Goal: Task Accomplishment & Management: Manage account settings

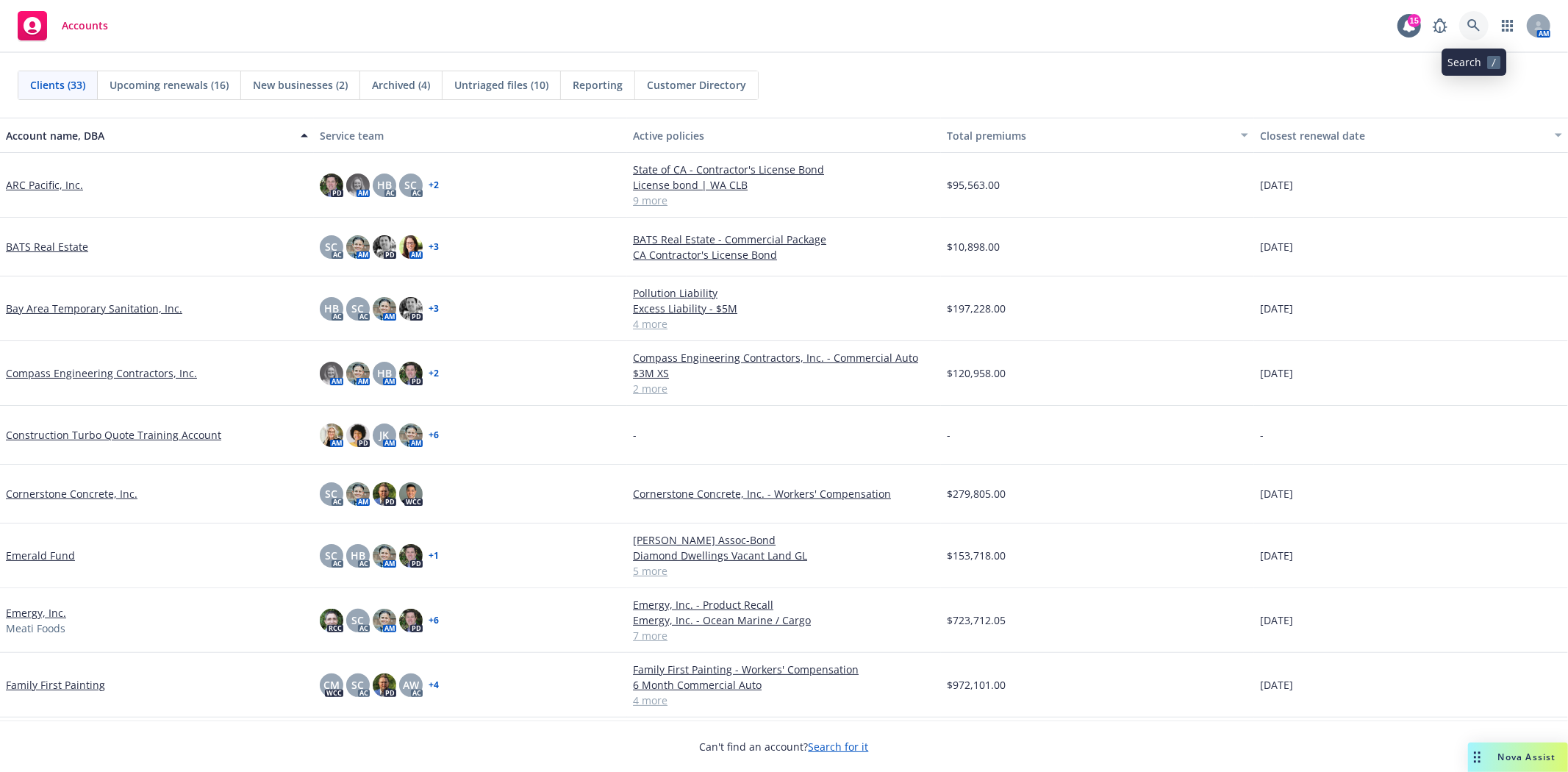
click at [1484, 24] on link at bounding box center [1473, 25] width 29 height 29
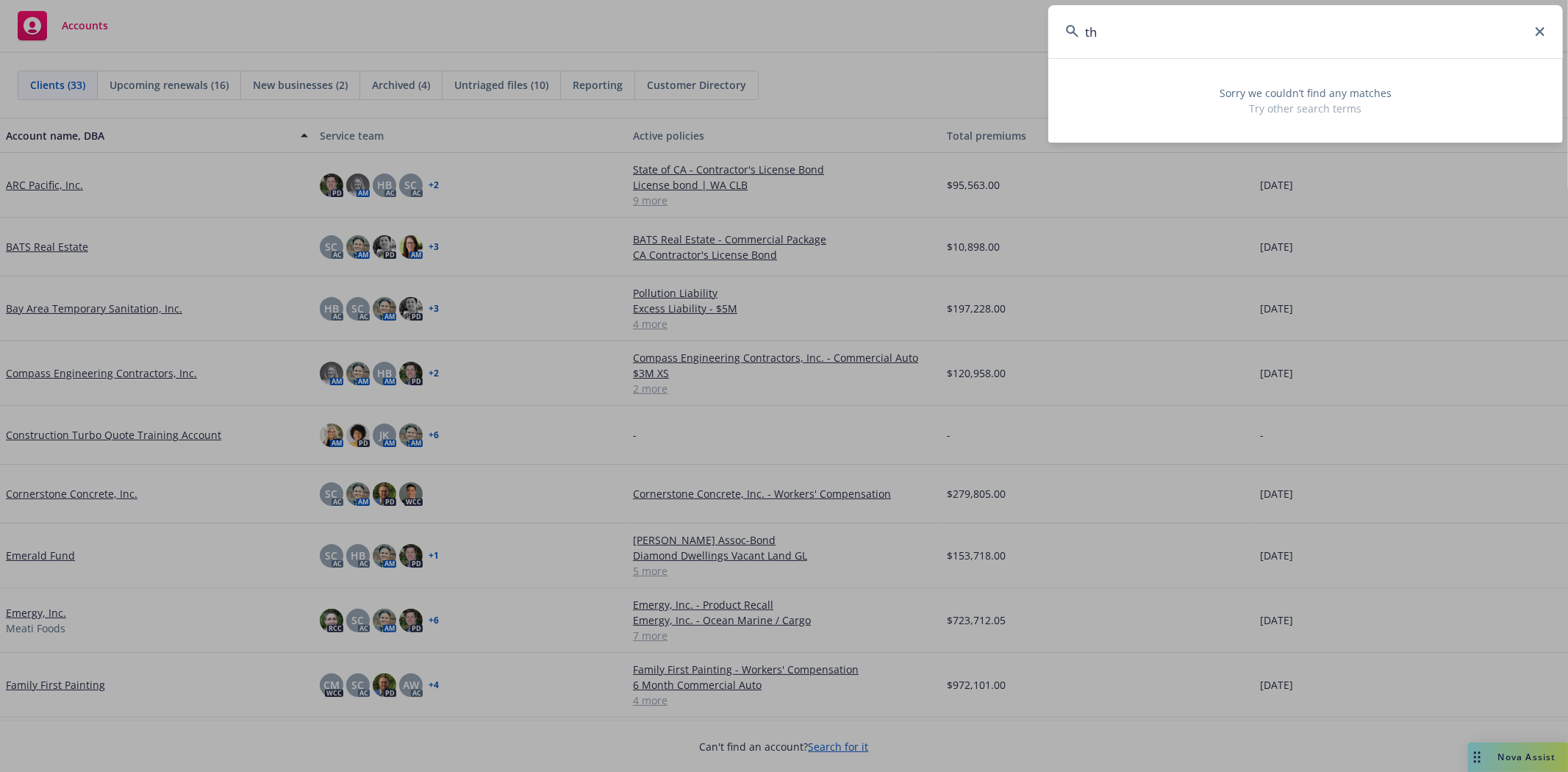
type input "t"
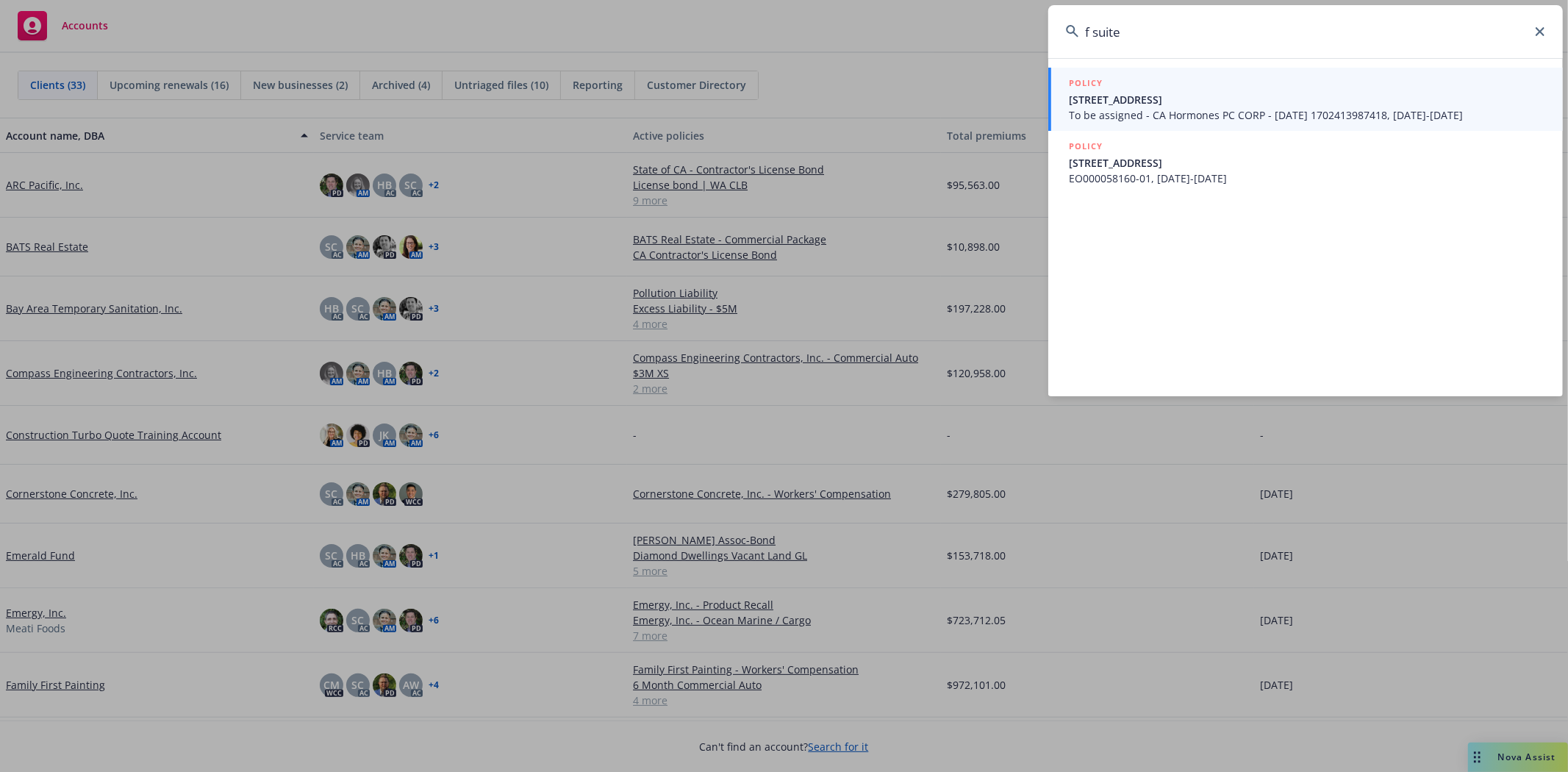
drag, startPoint x: 1131, startPoint y: 30, endPoint x: 1083, endPoint y: 31, distance: 48.0
click at [1083, 31] on input "f suite" at bounding box center [1305, 32] width 514 height 53
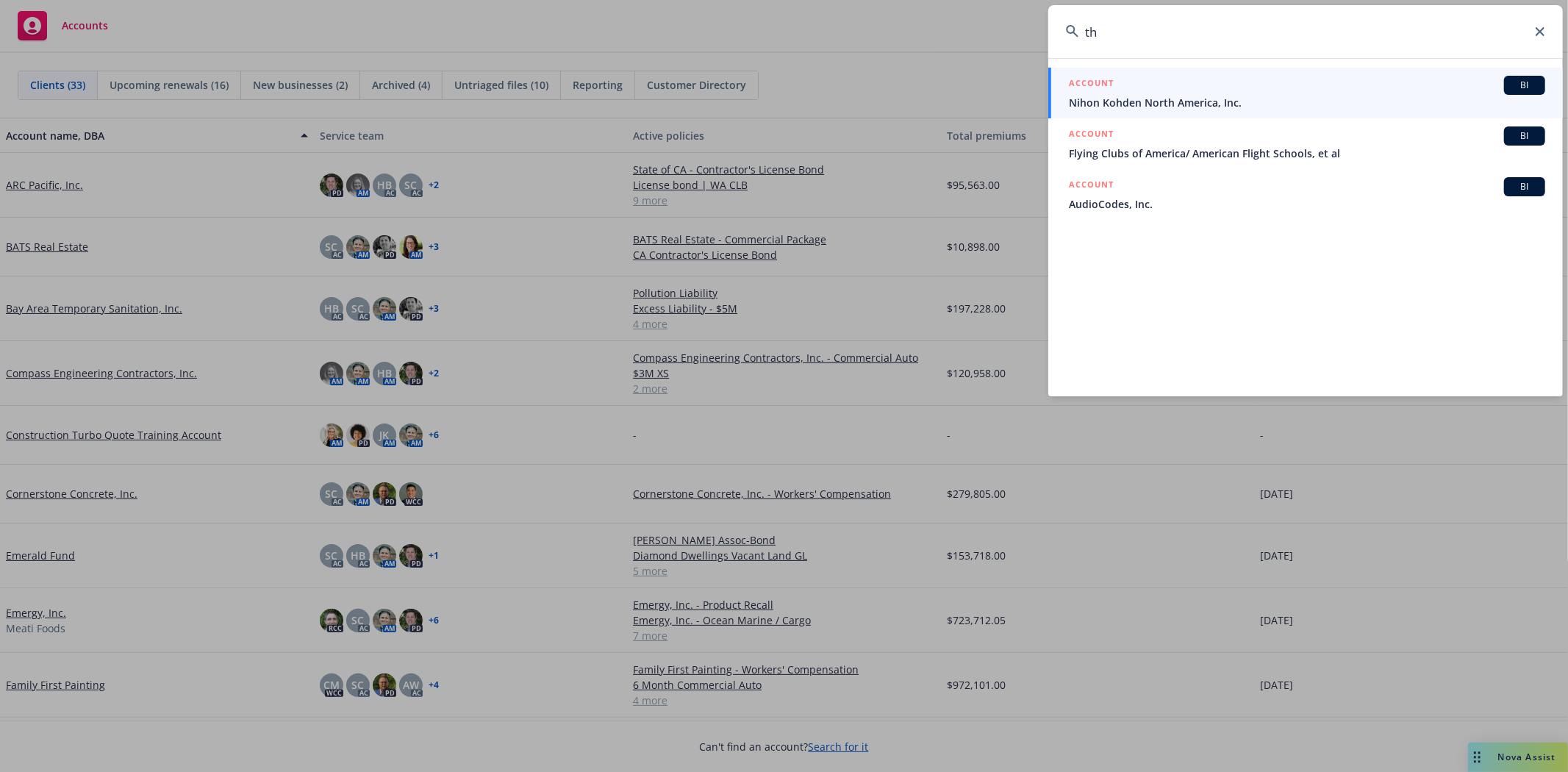
type input "t"
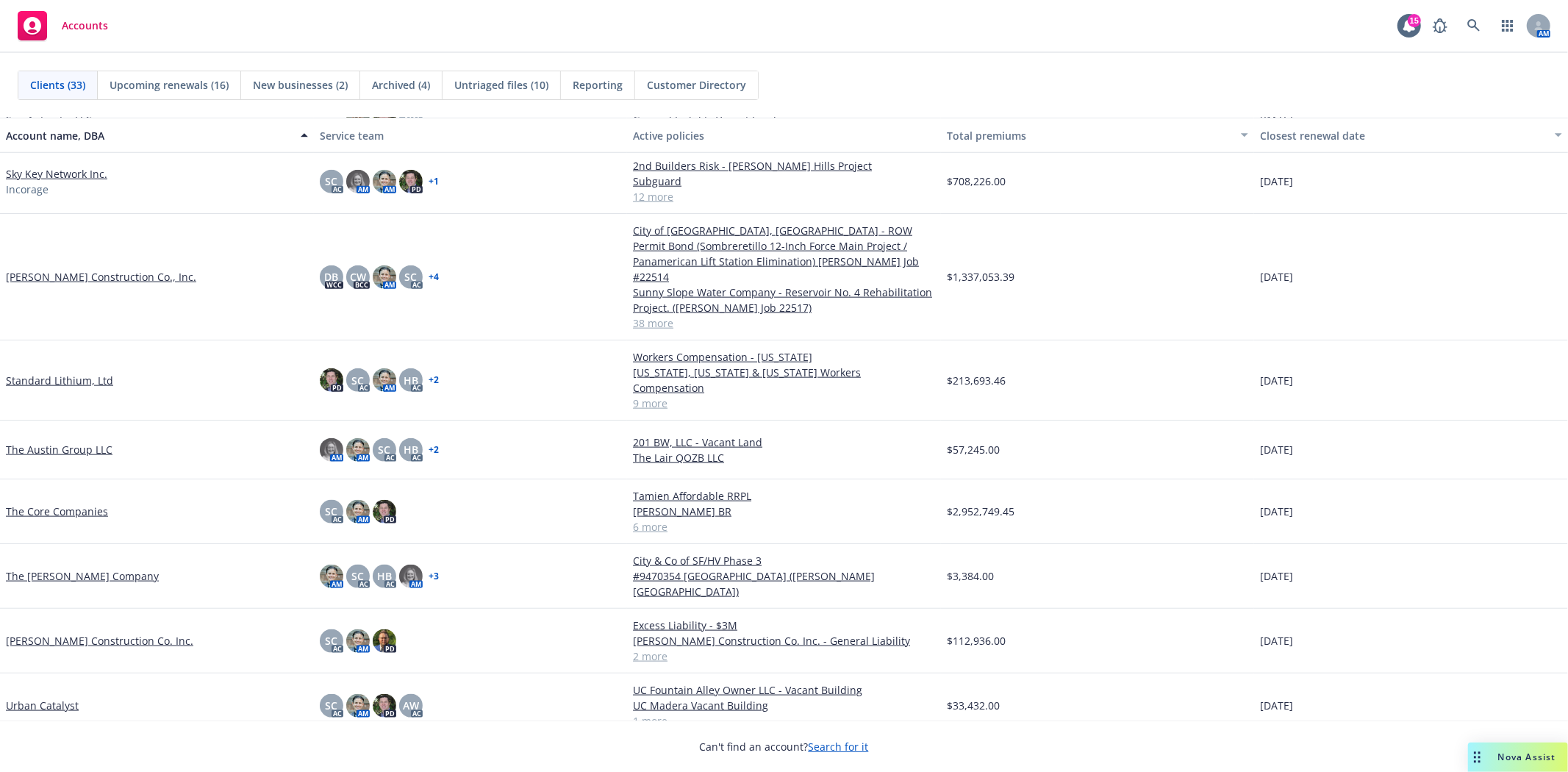
scroll to position [1461, 0]
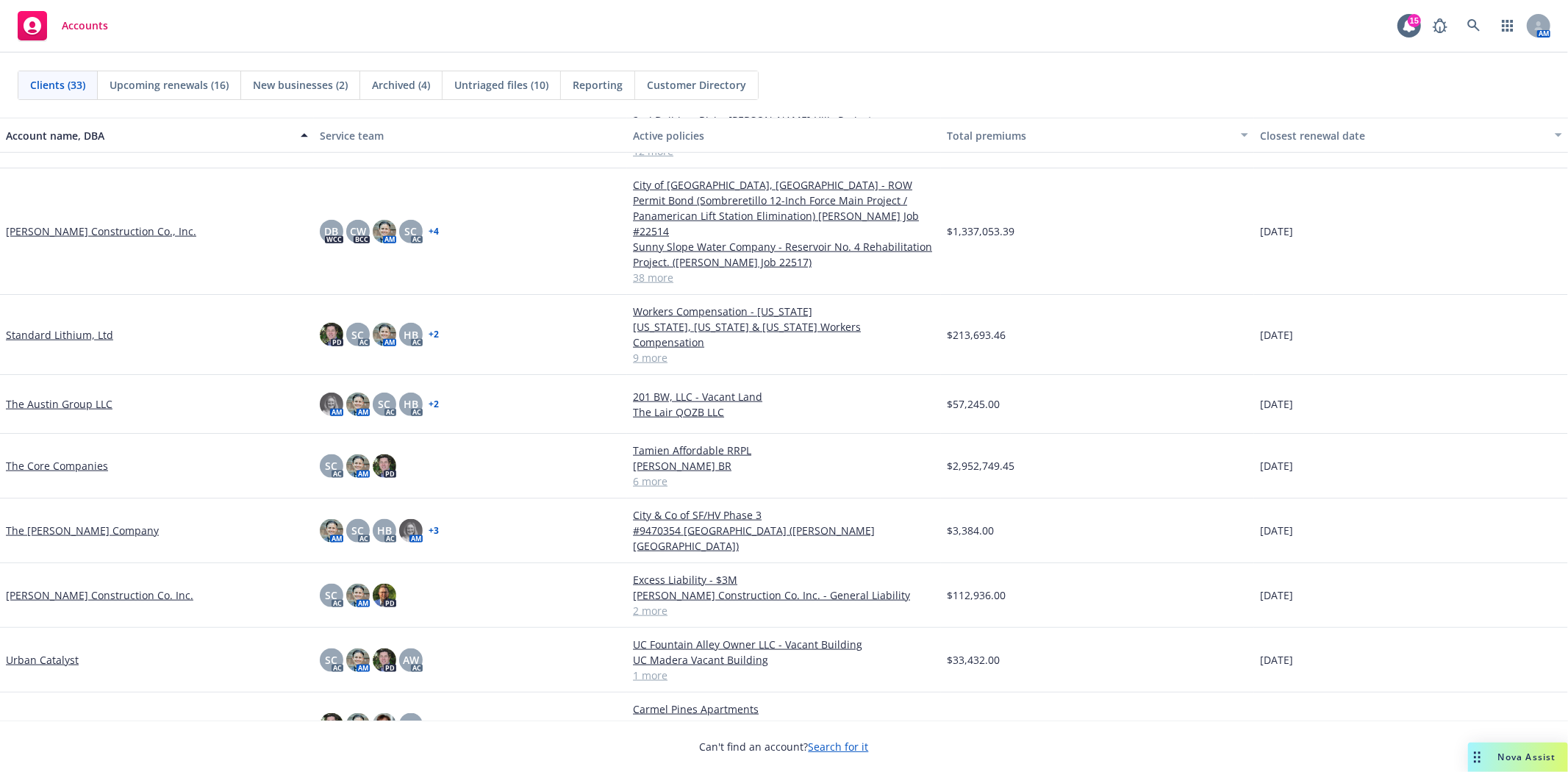
click at [98, 587] on link "[PERSON_NAME] Construction Co. Inc." at bounding box center [100, 594] width 188 height 15
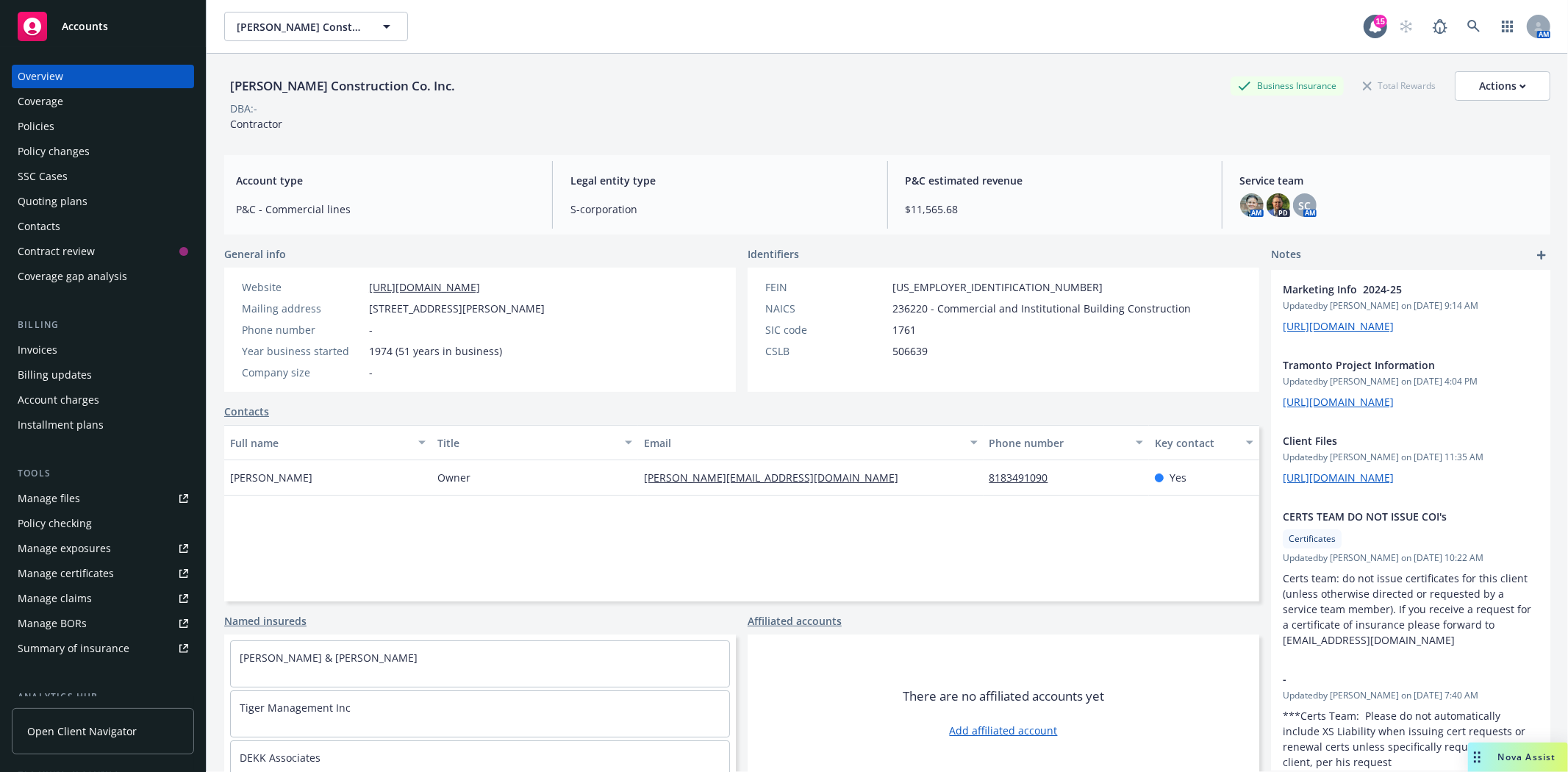
click at [45, 210] on div "Quoting plans" at bounding box center [52, 201] width 70 height 24
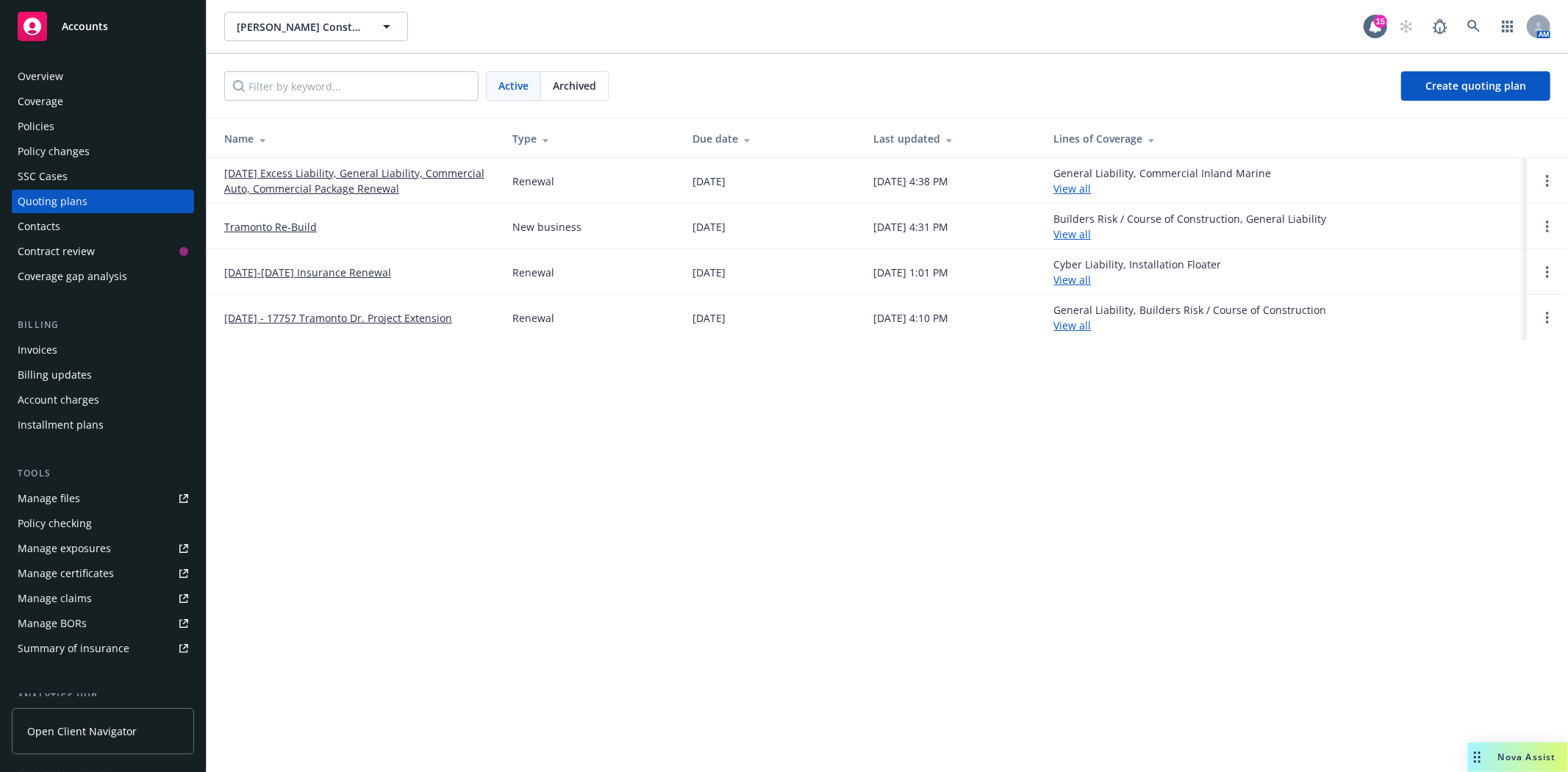
click at [405, 180] on link "11/21/25 Excess Liability, General Liability, Commercial Auto, Commercial Packa…" at bounding box center [356, 181] width 265 height 31
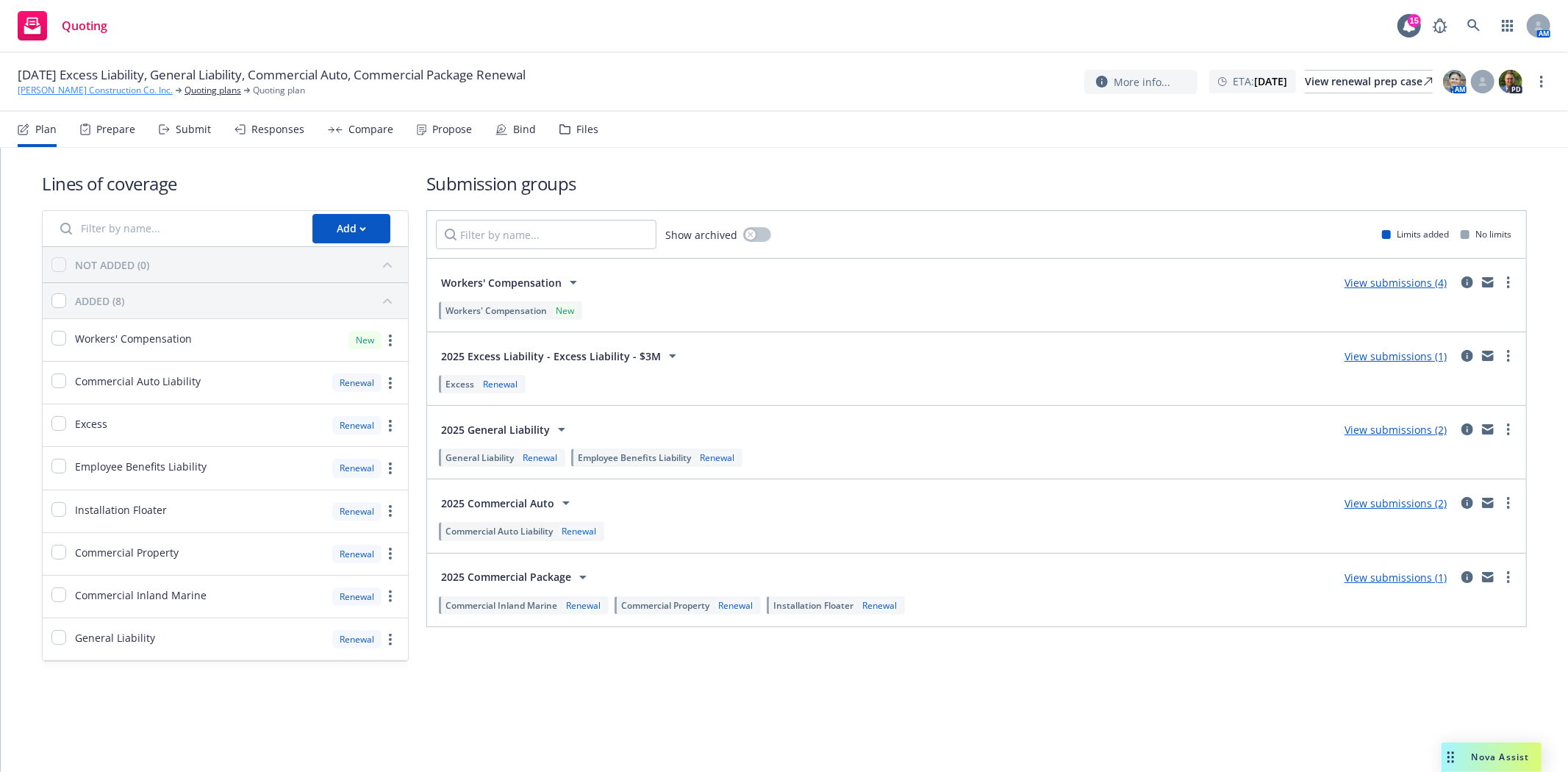
click at [104, 91] on link "T R Wurster Construction Co. Inc." at bounding box center [95, 90] width 155 height 13
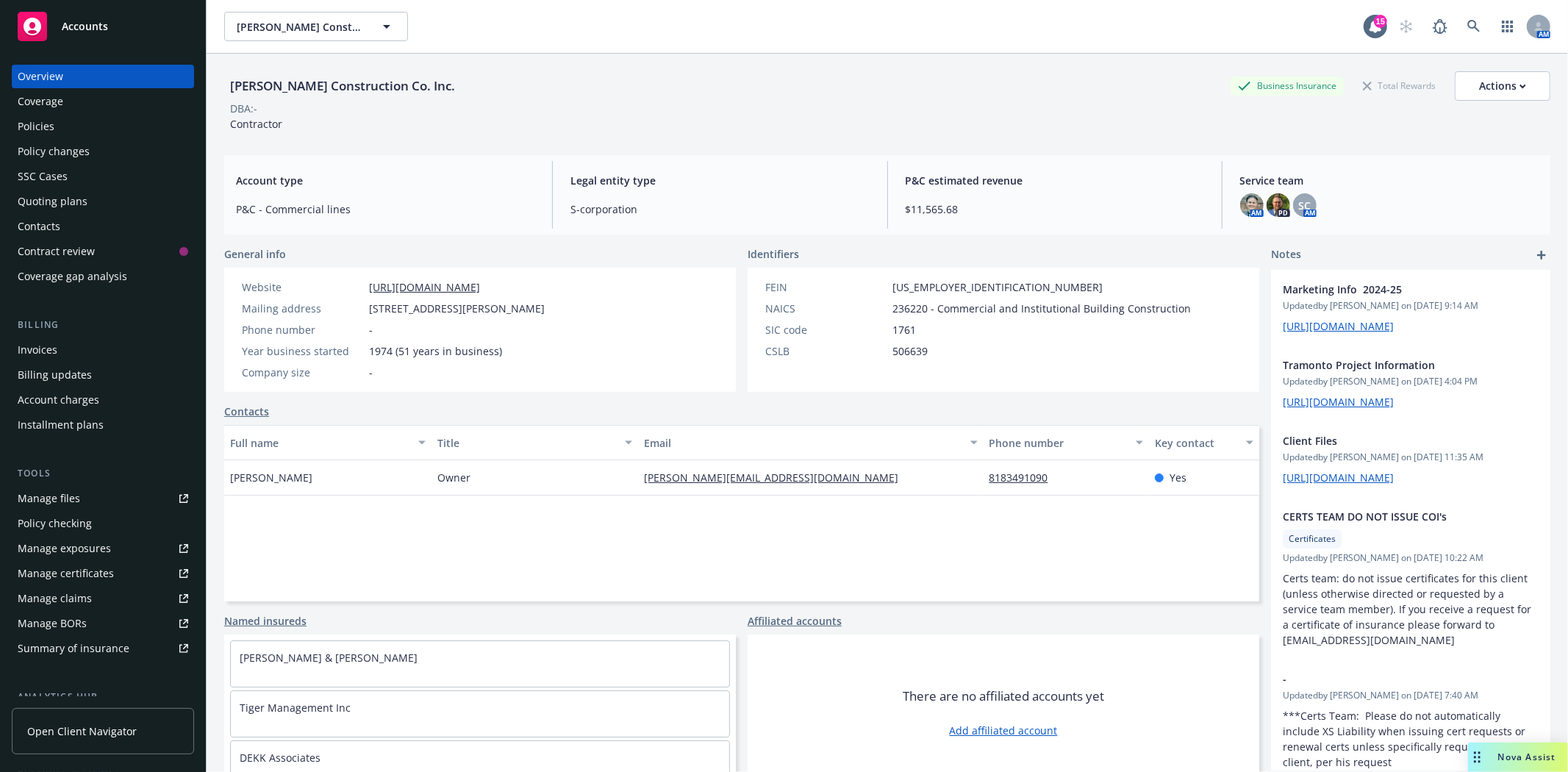
click at [96, 34] on div "Accounts" at bounding box center [103, 26] width 171 height 29
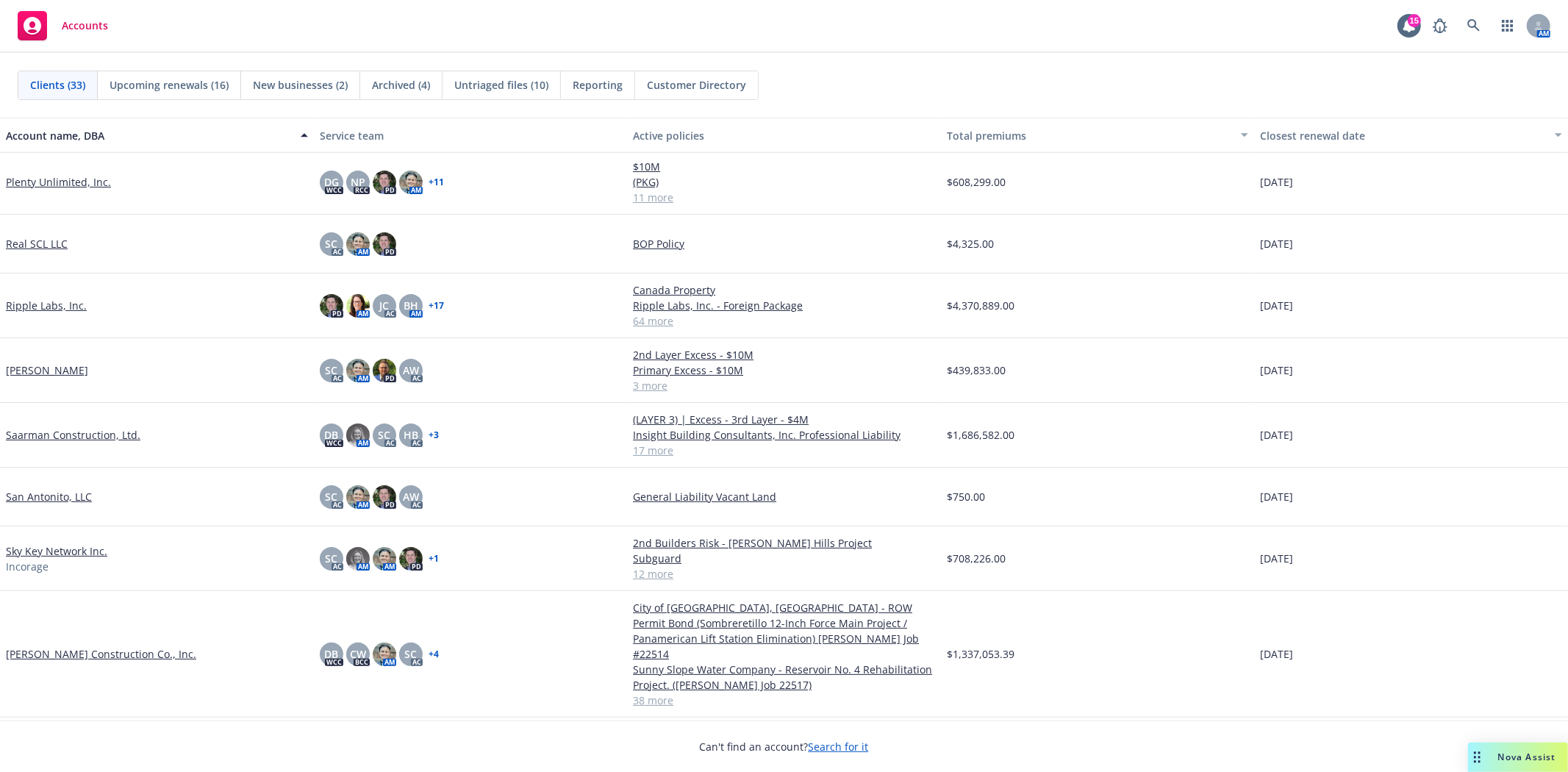
scroll to position [1143, 0]
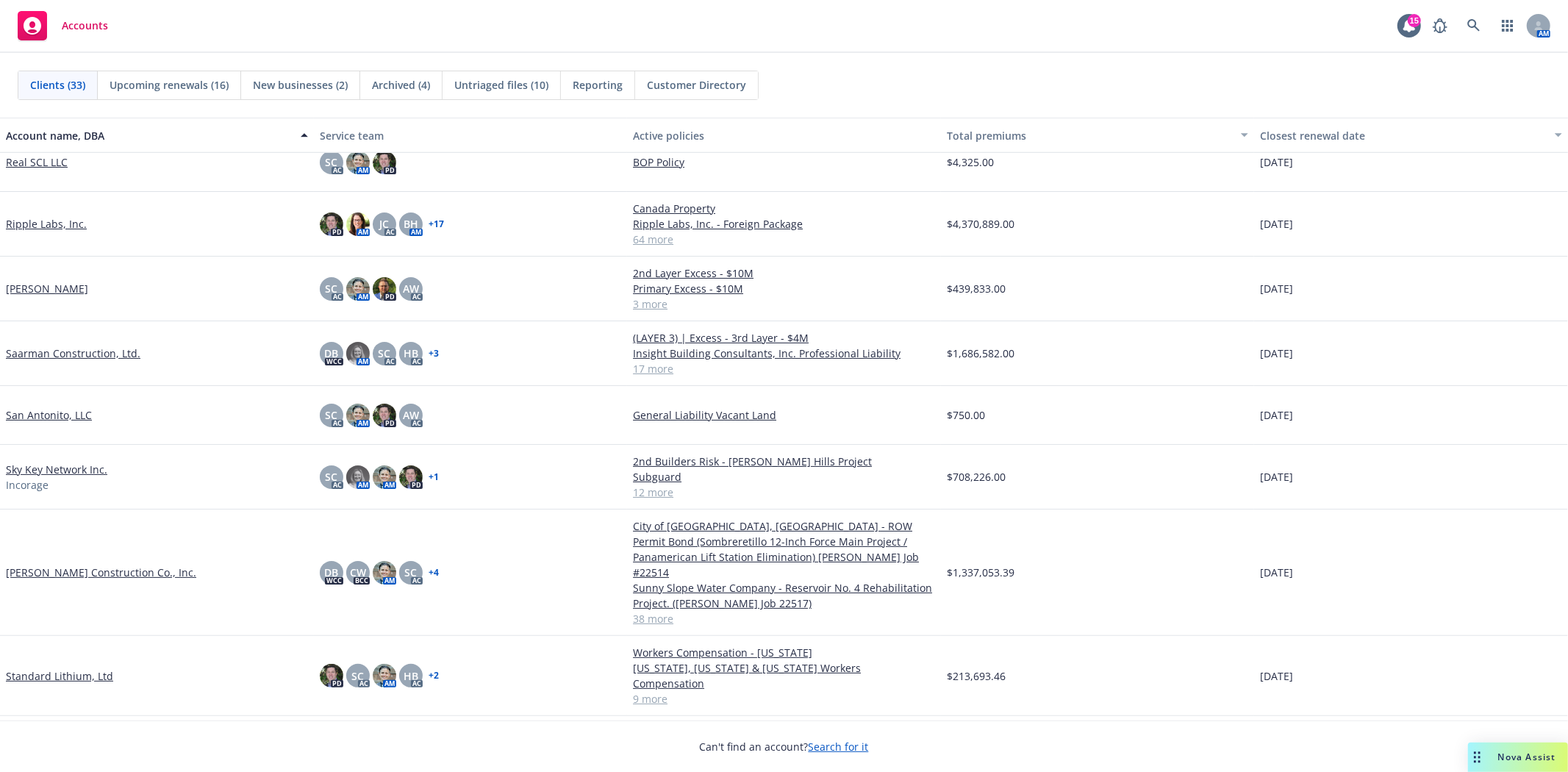
click at [76, 565] on link "Spiess Construction Co., Inc." at bounding box center [101, 572] width 190 height 15
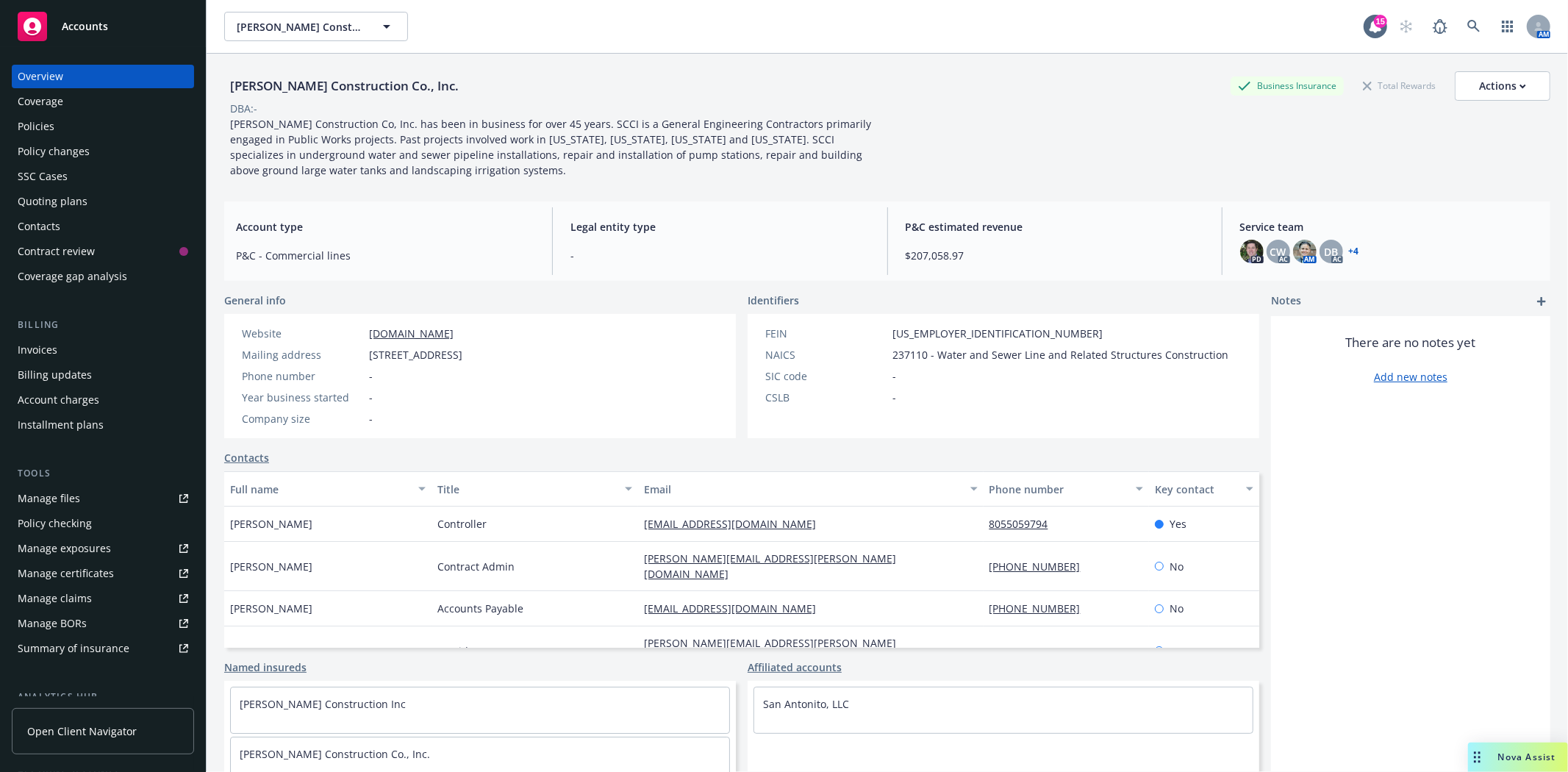
click at [89, 135] on div "Policies" at bounding box center [103, 127] width 171 height 24
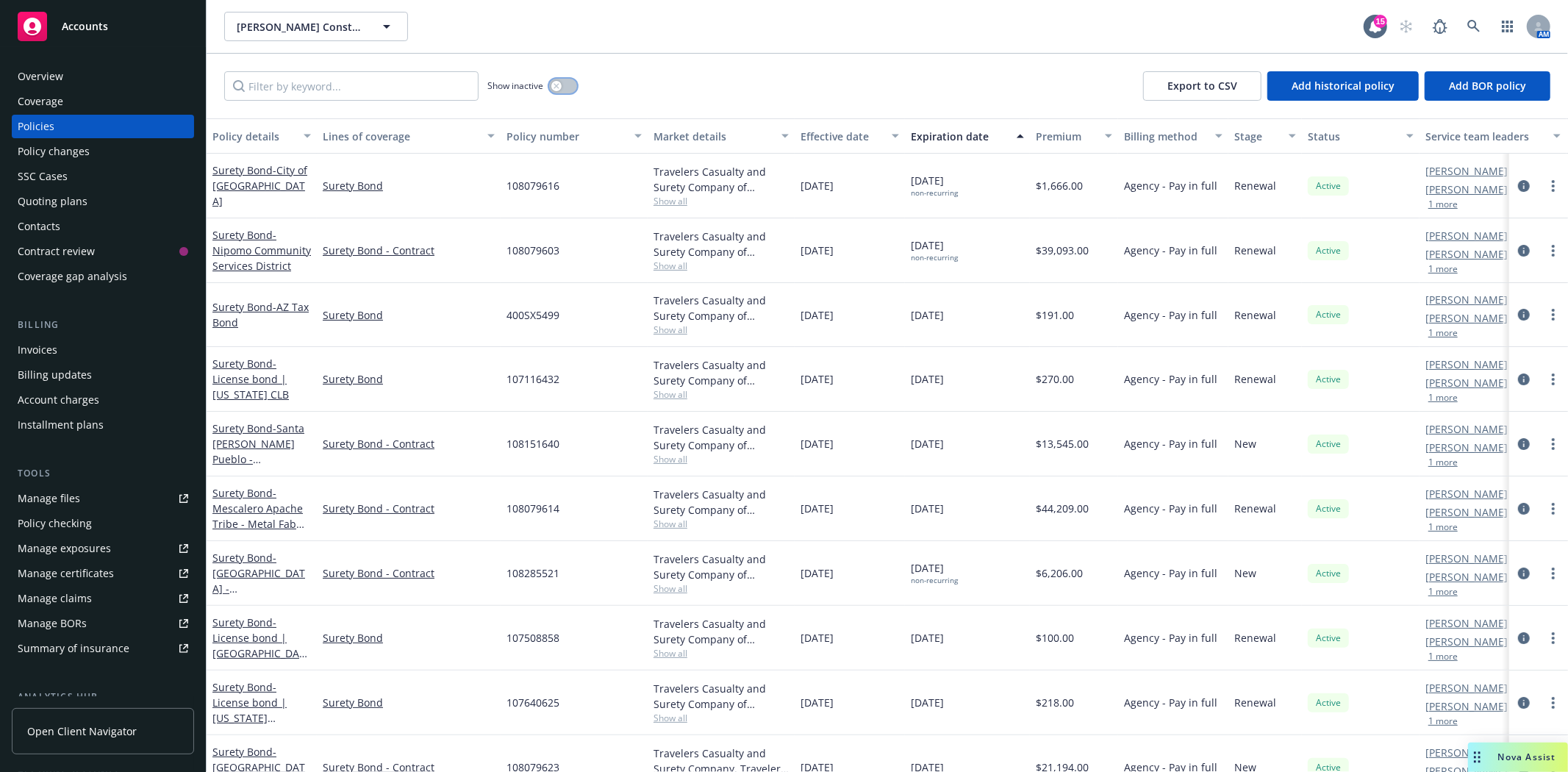
click at [554, 84] on icon "button" at bounding box center [556, 86] width 5 height 5
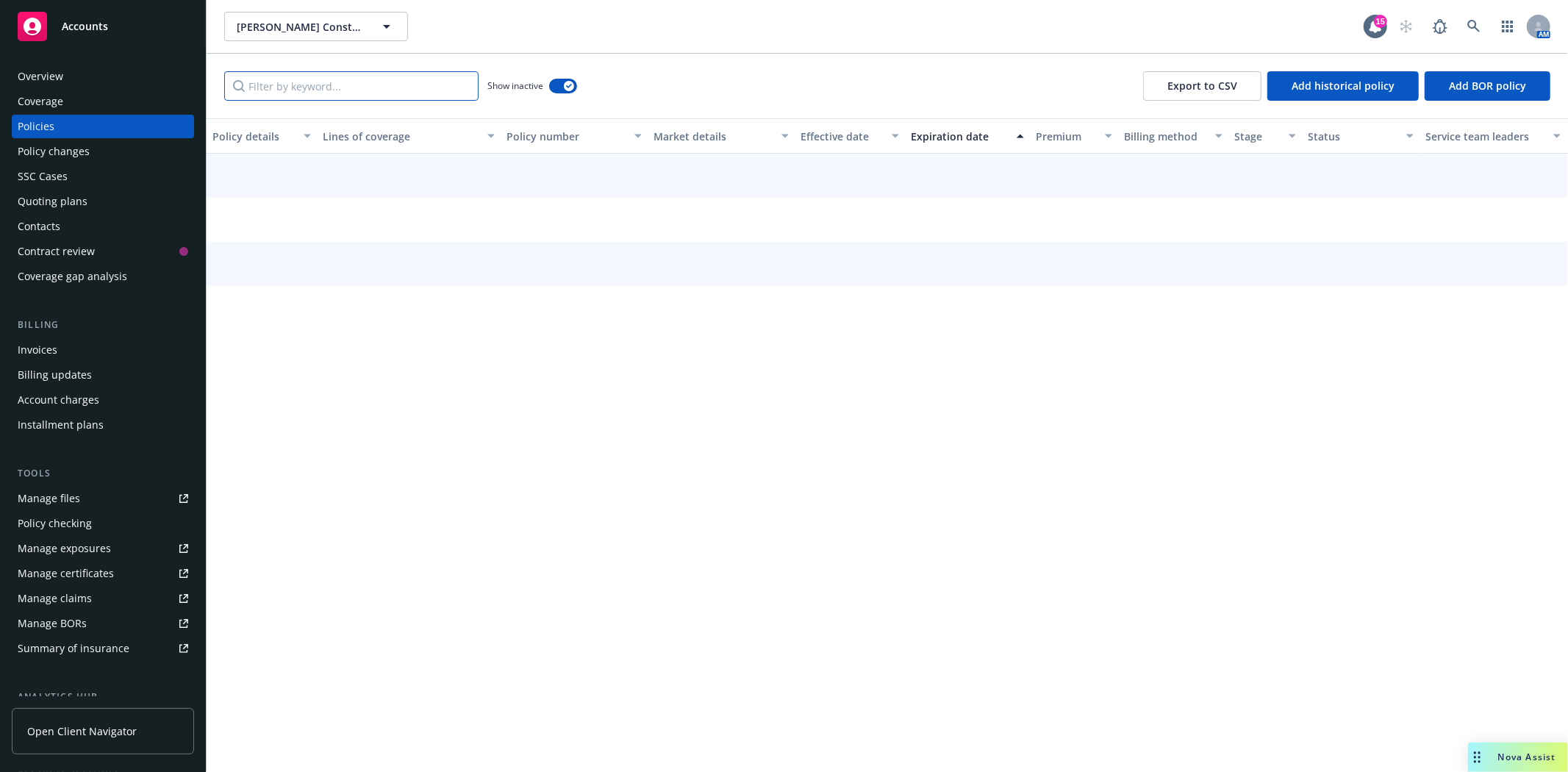
click at [358, 87] on input "Filter by keyword..." at bounding box center [351, 86] width 254 height 29
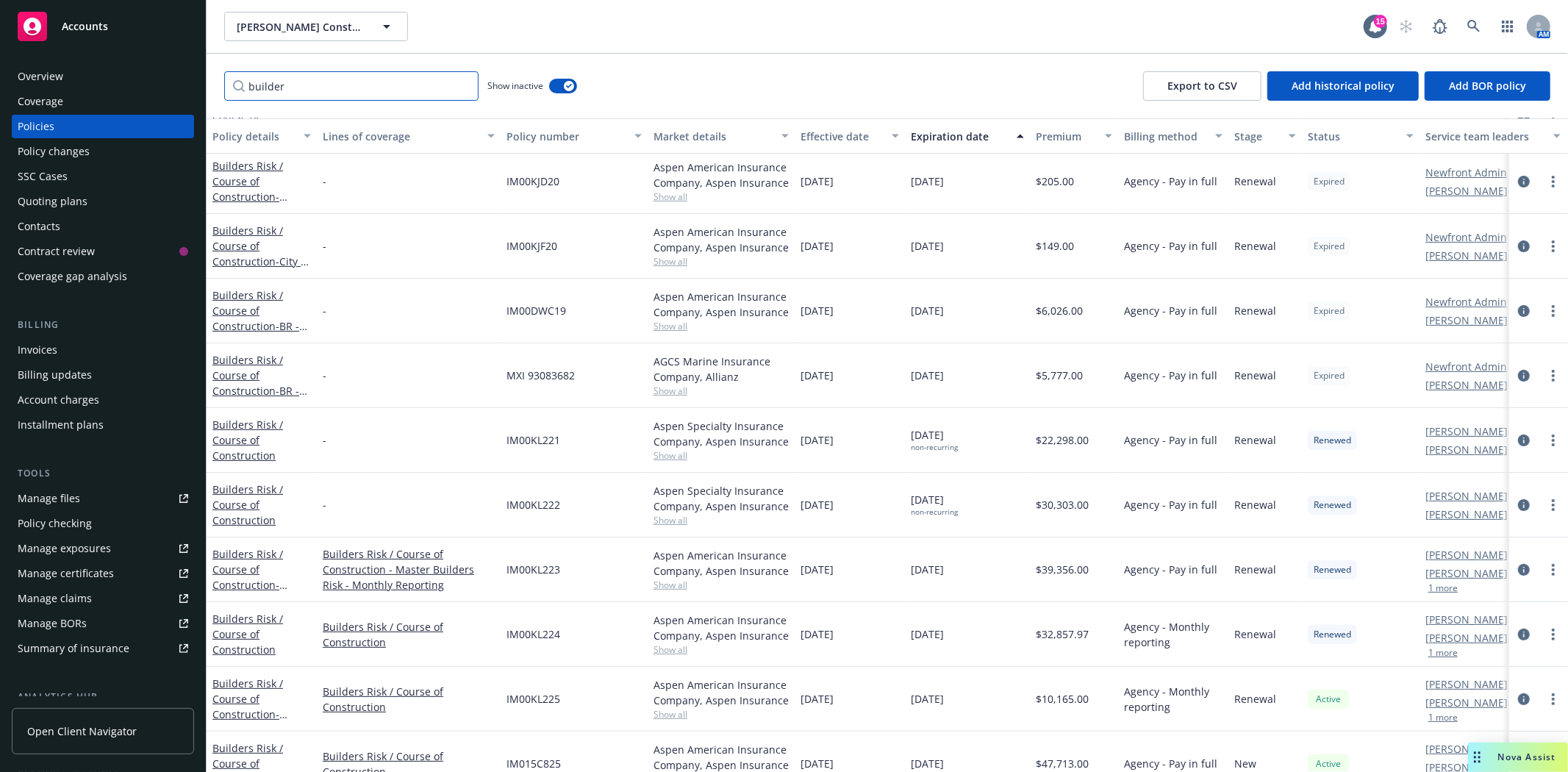
scroll to position [224, 0]
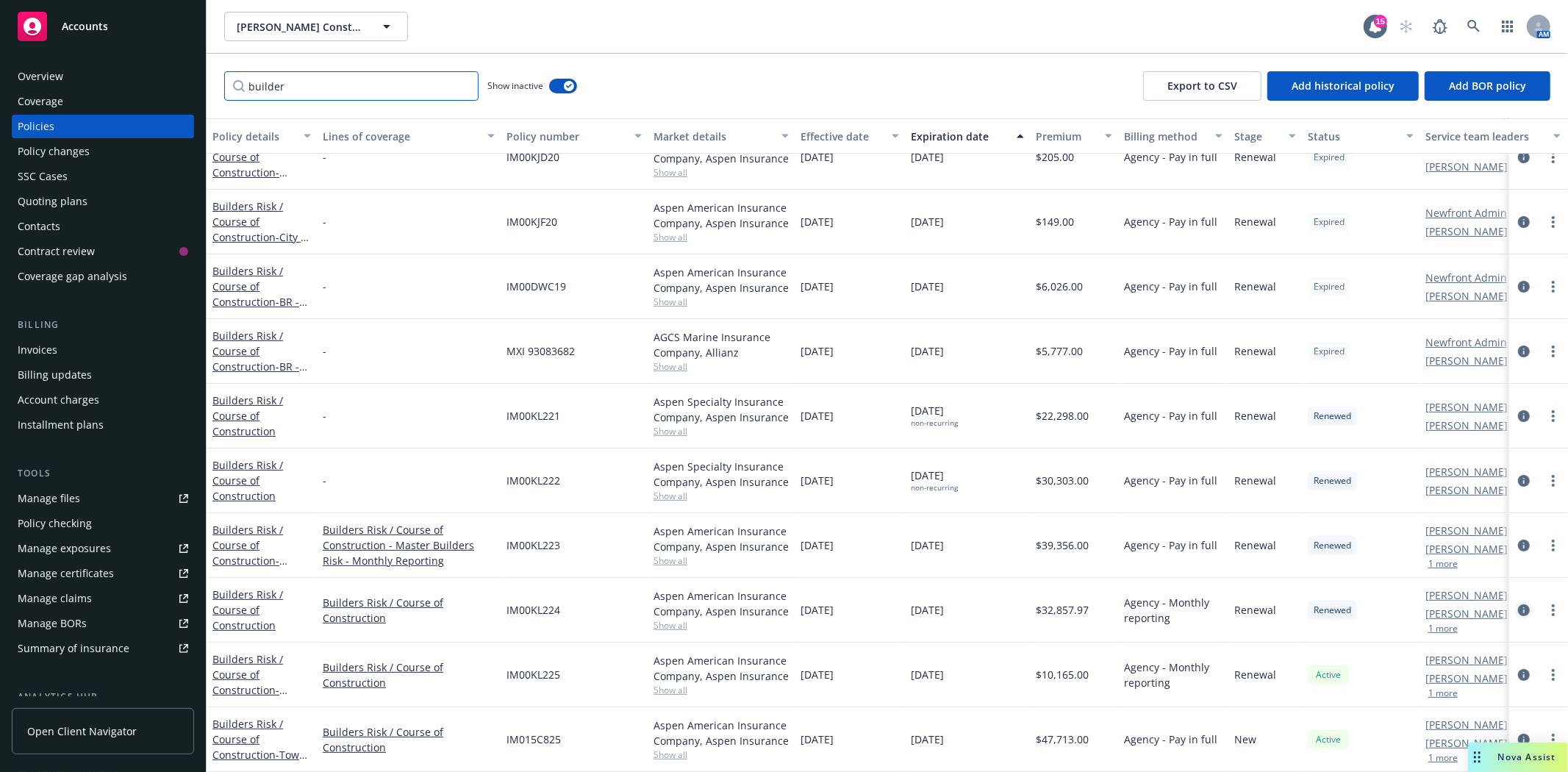
type input "builder"
click at [1518, 605] on icon "circleInformation" at bounding box center [1524, 610] width 12 height 12
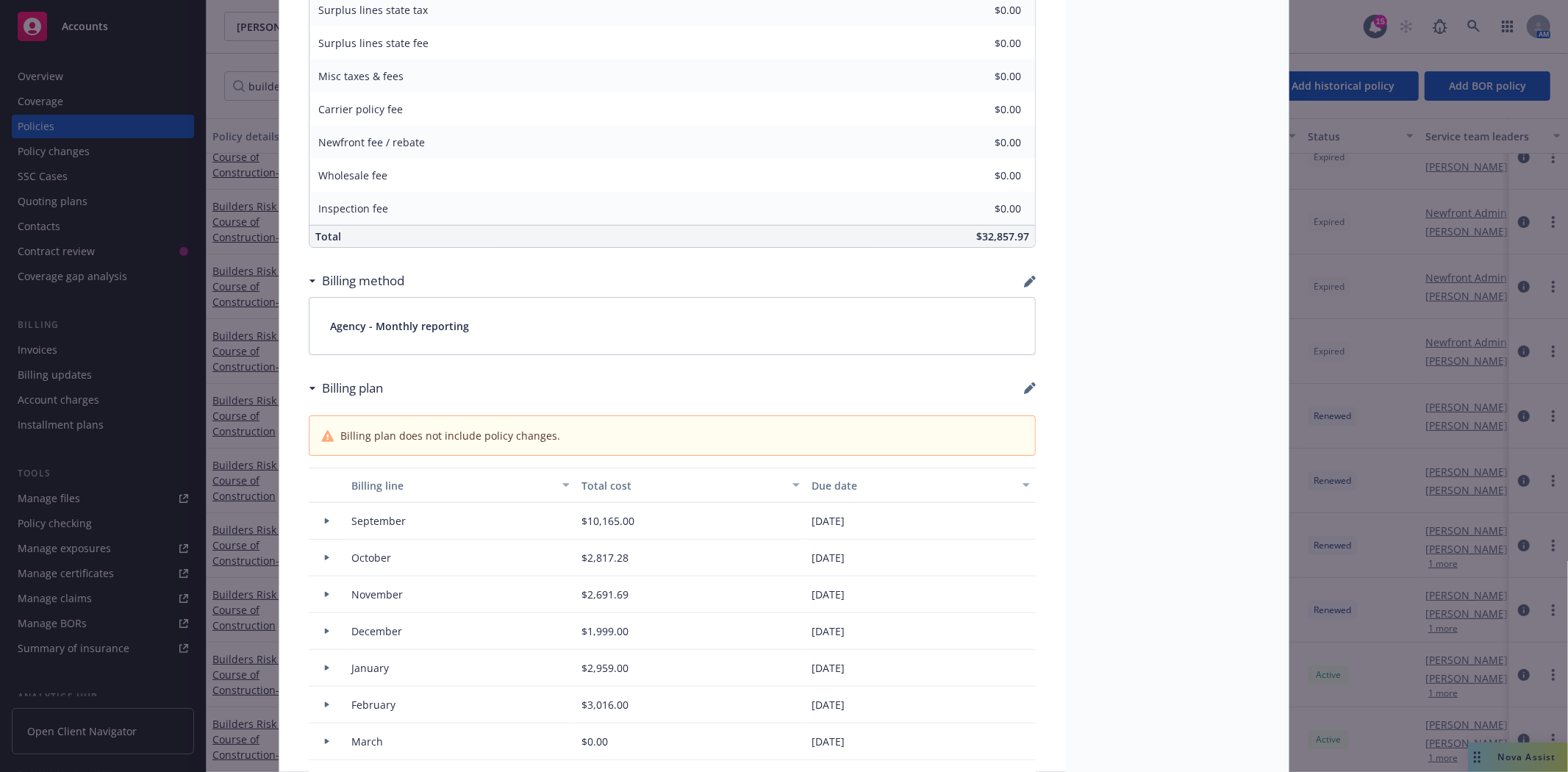
scroll to position [980, 0]
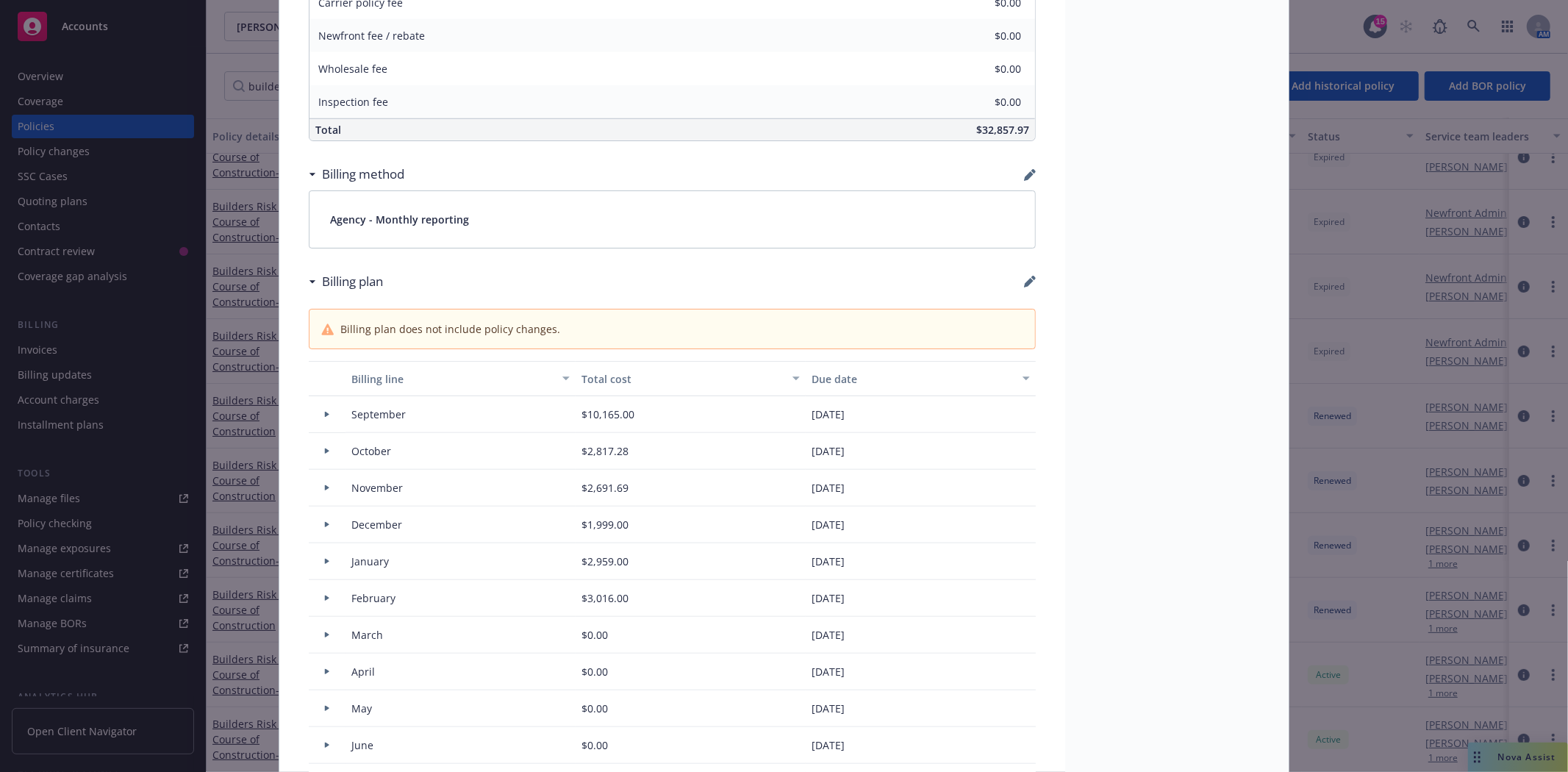
click at [1021, 289] on div "Billing plan" at bounding box center [672, 282] width 727 height 31
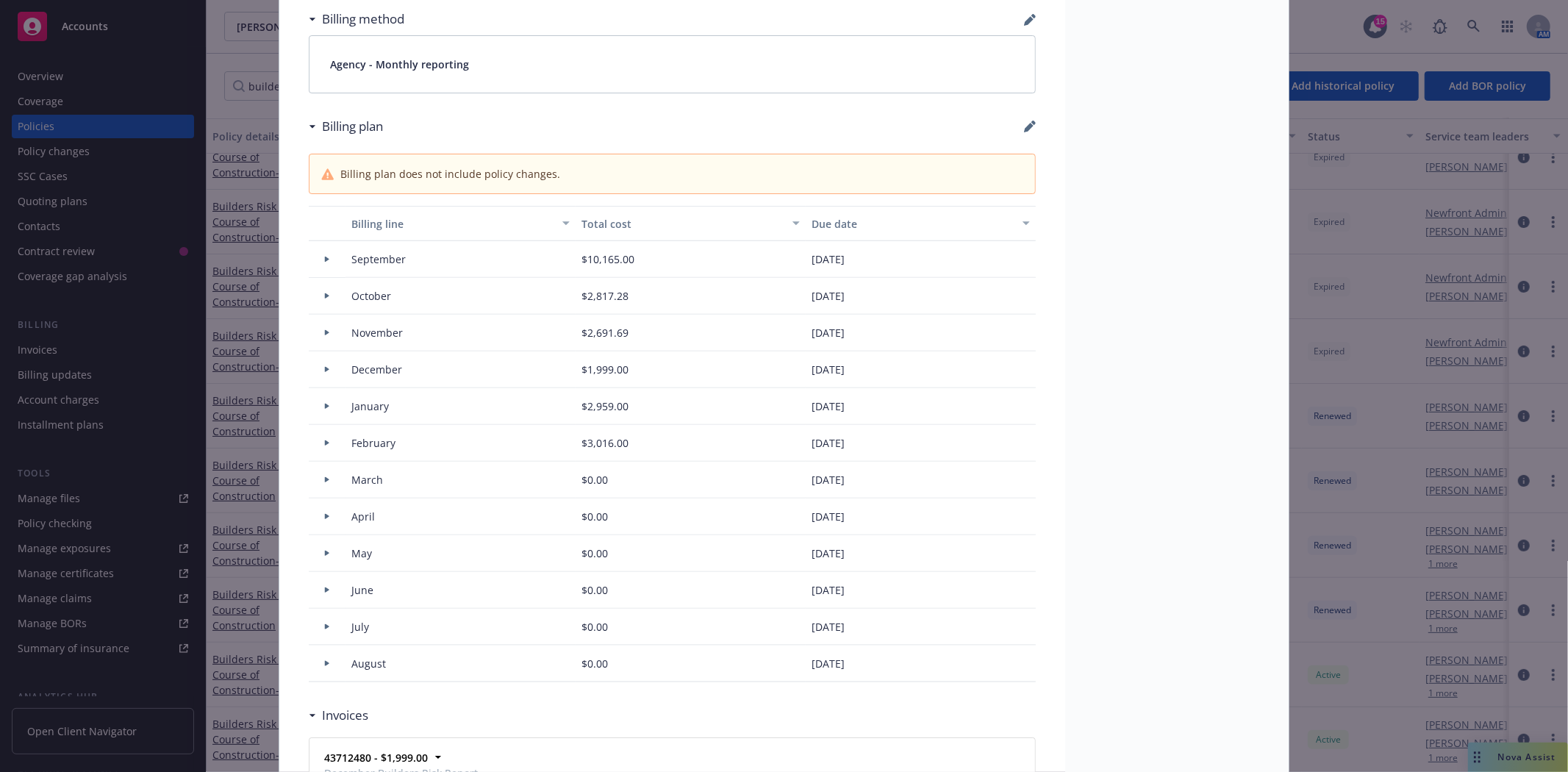
scroll to position [1143, 0]
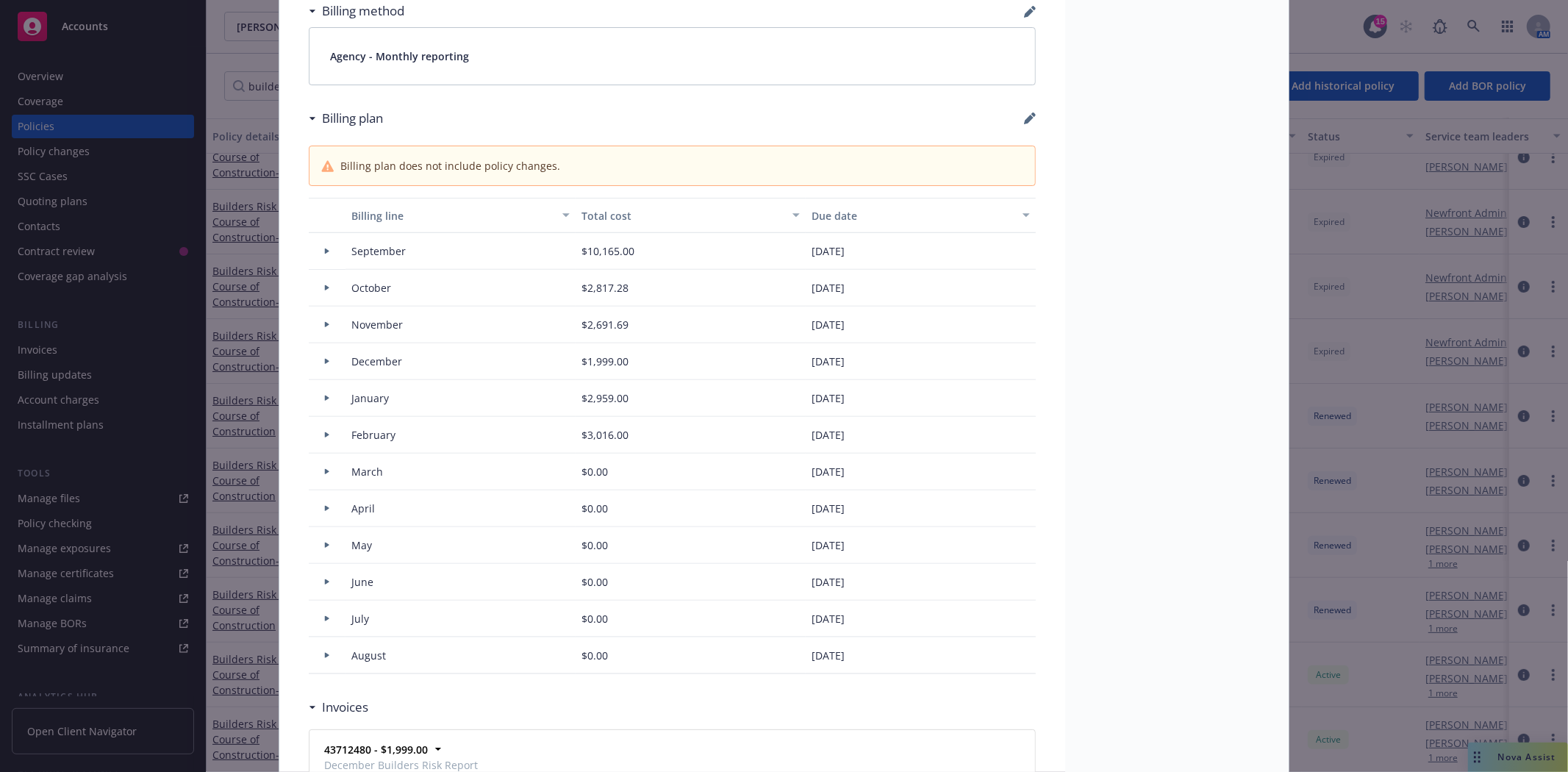
click at [325, 471] on icon at bounding box center [327, 472] width 4 height 6
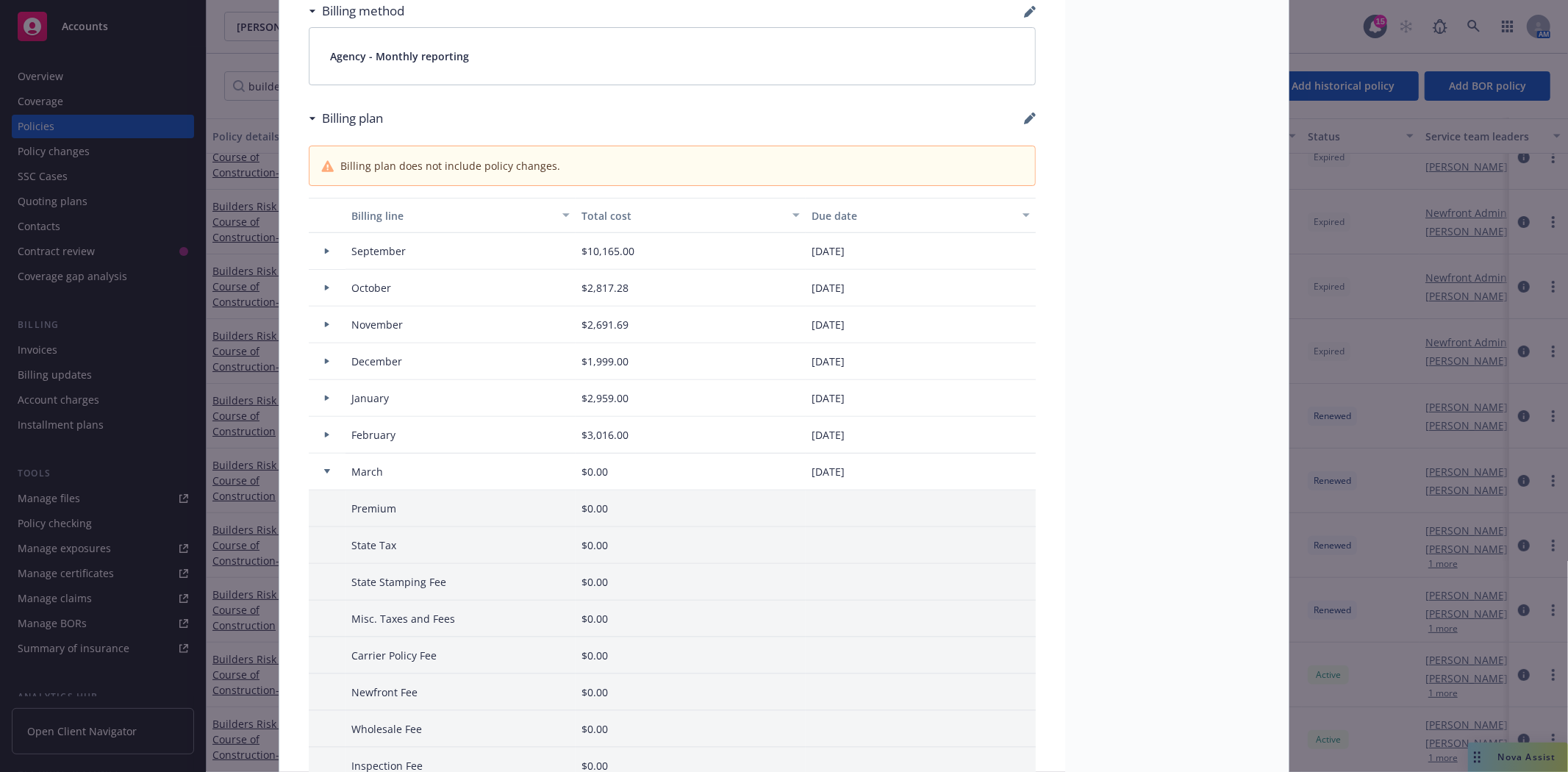
click at [324, 471] on icon at bounding box center [327, 472] width 6 height 4
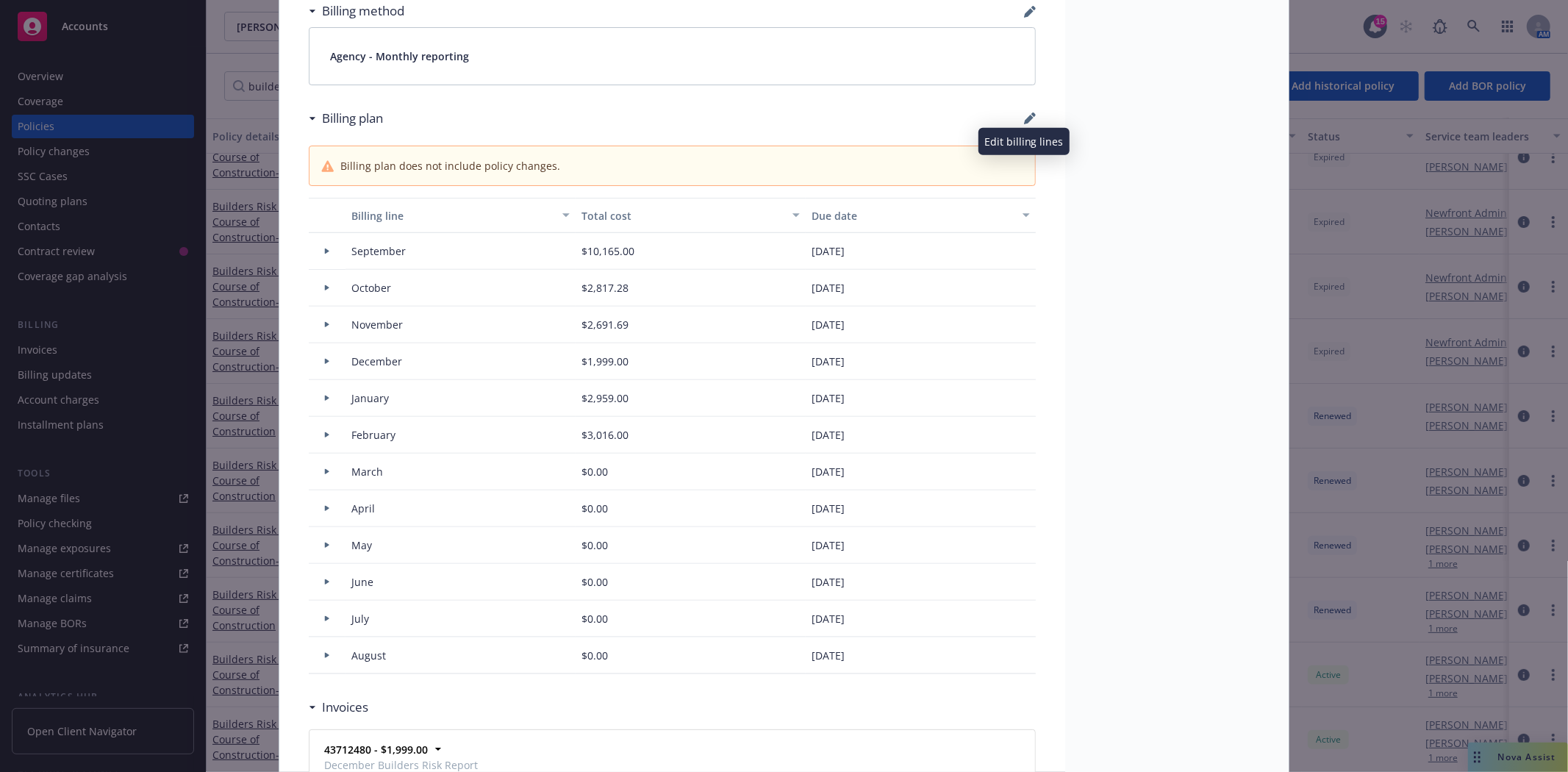
click at [1024, 120] on icon "button" at bounding box center [1029, 120] width 10 height 10
select select "September"
select select "October"
select select "November"
select select "December"
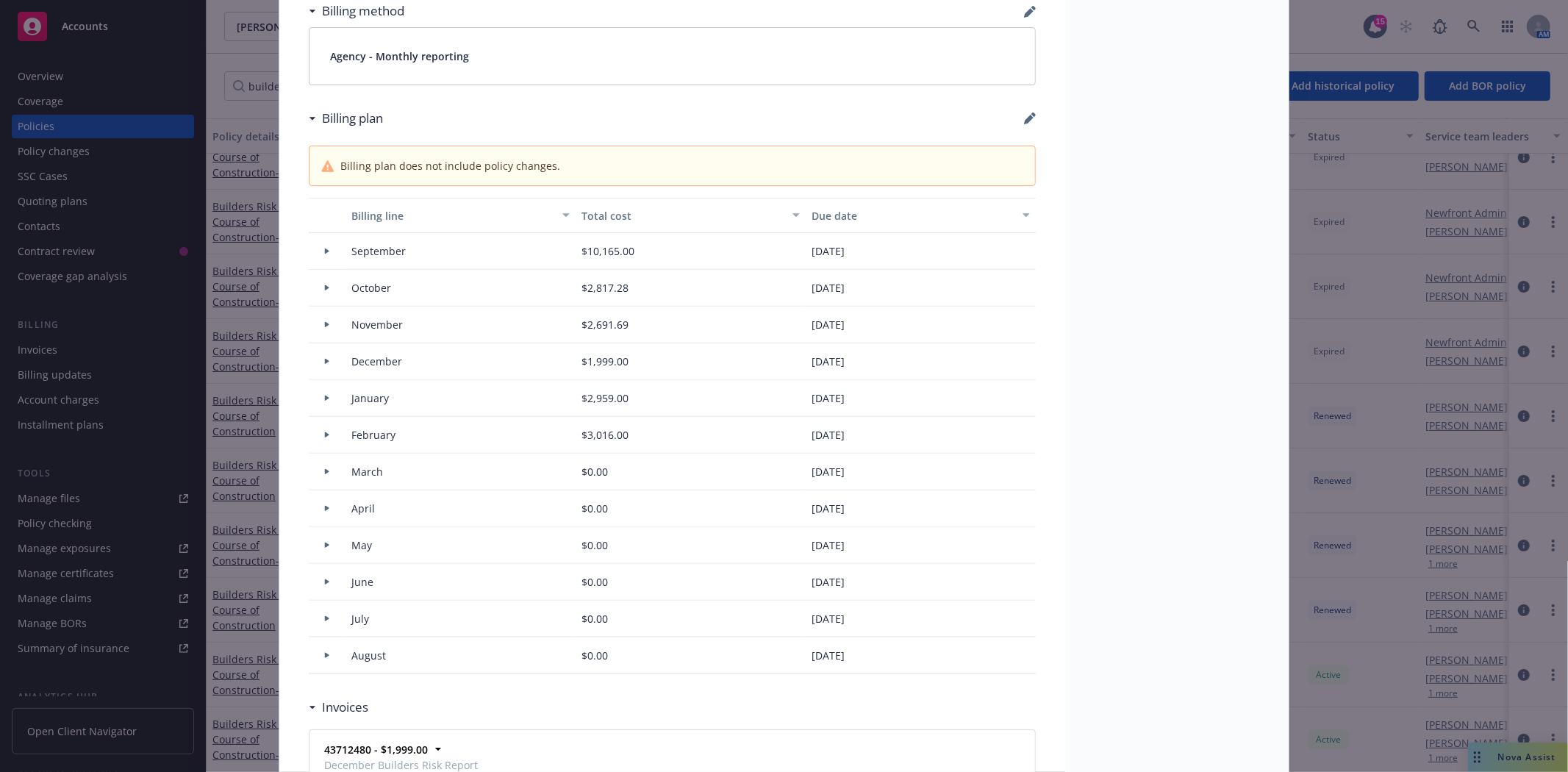
select select "February"
select select "March"
select select "April"
select select "May"
select select "June"
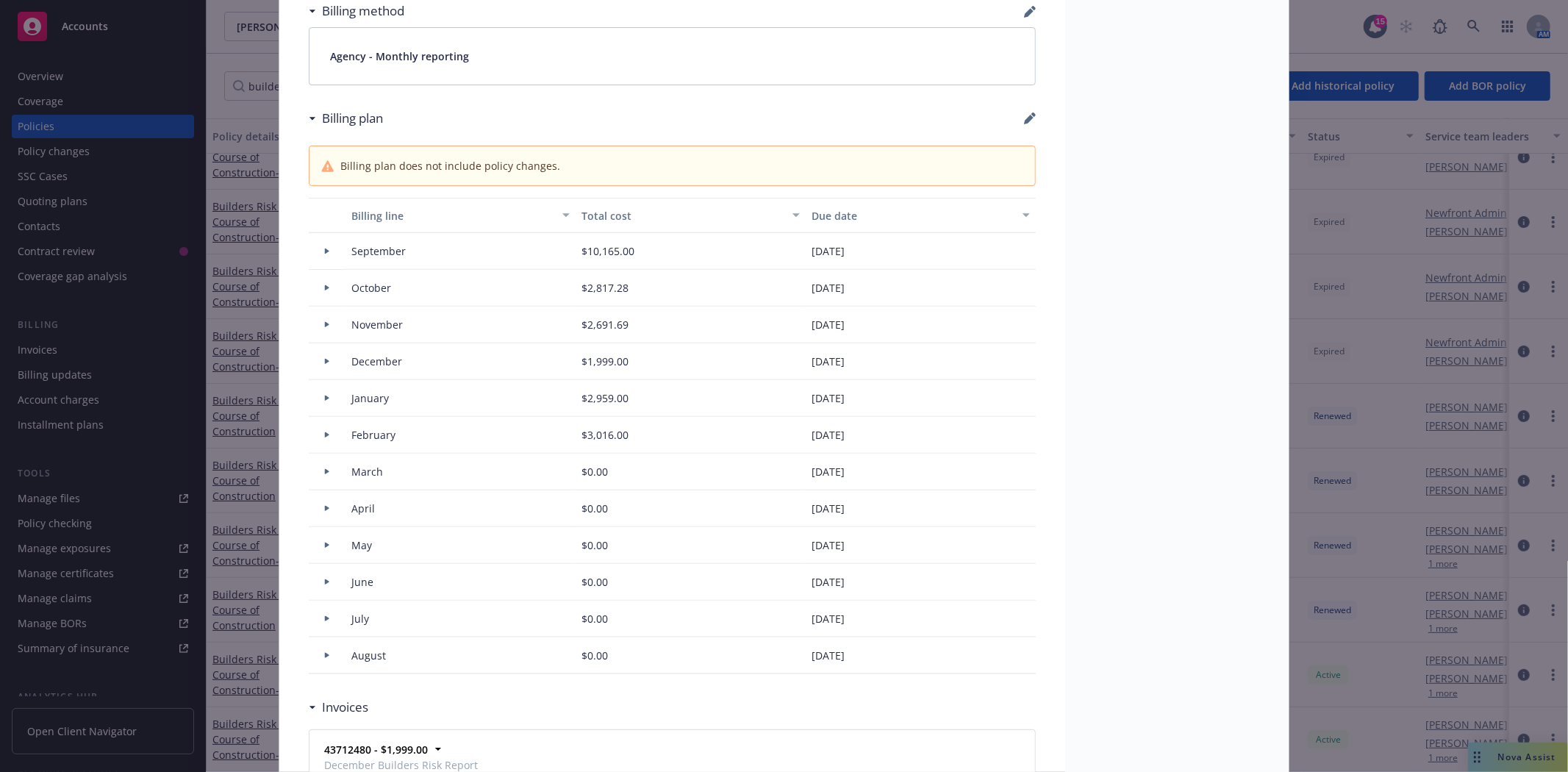
select select "July"
select select "August"
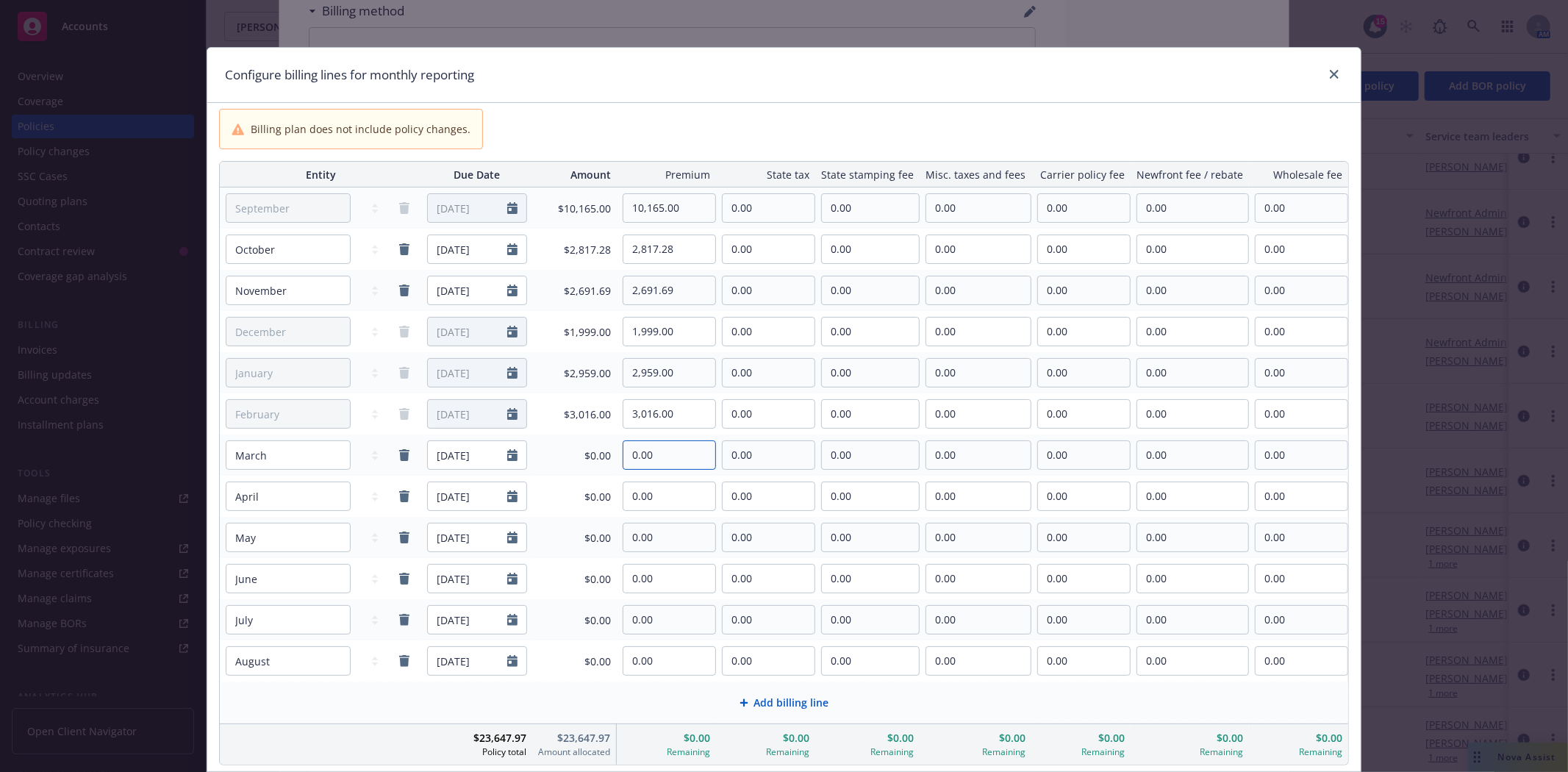
click at [662, 458] on input "0.00" at bounding box center [669, 455] width 92 height 28
click at [670, 459] on input "0.00" at bounding box center [669, 455] width 92 height 28
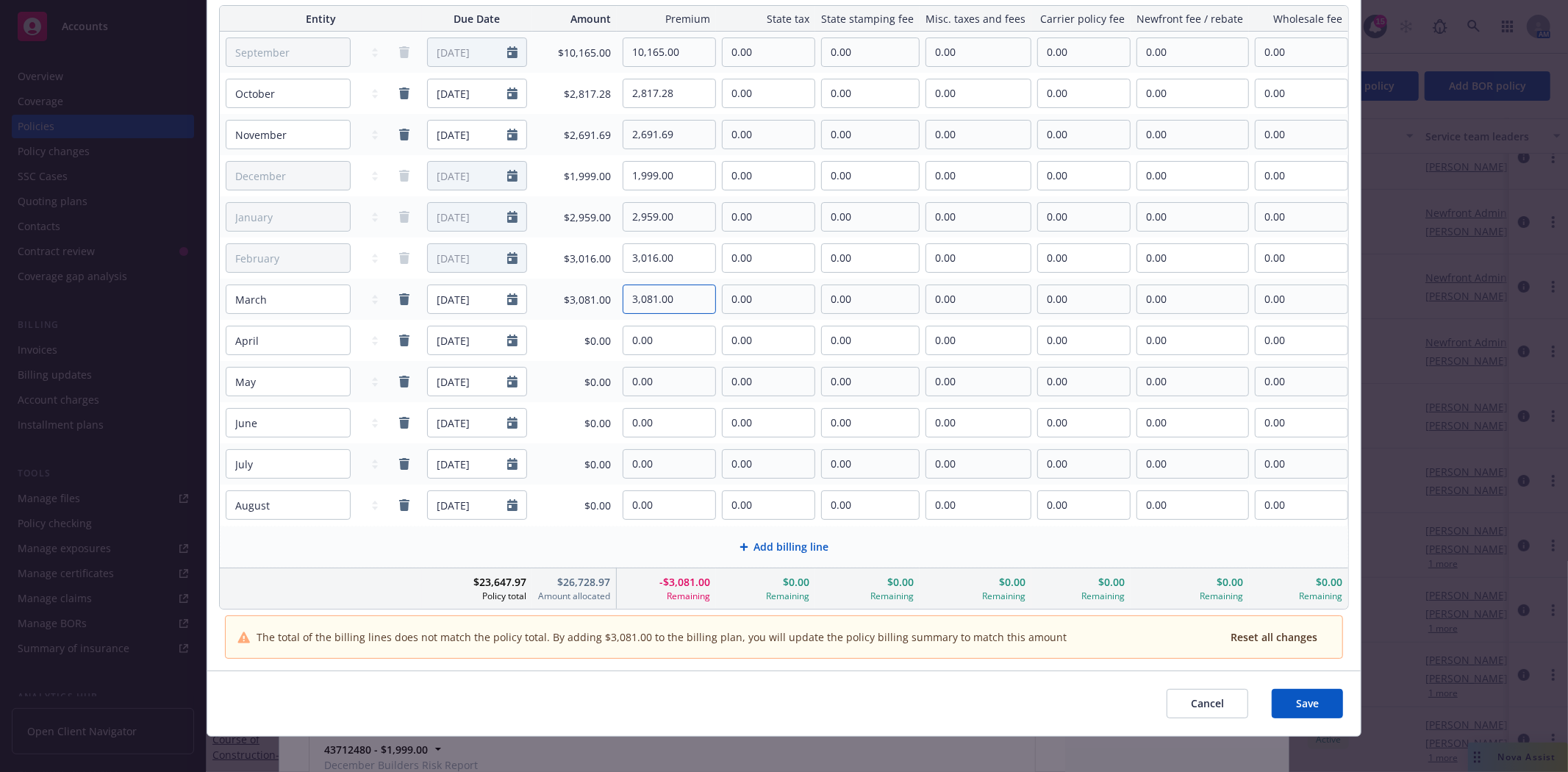
scroll to position [163, 0]
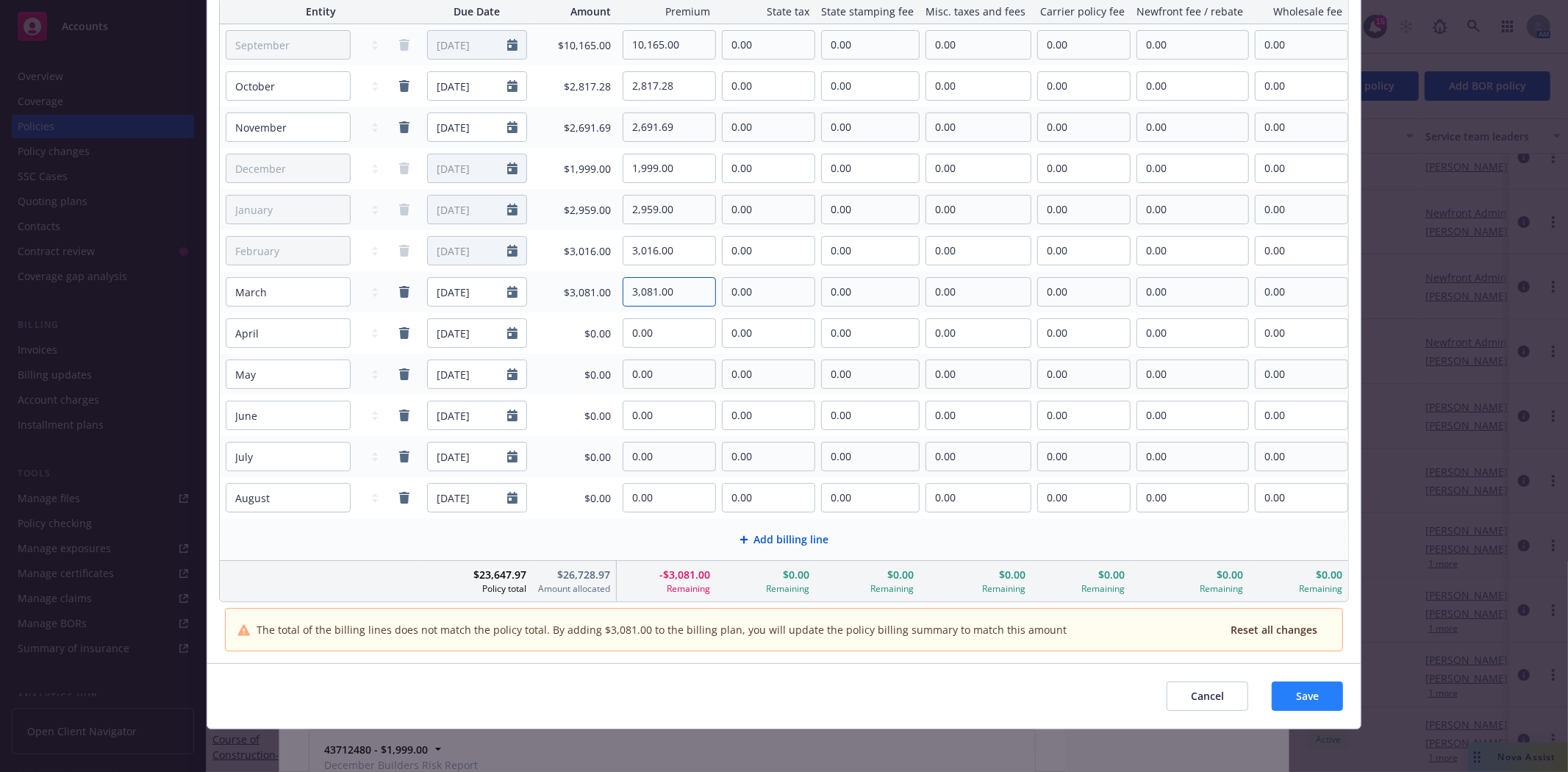
type input "3,081.00"
click at [1296, 696] on span "Save" at bounding box center [1308, 696] width 23 height 14
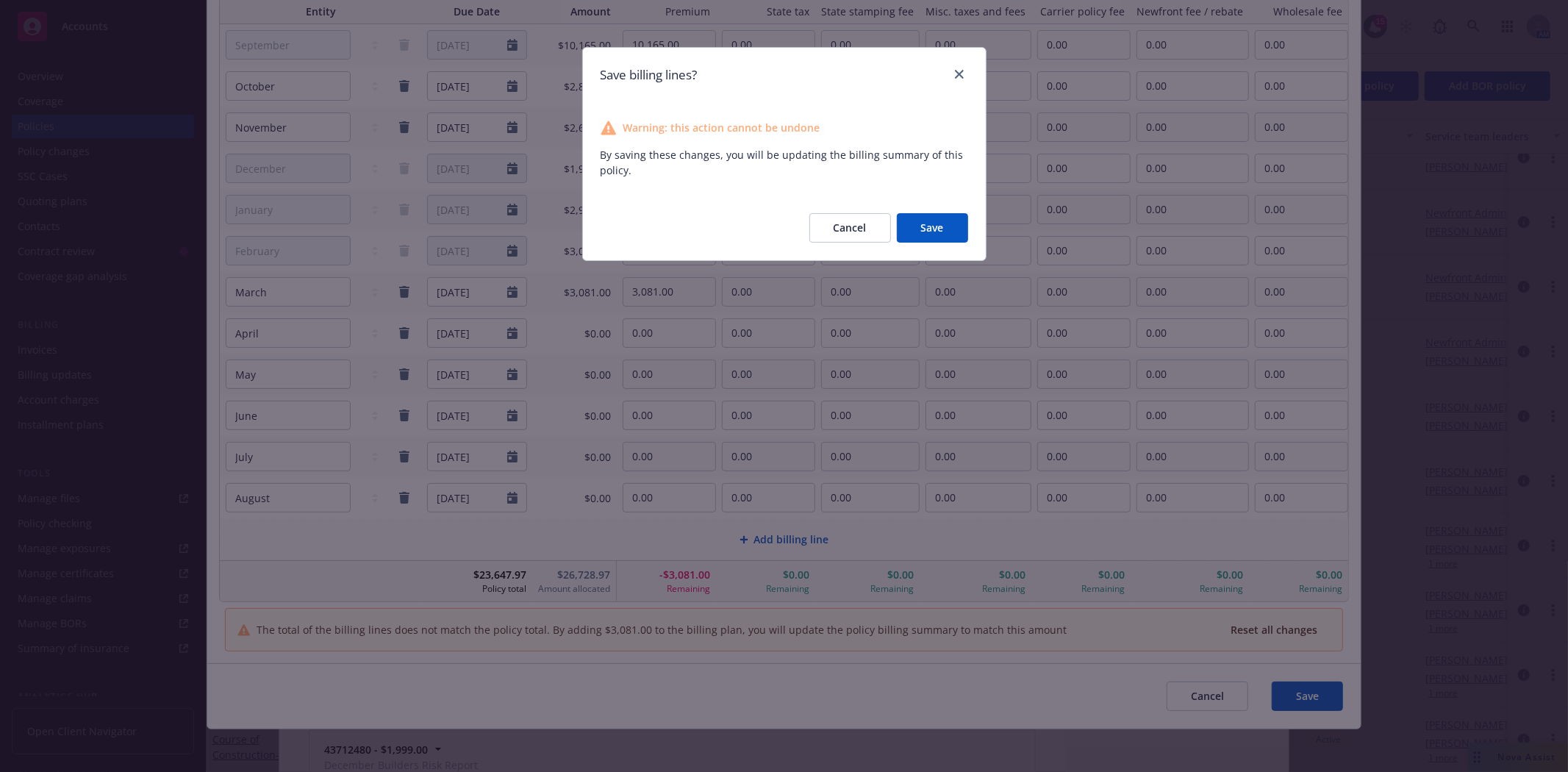
click at [938, 230] on button "Save" at bounding box center [932, 228] width 72 height 29
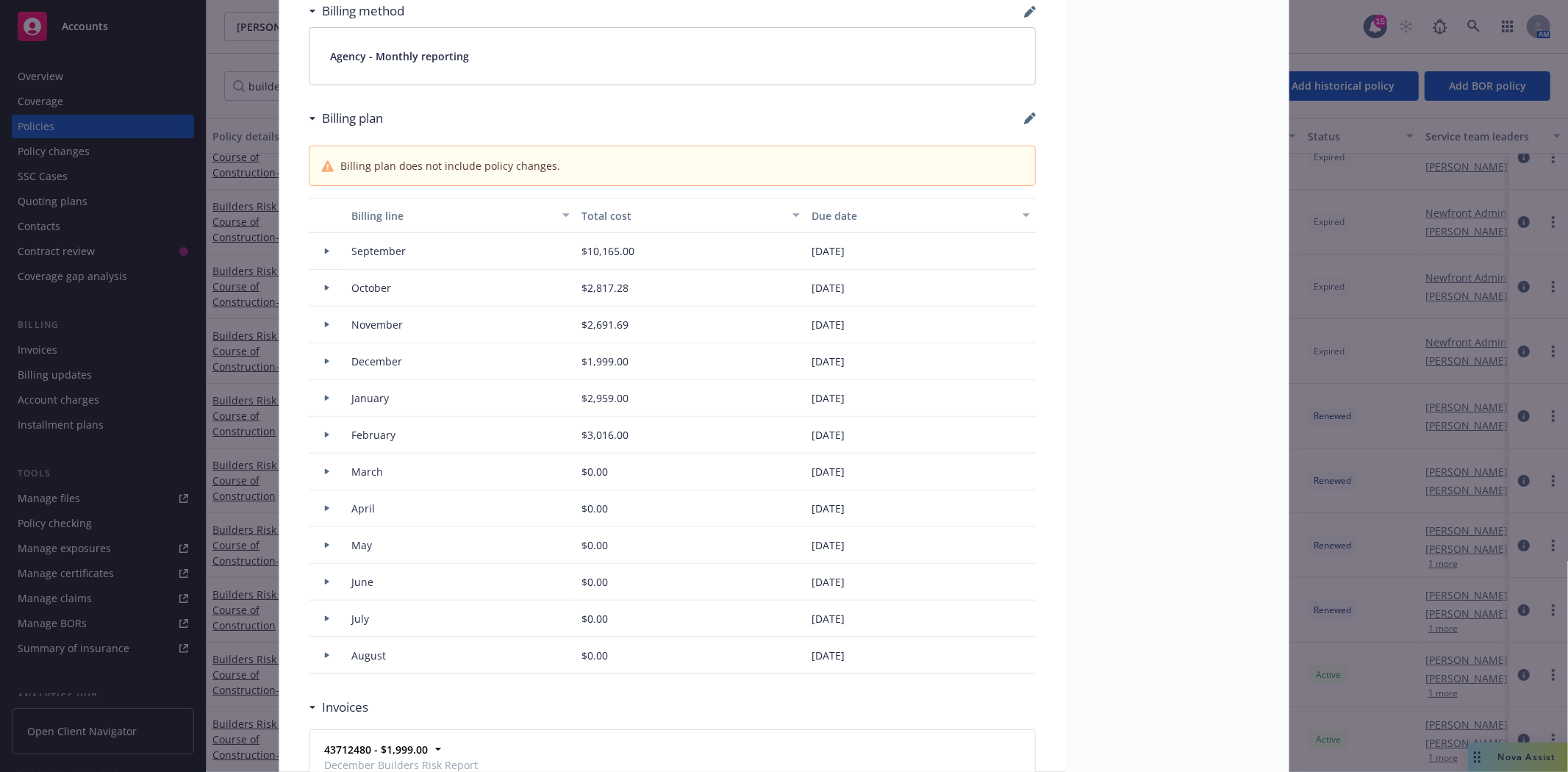
type input "$35,938.97"
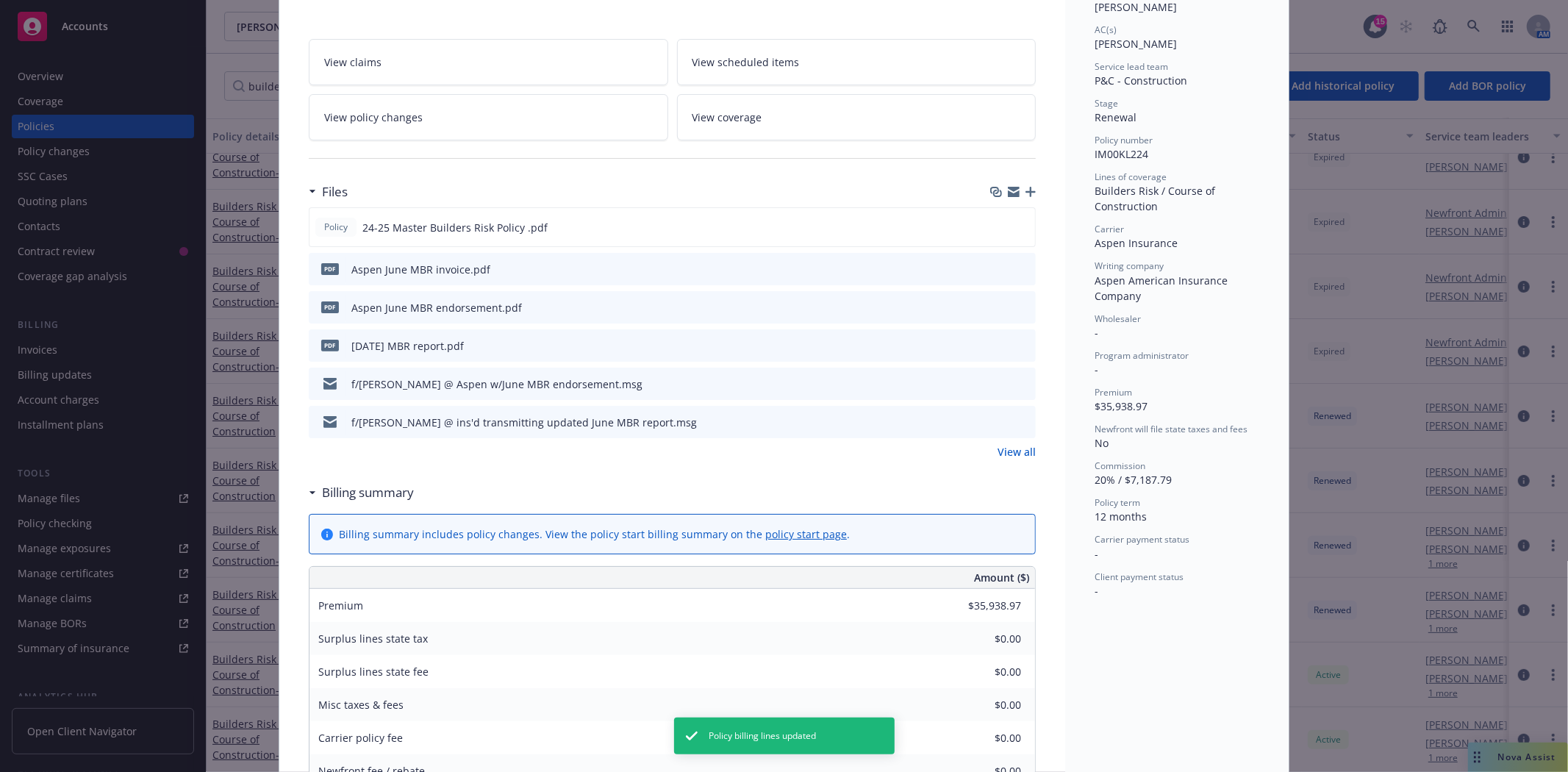
scroll to position [0, 0]
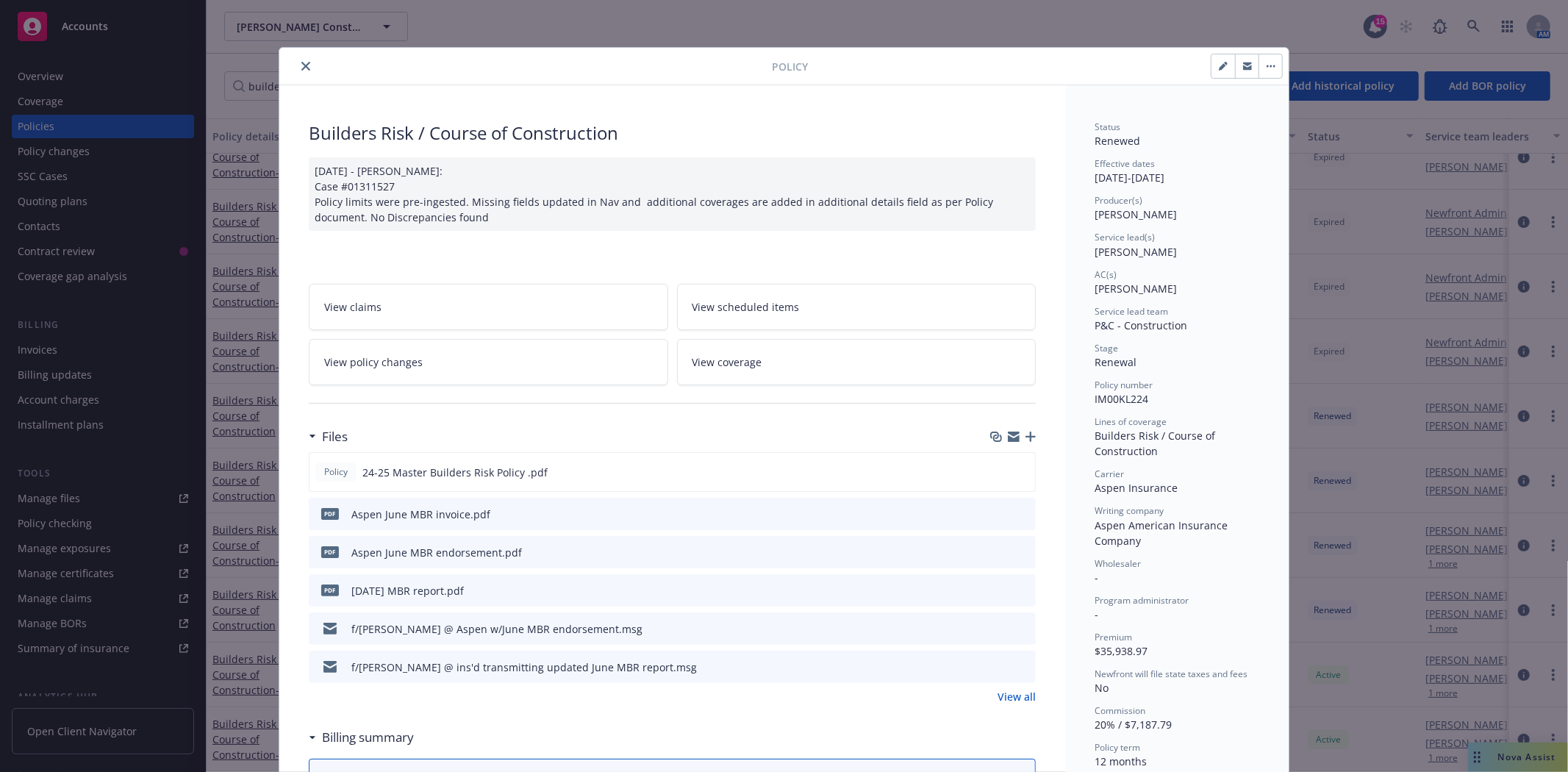
click at [301, 66] on icon "close" at bounding box center [305, 66] width 9 height 9
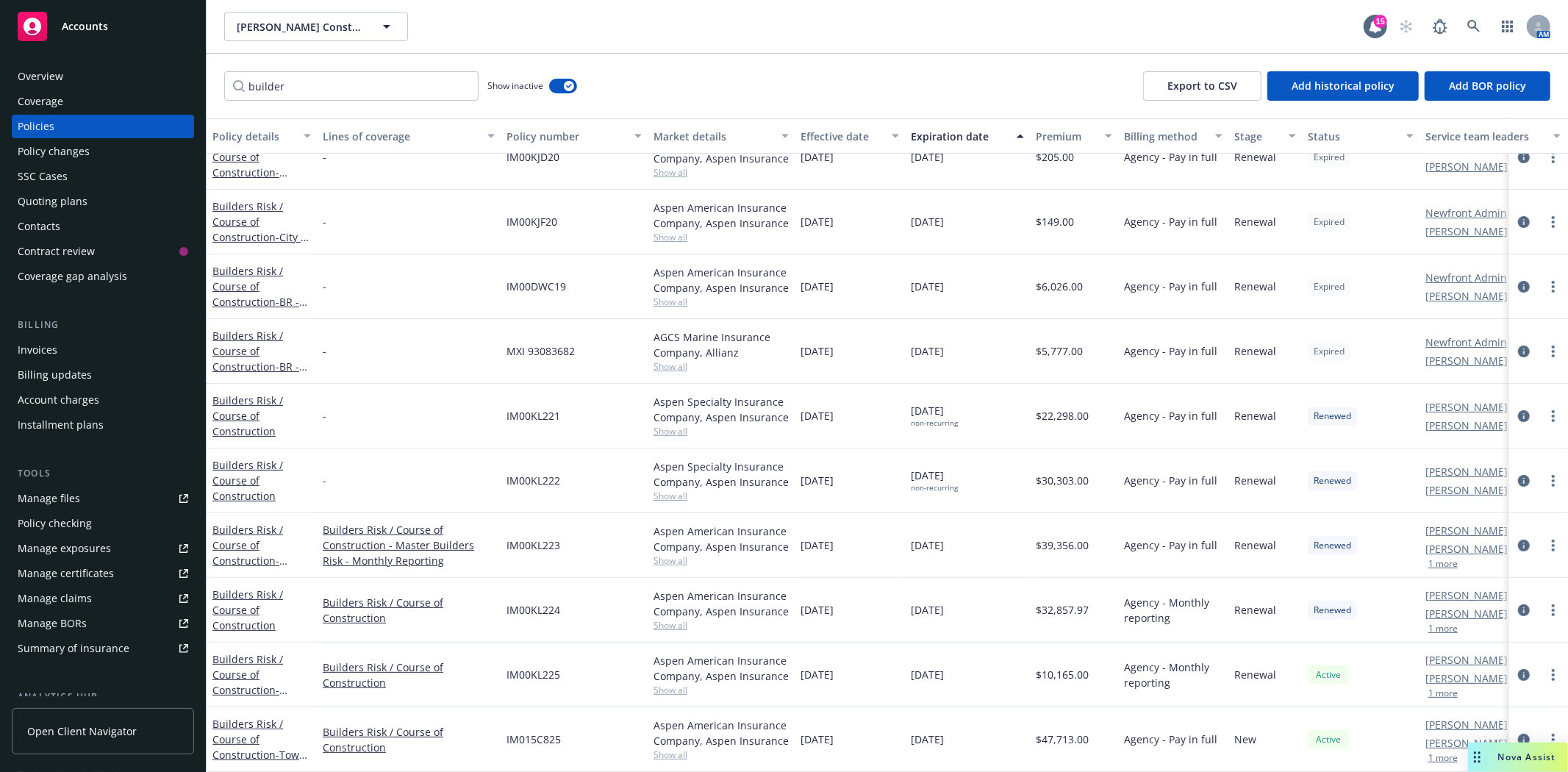
click at [59, 354] on div "Invoices" at bounding box center [103, 350] width 171 height 24
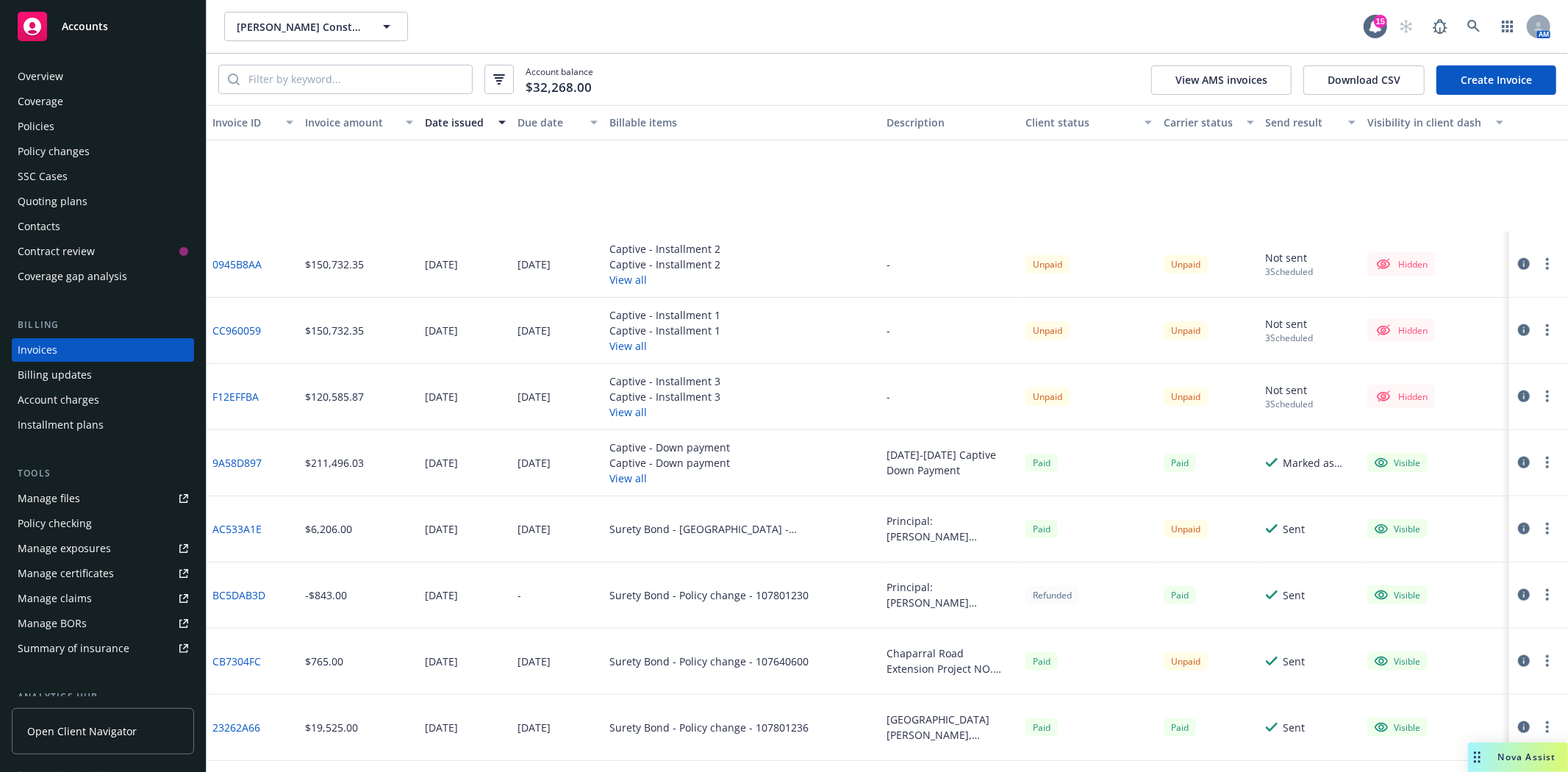
scroll to position [1388, 0]
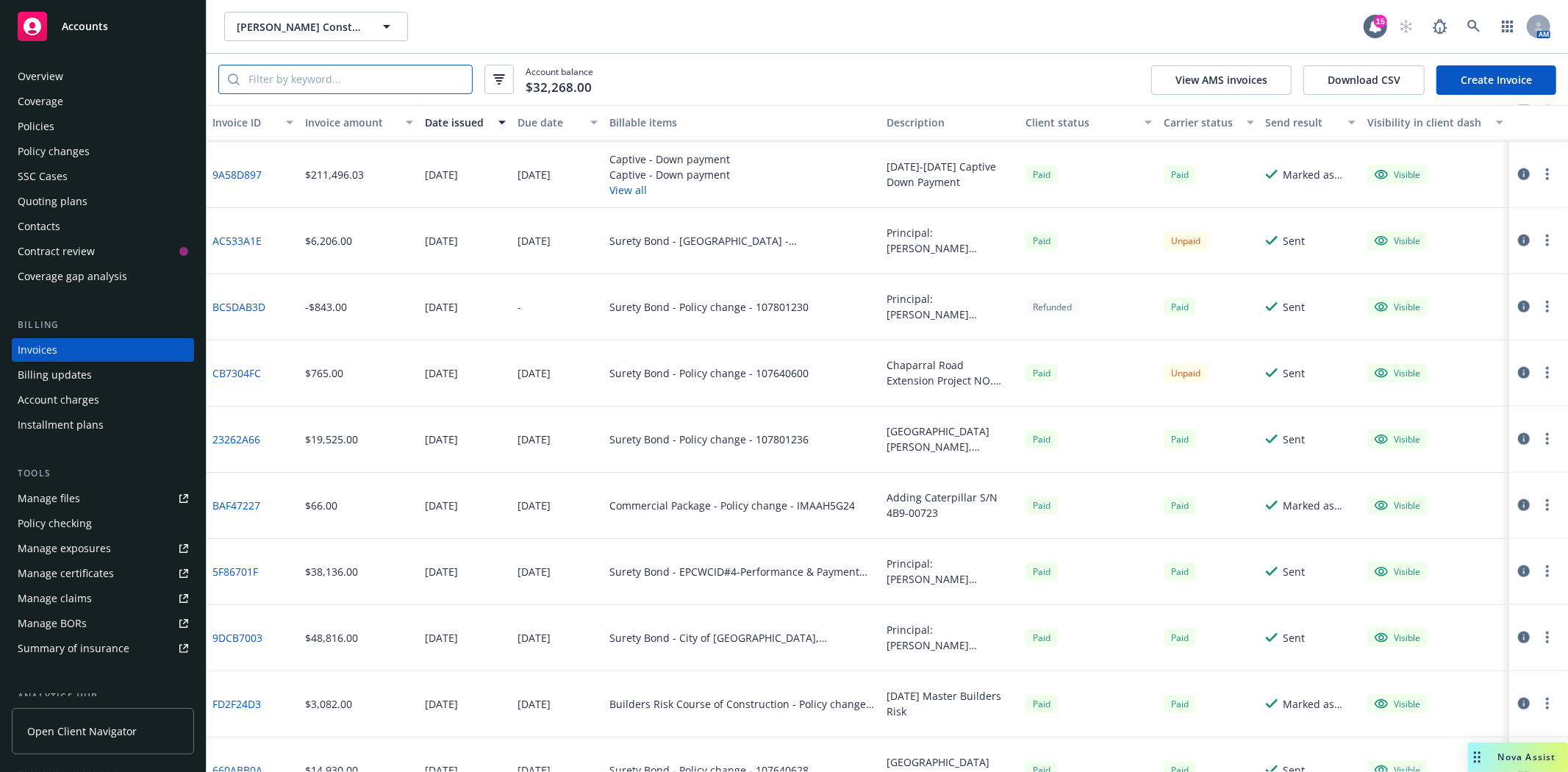
click at [335, 89] on input "search" at bounding box center [356, 80] width 232 height 28
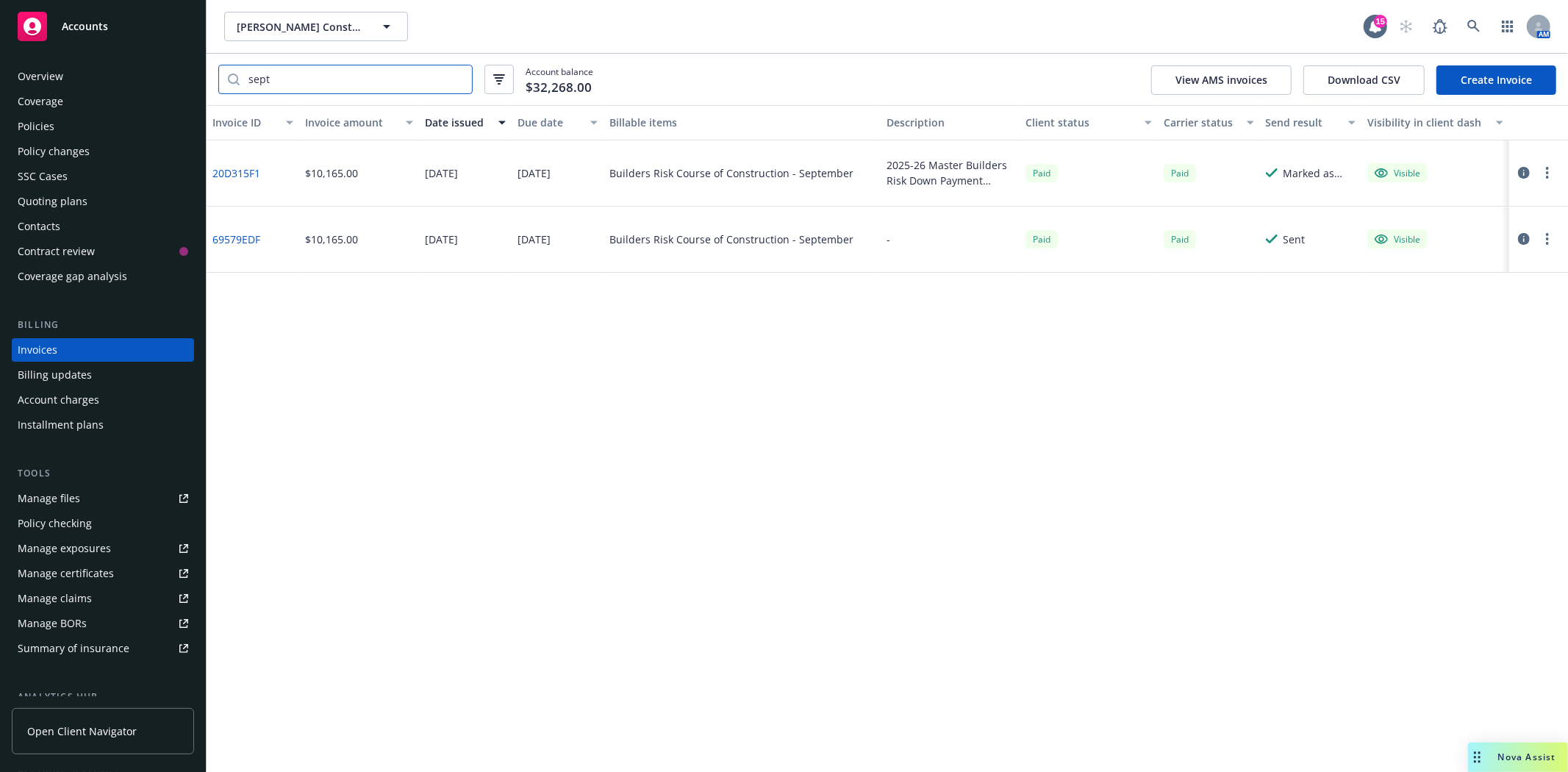
scroll to position [0, 0]
type input "sept"
click at [1525, 237] on icon "button" at bounding box center [1524, 238] width 12 height 12
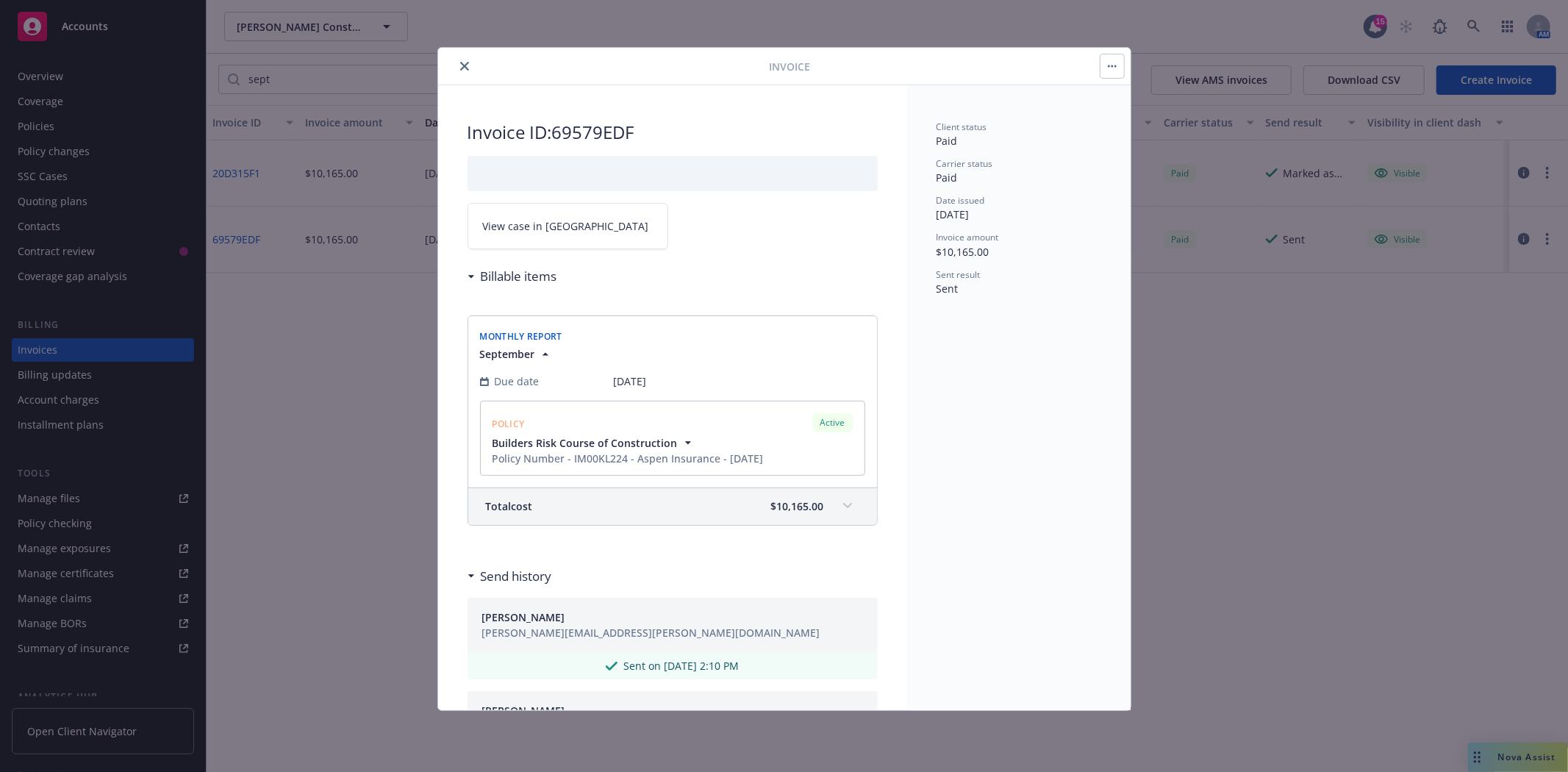
click at [465, 69] on icon "close" at bounding box center [465, 66] width 9 height 9
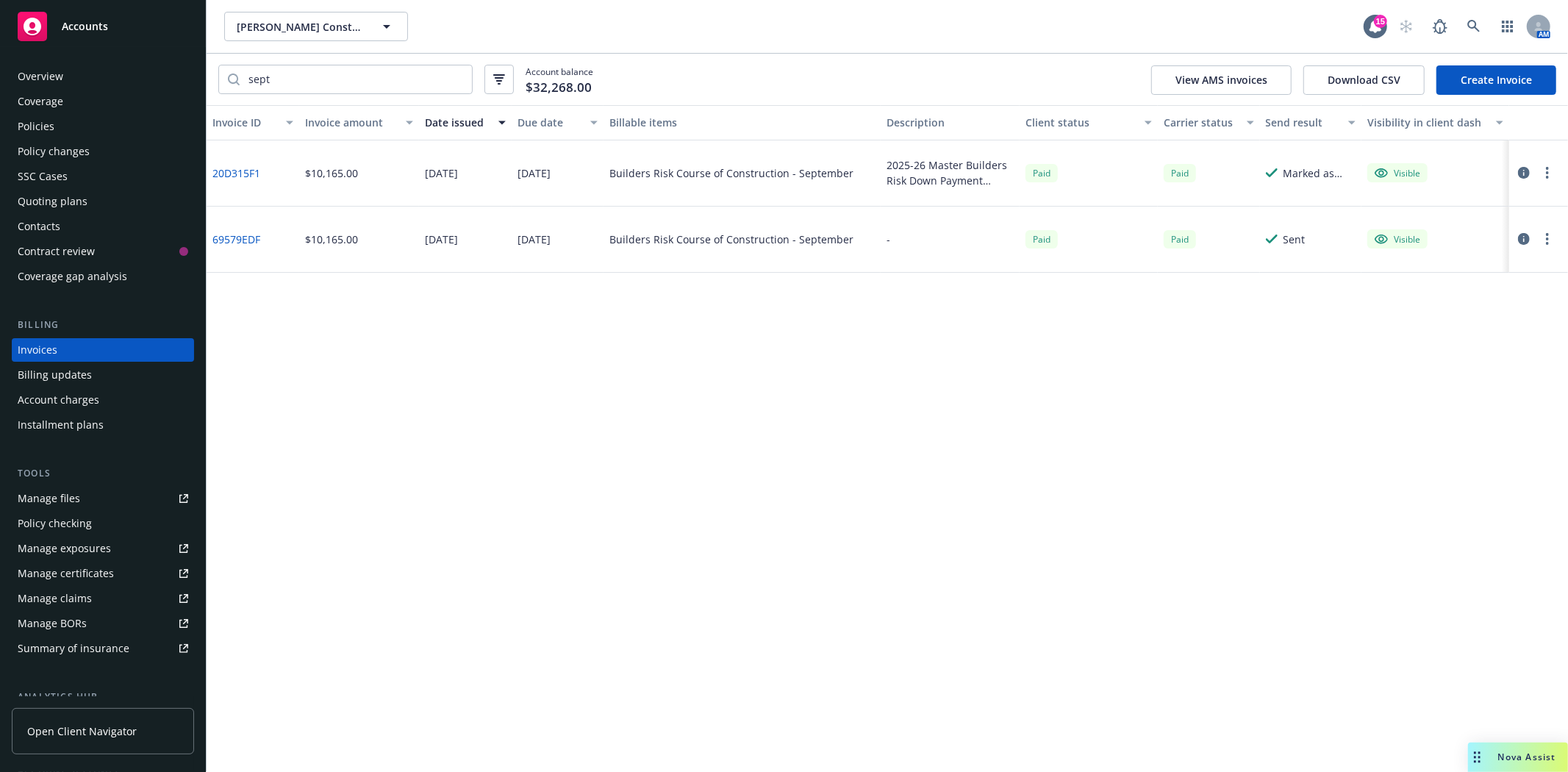
click at [94, 512] on div "Policy checking" at bounding box center [103, 523] width 171 height 24
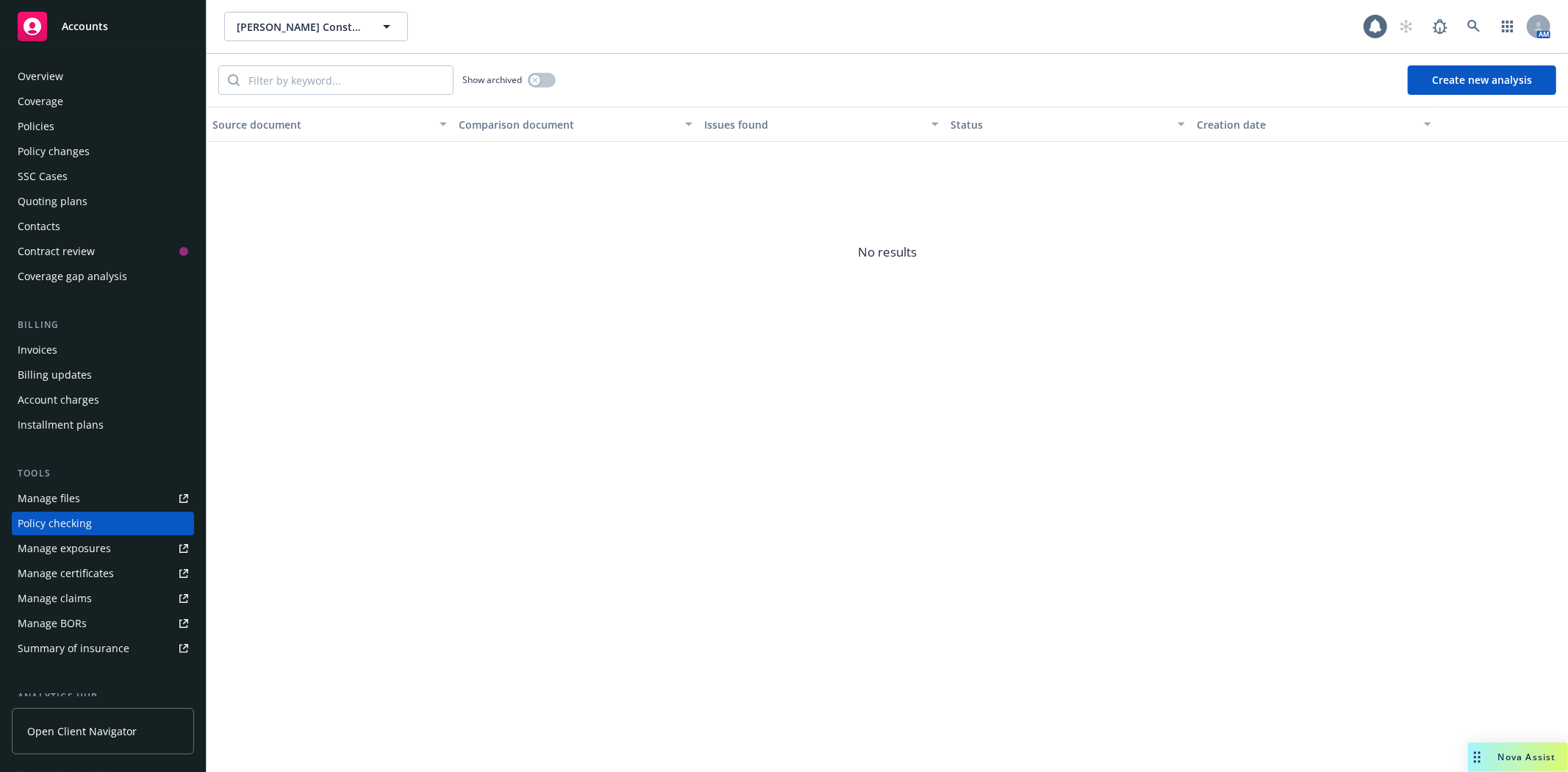
scroll to position [113, 0]
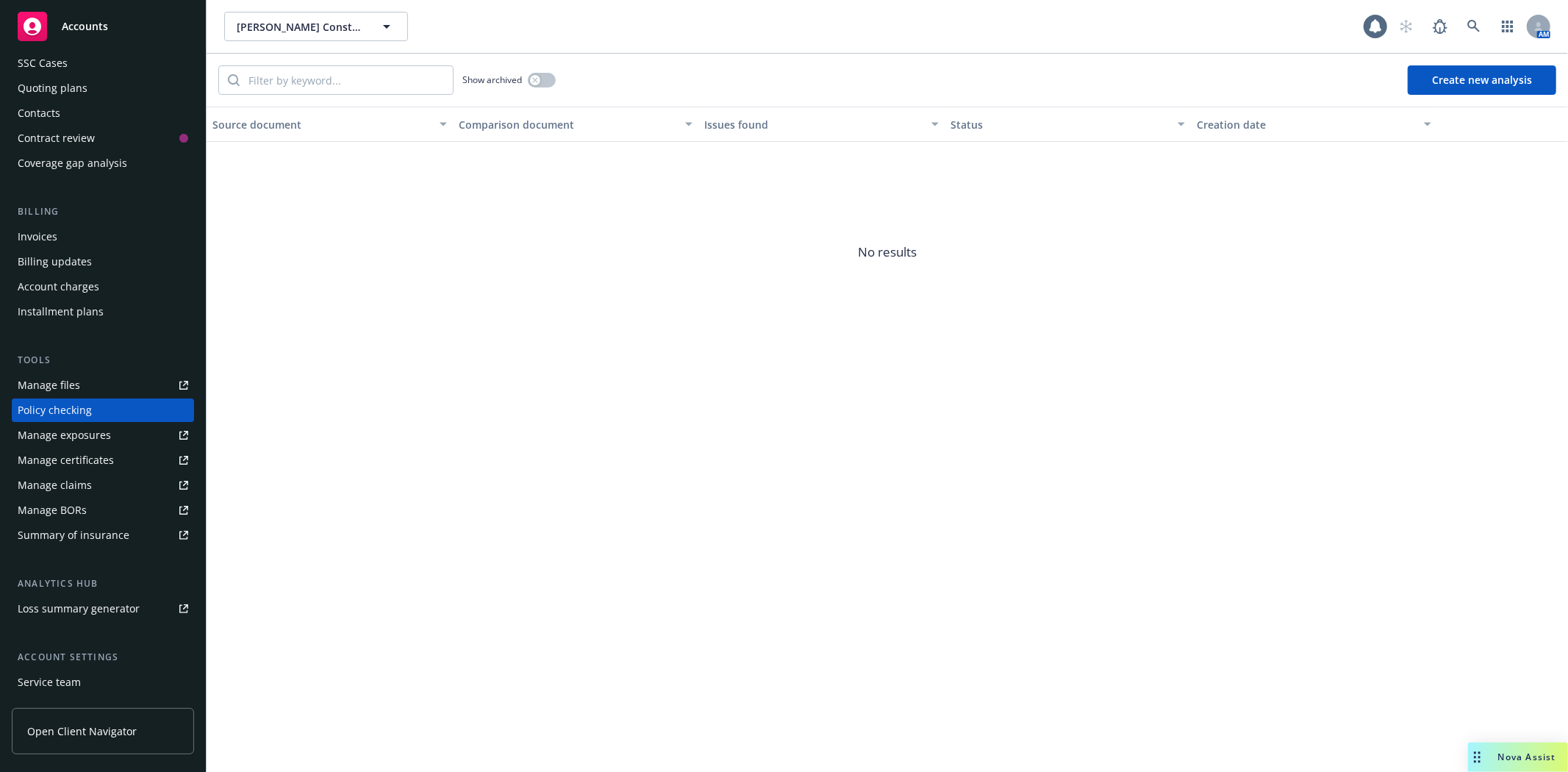
click at [90, 379] on link "Manage files" at bounding box center [103, 385] width 182 height 24
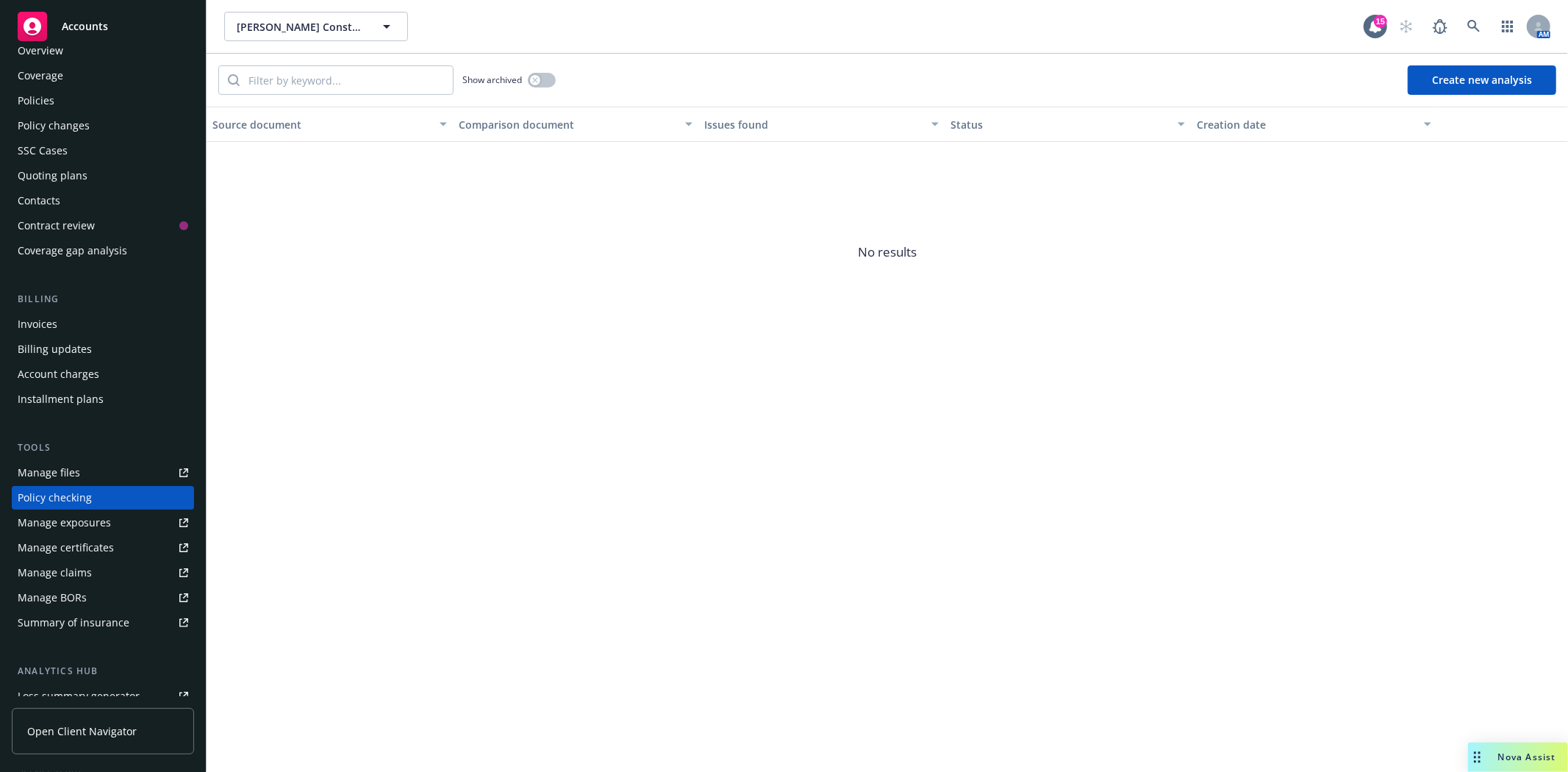
scroll to position [0, 0]
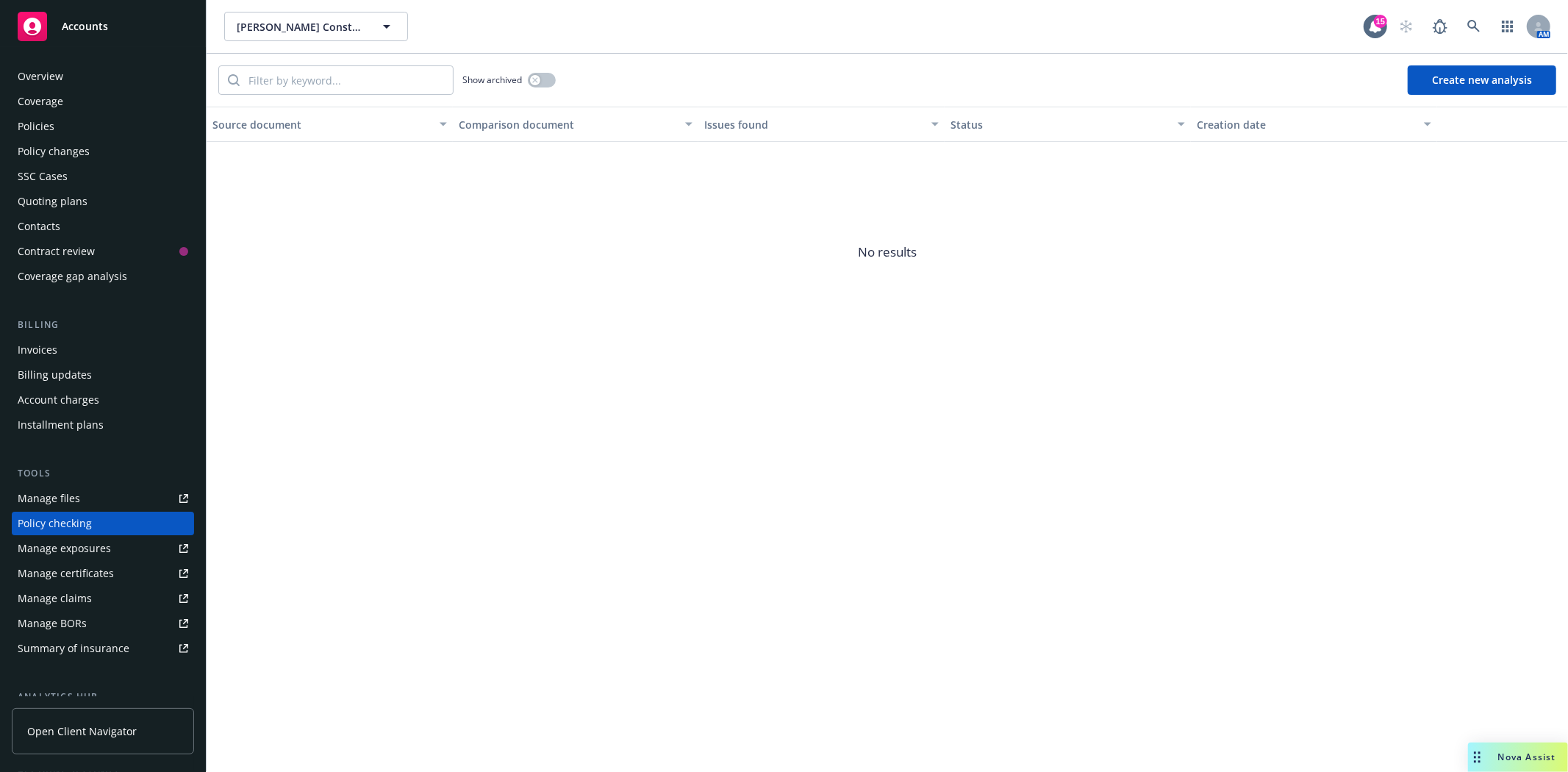
click at [57, 127] on div "Policies" at bounding box center [103, 127] width 171 height 24
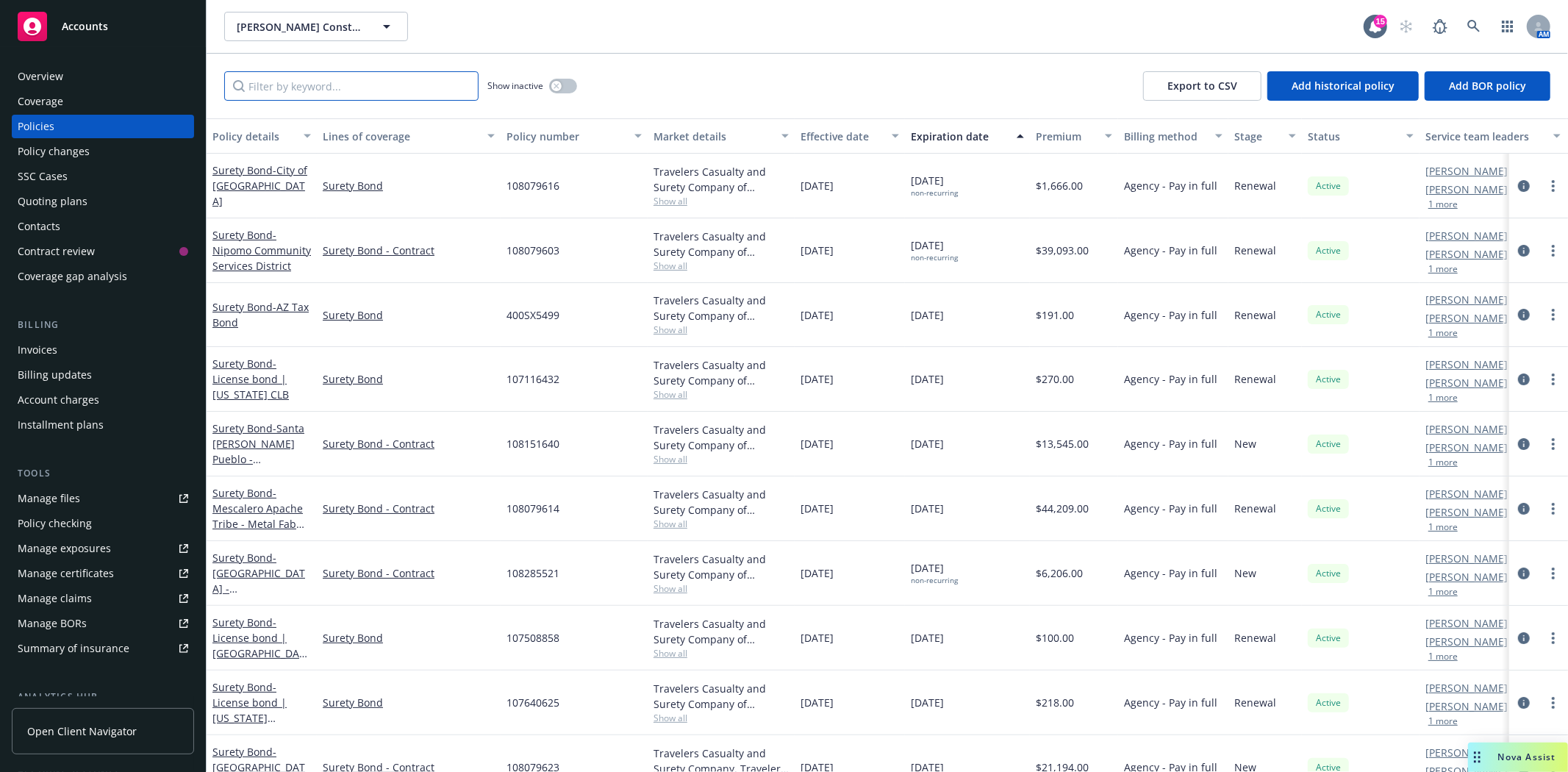
click at [303, 93] on input "Filter by keyword..." at bounding box center [351, 86] width 254 height 29
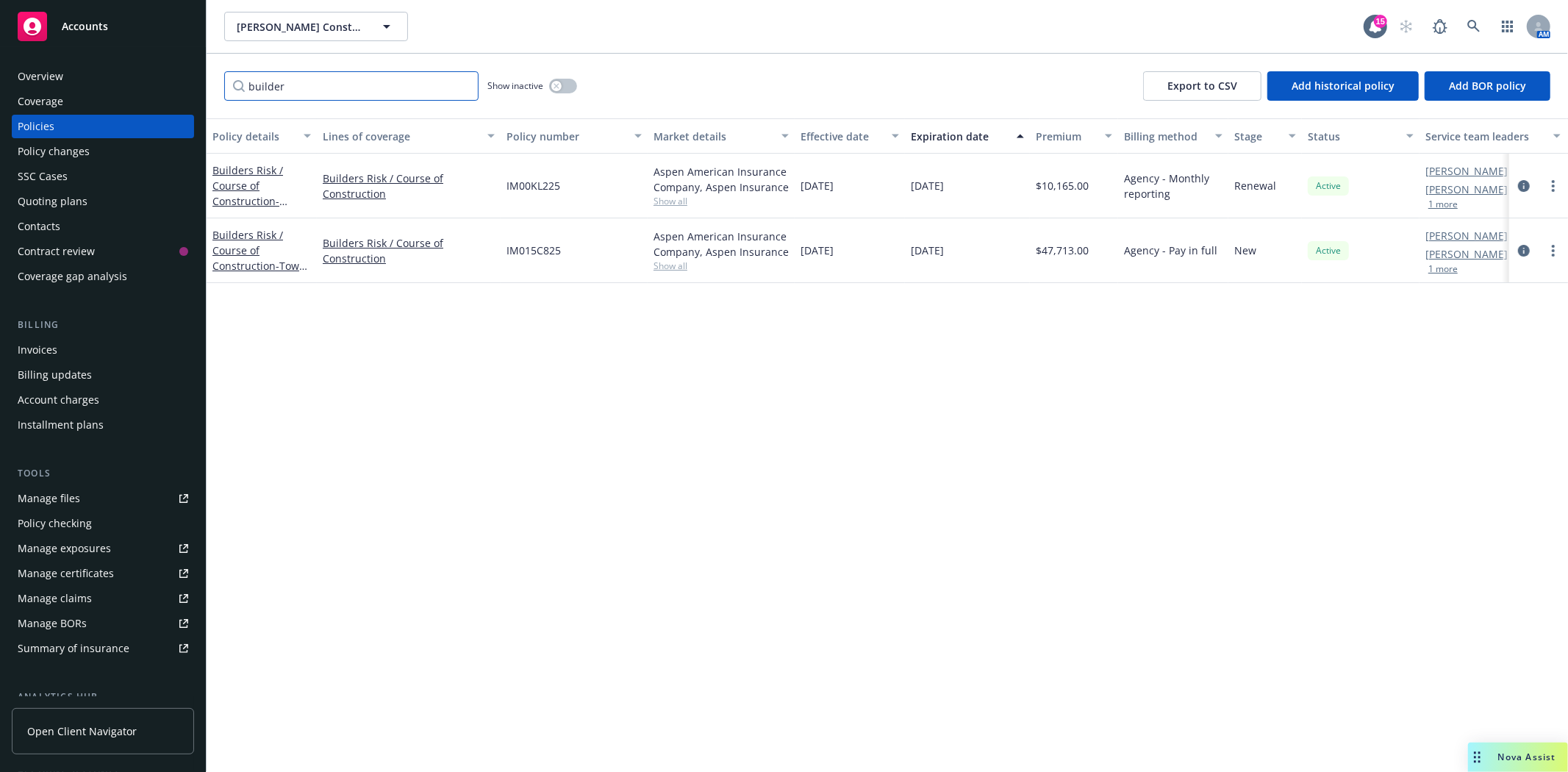
type input "builder"
click at [557, 89] on div "button" at bounding box center [557, 86] width 11 height 11
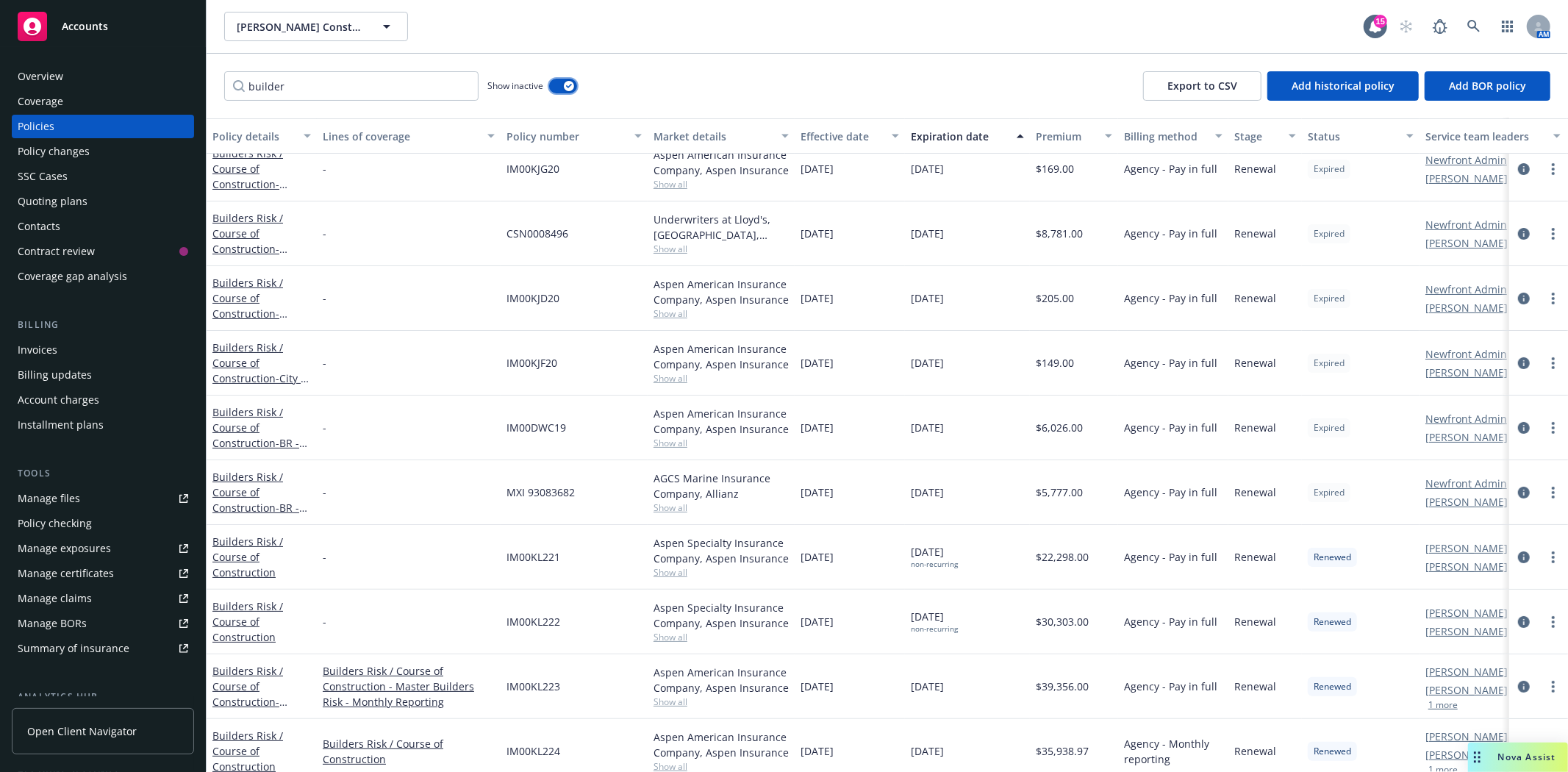
scroll to position [163, 0]
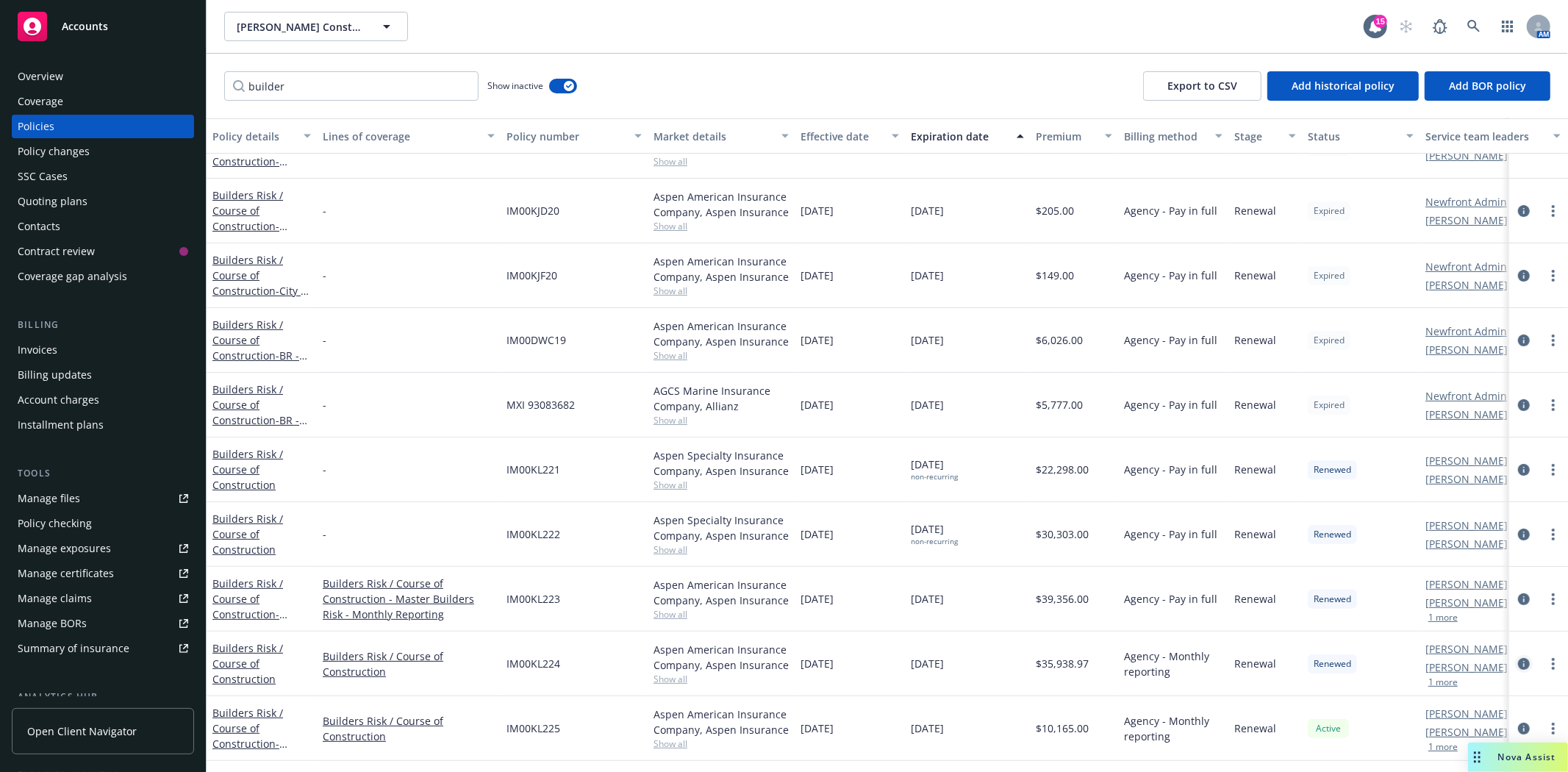
click at [1518, 665] on icon "circleInformation" at bounding box center [1524, 663] width 12 height 12
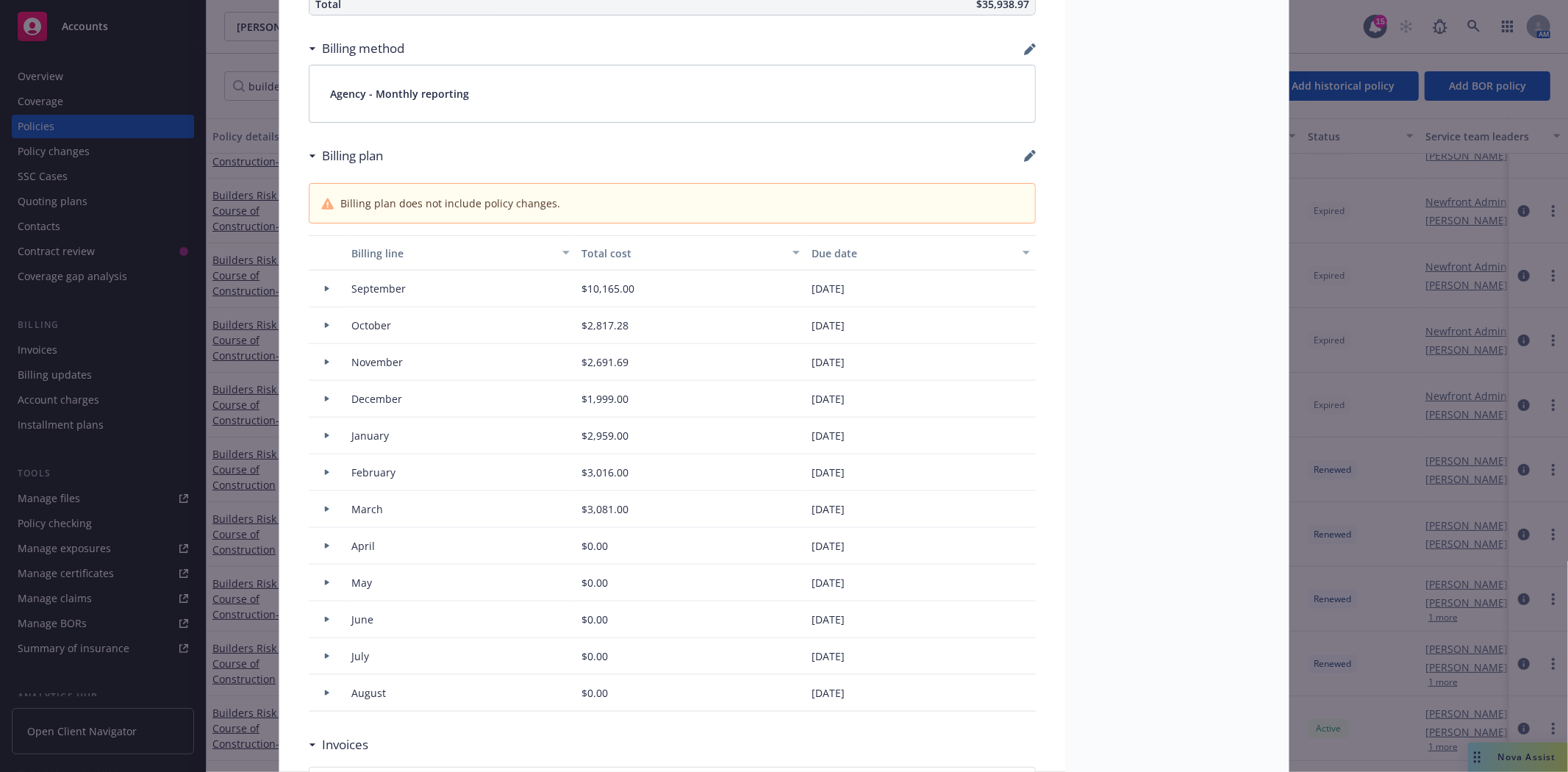
scroll to position [1187, 0]
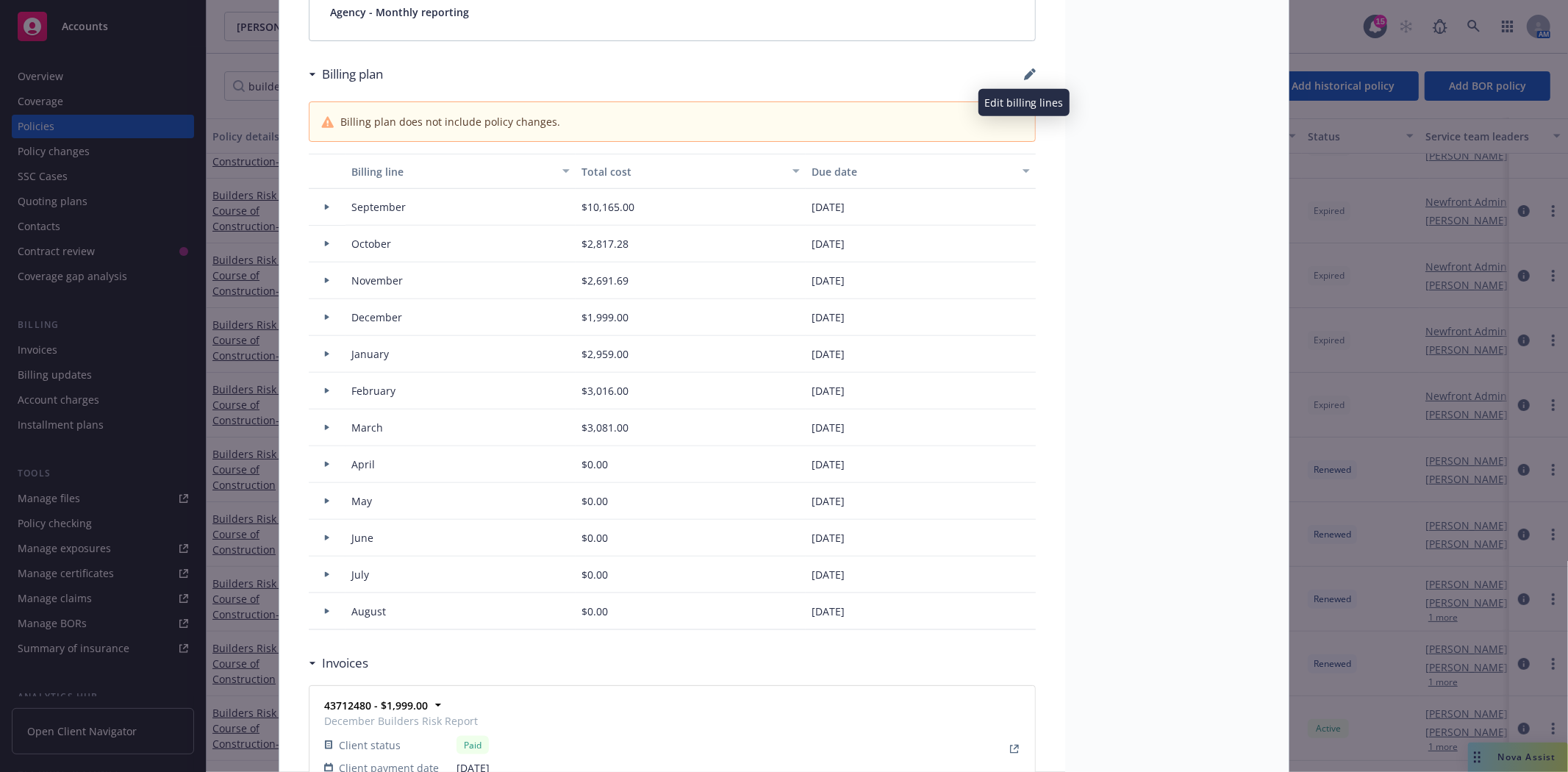
click at [1024, 70] on icon "button" at bounding box center [1030, 73] width 12 height 12
select select "September"
select select "October"
select select "November"
select select "December"
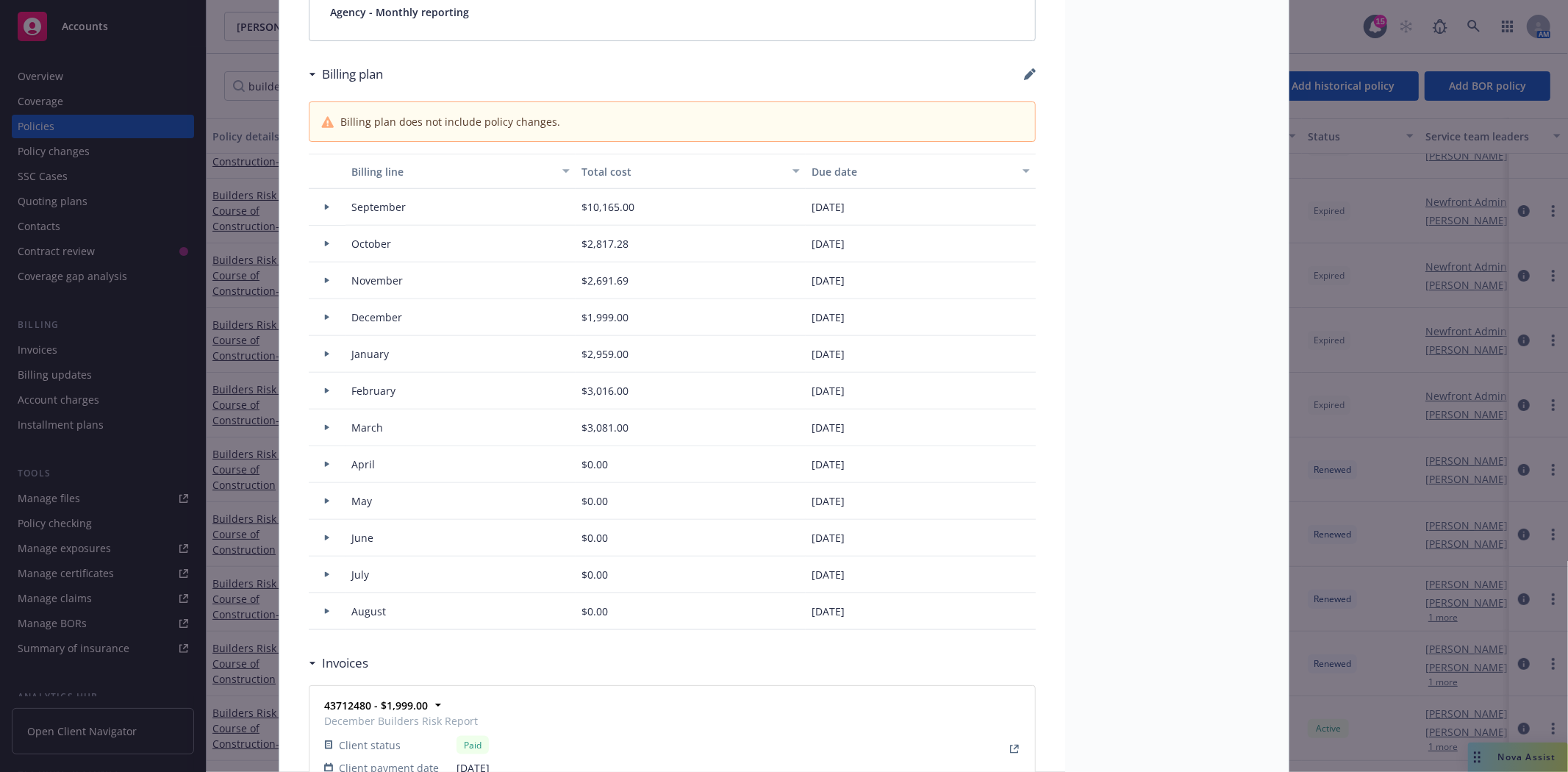
select select "February"
select select "March"
select select "April"
select select "May"
select select "June"
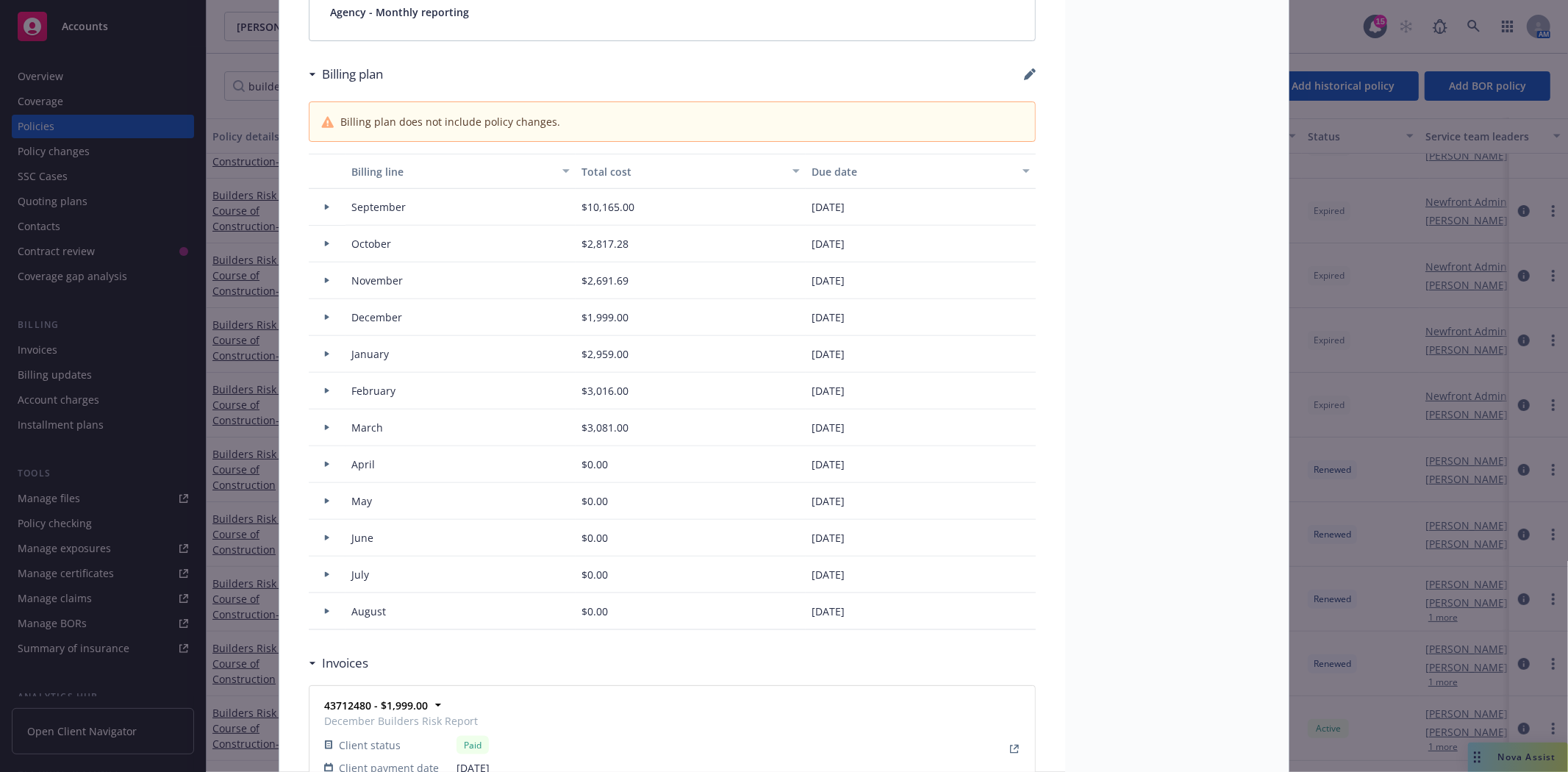
select select "July"
select select "August"
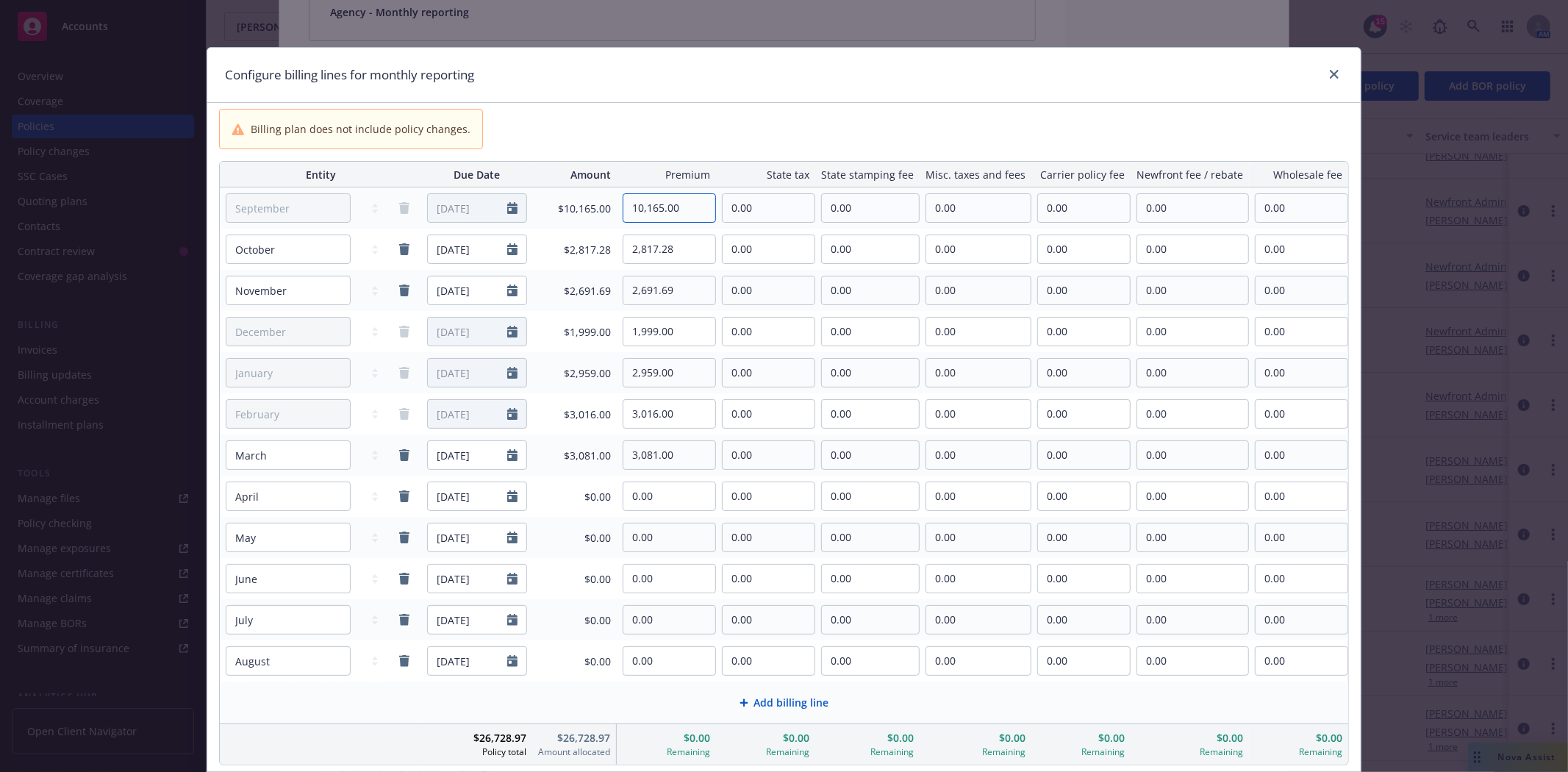
click at [682, 202] on input "10,165.00" at bounding box center [669, 208] width 92 height 28
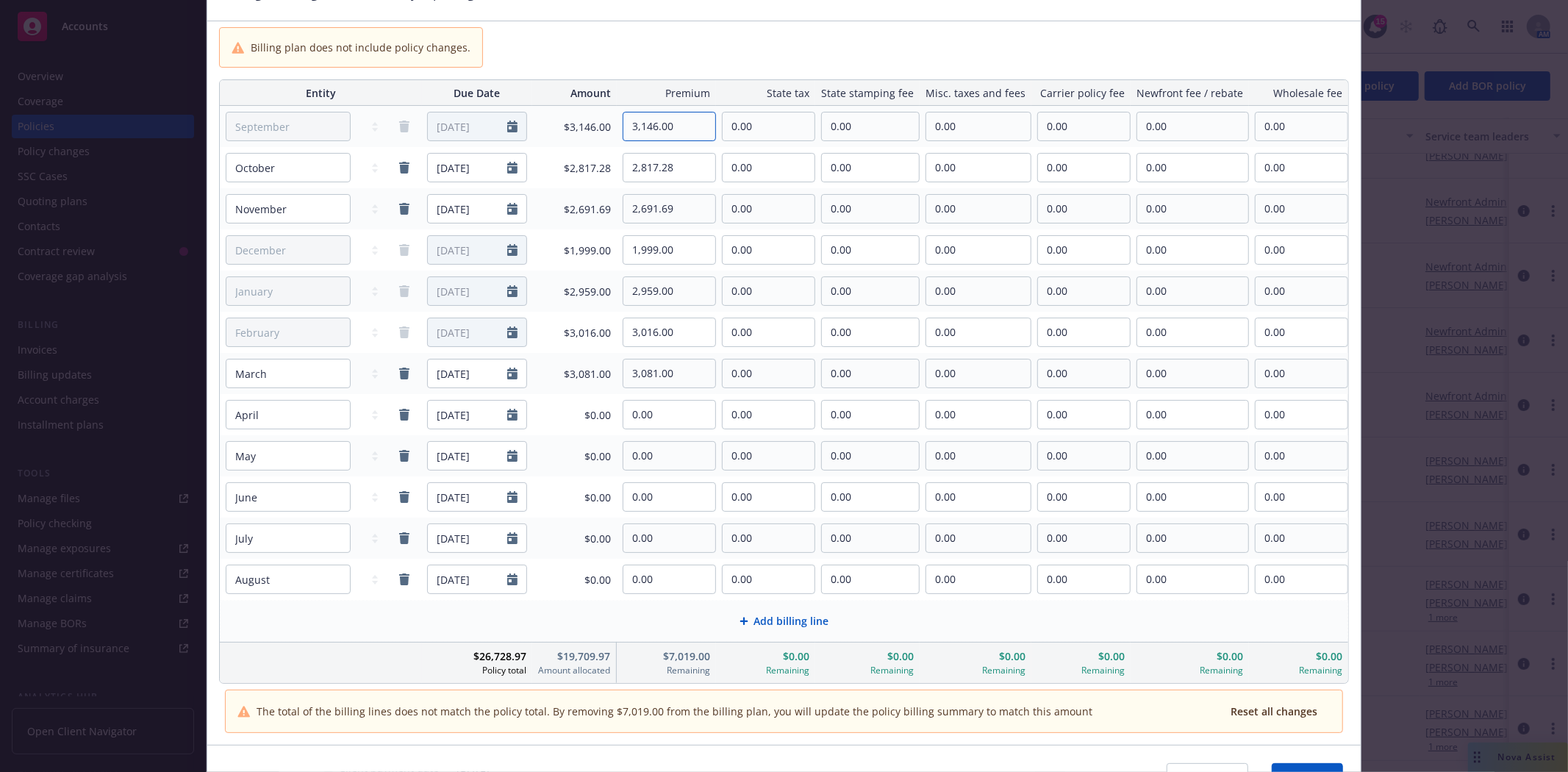
scroll to position [163, 0]
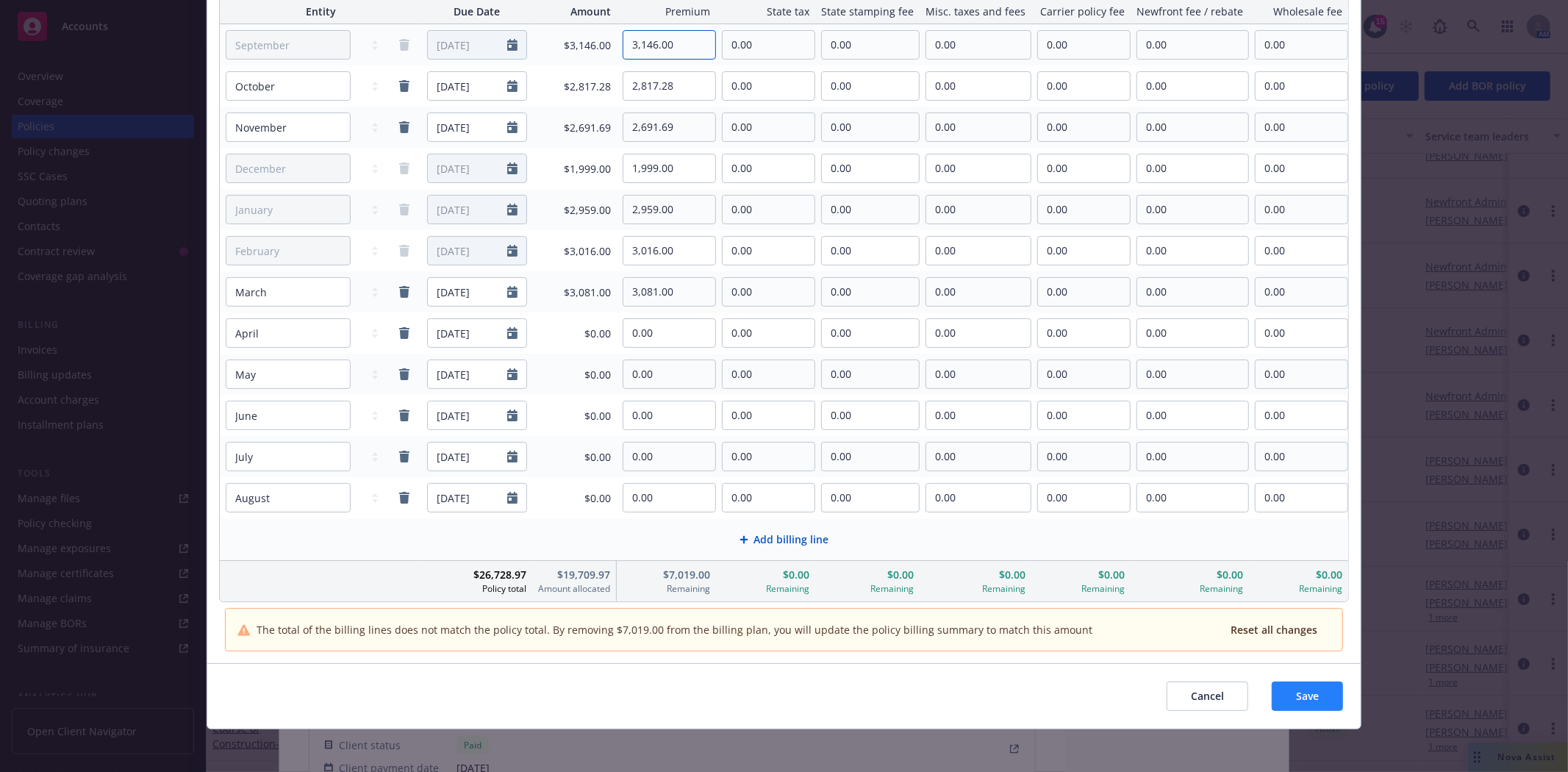
type input "3,146.00"
click at [1303, 704] on button "Save" at bounding box center [1308, 696] width 72 height 29
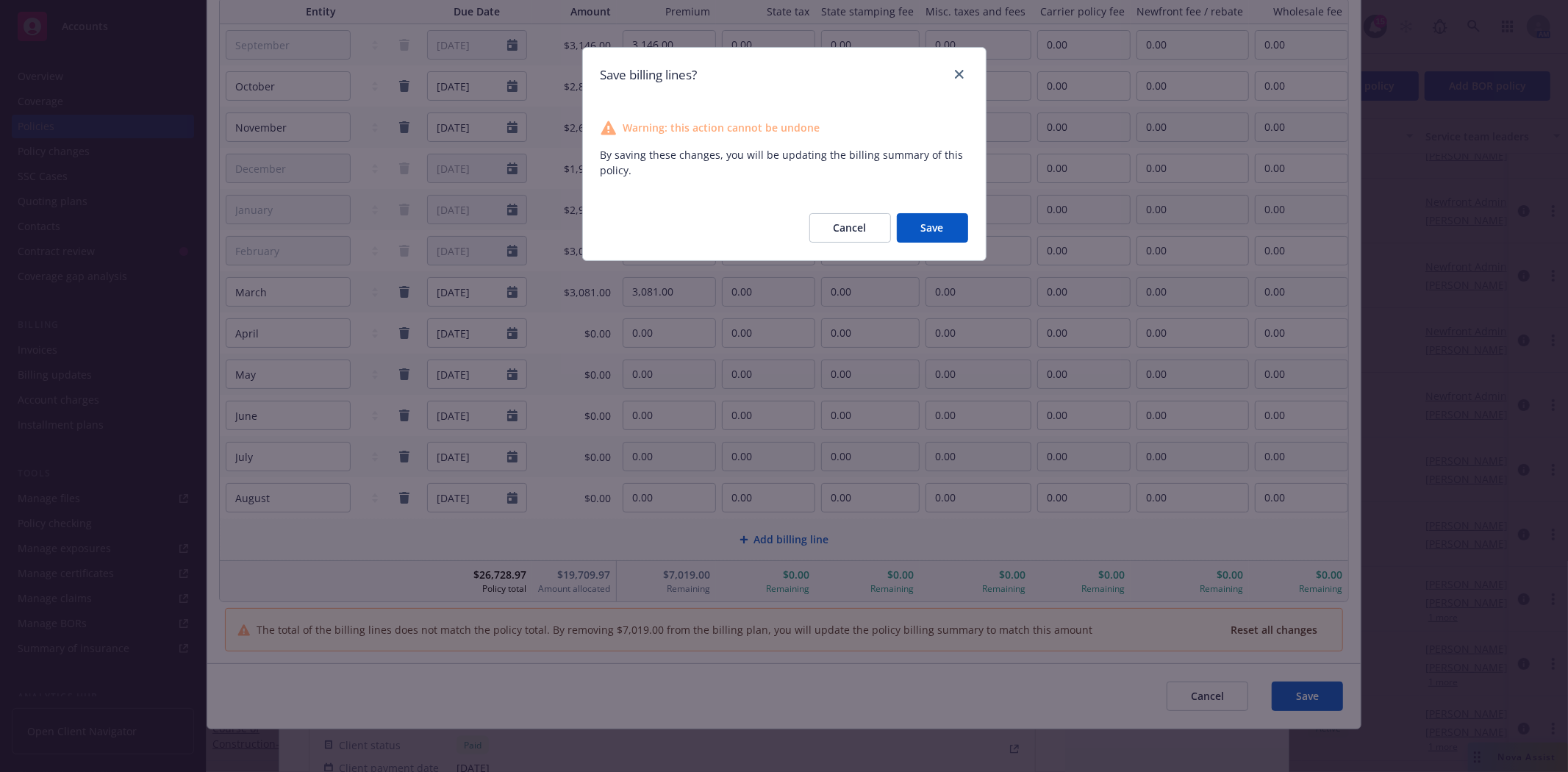
click at [951, 228] on button "Save" at bounding box center [932, 228] width 72 height 29
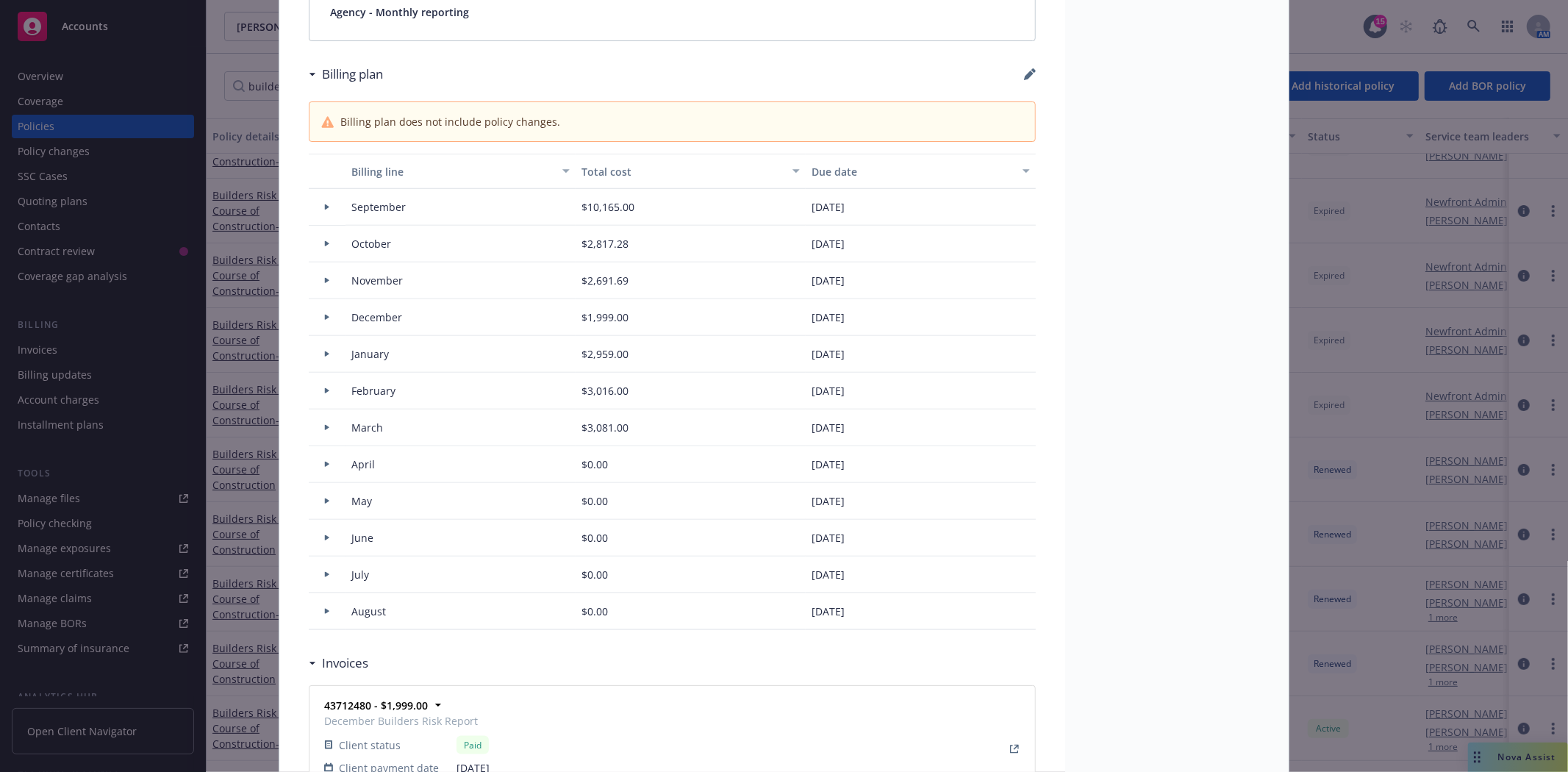
type input "$28,919.97"
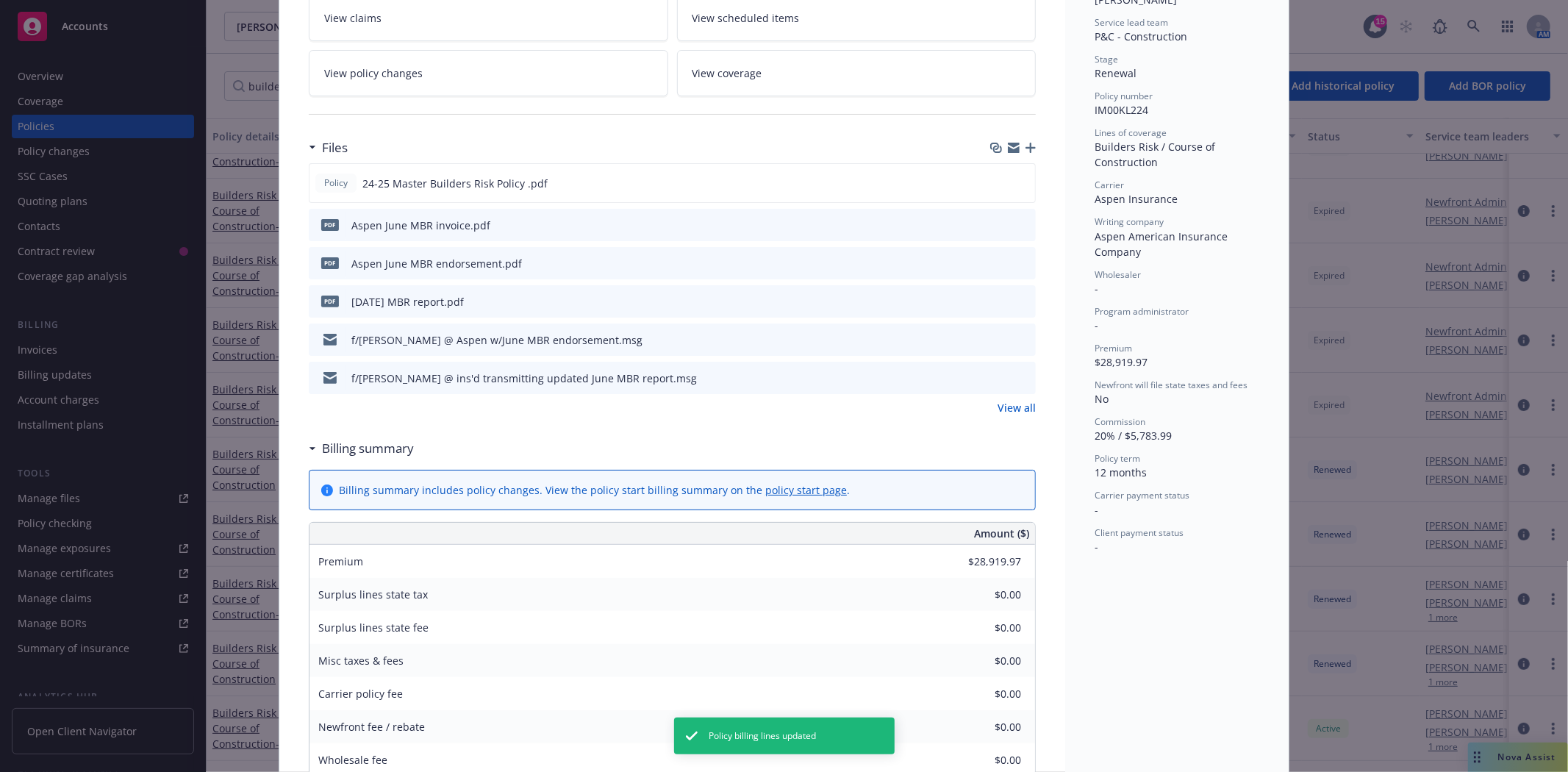
scroll to position [0, 0]
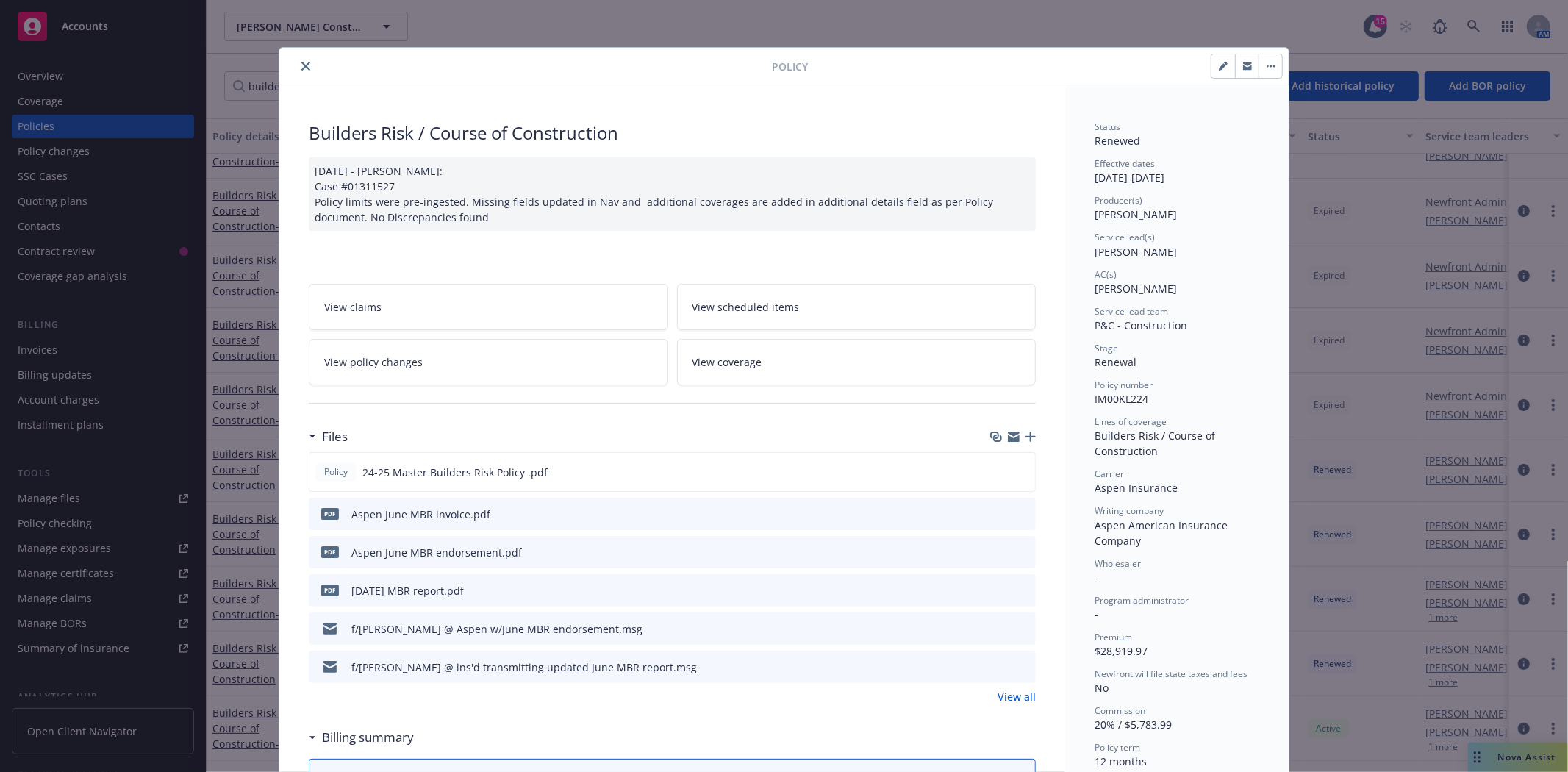
click at [301, 63] on icon "close" at bounding box center [305, 66] width 9 height 9
click at [71, 483] on div "Policy Builders Risk / Course of Construction 10/23/2024 - Sampath Vankayala: C…" at bounding box center [784, 386] width 1568 height 772
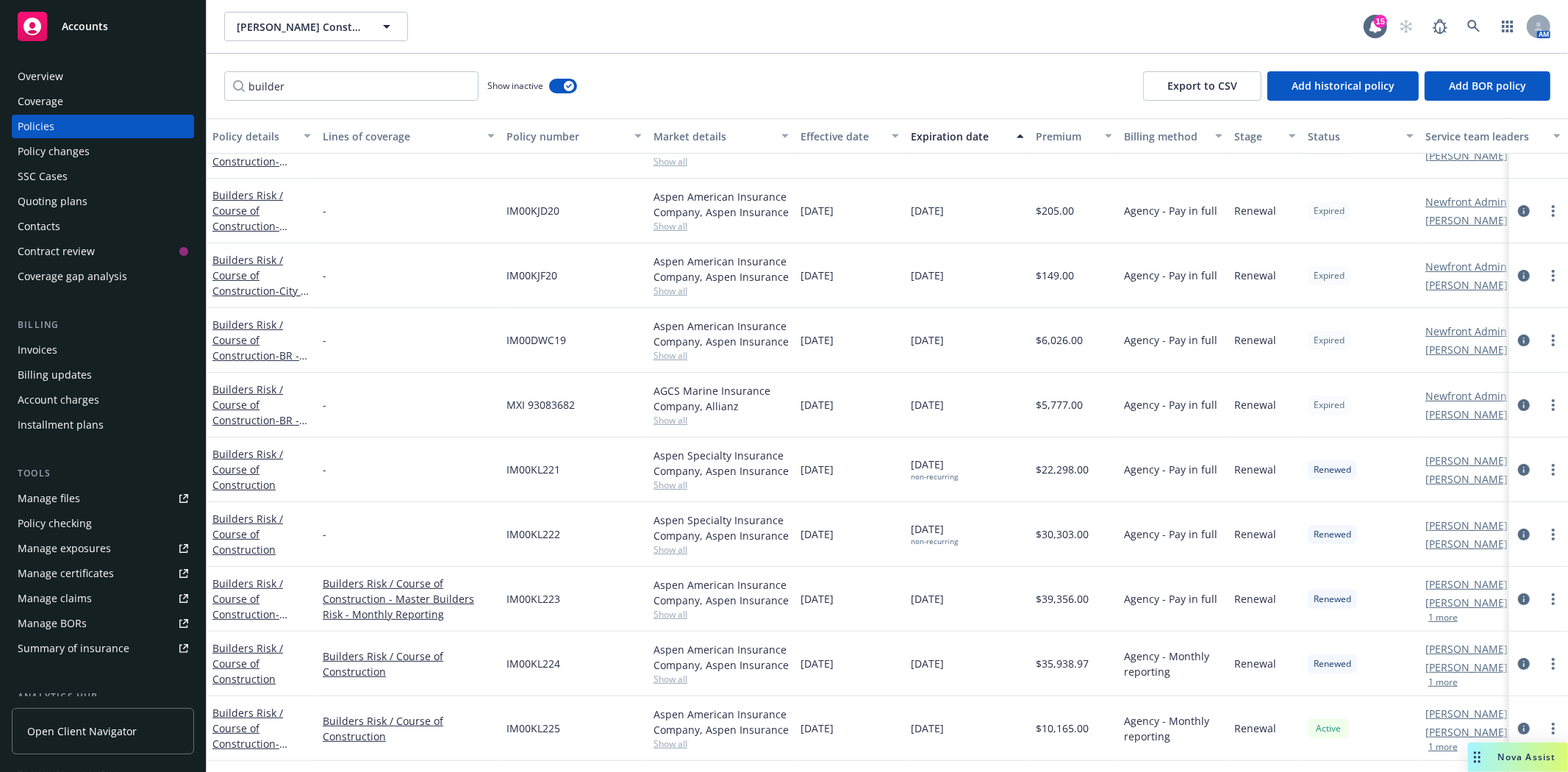
click at [69, 501] on div "Manage files" at bounding box center [49, 498] width 63 height 24
click at [1515, 665] on link "circleInformation" at bounding box center [1524, 664] width 18 height 18
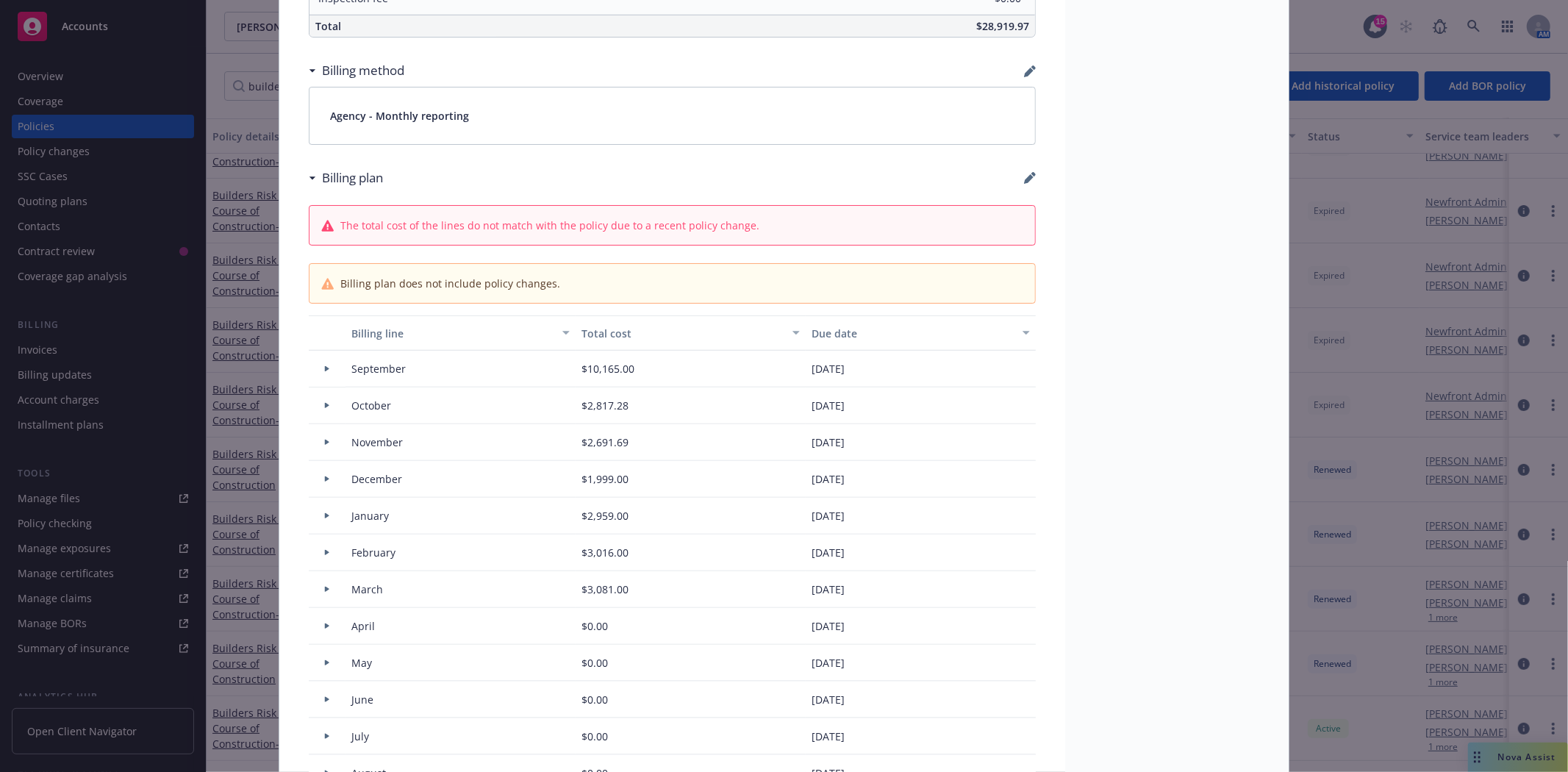
scroll to position [1106, 0]
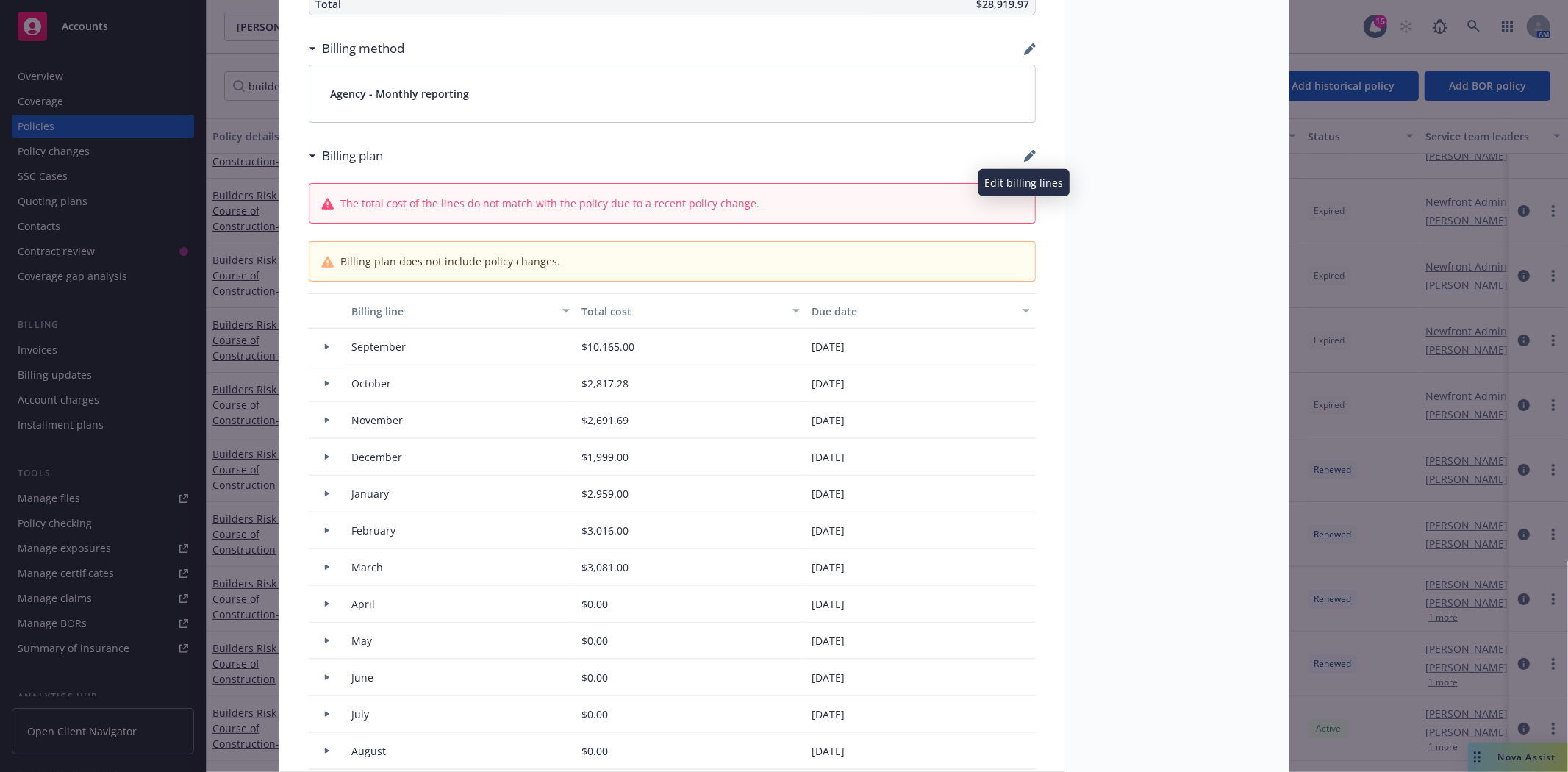
click at [1026, 158] on icon "button" at bounding box center [1030, 155] width 12 height 12
select select "September"
select select "October"
select select "November"
select select "December"
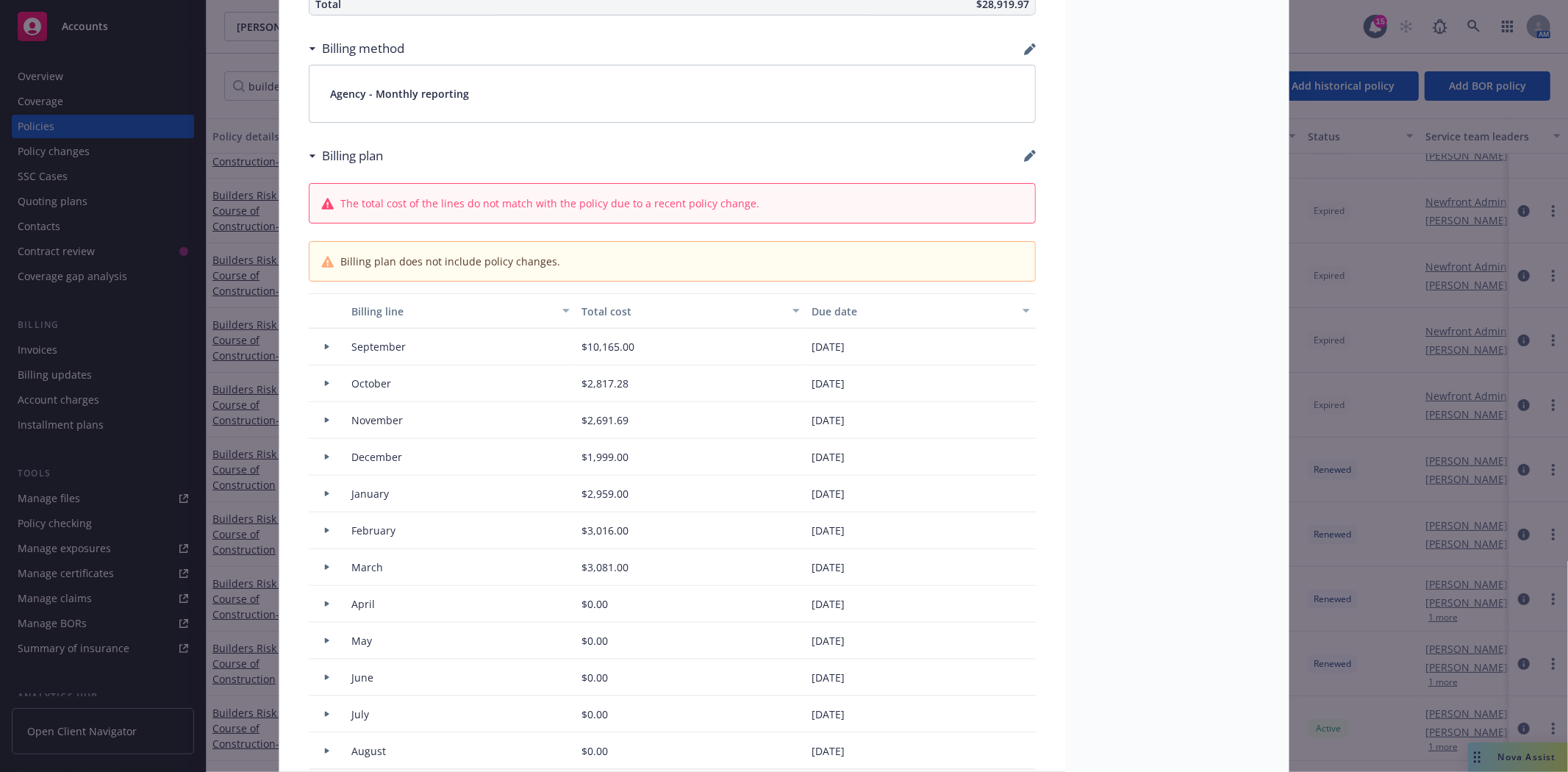
select select "February"
select select "March"
select select "April"
select select "May"
select select "June"
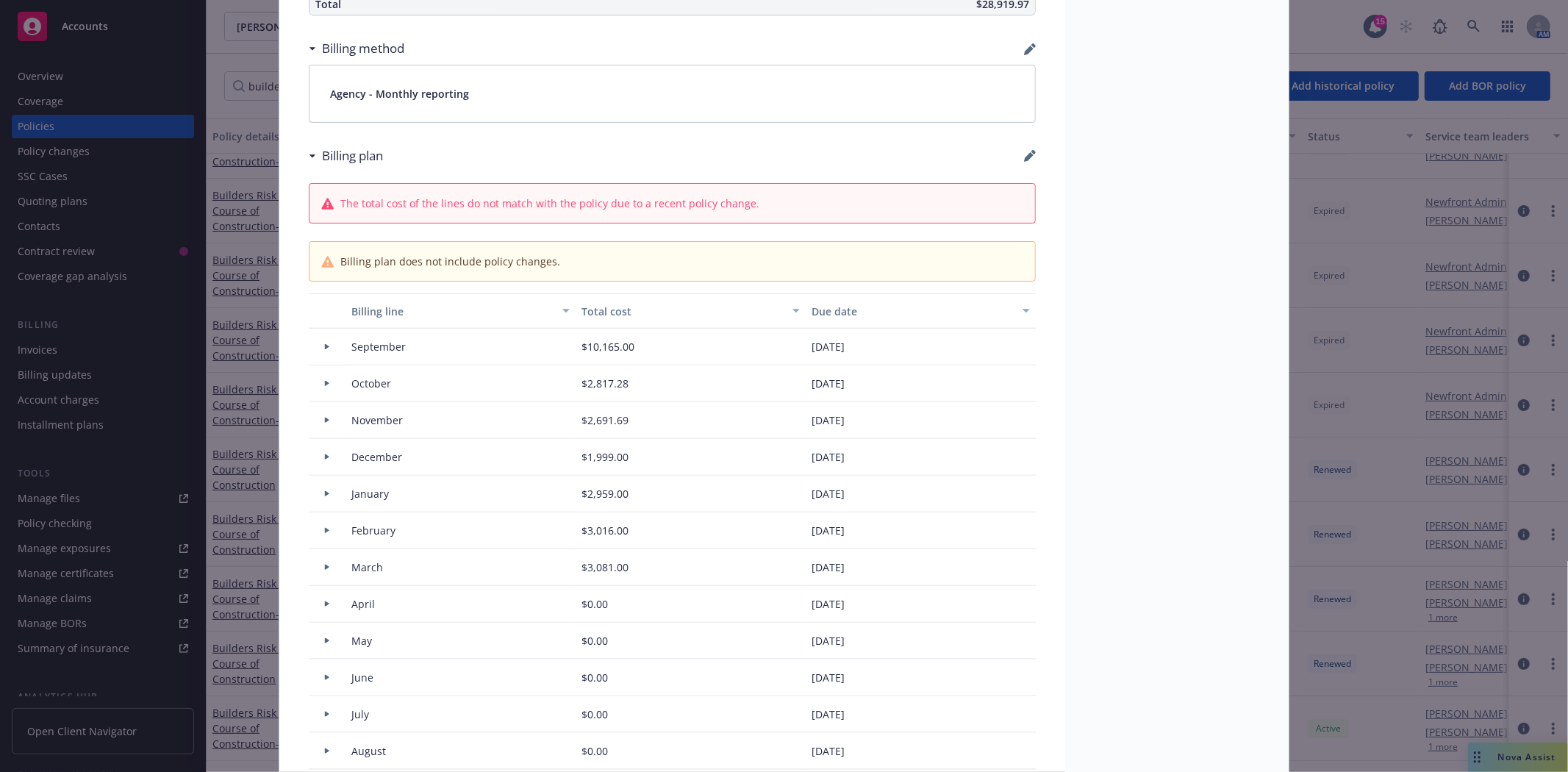
select select "July"
select select "August"
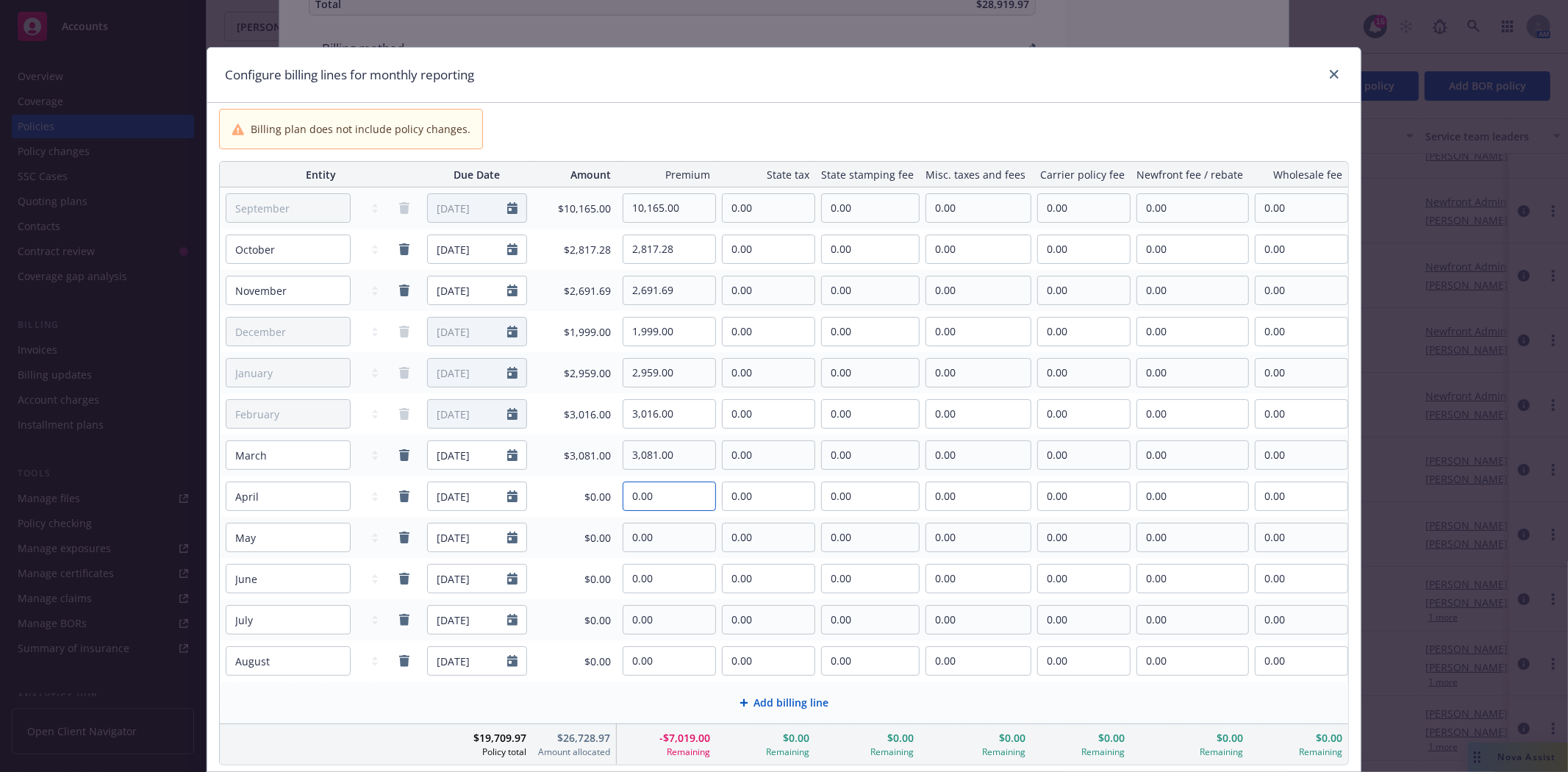
click at [668, 496] on input "0.00" at bounding box center [669, 497] width 92 height 28
type input "3,475.00"
click at [694, 211] on input "10,165.00" at bounding box center [669, 208] width 92 height 28
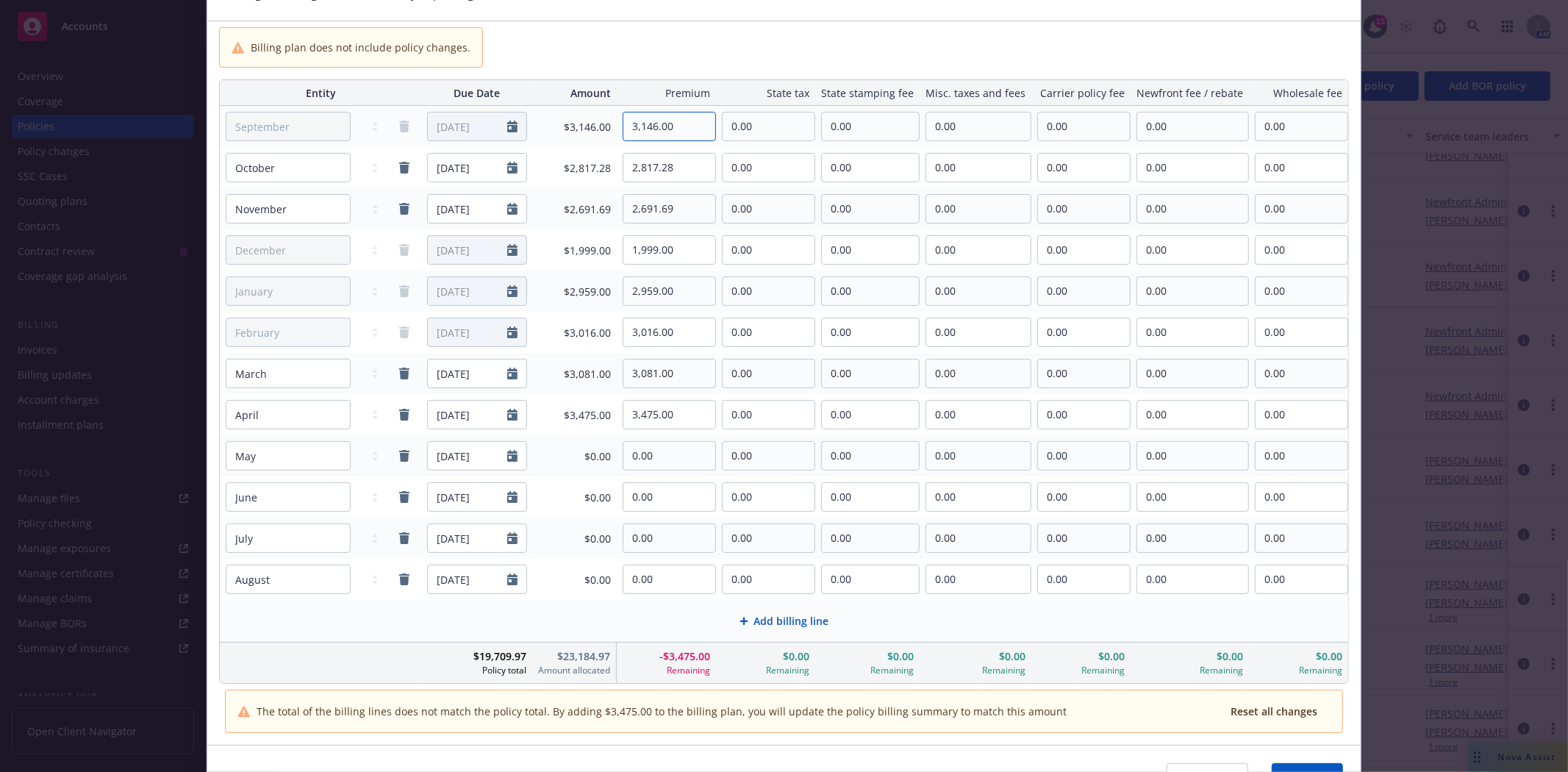
scroll to position [167, 0]
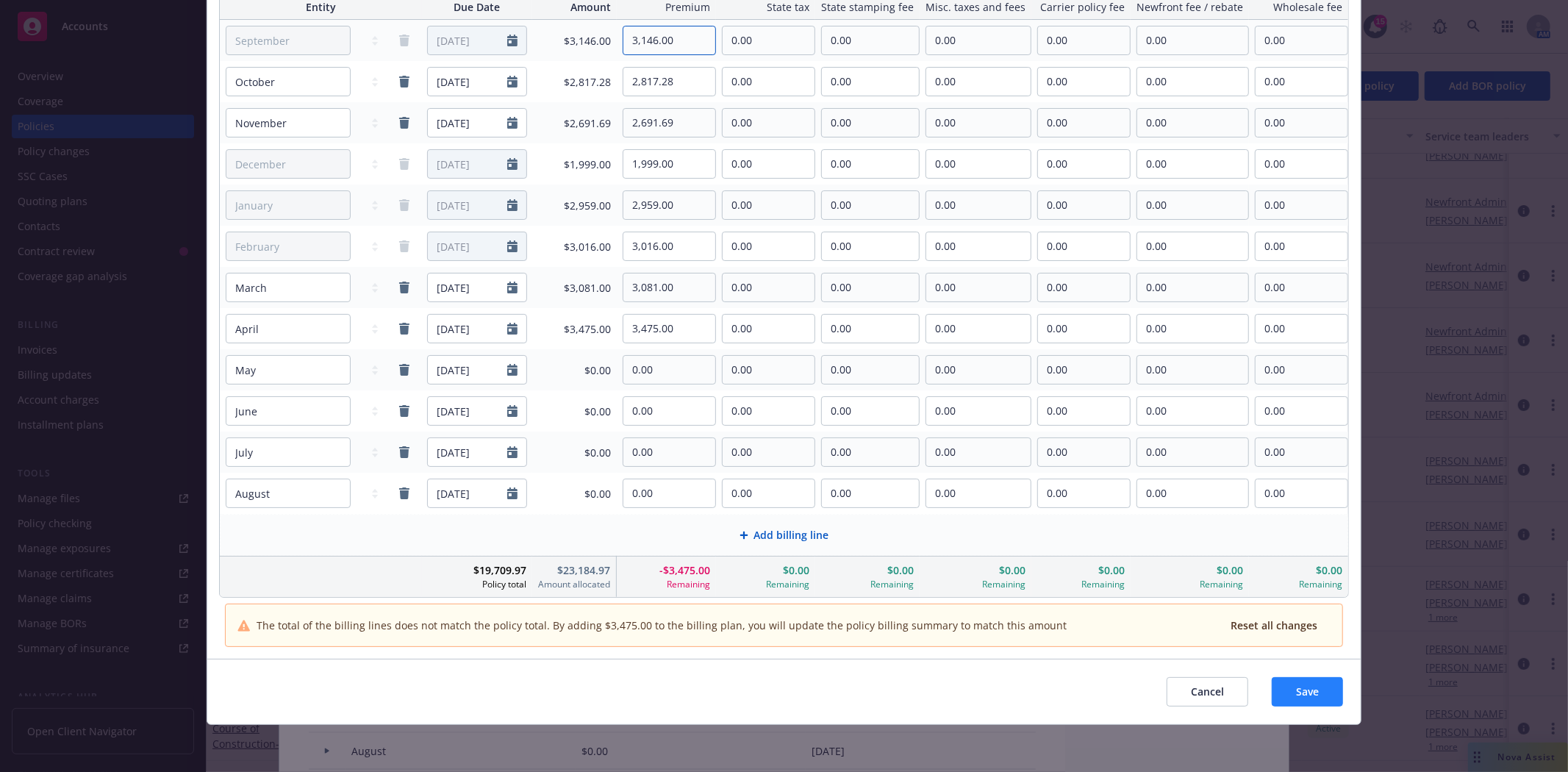
type input "3,146.00"
click at [1296, 691] on span "Save" at bounding box center [1308, 691] width 23 height 14
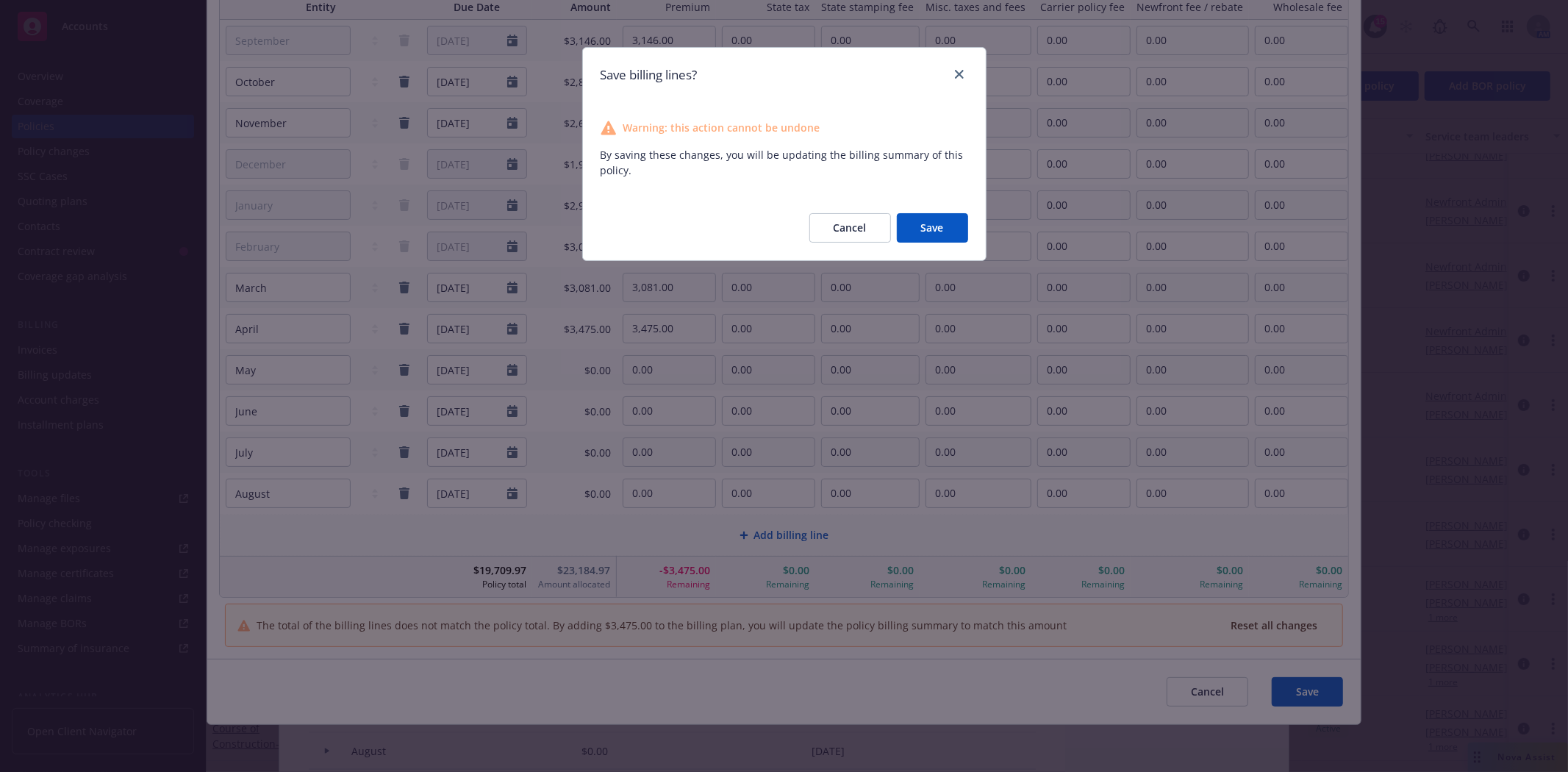
click at [945, 235] on button "Save" at bounding box center [932, 228] width 72 height 29
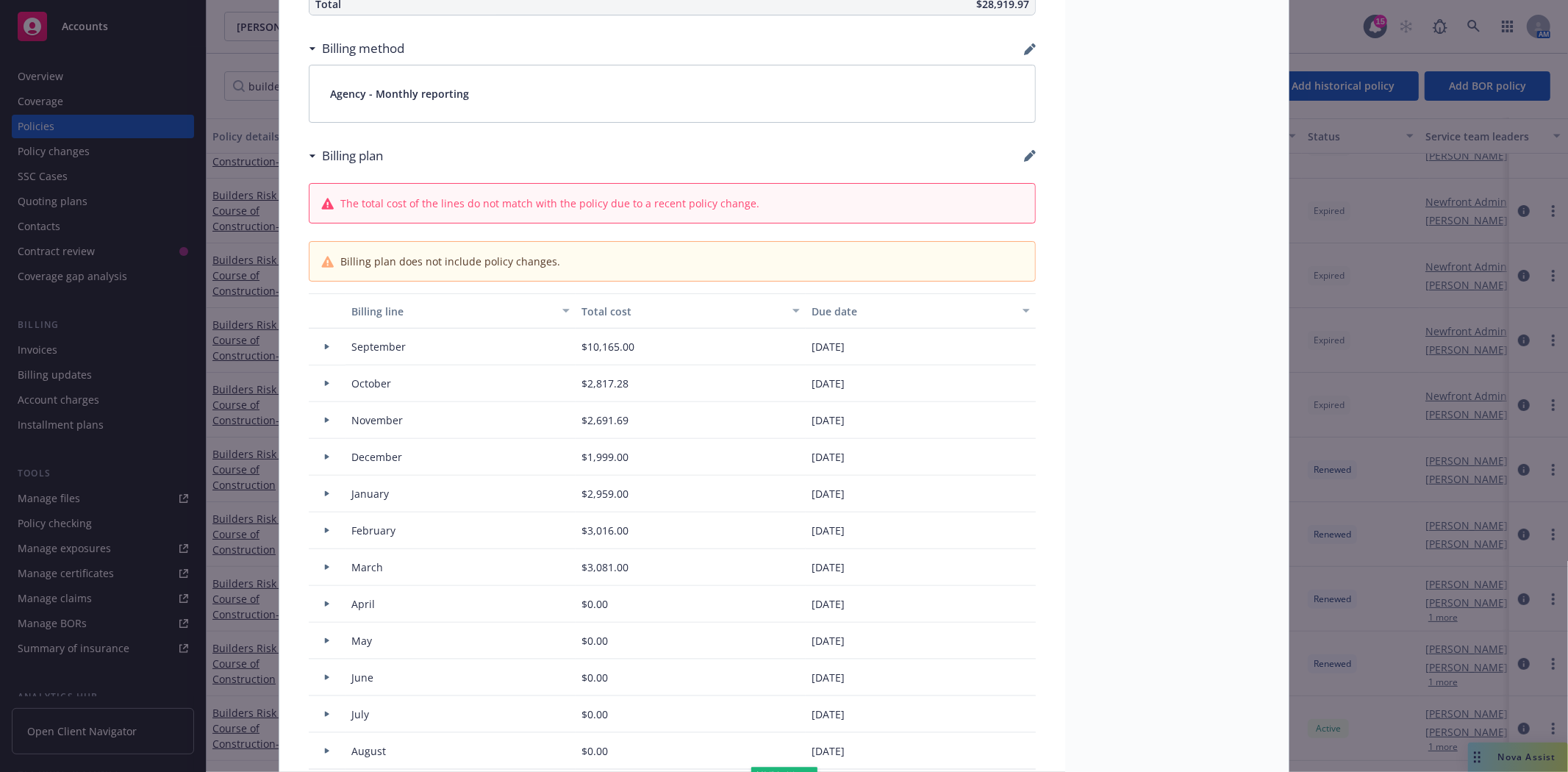
type input "$32,394.97"
click at [1024, 154] on icon "button" at bounding box center [1030, 155] width 12 height 12
select select "September"
select select "October"
select select "November"
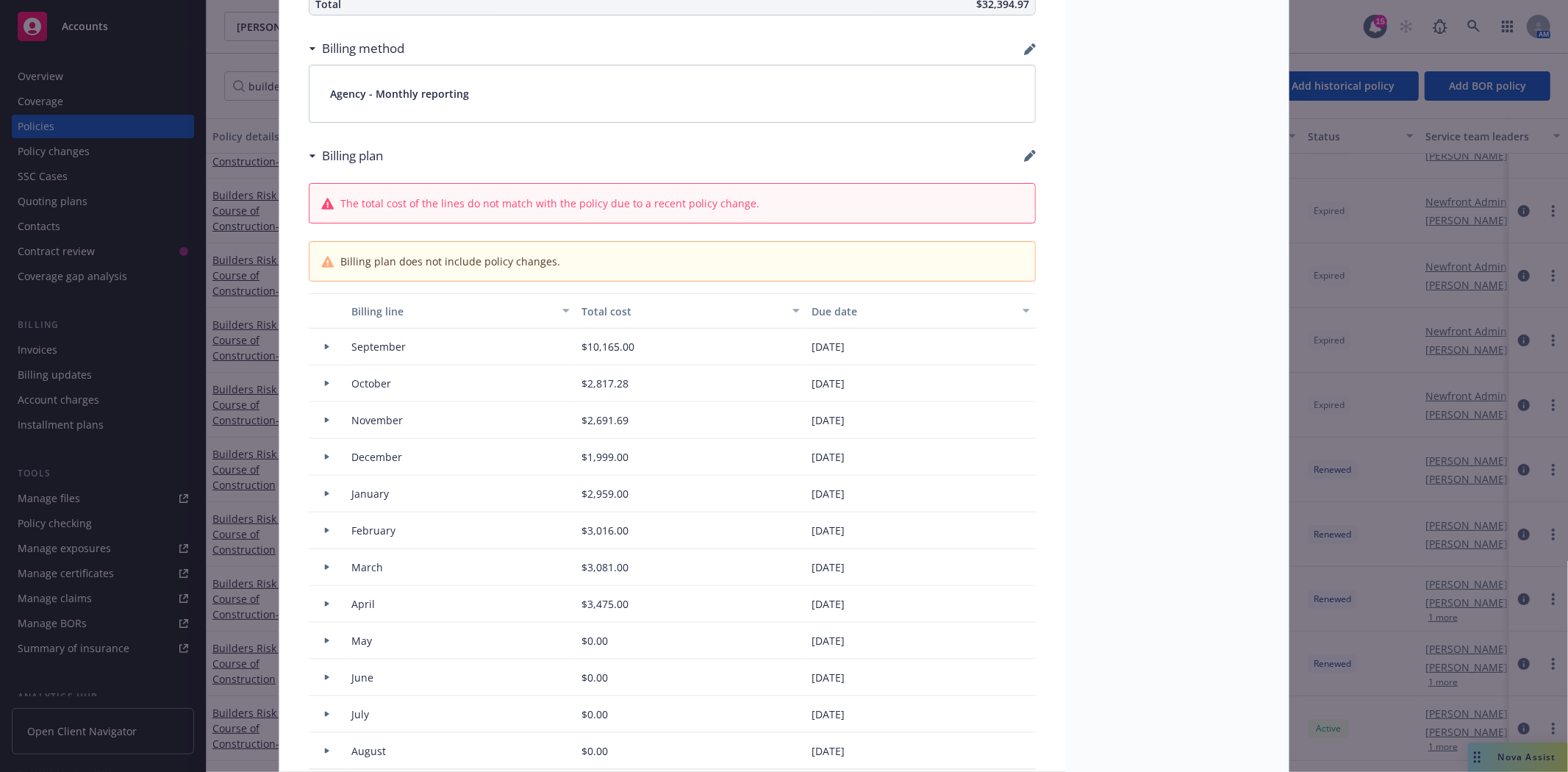
select select "December"
select select "February"
select select "March"
select select "April"
select select "May"
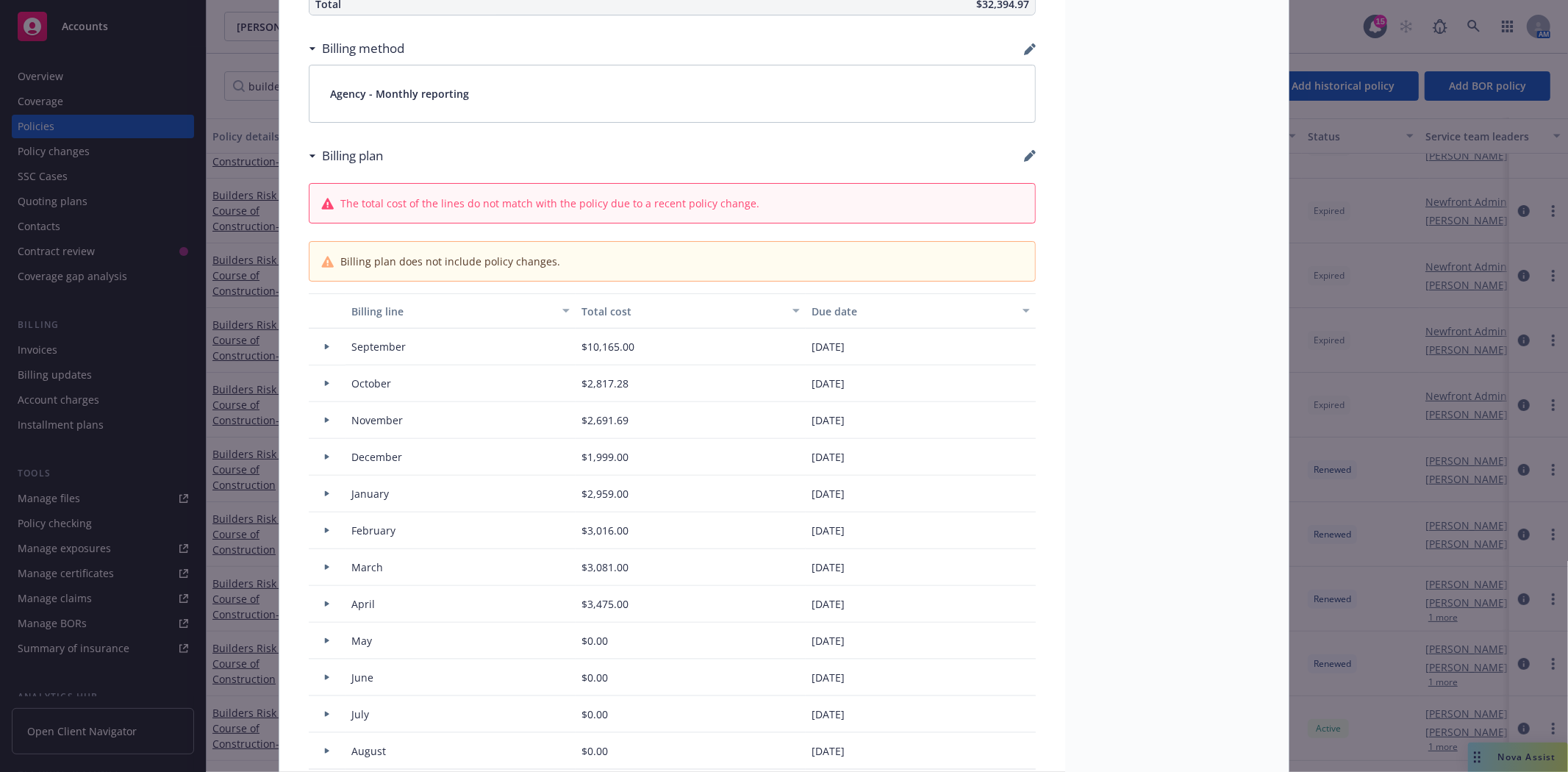
select select "June"
select select "July"
select select "August"
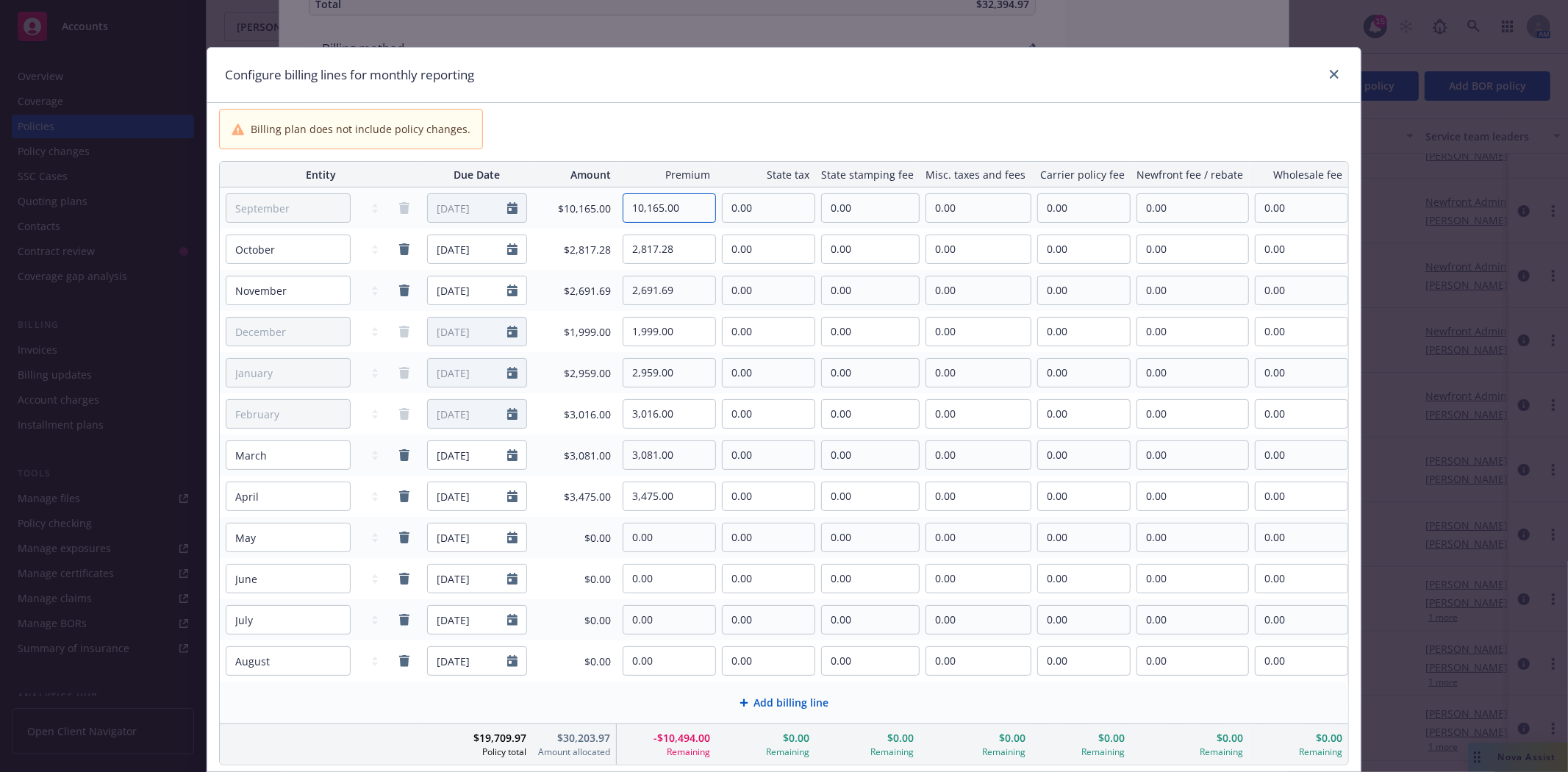
click at [699, 217] on input "10,165.00" at bounding box center [669, 208] width 92 height 28
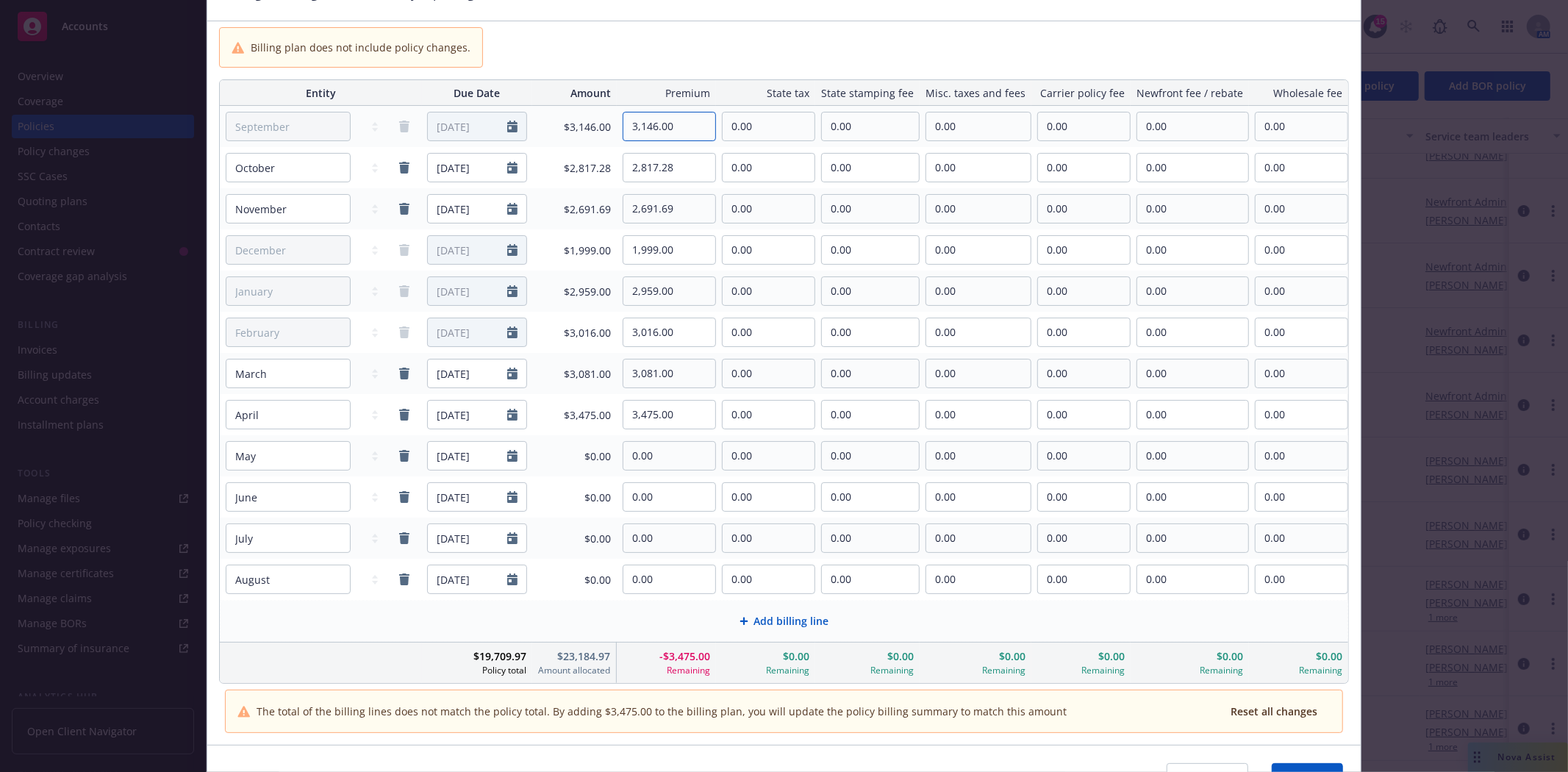
scroll to position [163, 0]
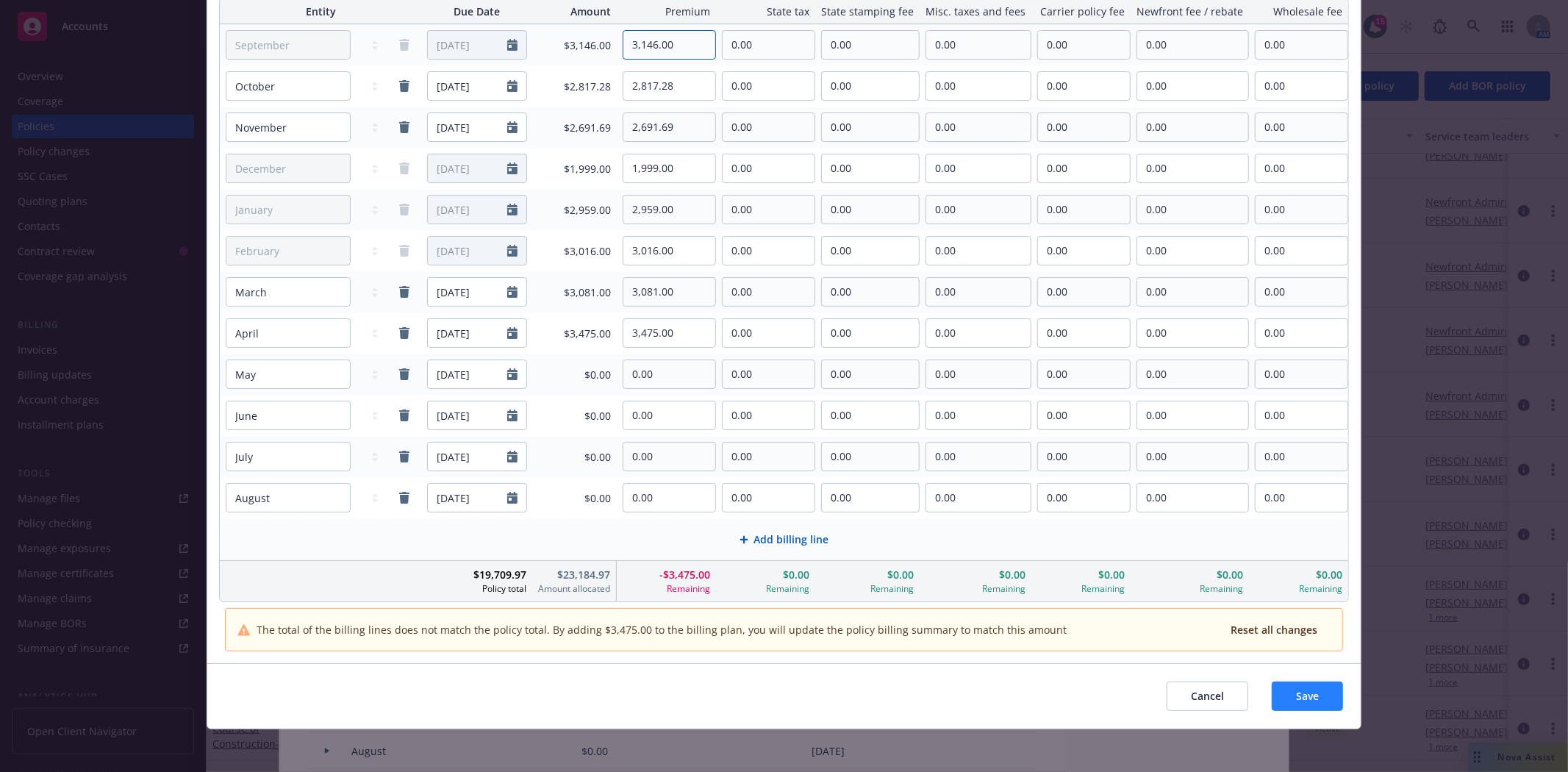
type input "3,146.00"
click at [1312, 700] on button "Save" at bounding box center [1308, 696] width 72 height 29
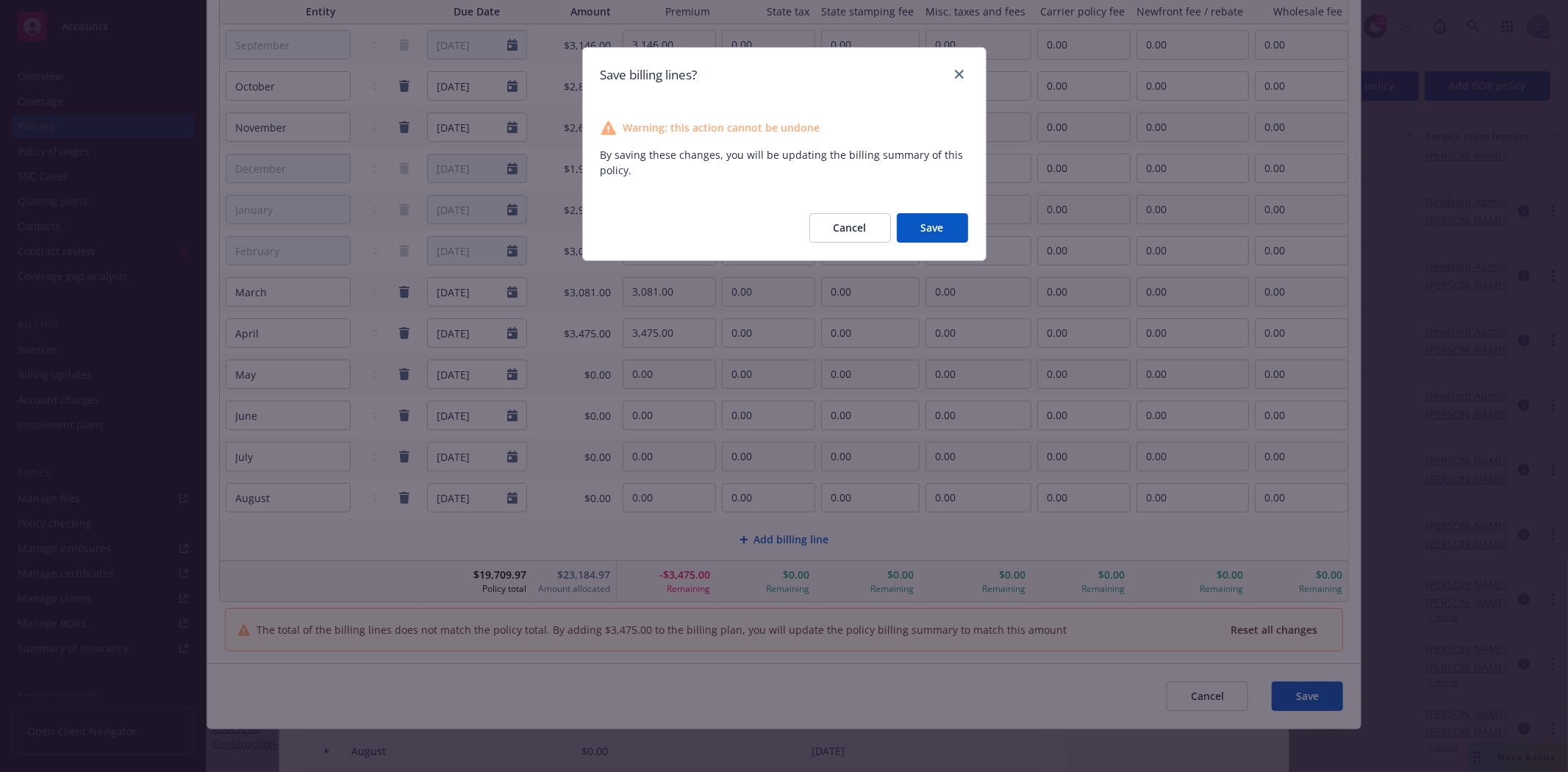
click at [930, 231] on button "Save" at bounding box center [932, 228] width 72 height 29
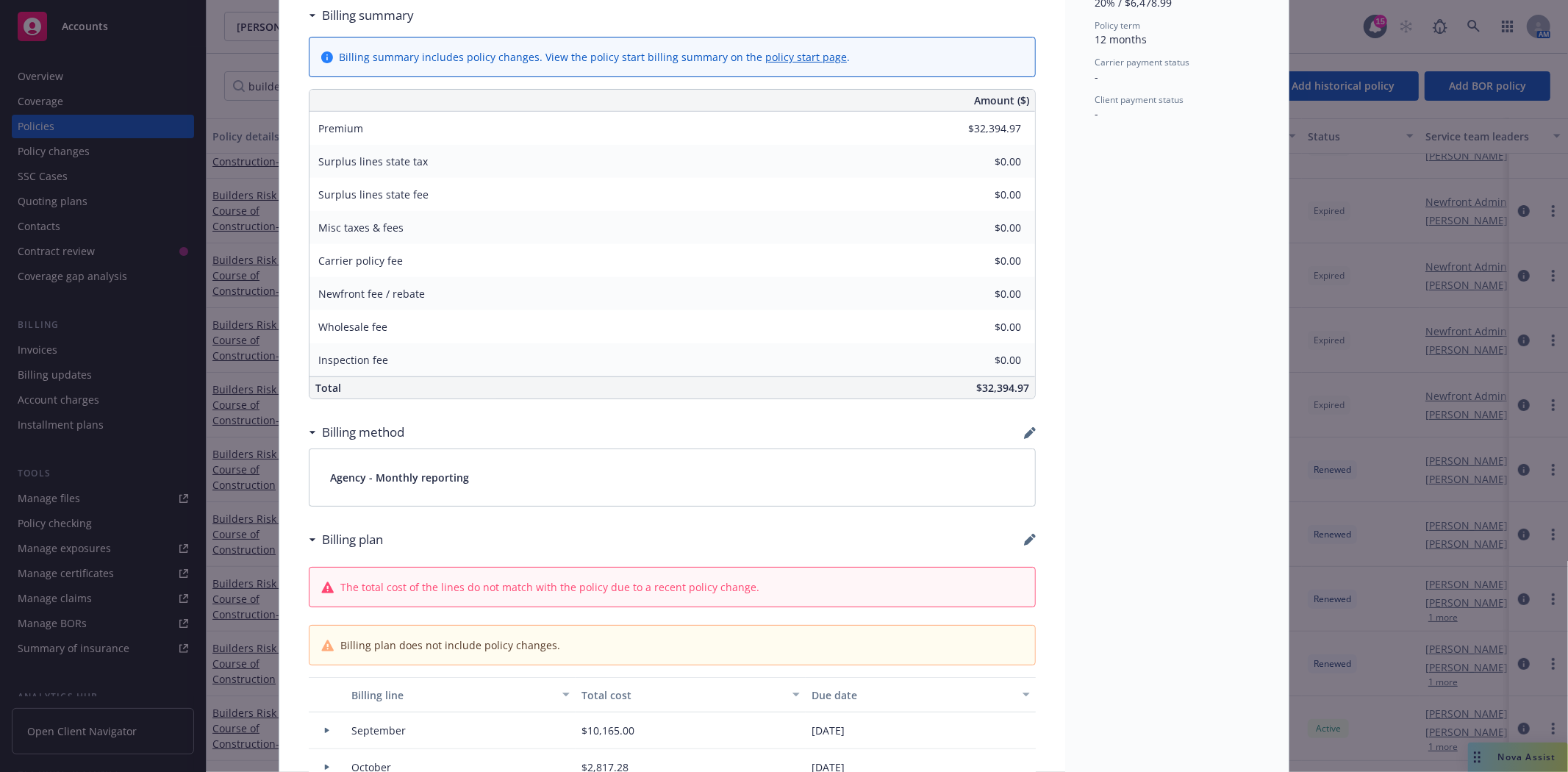
scroll to position [980, 0]
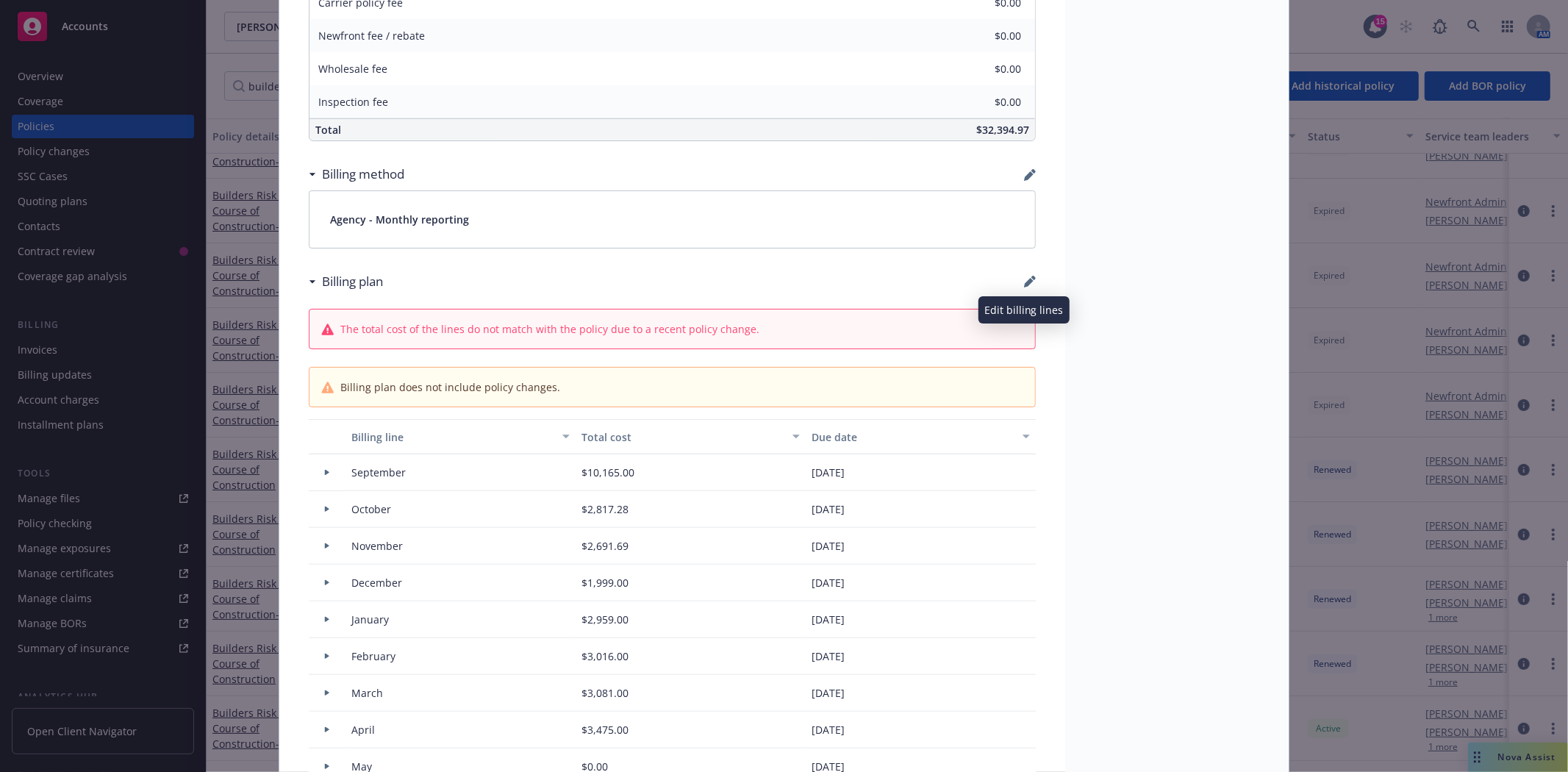
click at [1025, 285] on icon "button" at bounding box center [1030, 281] width 12 height 12
select select "September"
select select "October"
select select "November"
select select "December"
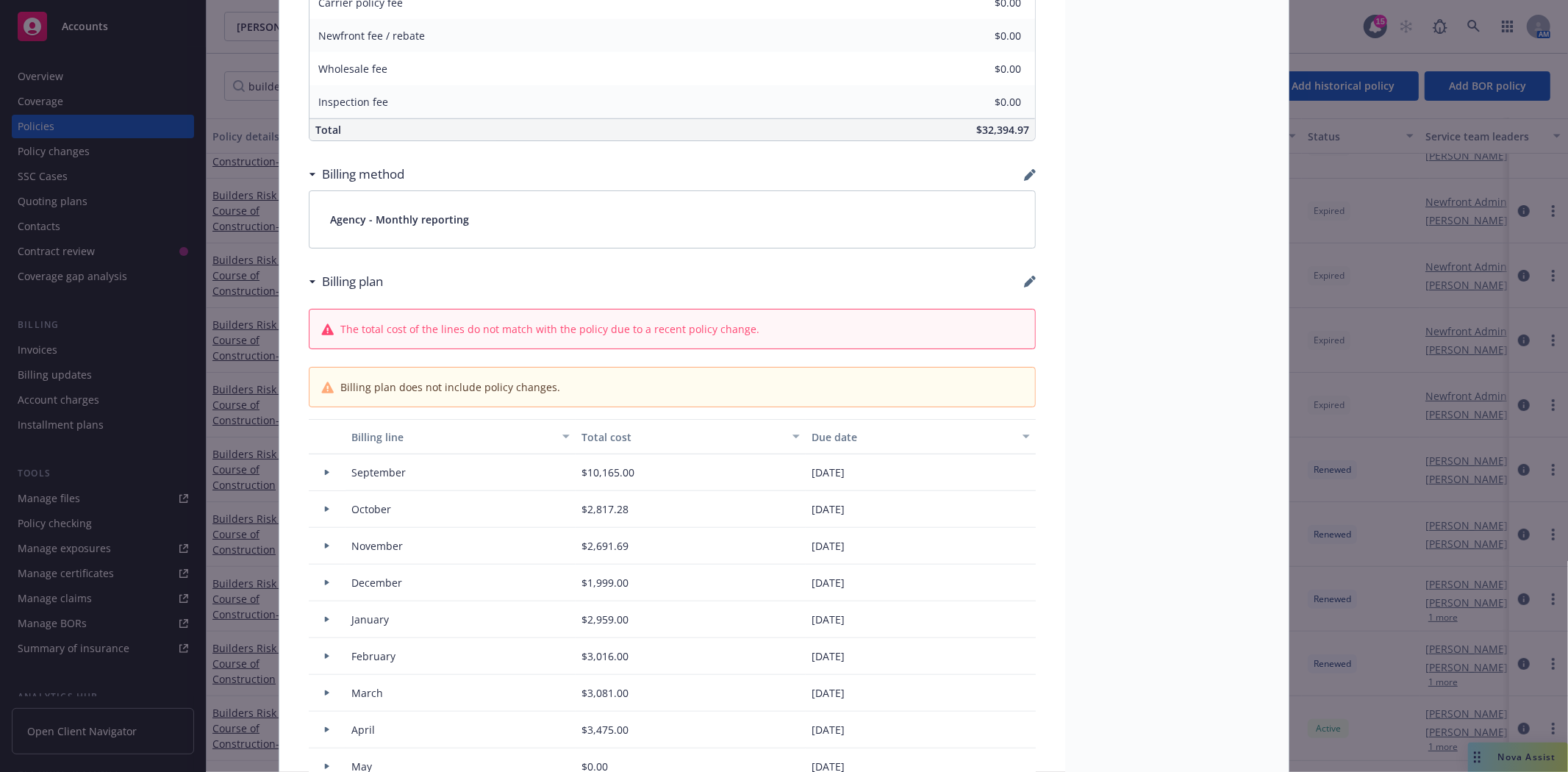
select select "February"
select select "March"
select select "April"
select select "May"
select select "June"
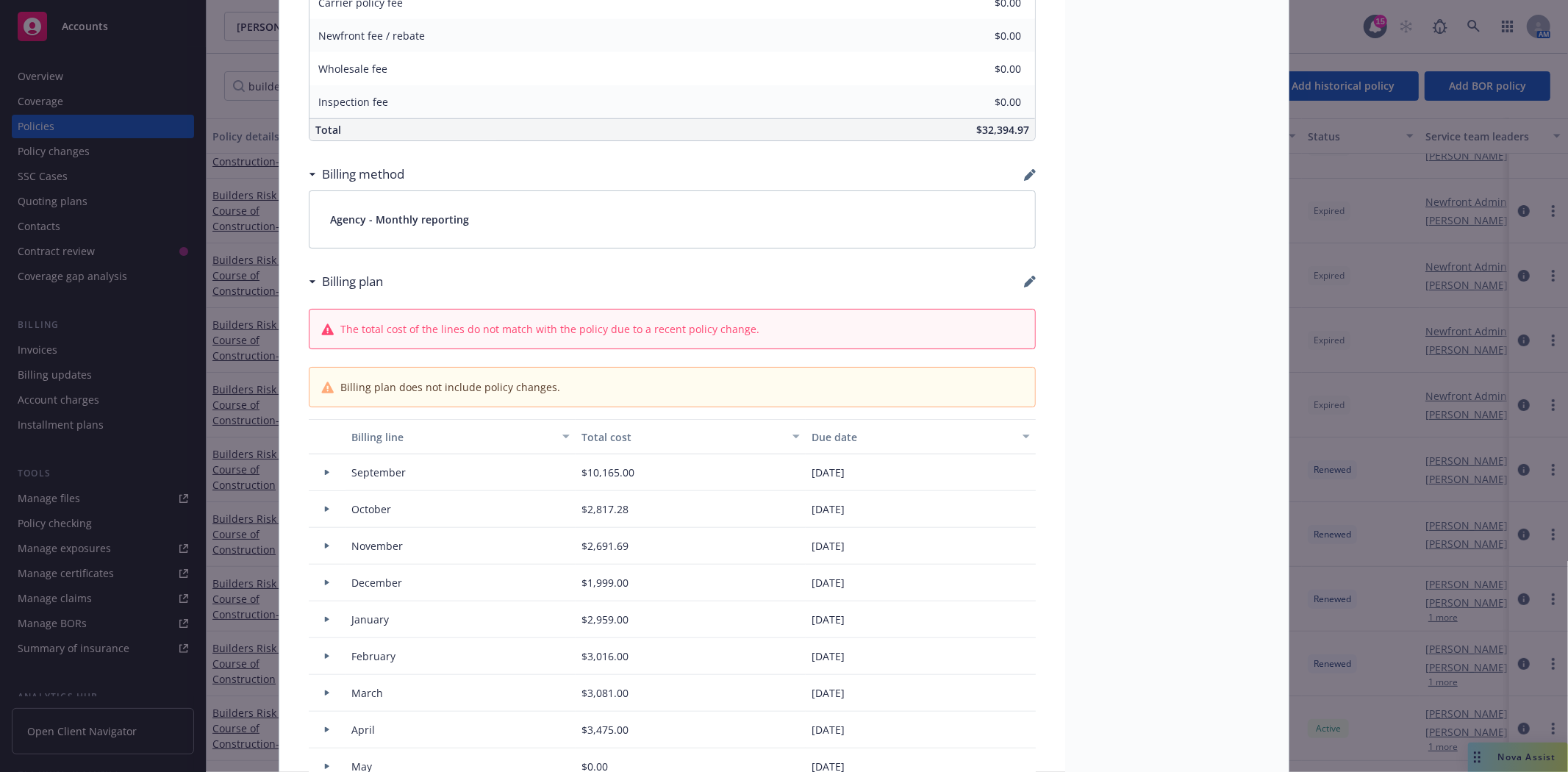
select select "July"
select select "August"
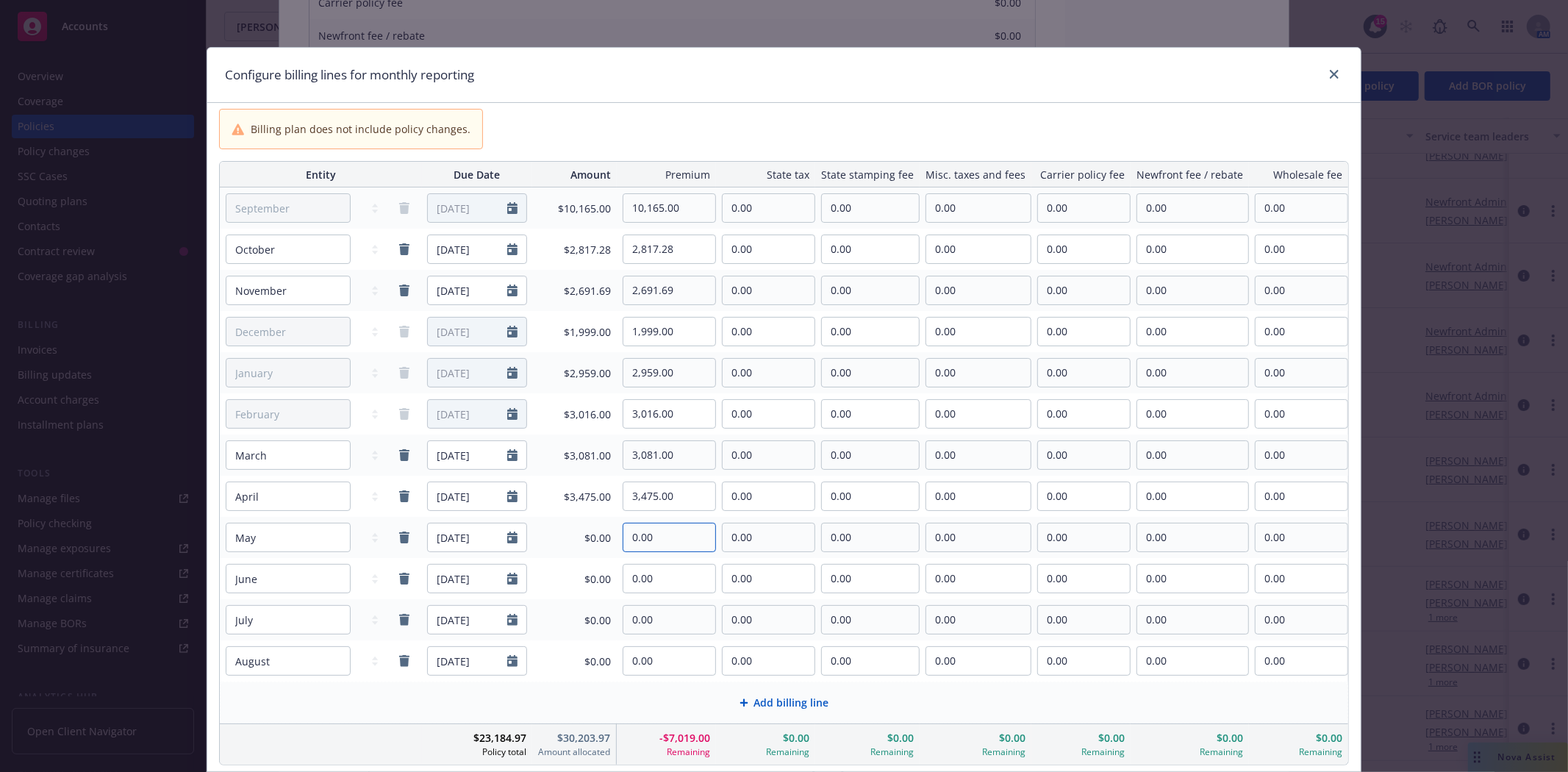
click at [648, 539] on input "0.00" at bounding box center [669, 537] width 92 height 28
type input "3,743.00"
click at [645, 577] on input "0.00" at bounding box center [669, 579] width 92 height 28
click at [660, 202] on input "10,165.00" at bounding box center [669, 208] width 92 height 28
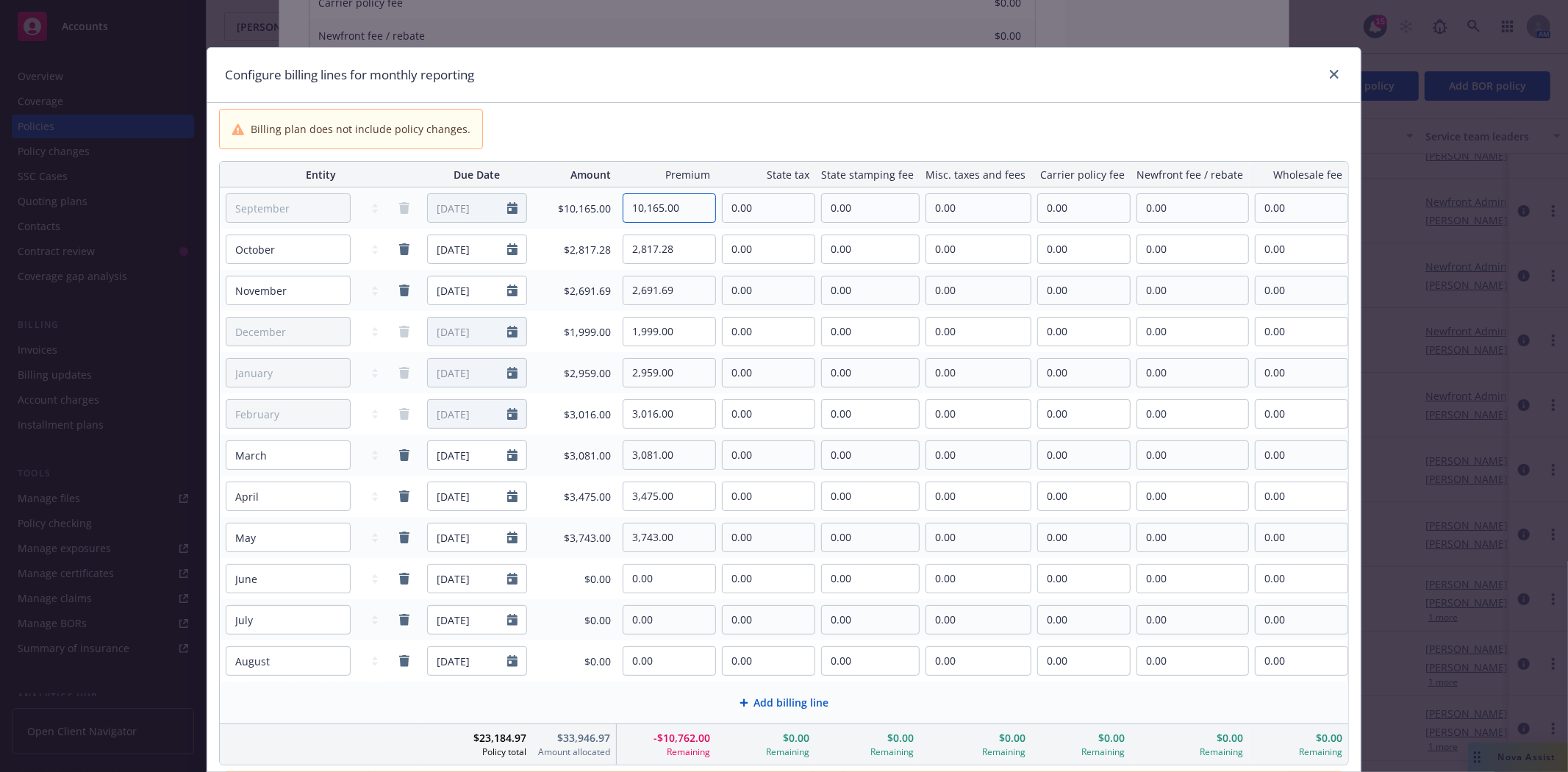
click at [660, 202] on input "10,165.00" at bounding box center [669, 208] width 92 height 28
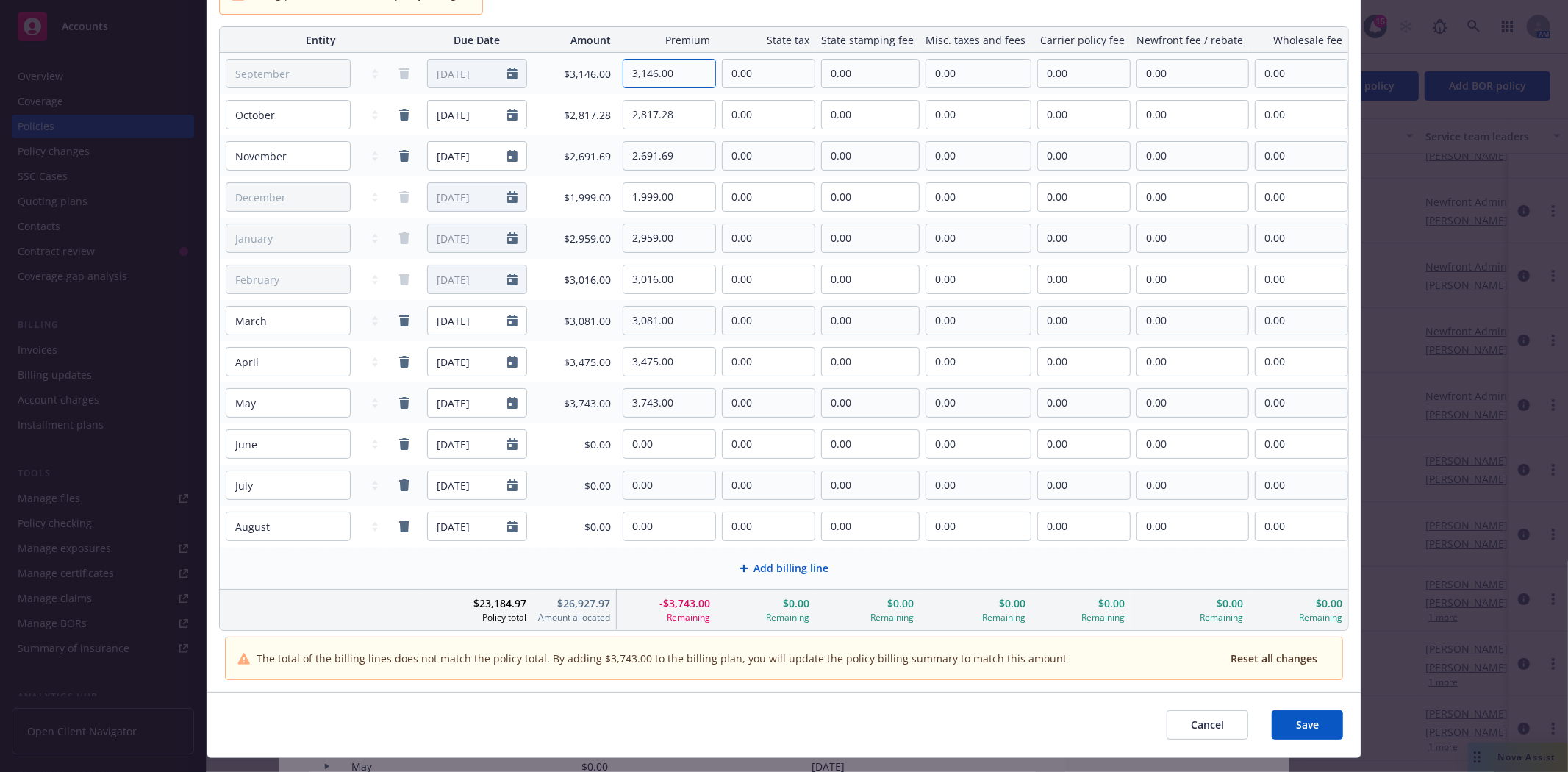
scroll to position [163, 0]
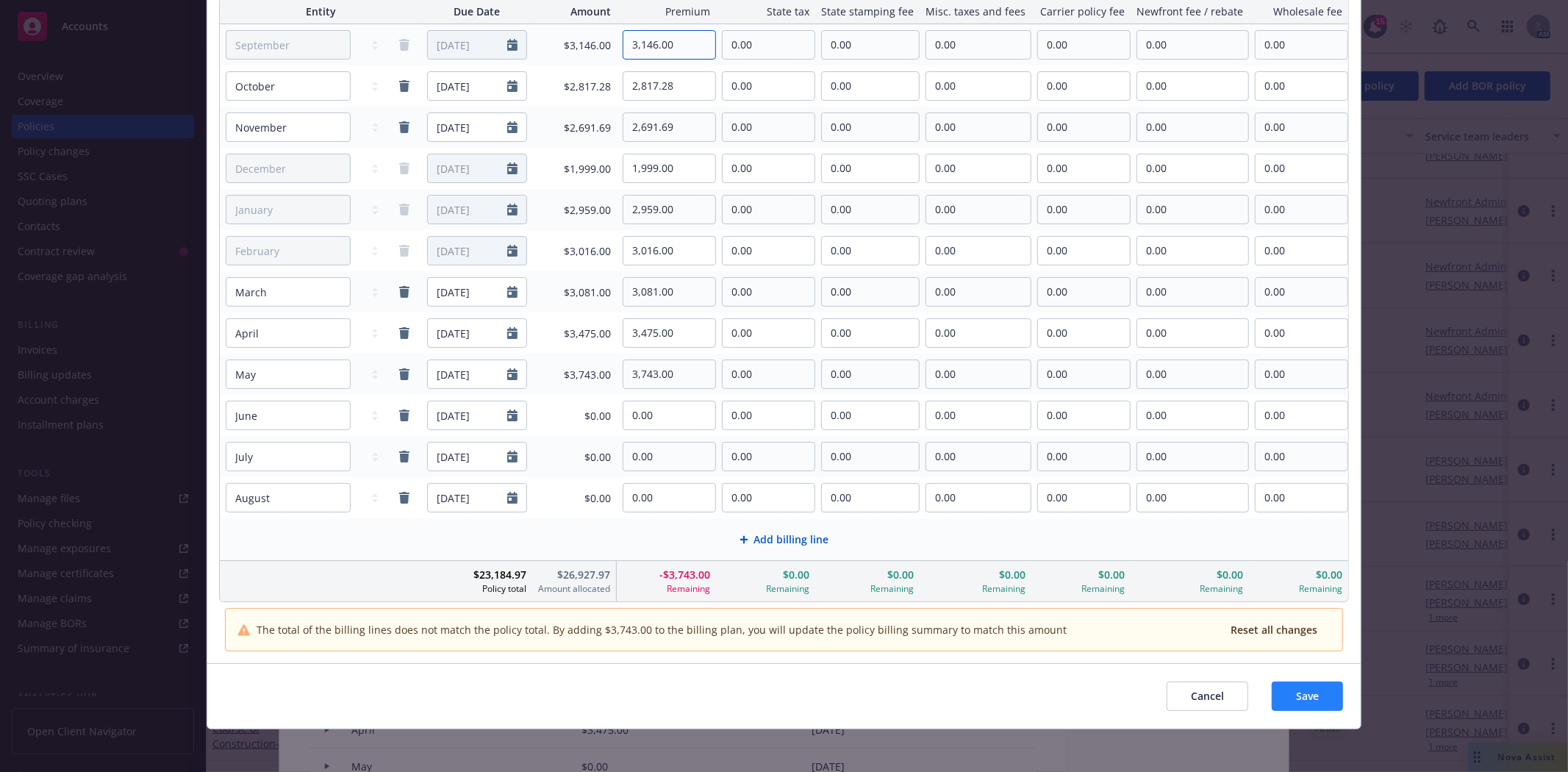
type input "3,146.00"
click at [1297, 697] on span "Save" at bounding box center [1308, 696] width 23 height 14
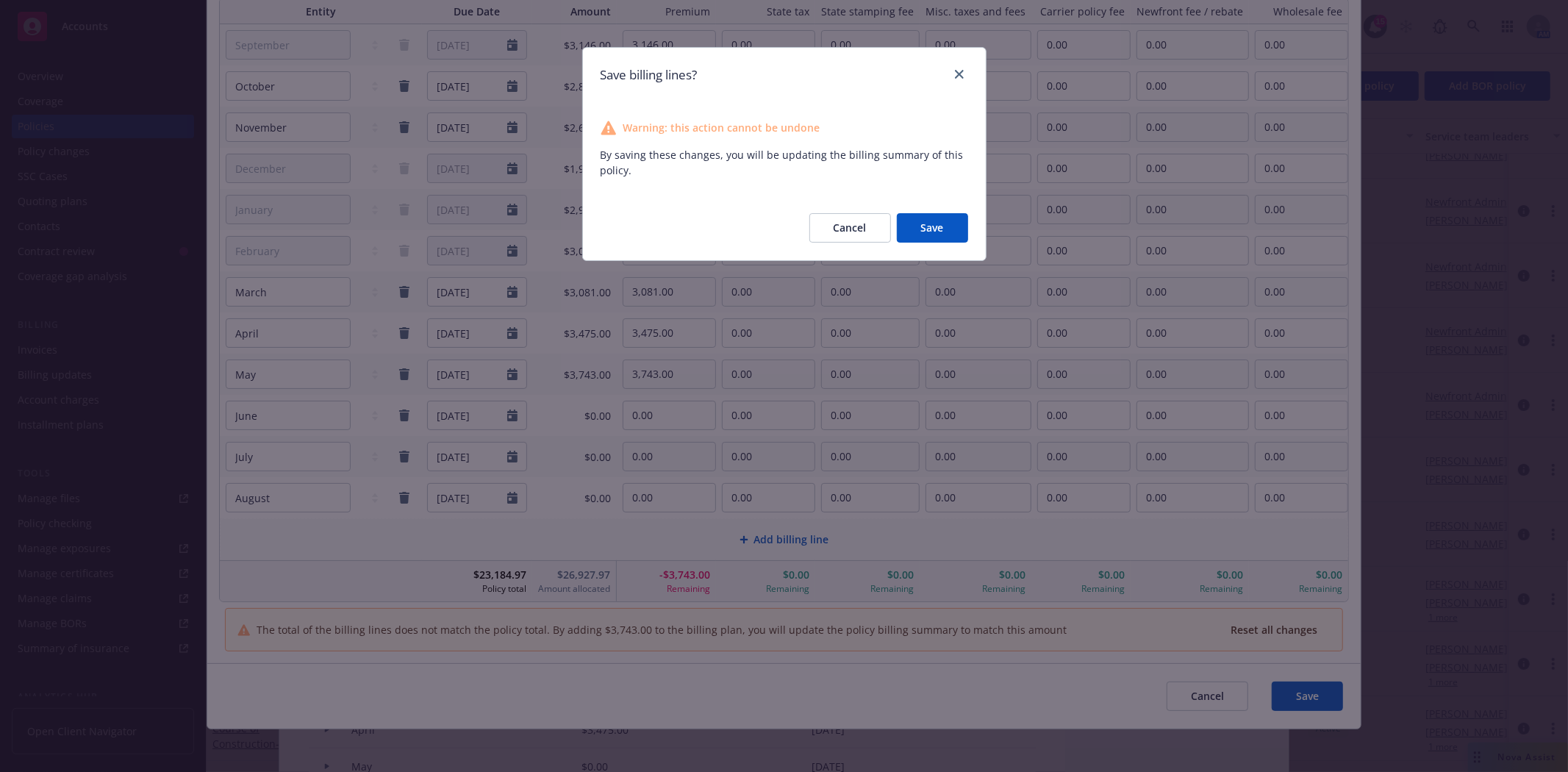
click at [935, 227] on button "Save" at bounding box center [932, 228] width 72 height 29
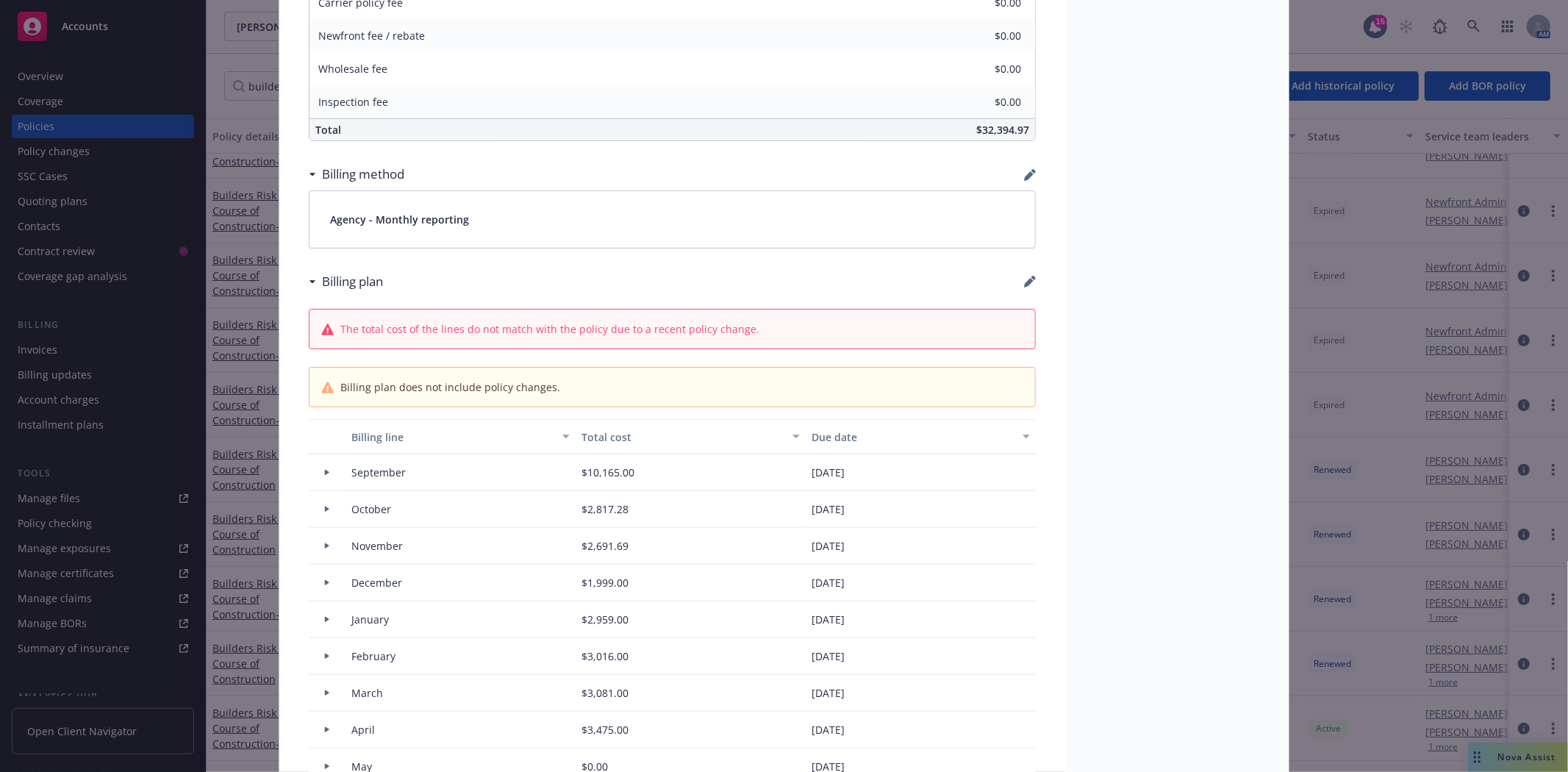
type input "$36,137.97"
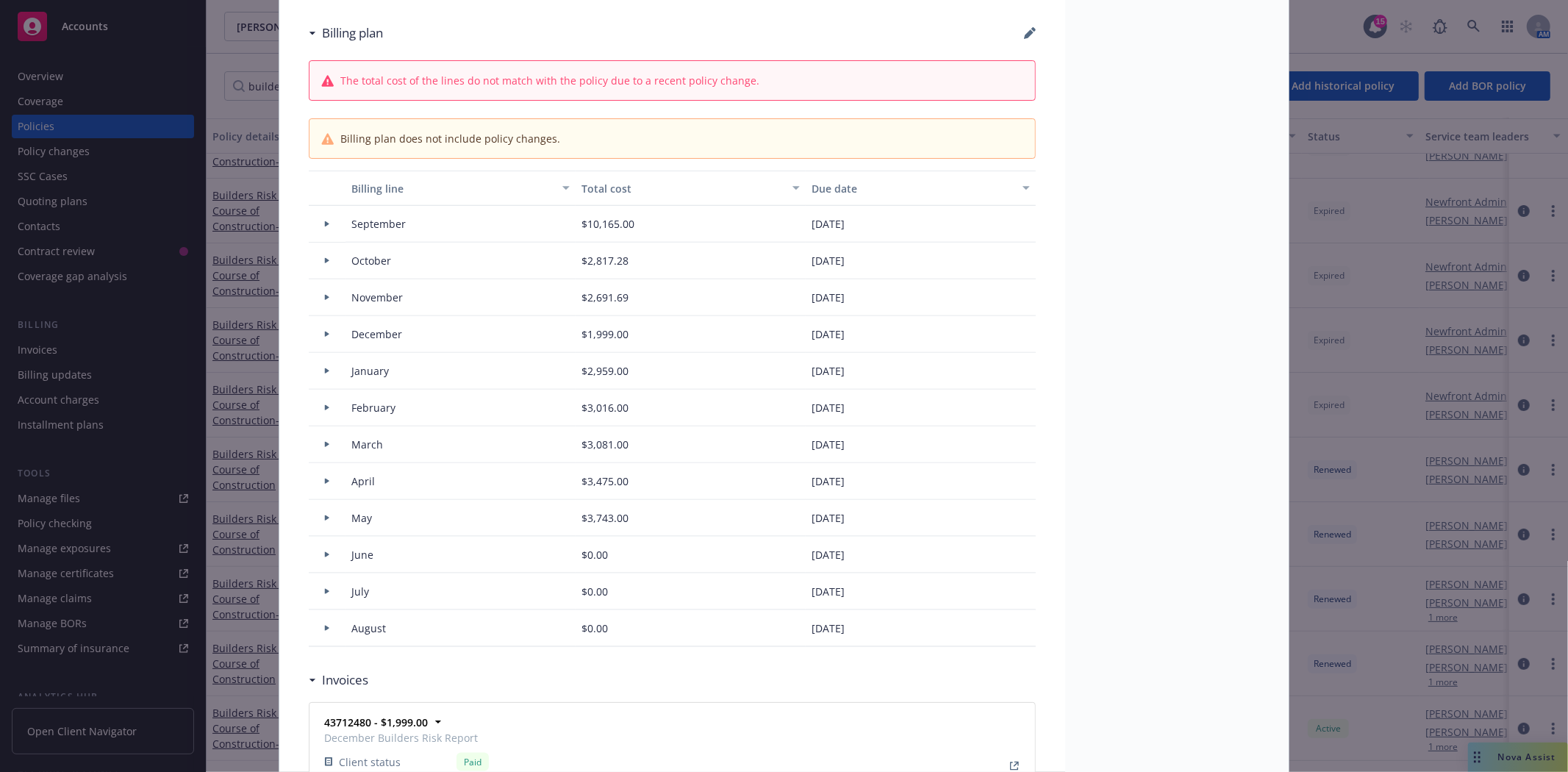
scroll to position [1224, 0]
click at [1025, 33] on icon "button" at bounding box center [1030, 36] width 12 height 12
select select "September"
select select "October"
select select "November"
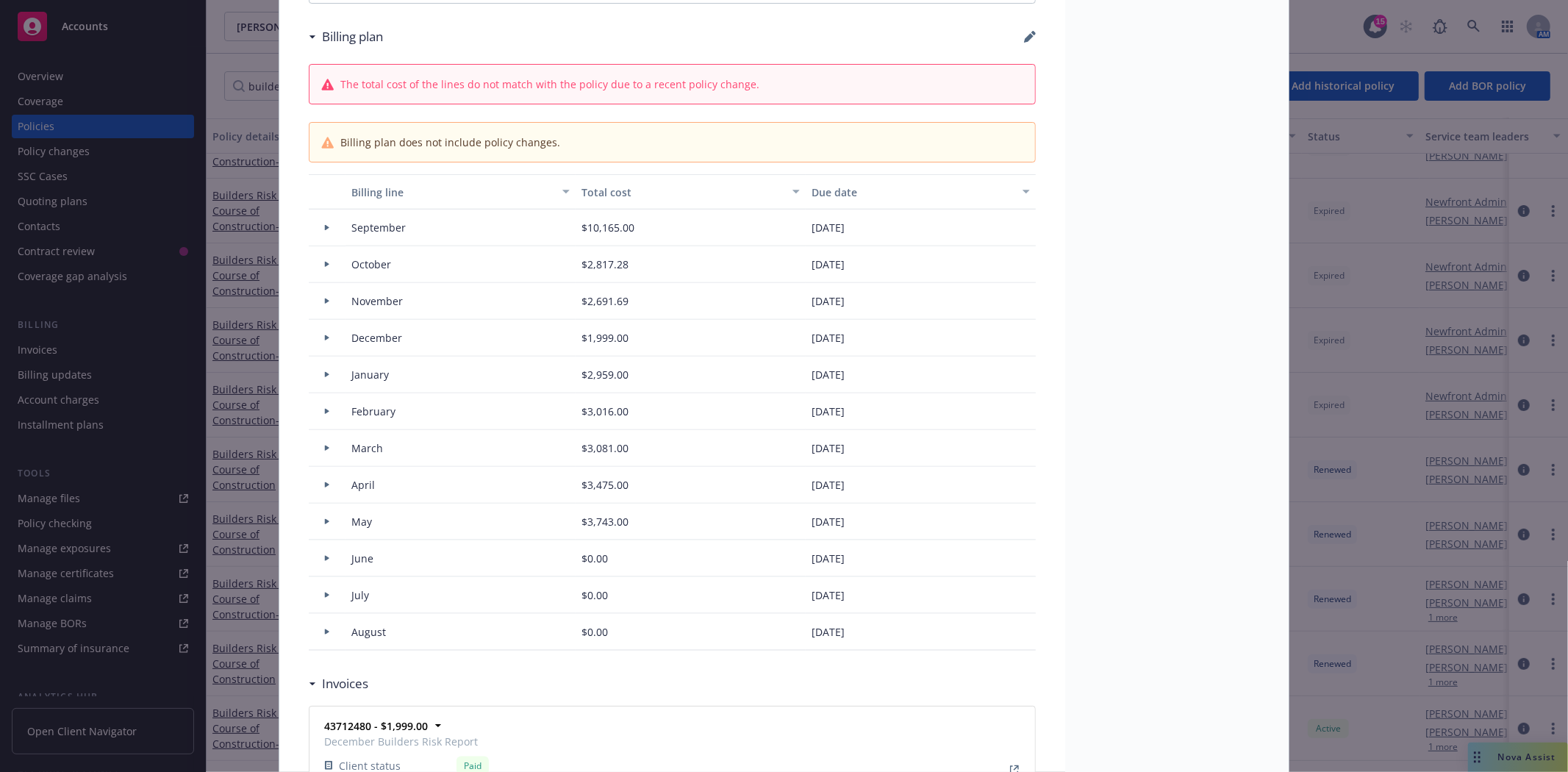
select select "December"
select select "February"
select select "March"
select select "April"
select select "May"
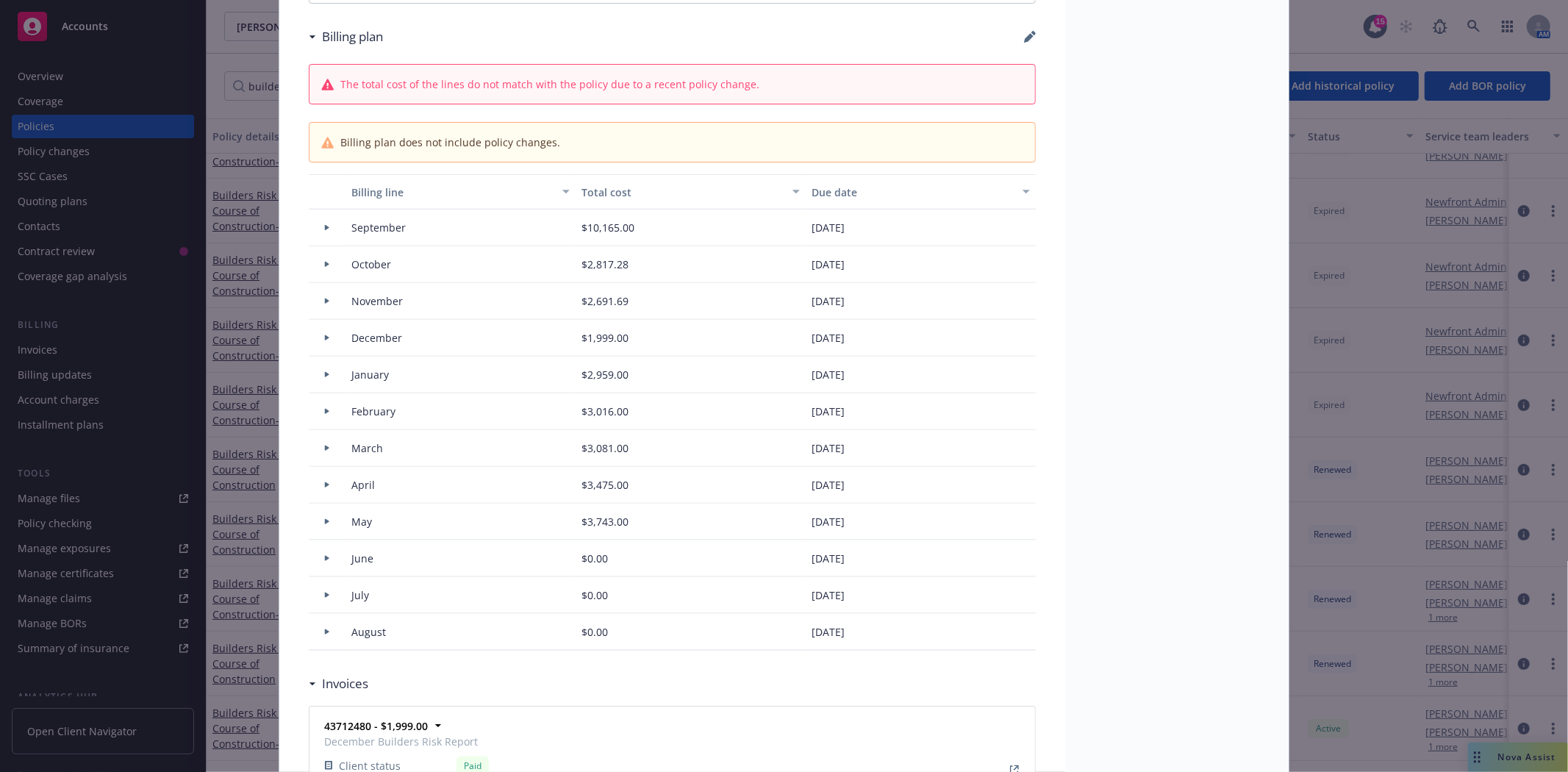
select select "June"
select select "July"
select select "August"
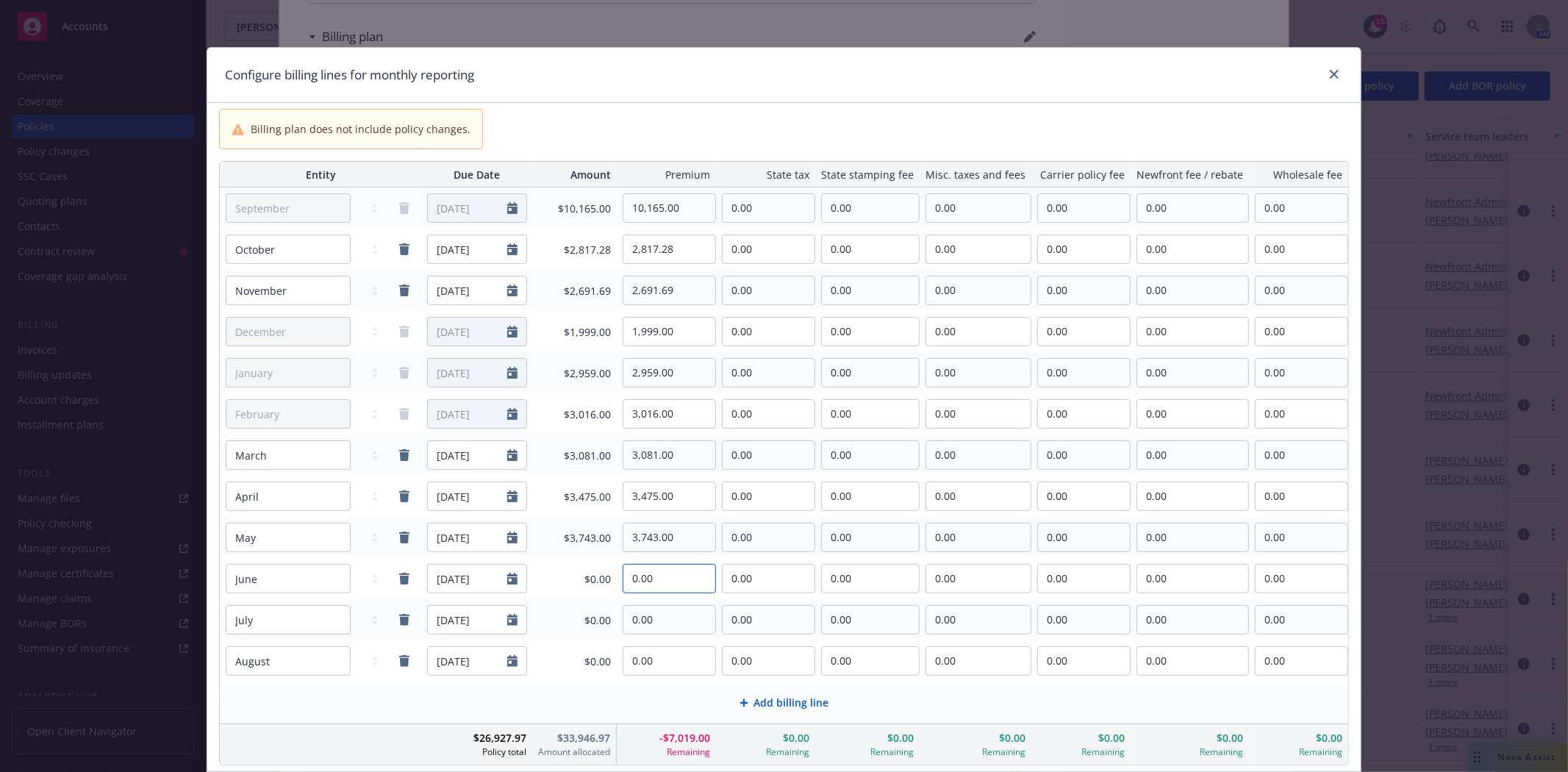
click at [661, 582] on input "0.00" at bounding box center [669, 579] width 92 height 28
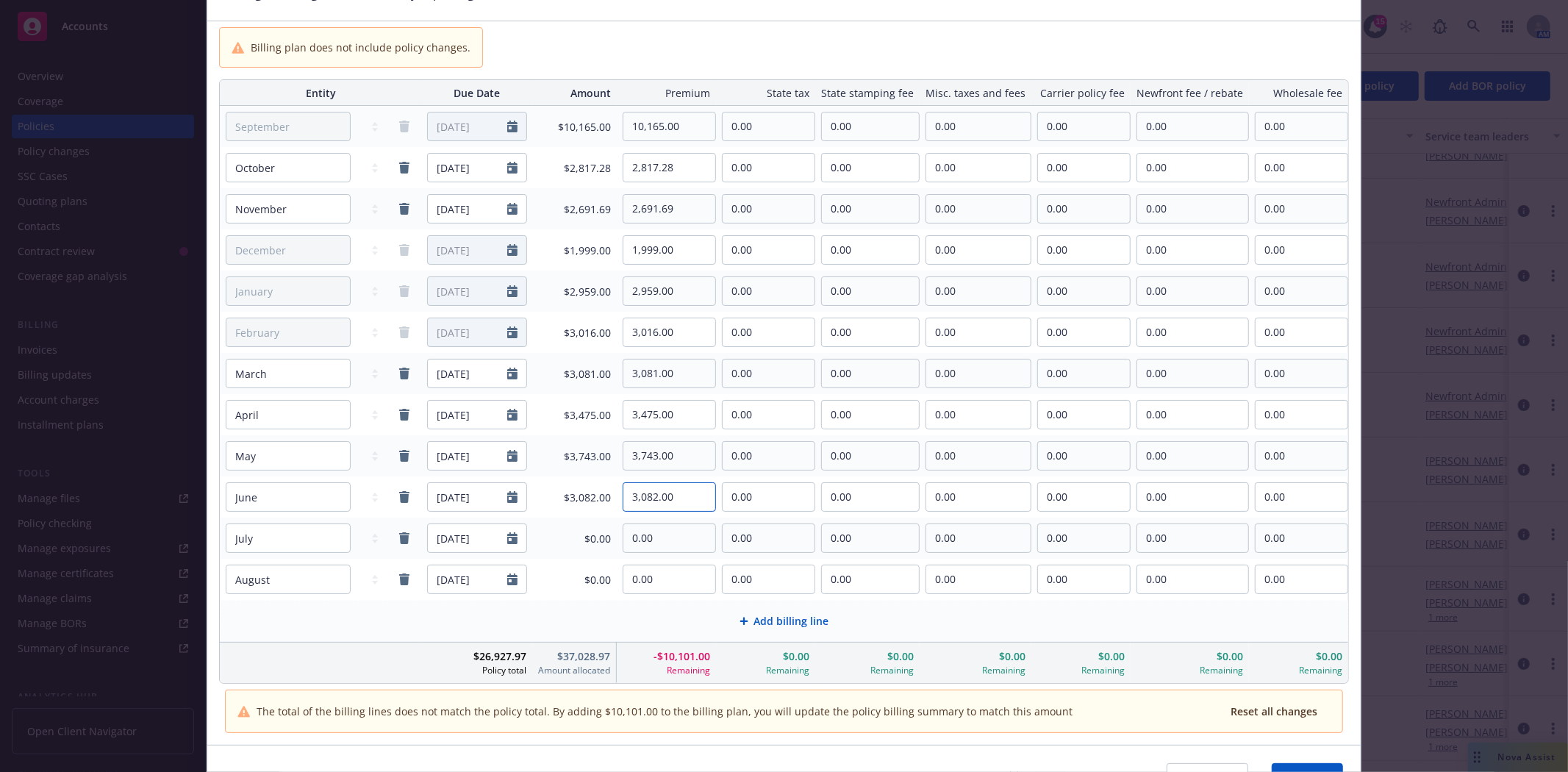
type input "3,082.00"
click at [685, 120] on input "10,165.00" at bounding box center [669, 127] width 92 height 28
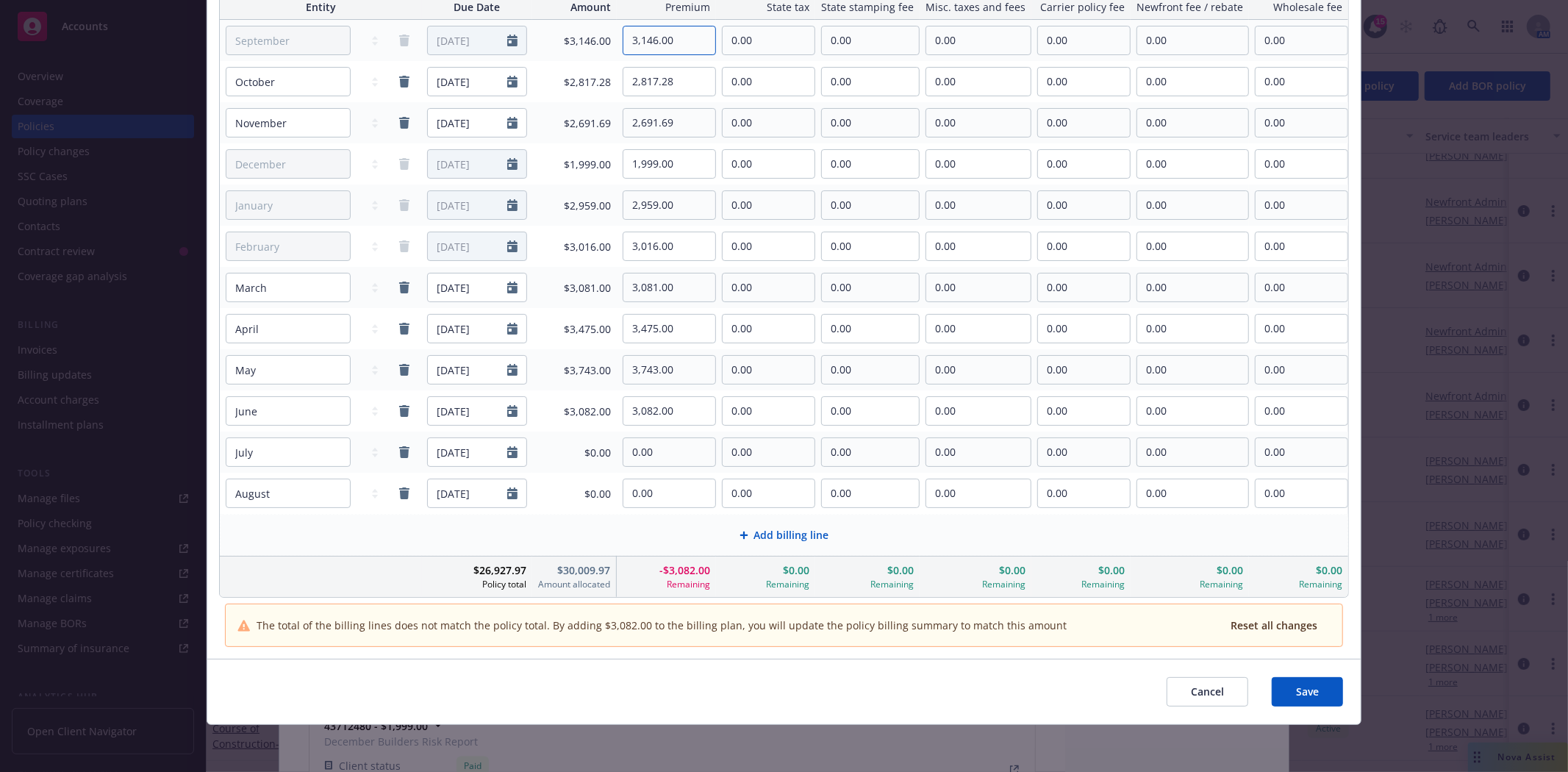
type input "3,146.00"
click at [1296, 687] on span "Save" at bounding box center [1308, 691] width 23 height 14
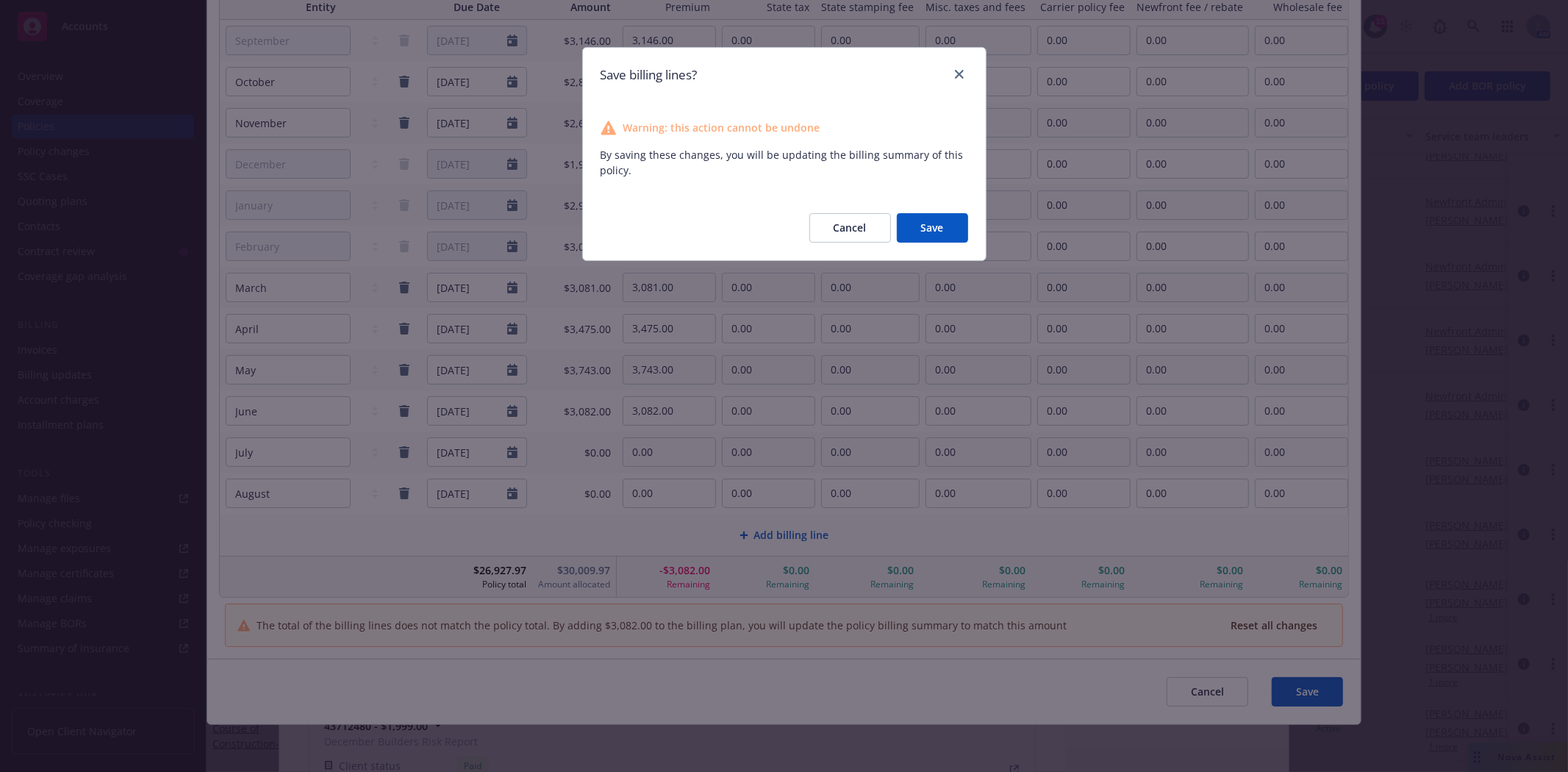
click at [936, 230] on button "Save" at bounding box center [932, 228] width 72 height 29
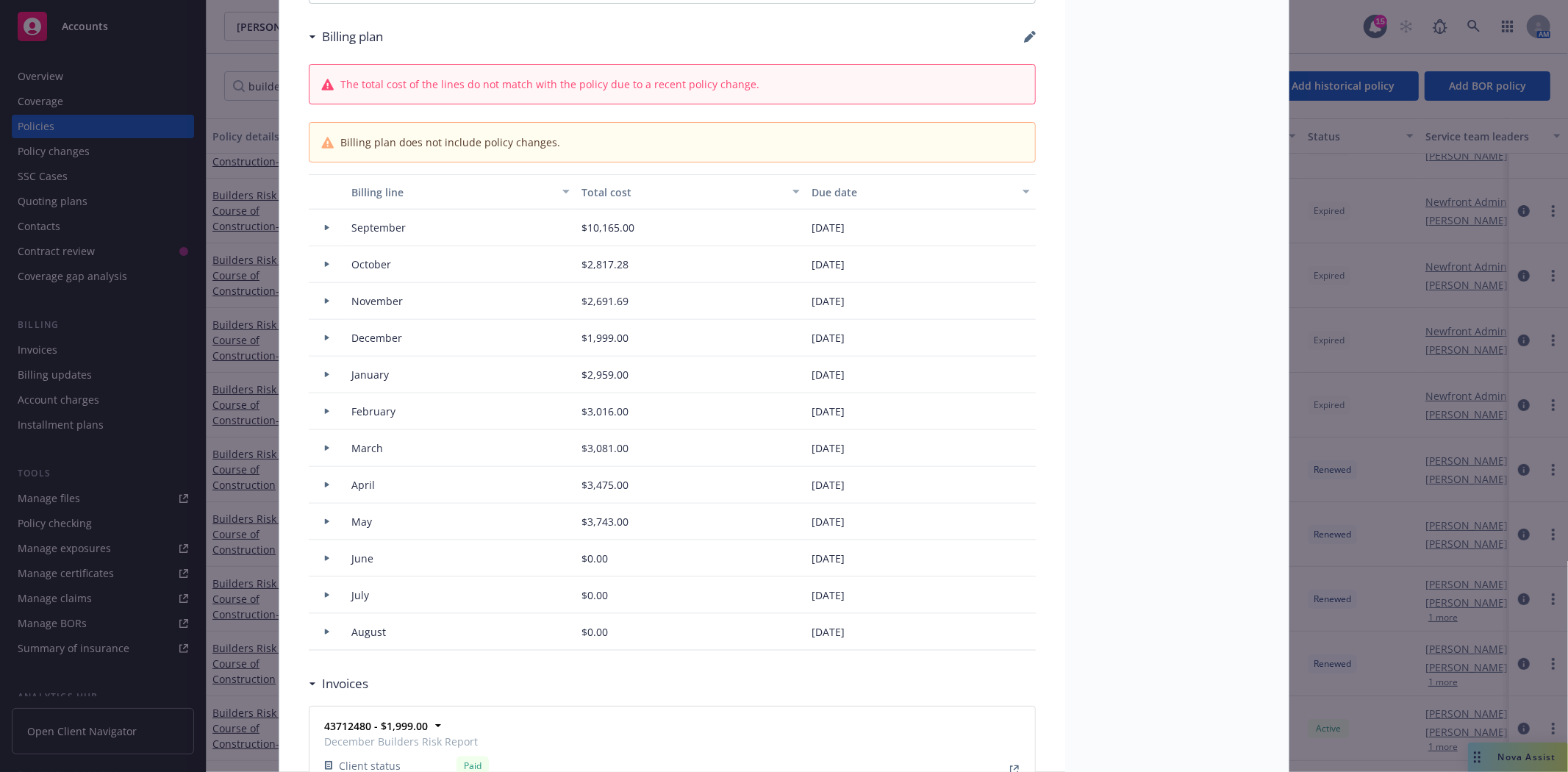
type input "$39,219.97"
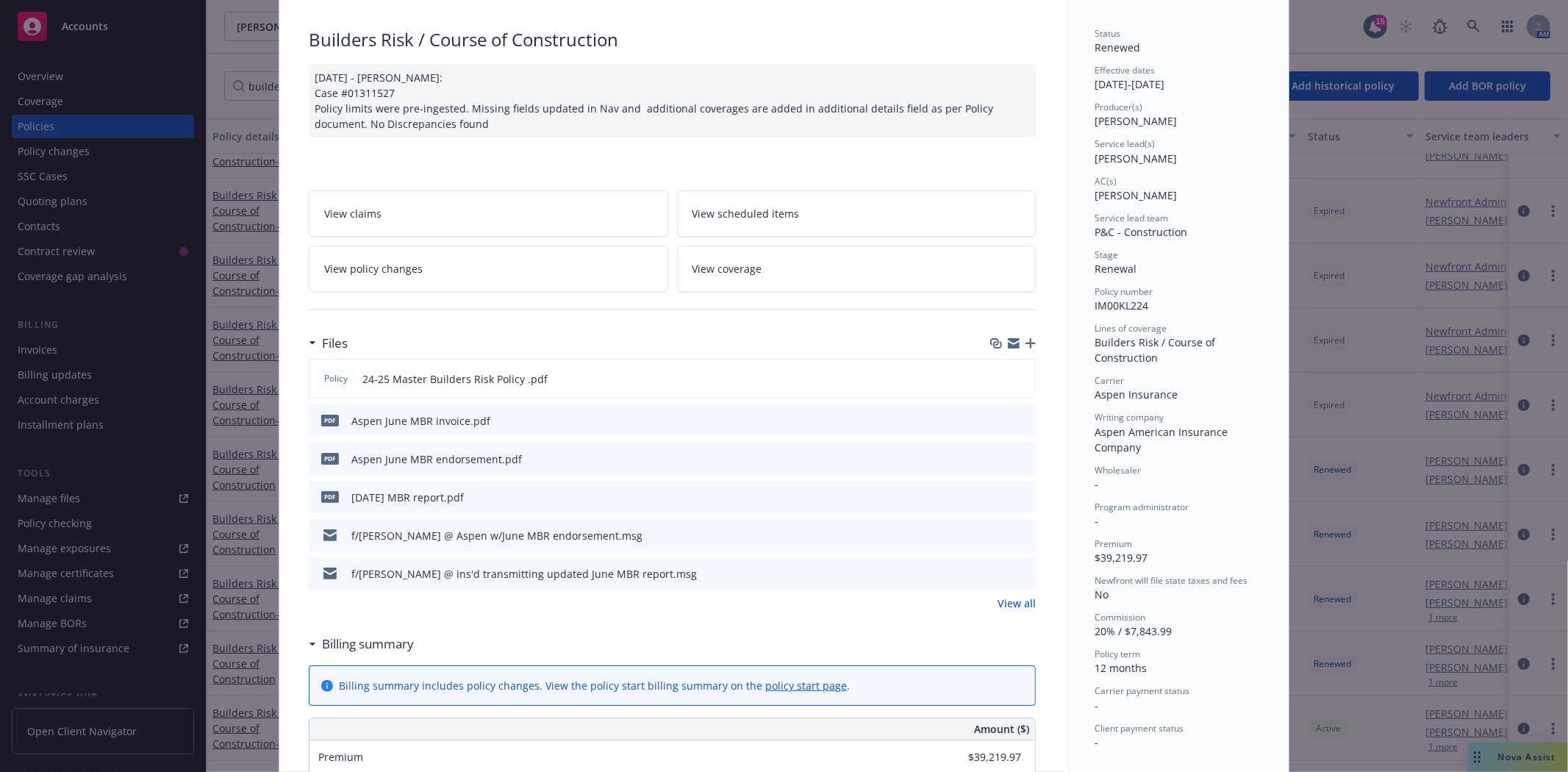
scroll to position [0, 0]
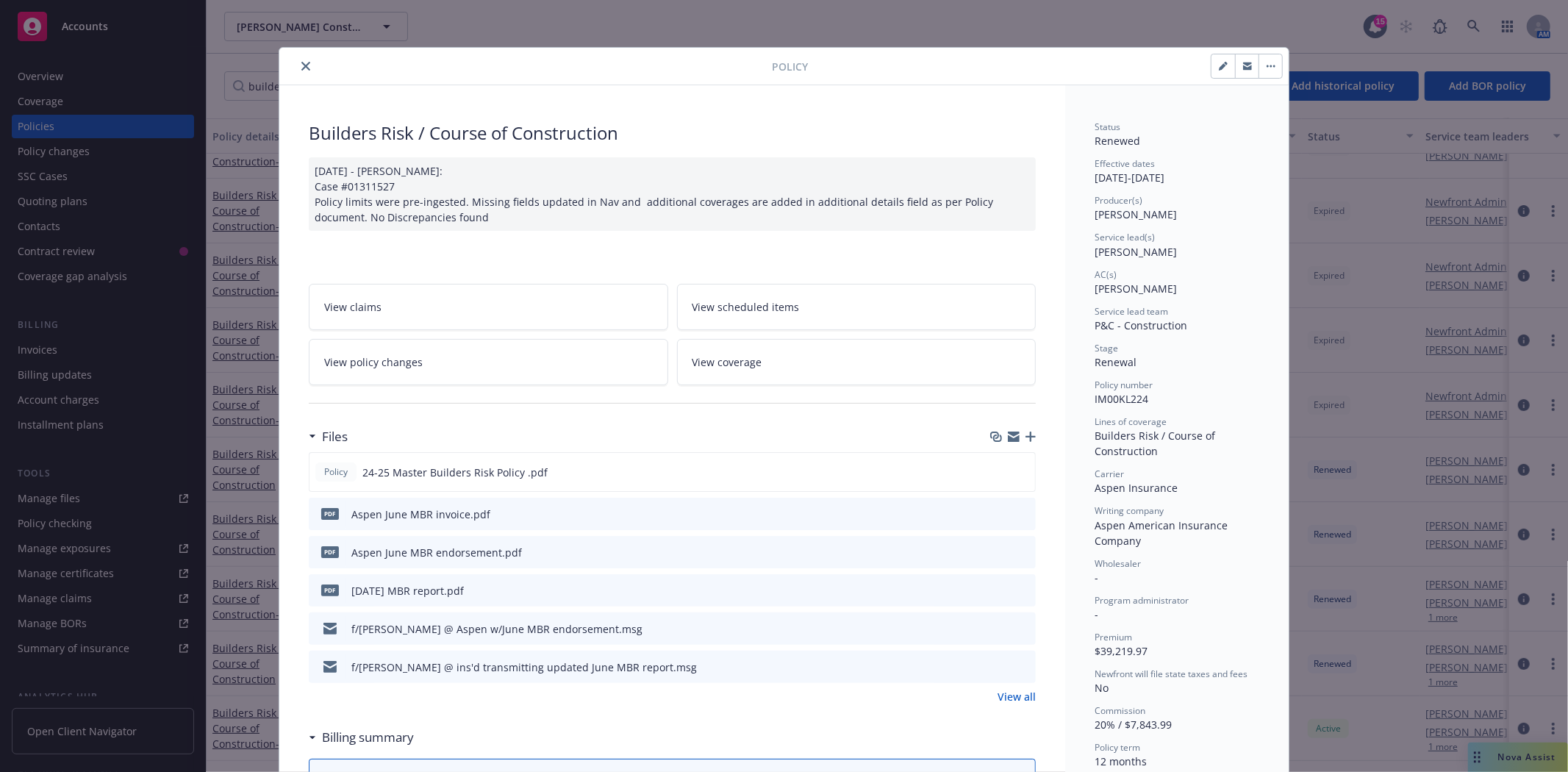
click at [302, 72] on button "close" at bounding box center [305, 66] width 18 height 18
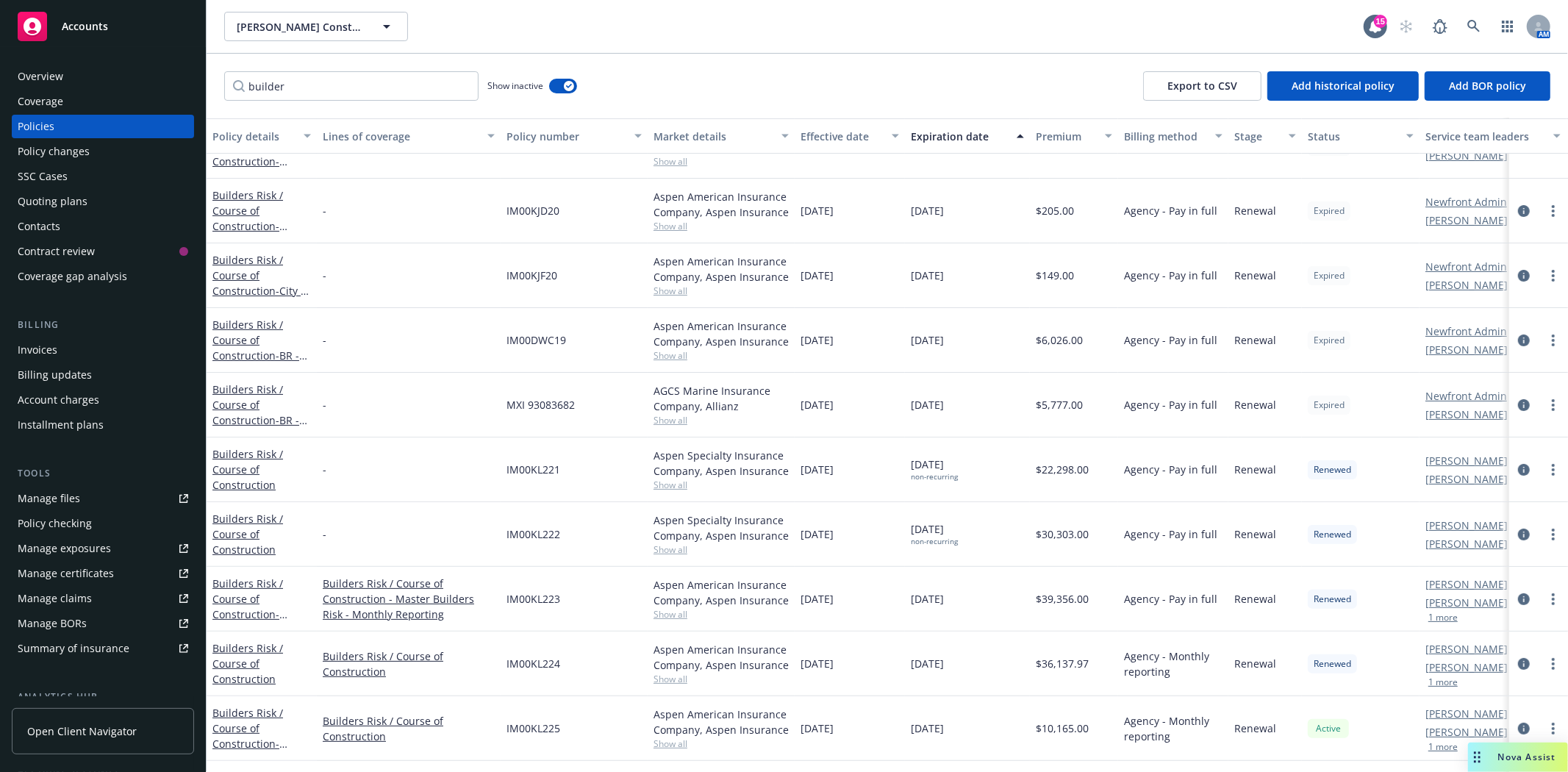
click at [53, 350] on div "Invoices" at bounding box center [37, 350] width 40 height 24
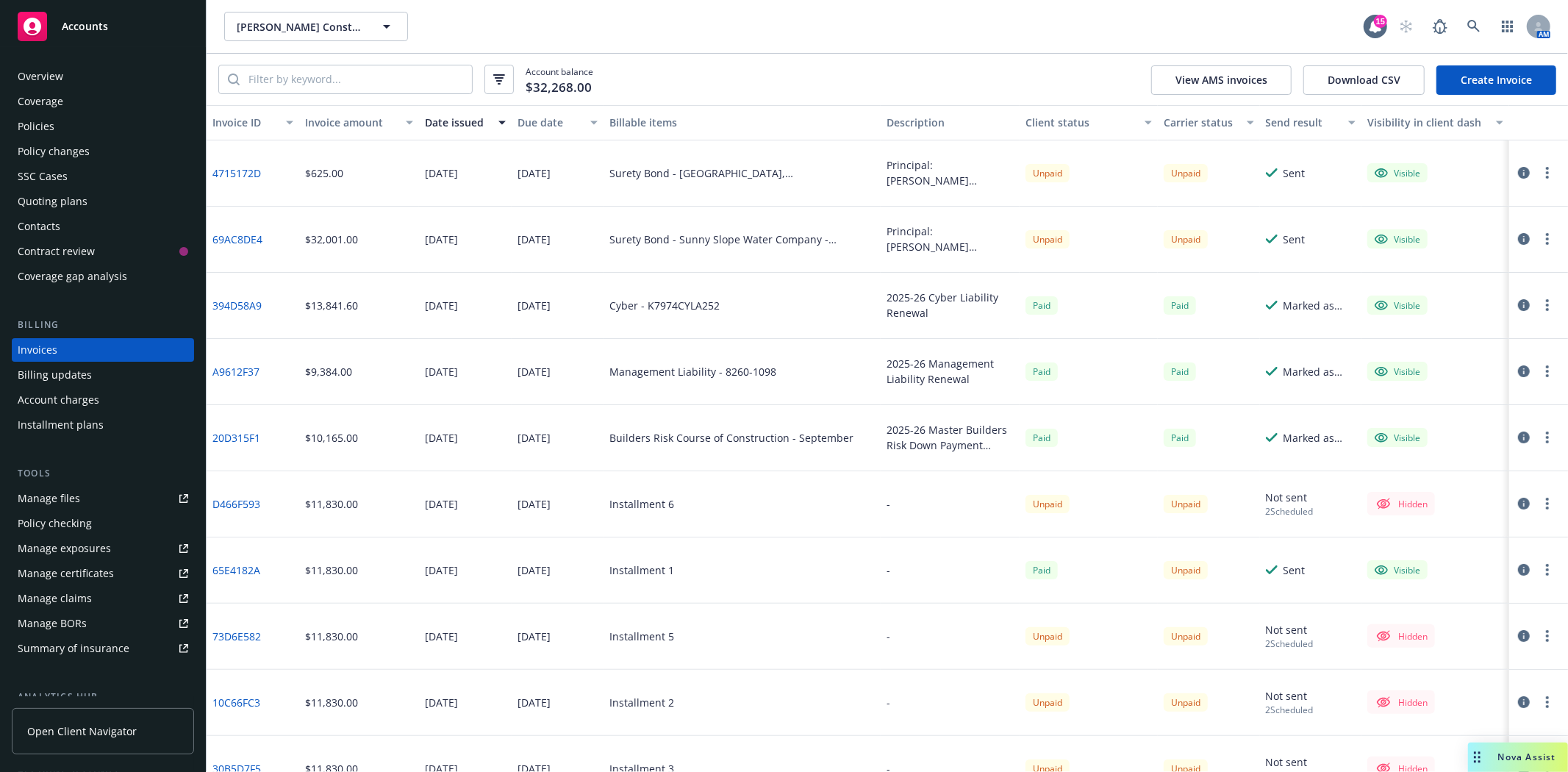
click at [1489, 69] on link "Create Invoice" at bounding box center [1496, 80] width 120 height 29
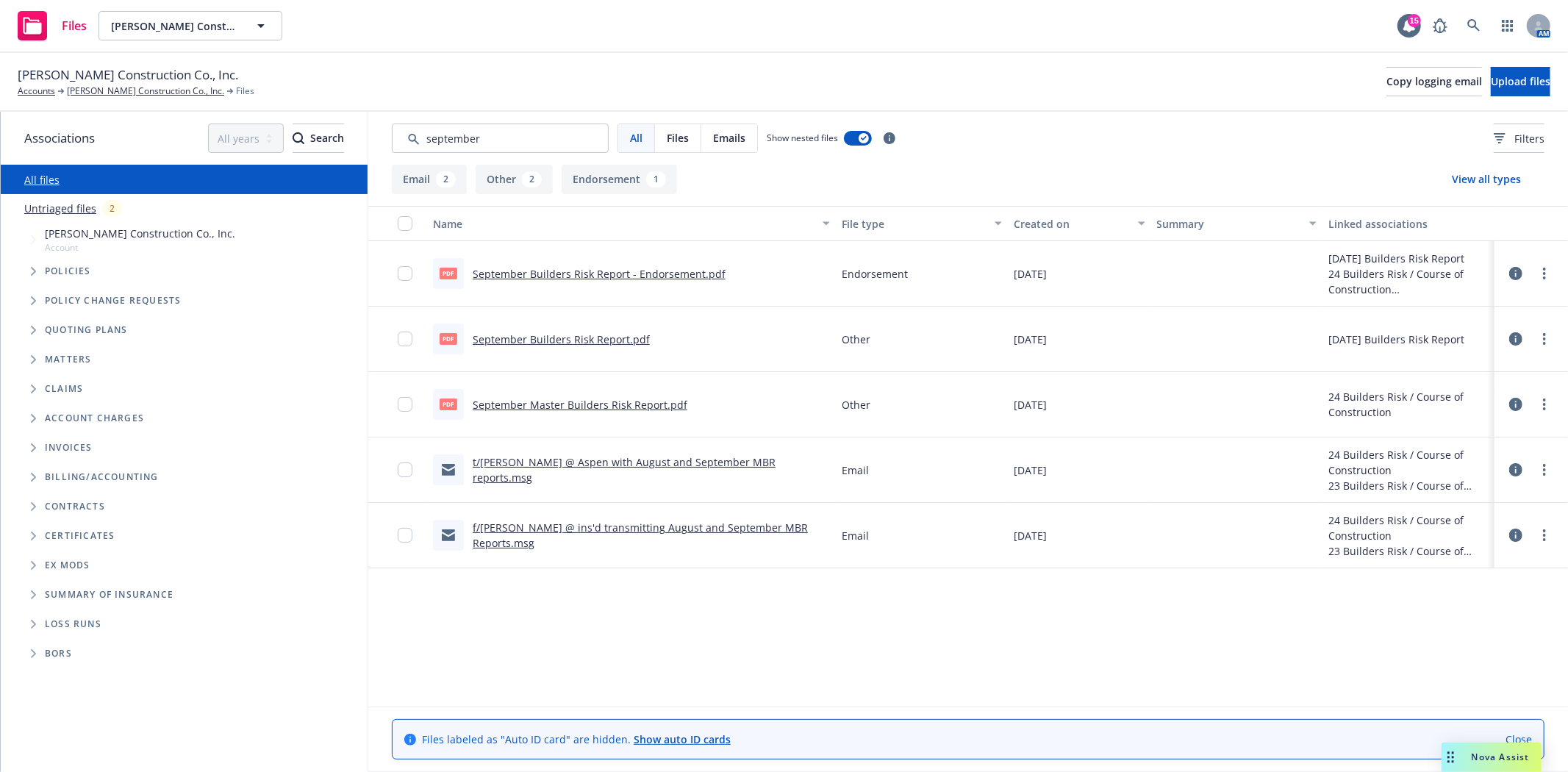
click at [598, 274] on link "September Builders Risk Report - Endorsement.pdf" at bounding box center [599, 274] width 253 height 14
click at [475, 133] on input "Search by keyword..." at bounding box center [500, 138] width 217 height 29
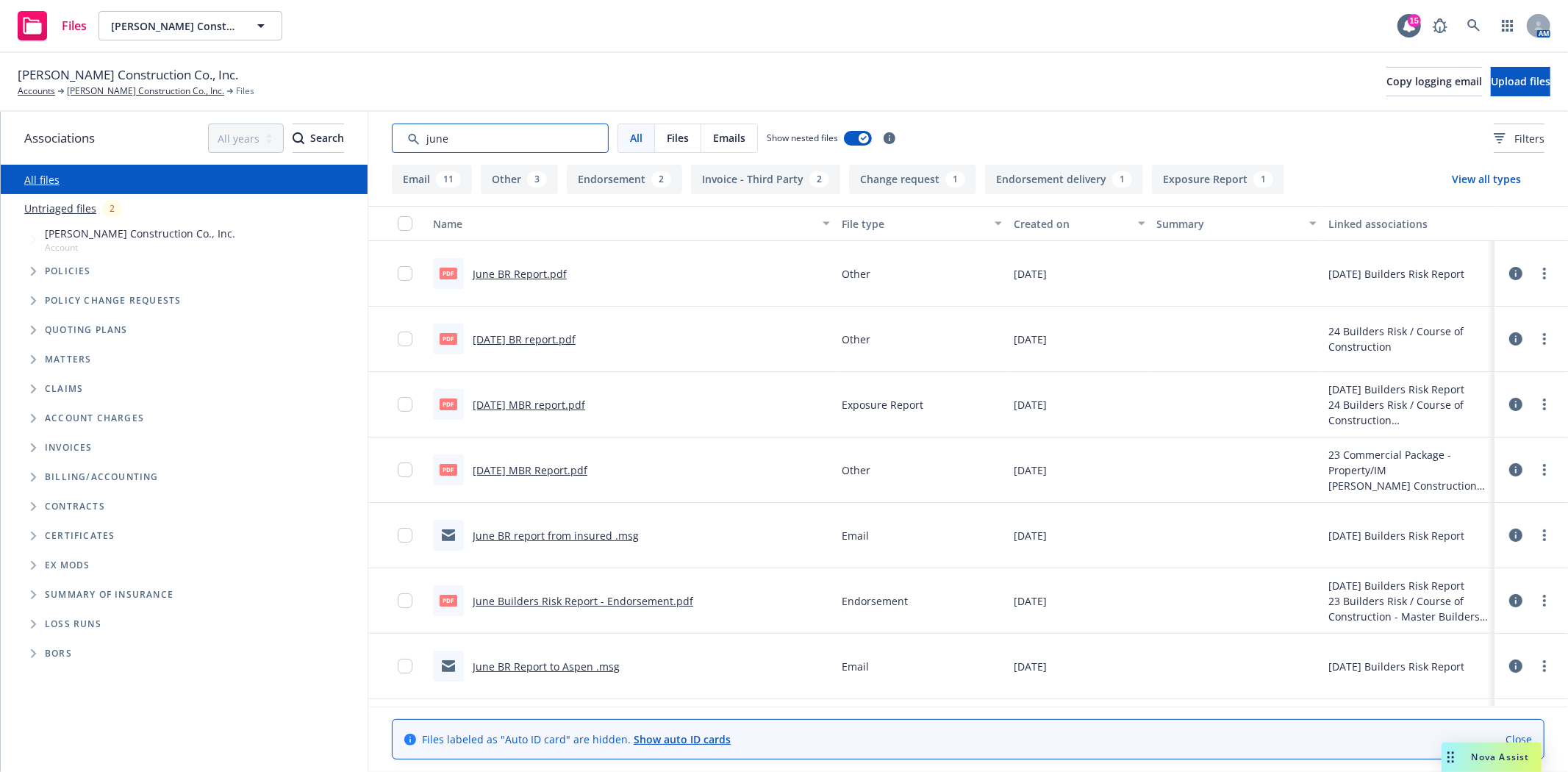
type input "june"
click at [556, 599] on link "June Builders Risk Report - Endorsement.pdf" at bounding box center [583, 601] width 220 height 14
click at [532, 344] on link "June 2025 BR report.pdf" at bounding box center [524, 339] width 103 height 14
click at [509, 272] on link "June BR Report.pdf" at bounding box center [520, 274] width 94 height 14
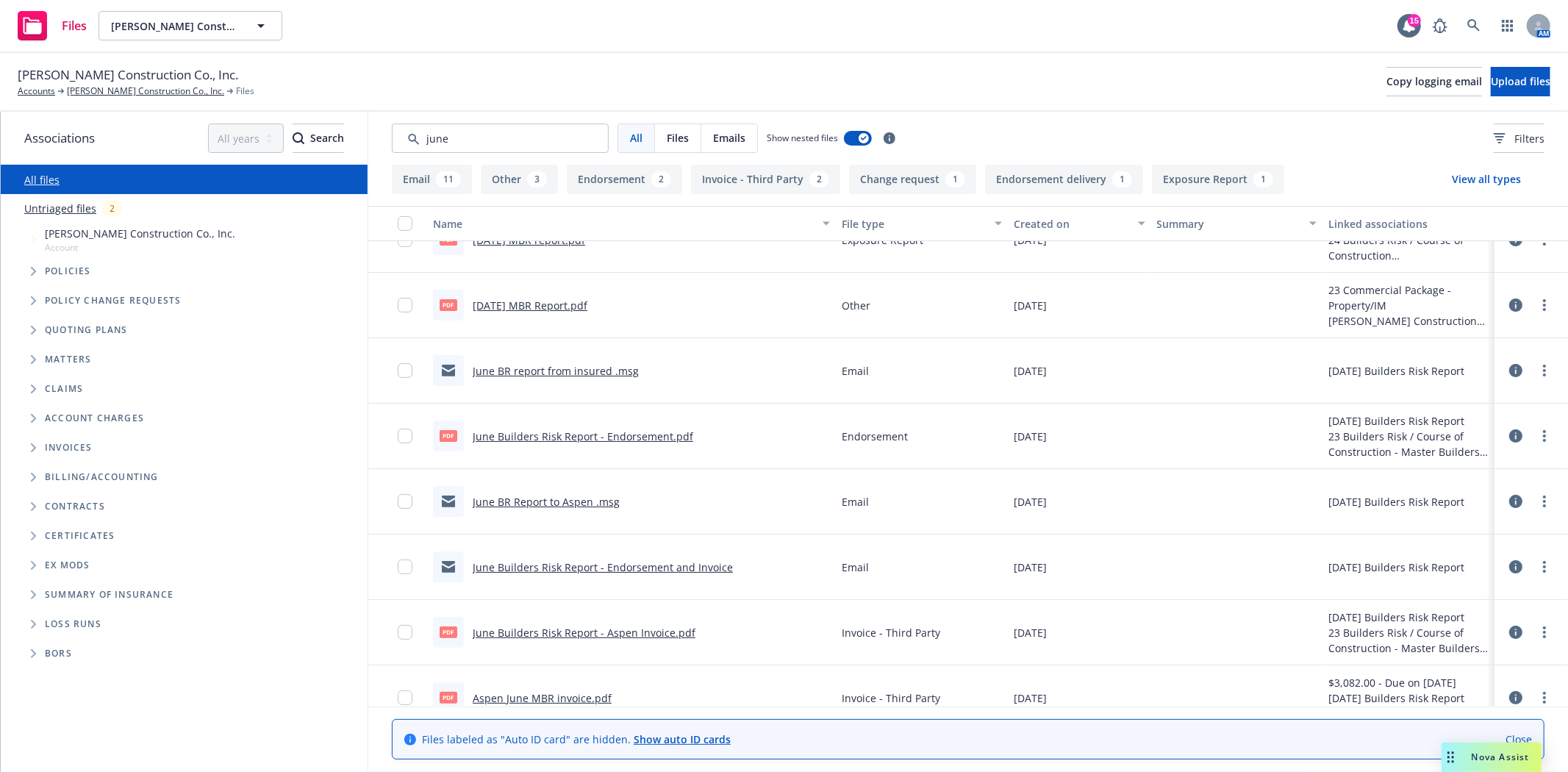
scroll to position [245, 0]
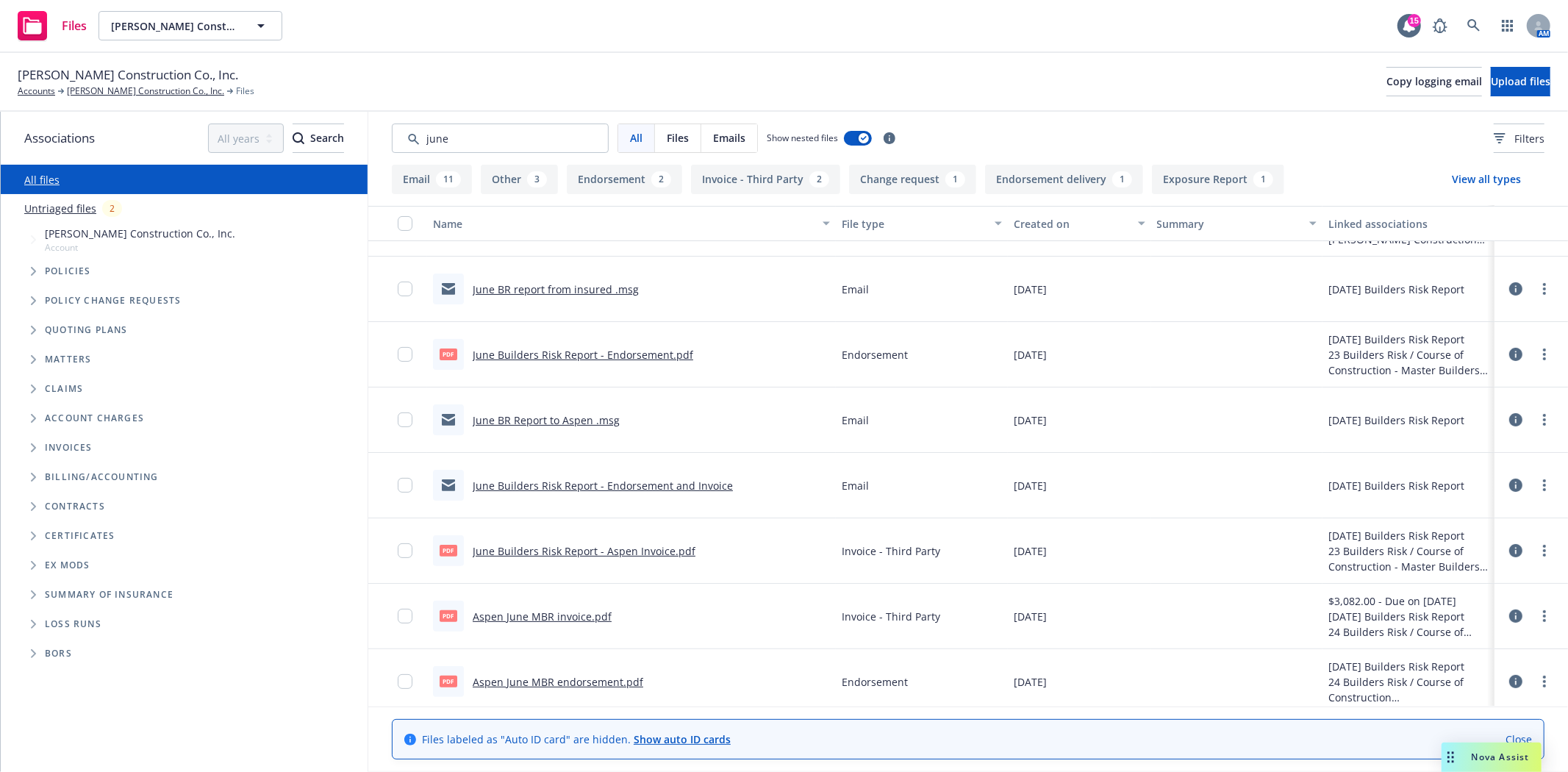
click at [552, 618] on link "Aspen June MBR invoice.pdf" at bounding box center [542, 616] width 139 height 14
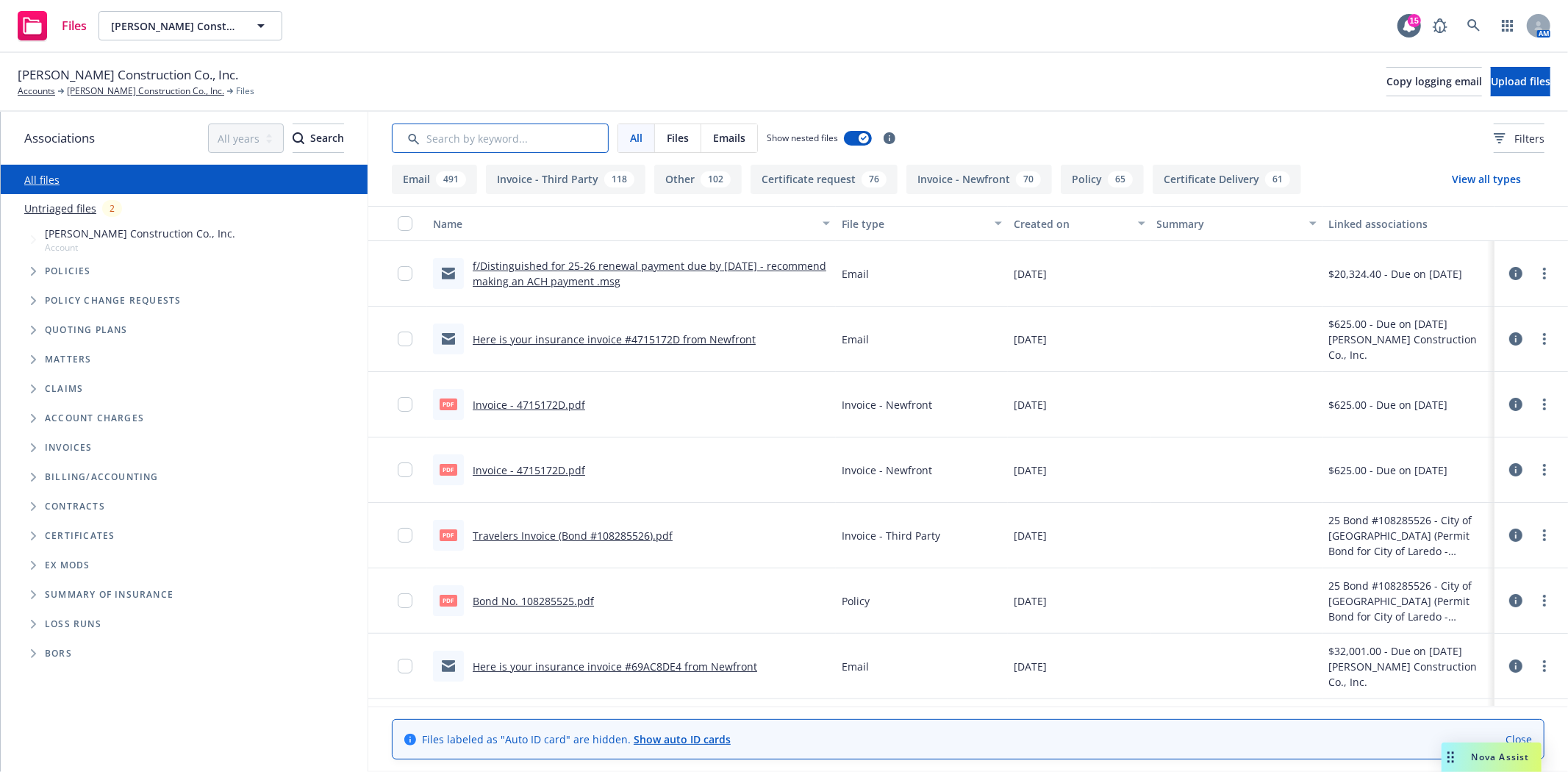
click at [487, 143] on input "Search by keyword..." at bounding box center [500, 138] width 217 height 29
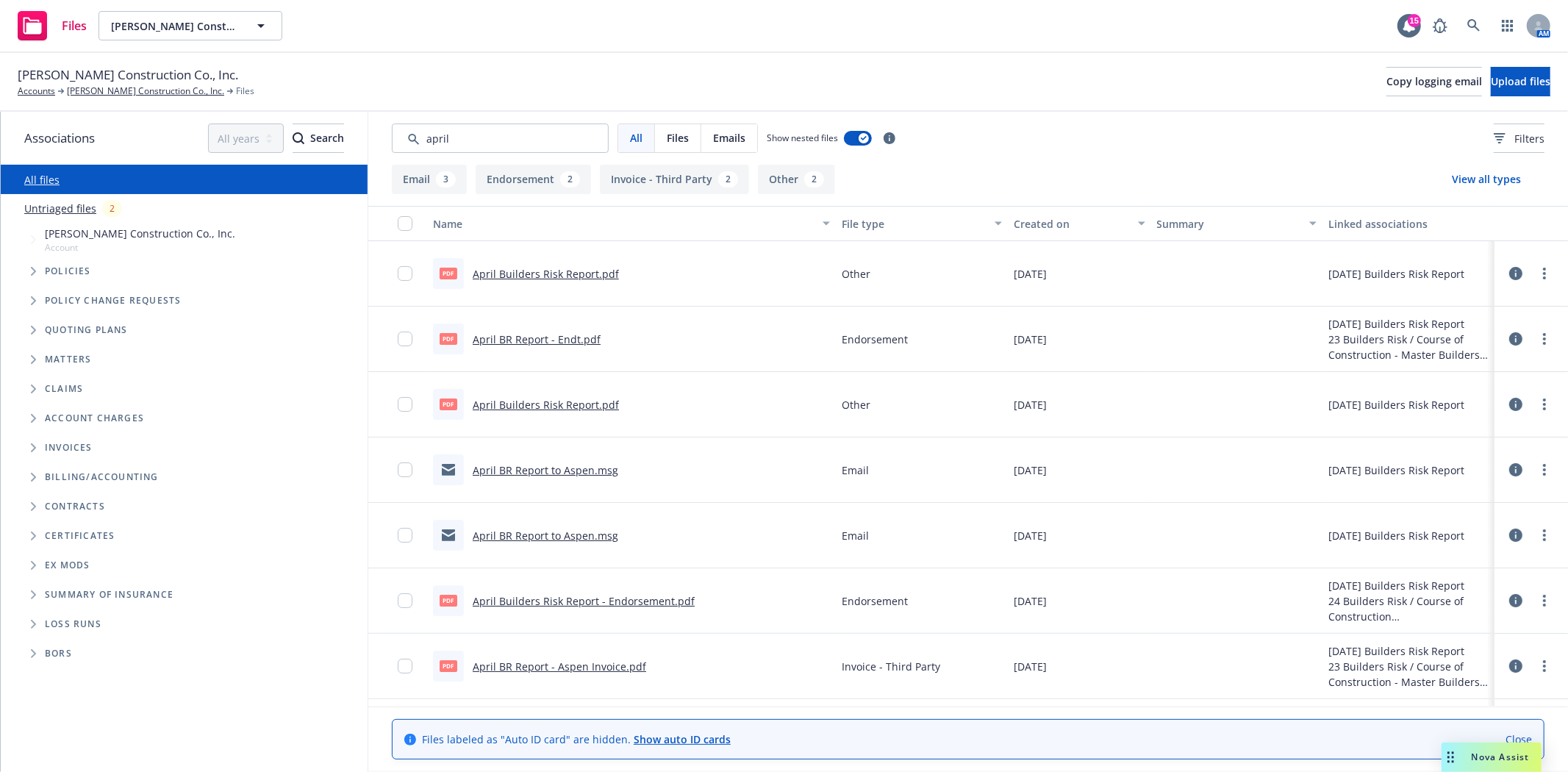
click at [522, 339] on link "April BR Report - Endt.pdf" at bounding box center [537, 339] width 127 height 14
click at [432, 141] on input "Search by keyword..." at bounding box center [500, 138] width 217 height 29
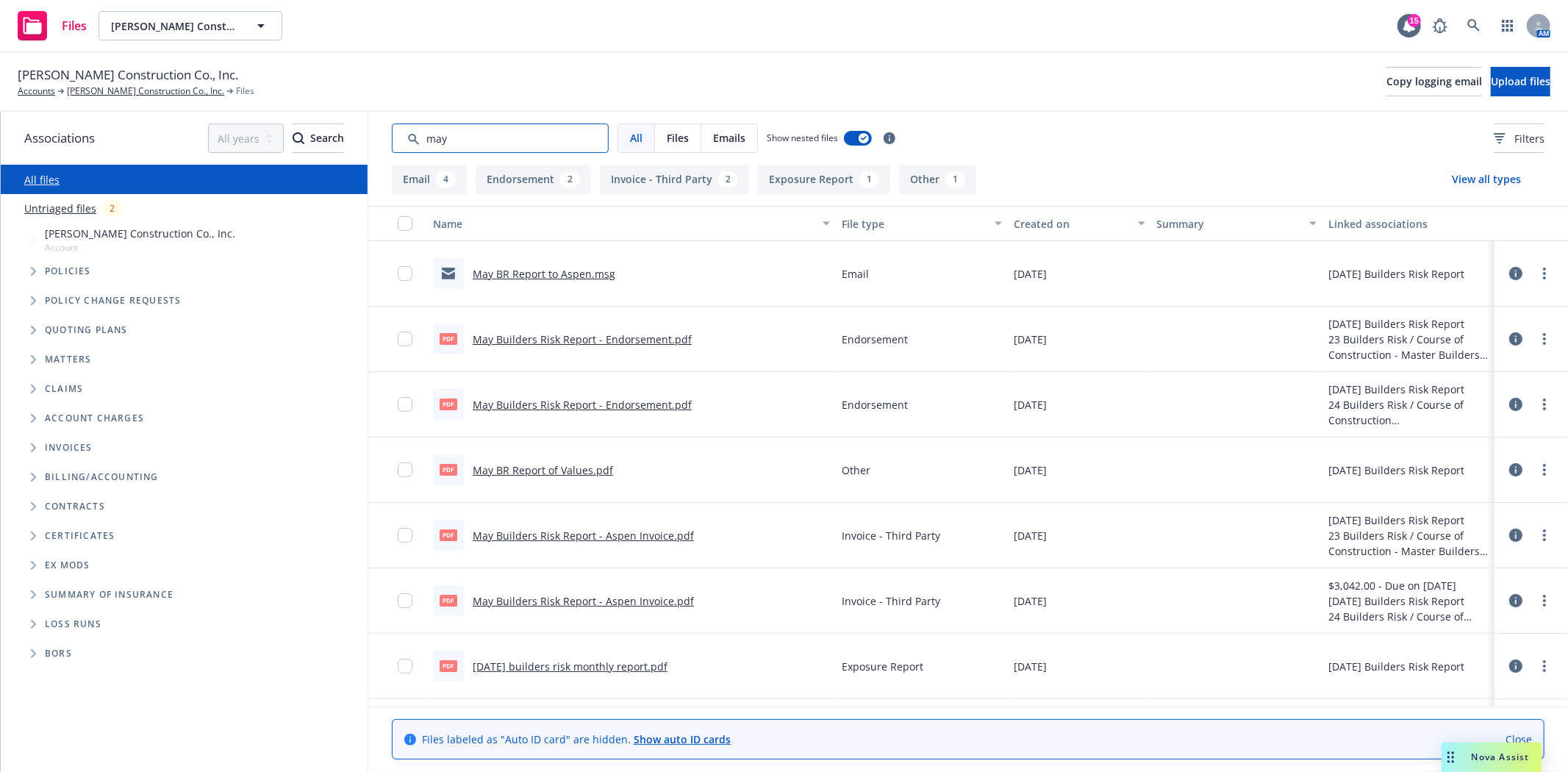
type input "may"
click at [505, 341] on link "May Builders Risk Report - Endorsement.pdf" at bounding box center [582, 339] width 219 height 14
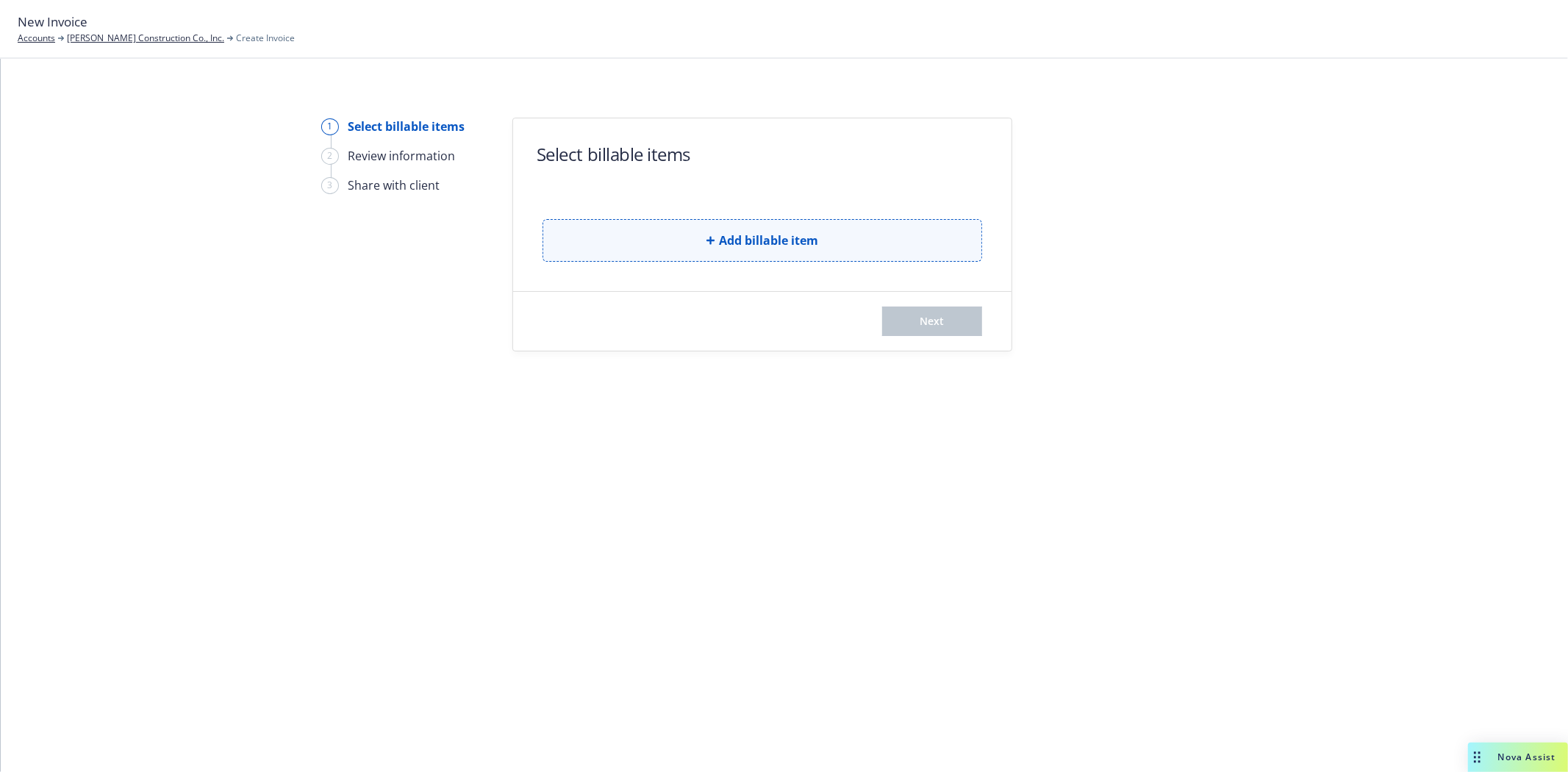
click at [703, 250] on button "Add billable item" at bounding box center [762, 240] width 440 height 42
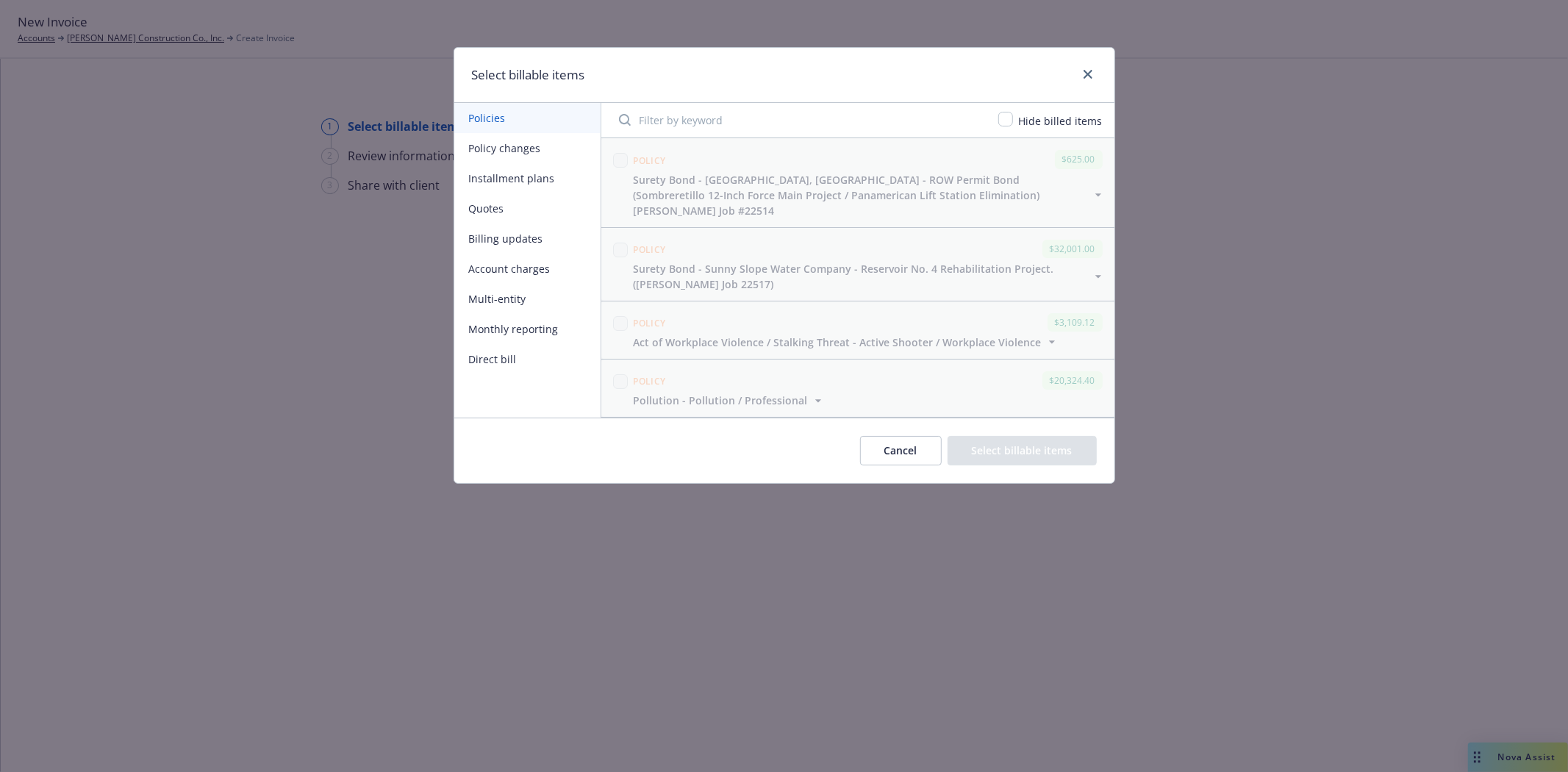
click at [537, 328] on button "Monthly reporting" at bounding box center [527, 329] width 146 height 30
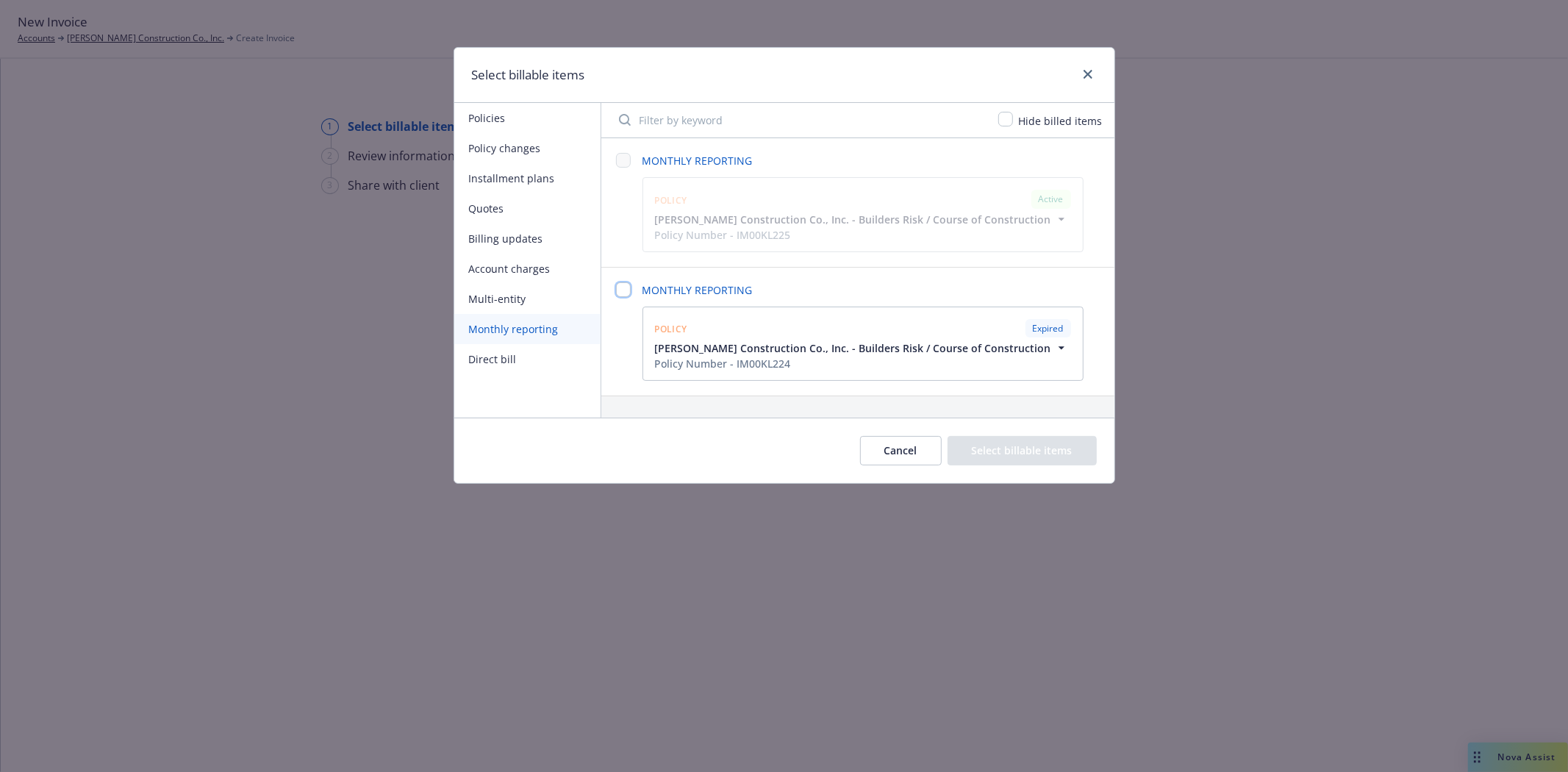
click at [622, 291] on input "checkbox" at bounding box center [623, 290] width 15 height 15
checkbox input "false"
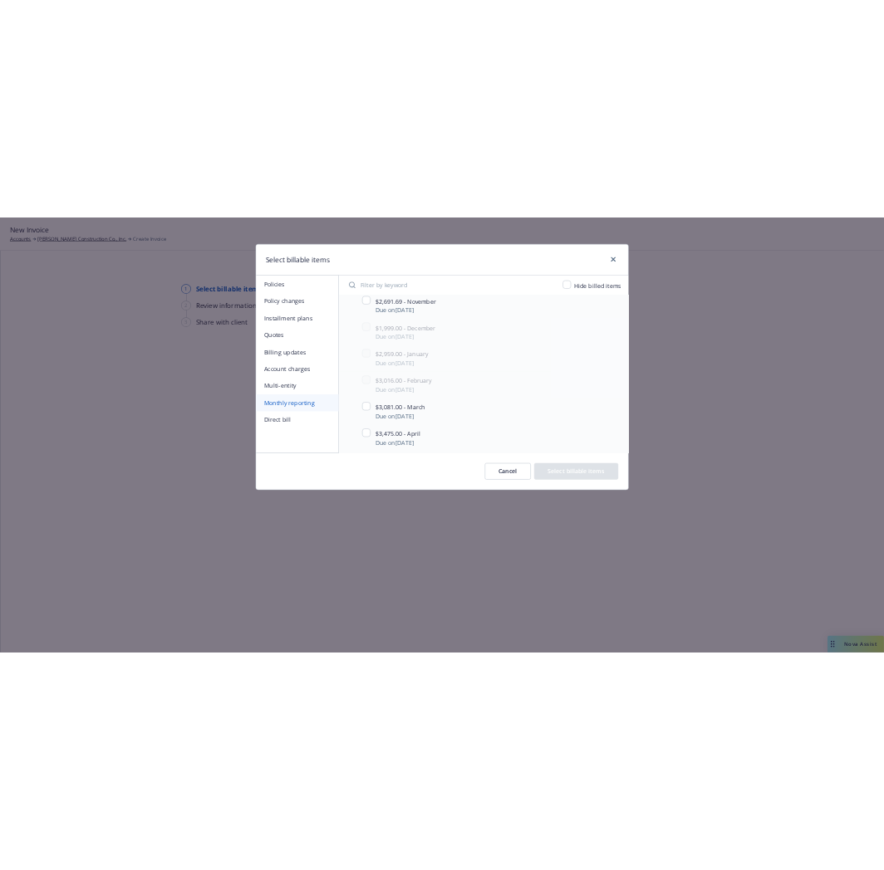
scroll to position [645, 0]
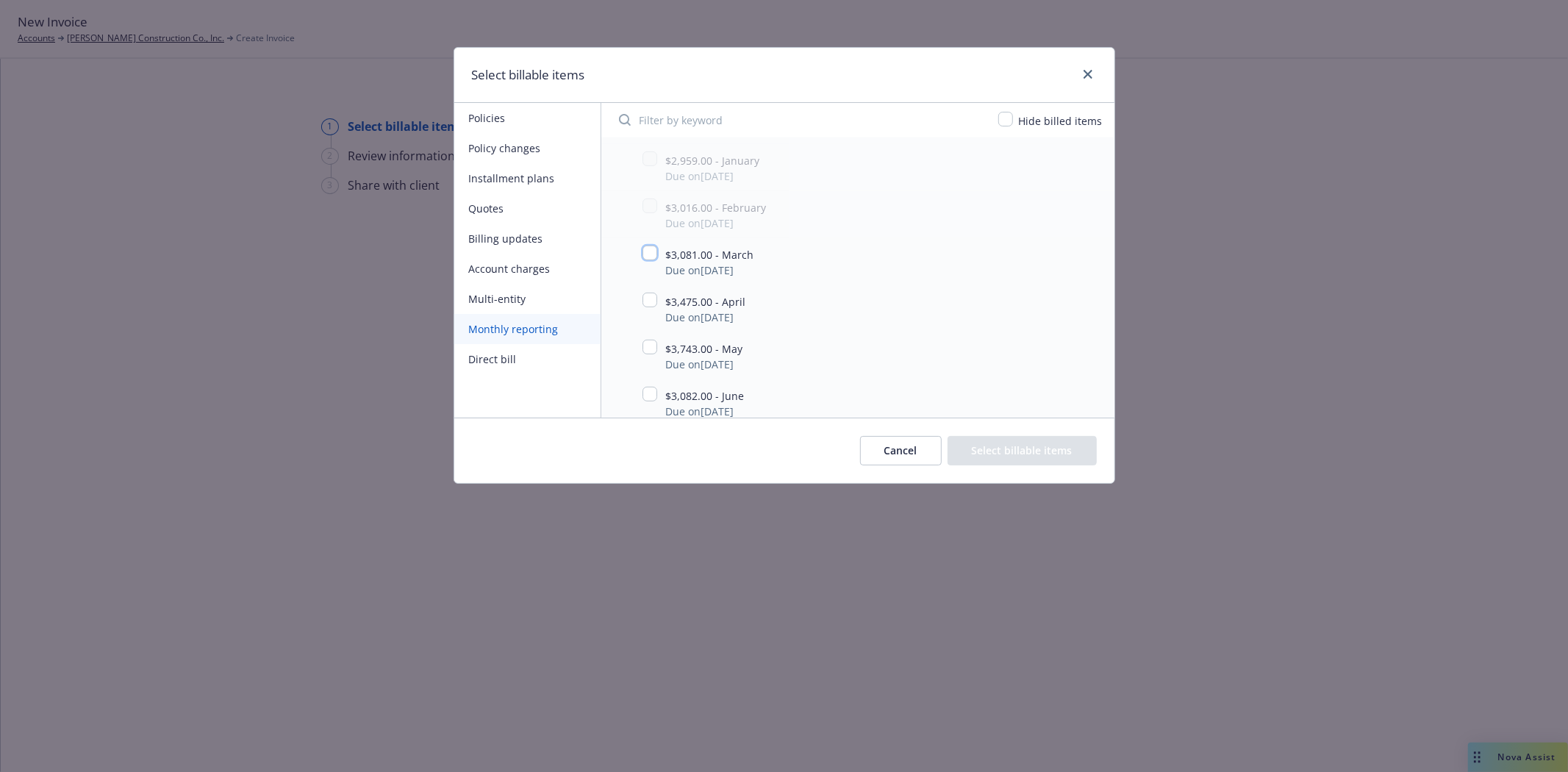
click at [650, 260] on input "checkbox" at bounding box center [650, 252] width 15 height 15
checkbox input "true"
click at [1024, 451] on button "Select billable items" at bounding box center [1022, 450] width 150 height 29
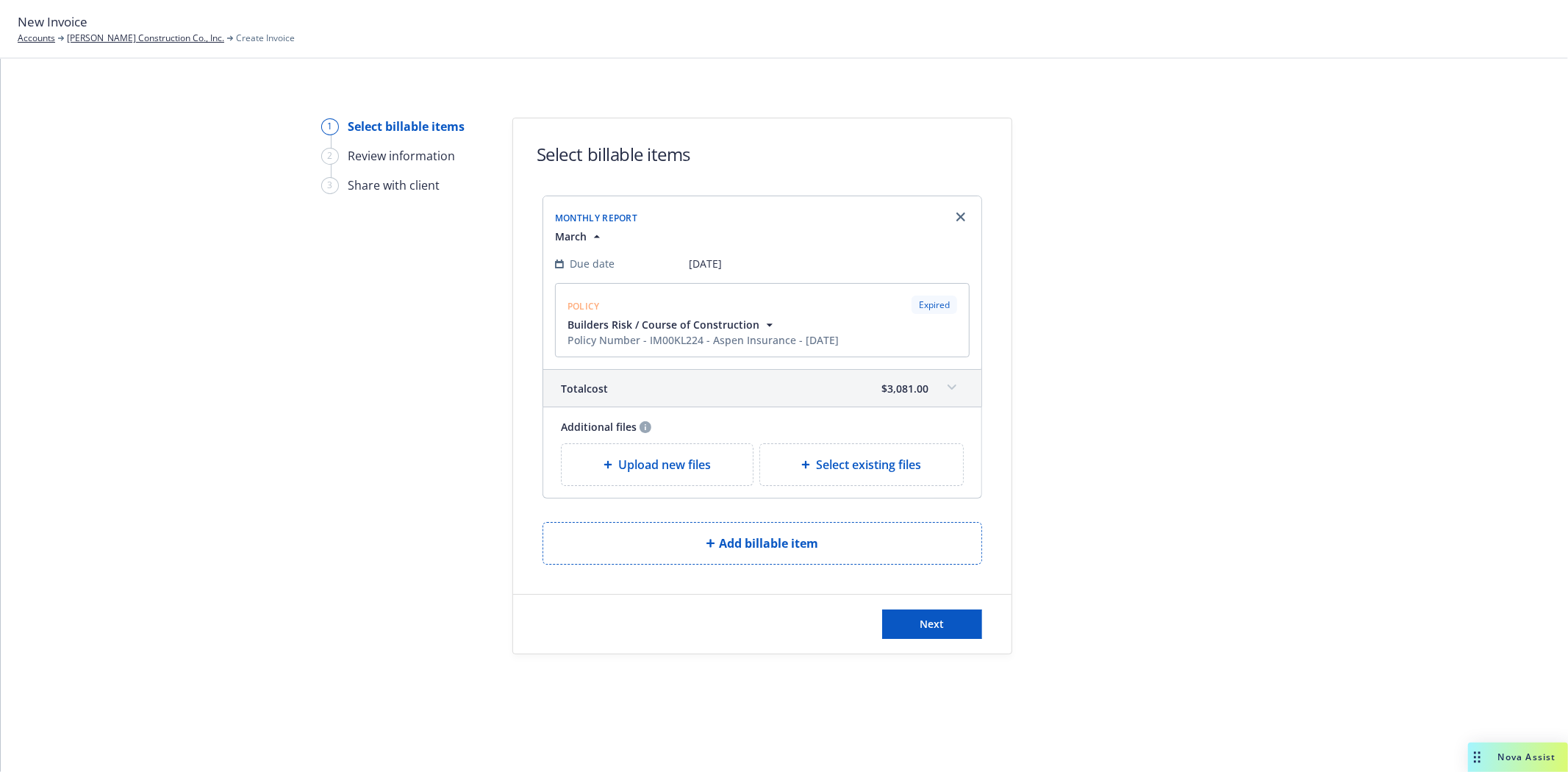
click at [677, 474] on span "Upload new files" at bounding box center [664, 465] width 93 height 18
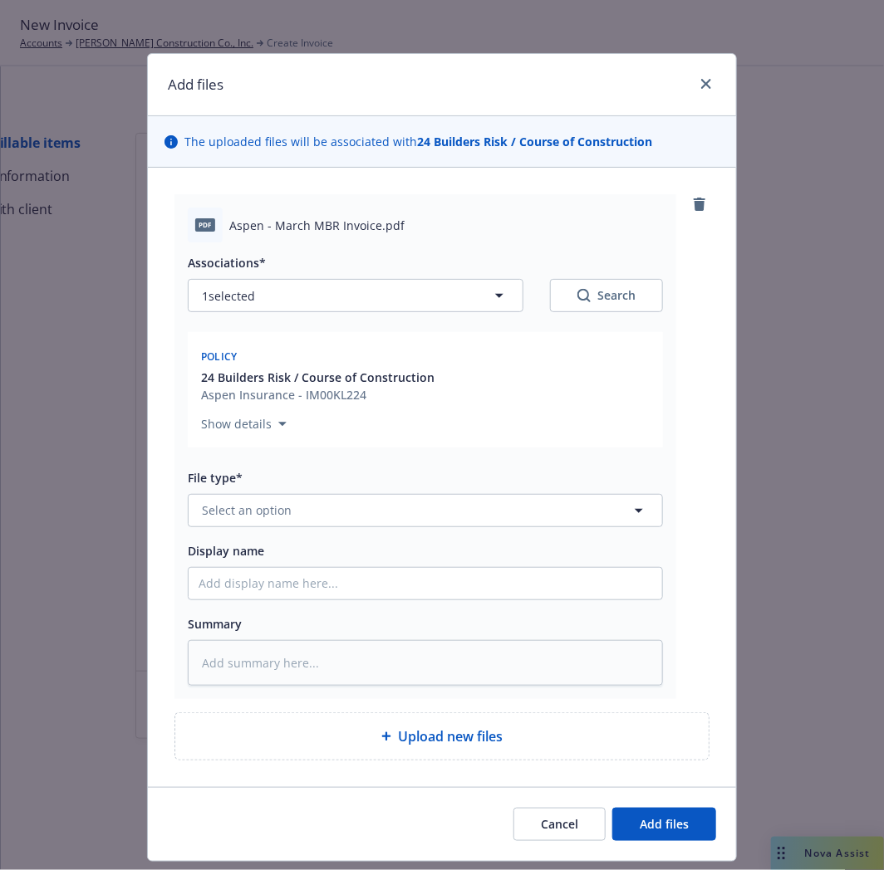
type textarea "x"
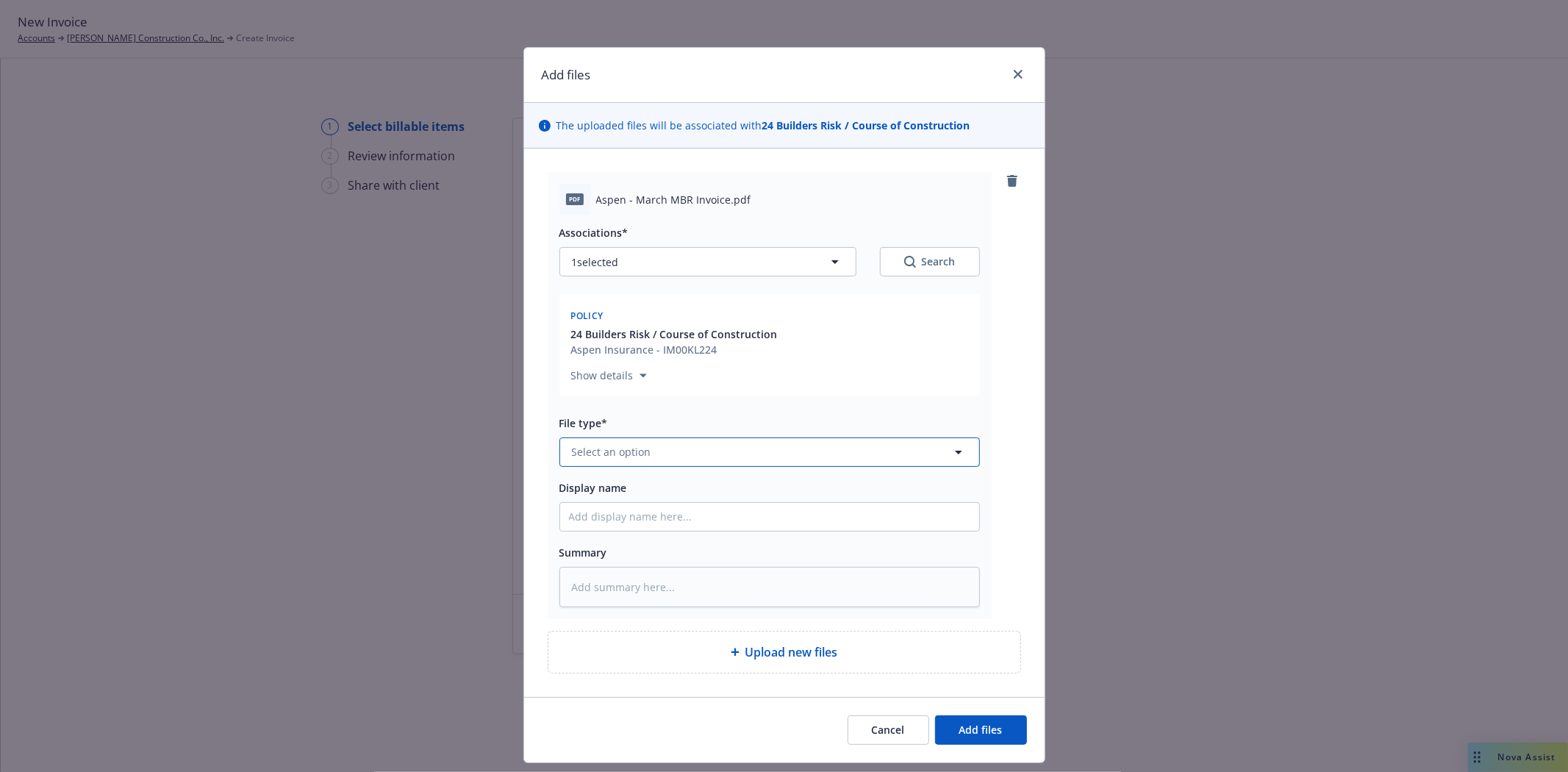
click at [630, 456] on span "Select an option" at bounding box center [612, 452] width 80 height 15
type input "invoic"
click at [678, 427] on div "Invoice - Third Party" at bounding box center [769, 412] width 419 height 39
click at [674, 524] on input "Display name" at bounding box center [769, 517] width 419 height 28
type textarea "x"
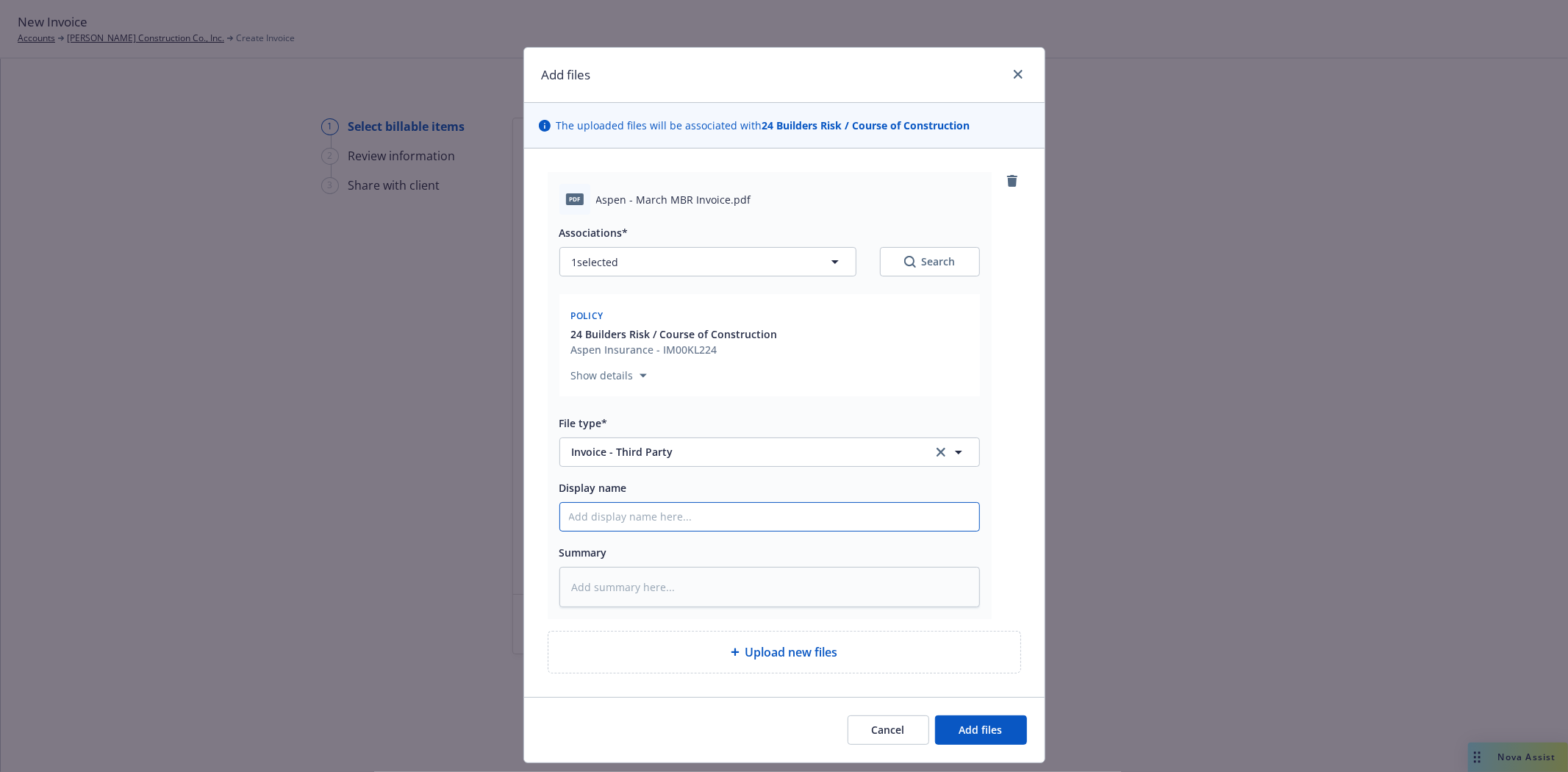
type input "A"
type textarea "x"
type input "As"
type textarea "x"
type input "Asp"
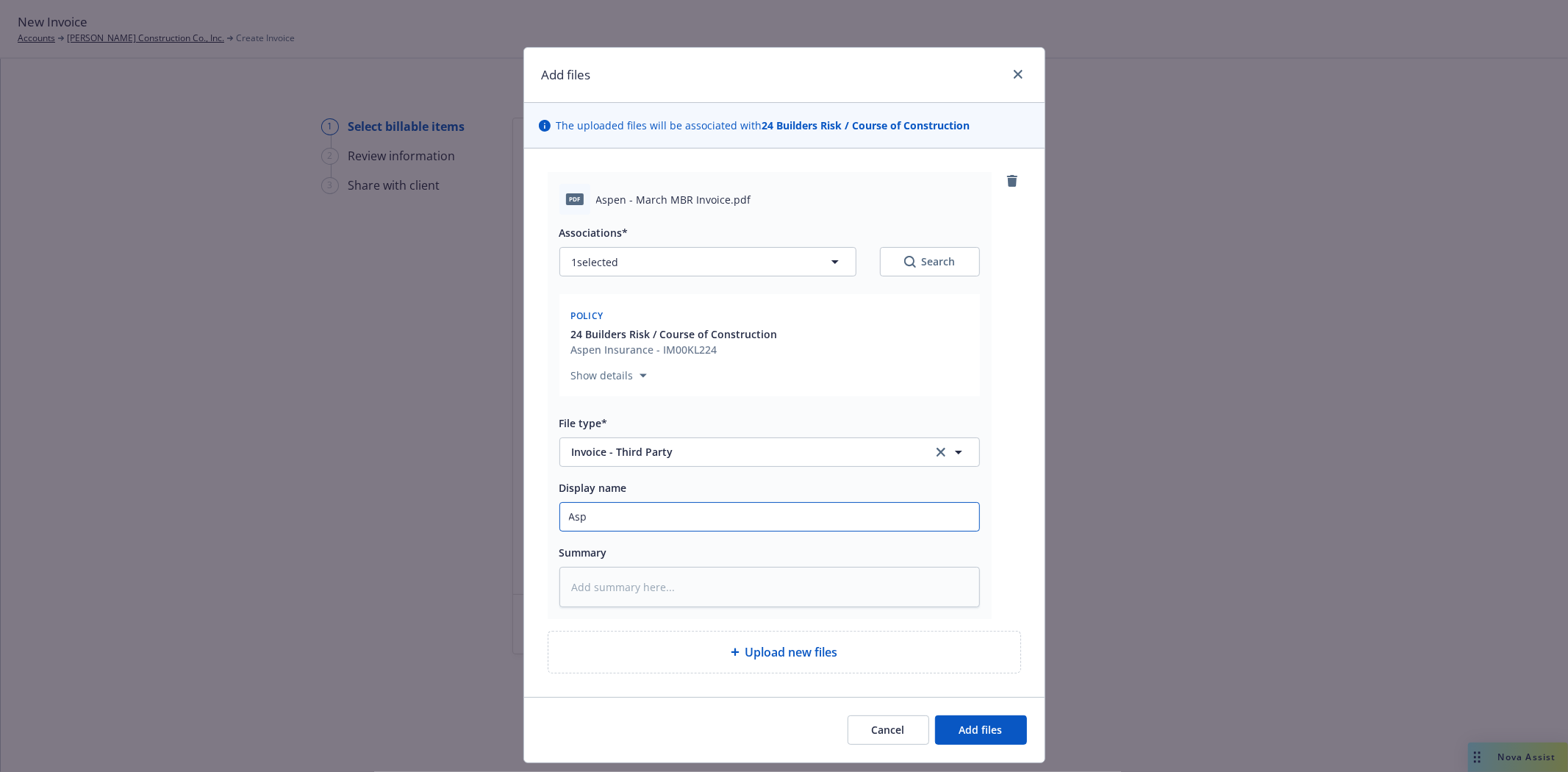
type textarea "x"
type input "Aspe"
type textarea "x"
type input "Aspen"
type textarea "x"
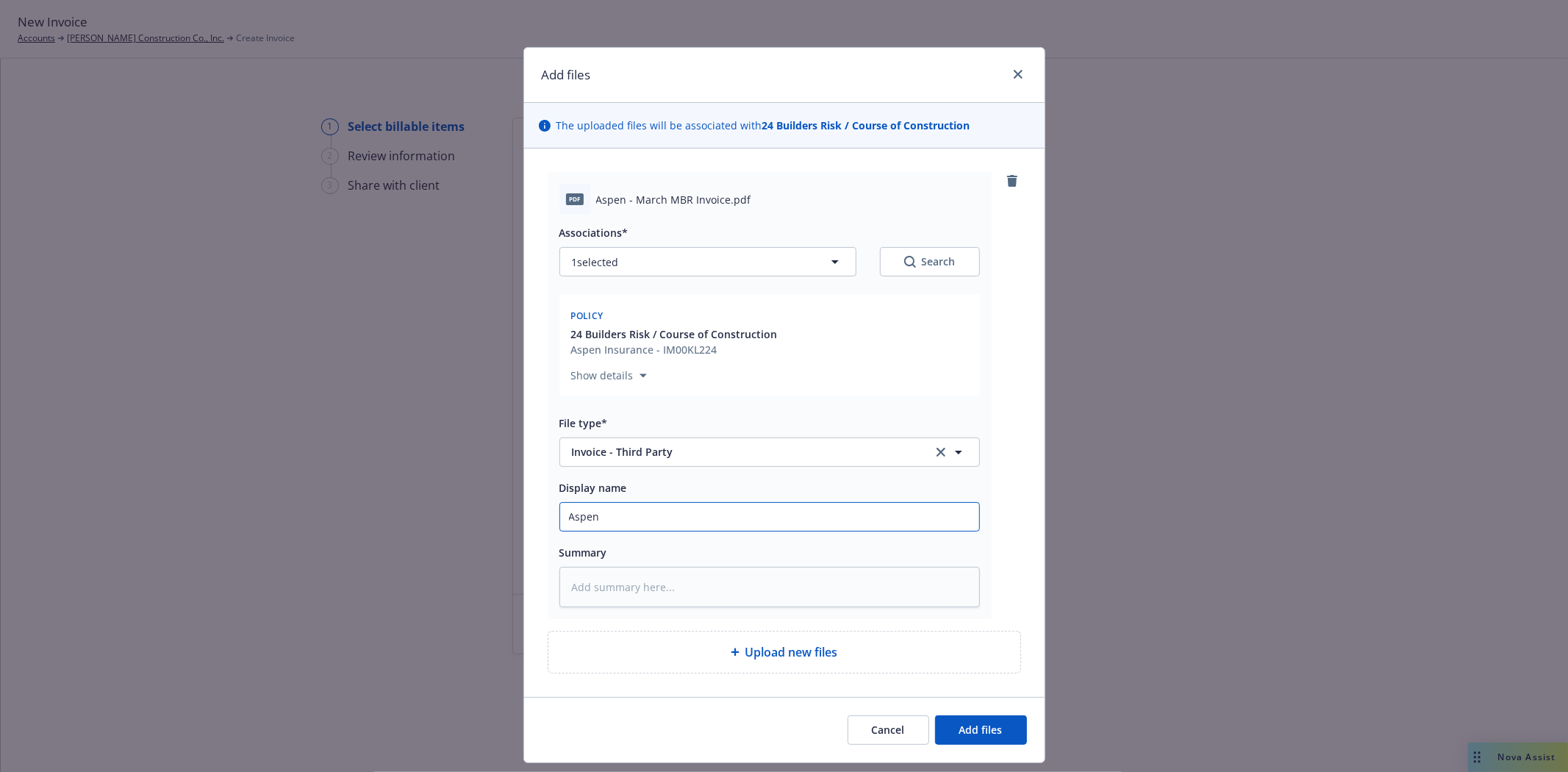
type input "Aspen"
type textarea "x"
type input "Aspen -"
type textarea "x"
type input "Aspen -"
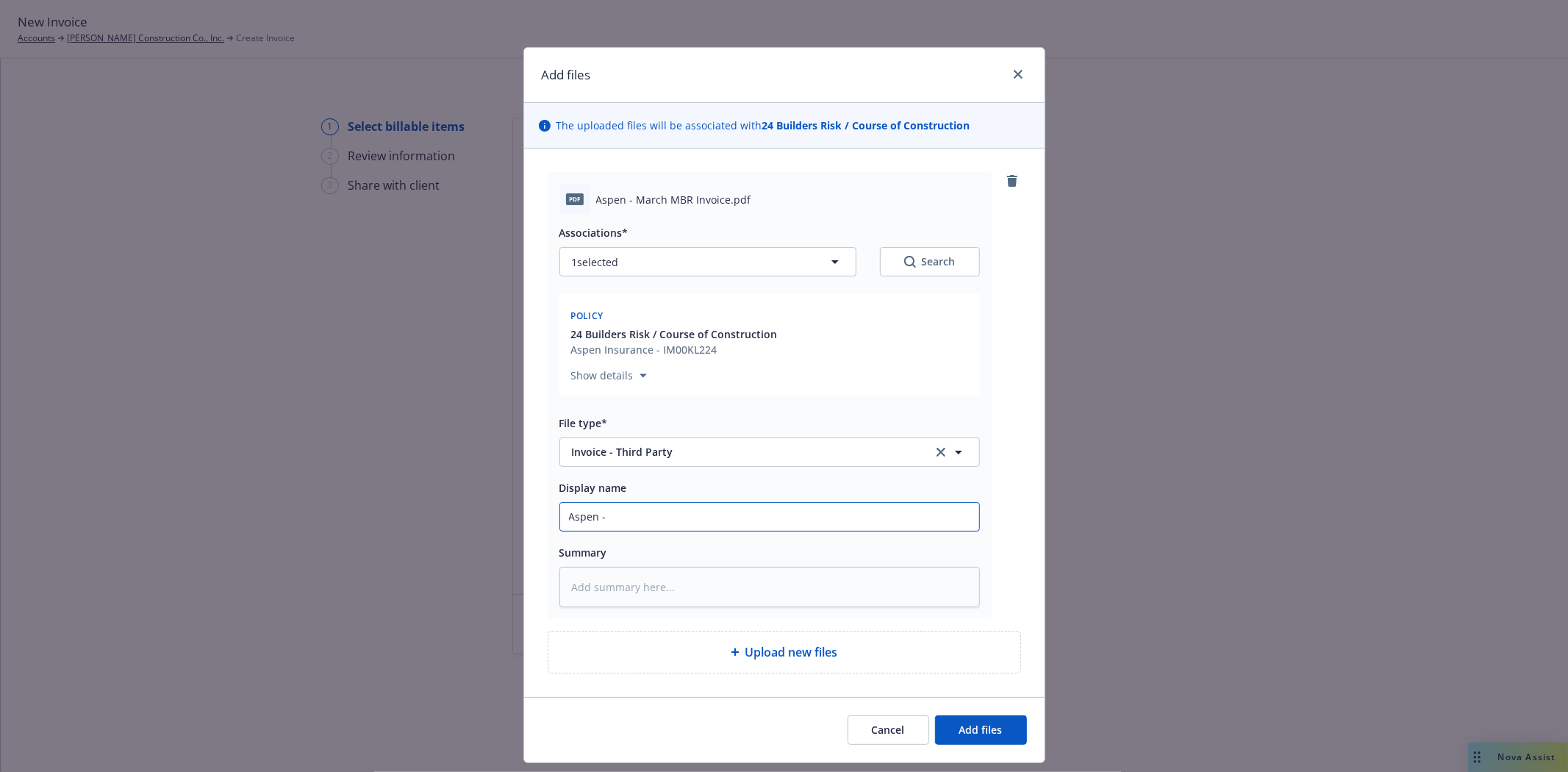
type textarea "x"
type input "Aspen - a"
type textarea "x"
type input "Aspen - ar"
type textarea "x"
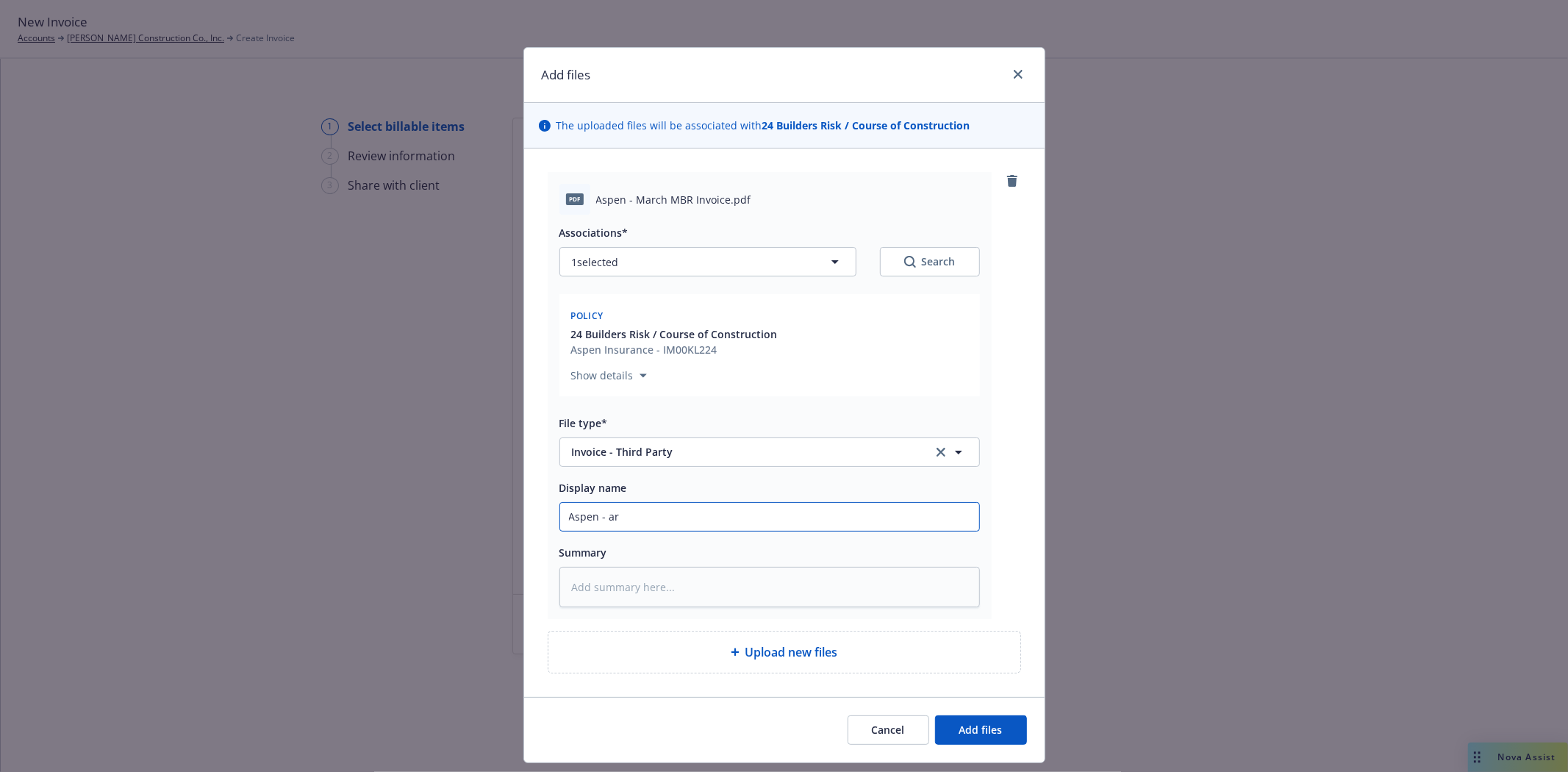
type input "Aspen - arc"
type textarea "x"
type input "Aspen - ar"
type textarea "x"
type input "Aspen - a"
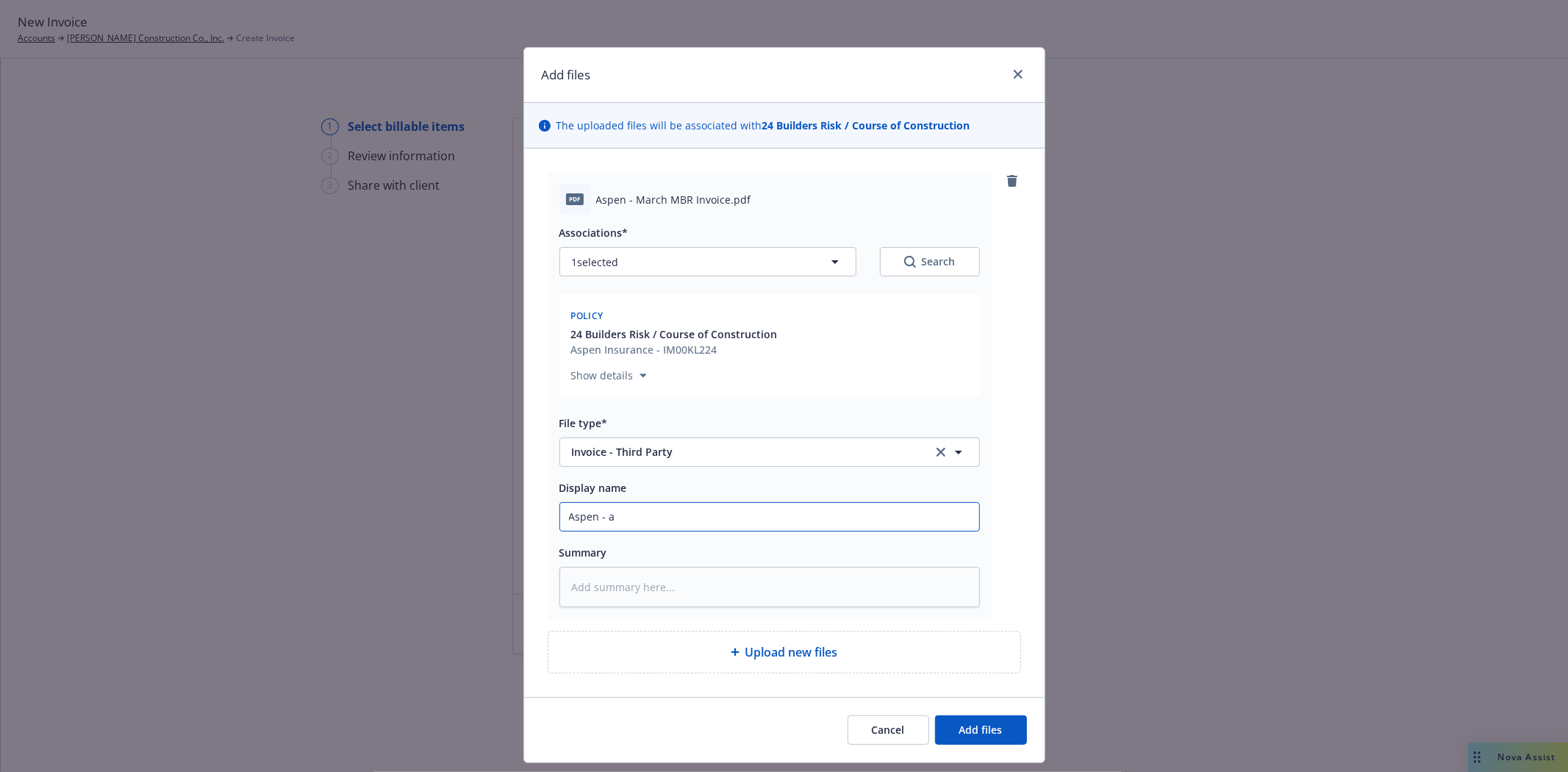
type textarea "x"
type input "Aspen -"
type textarea "x"
type input "Aspen - M"
type textarea "x"
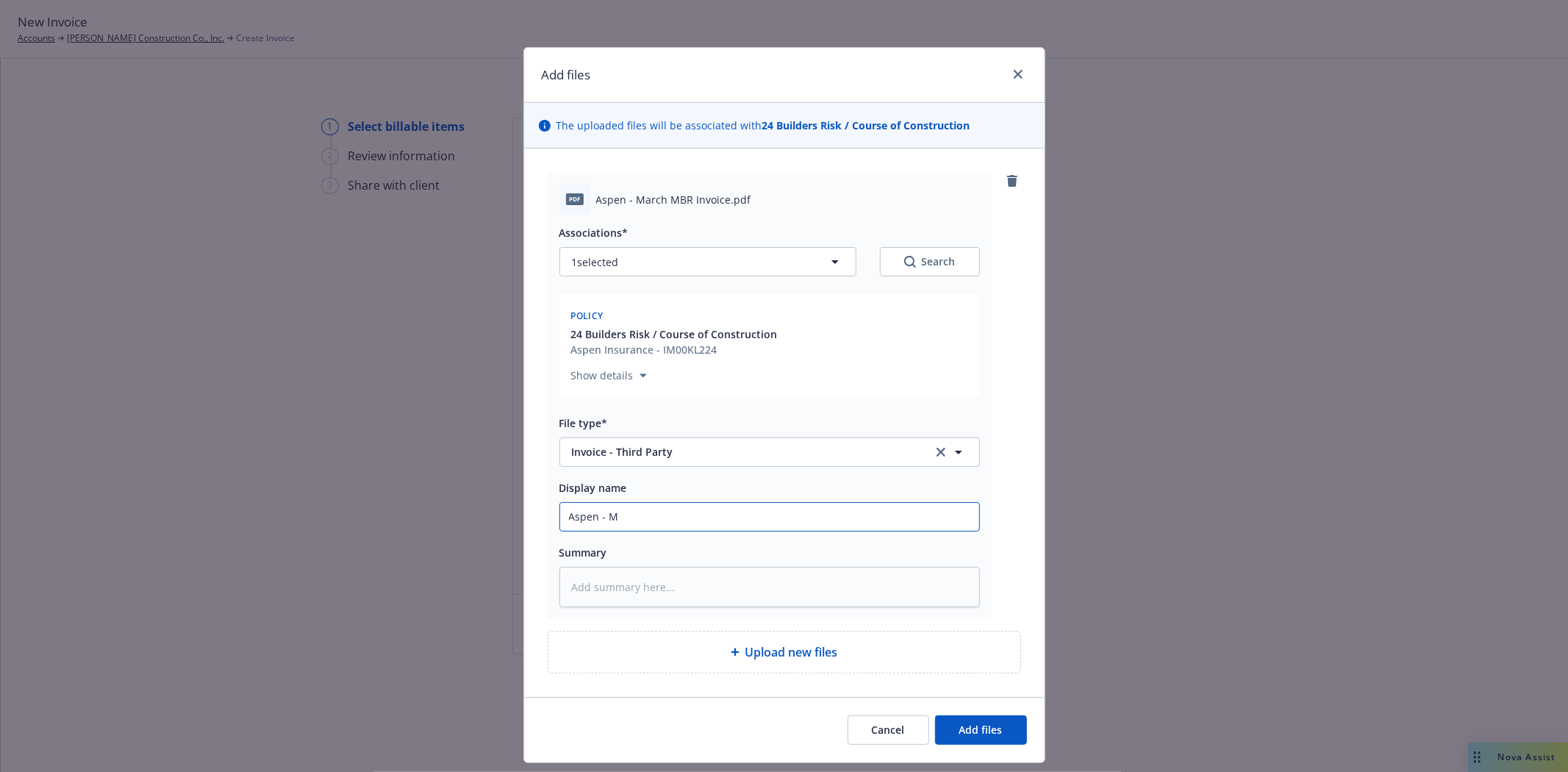
type input "Aspen - Ma"
type textarea "x"
type input "Aspen - Mar"
type textarea "x"
type input "Aspen - Marc"
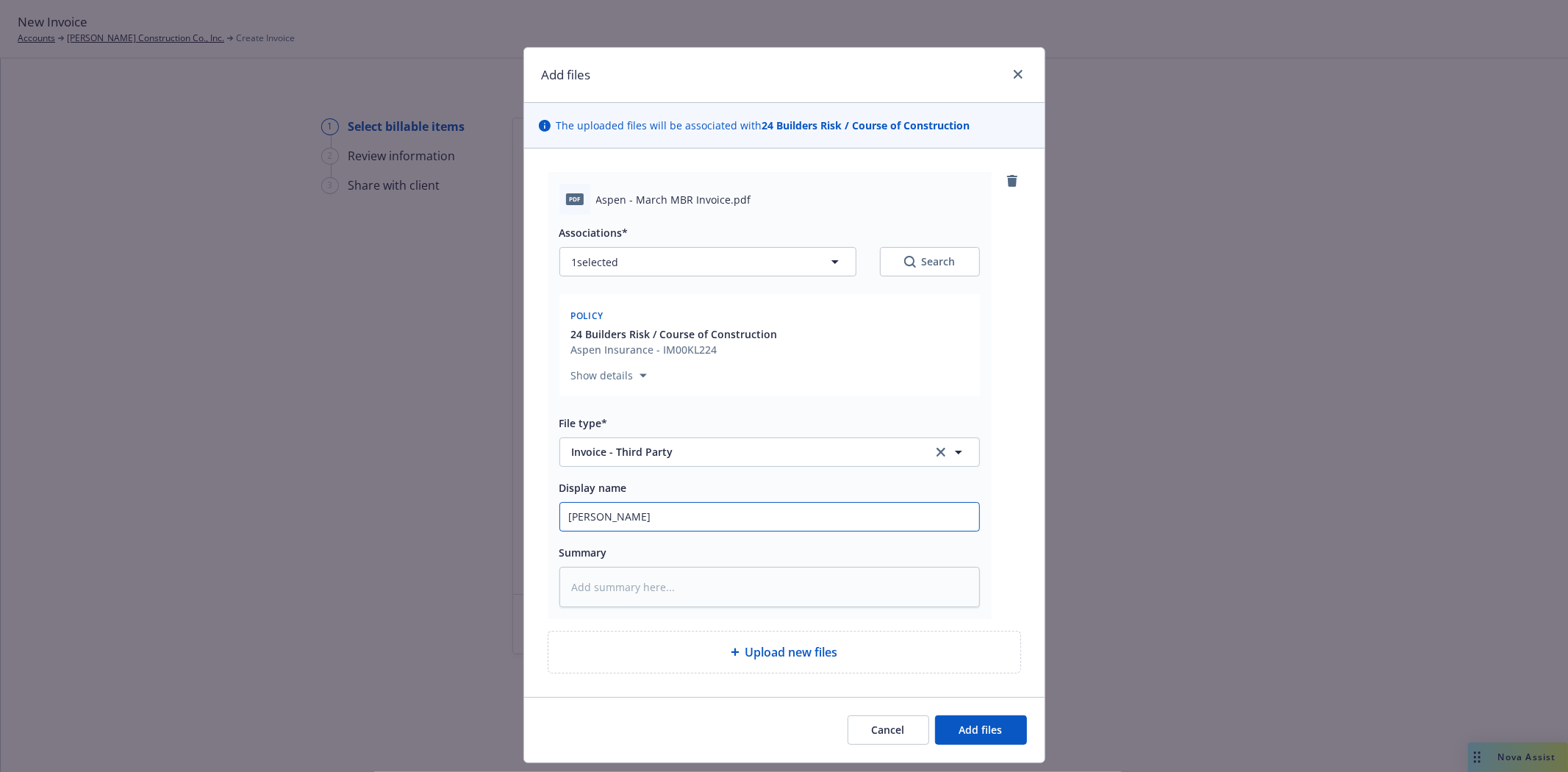
type textarea "x"
type input "Aspen - March"
type textarea "x"
type input "Aspen - March"
type textarea "x"
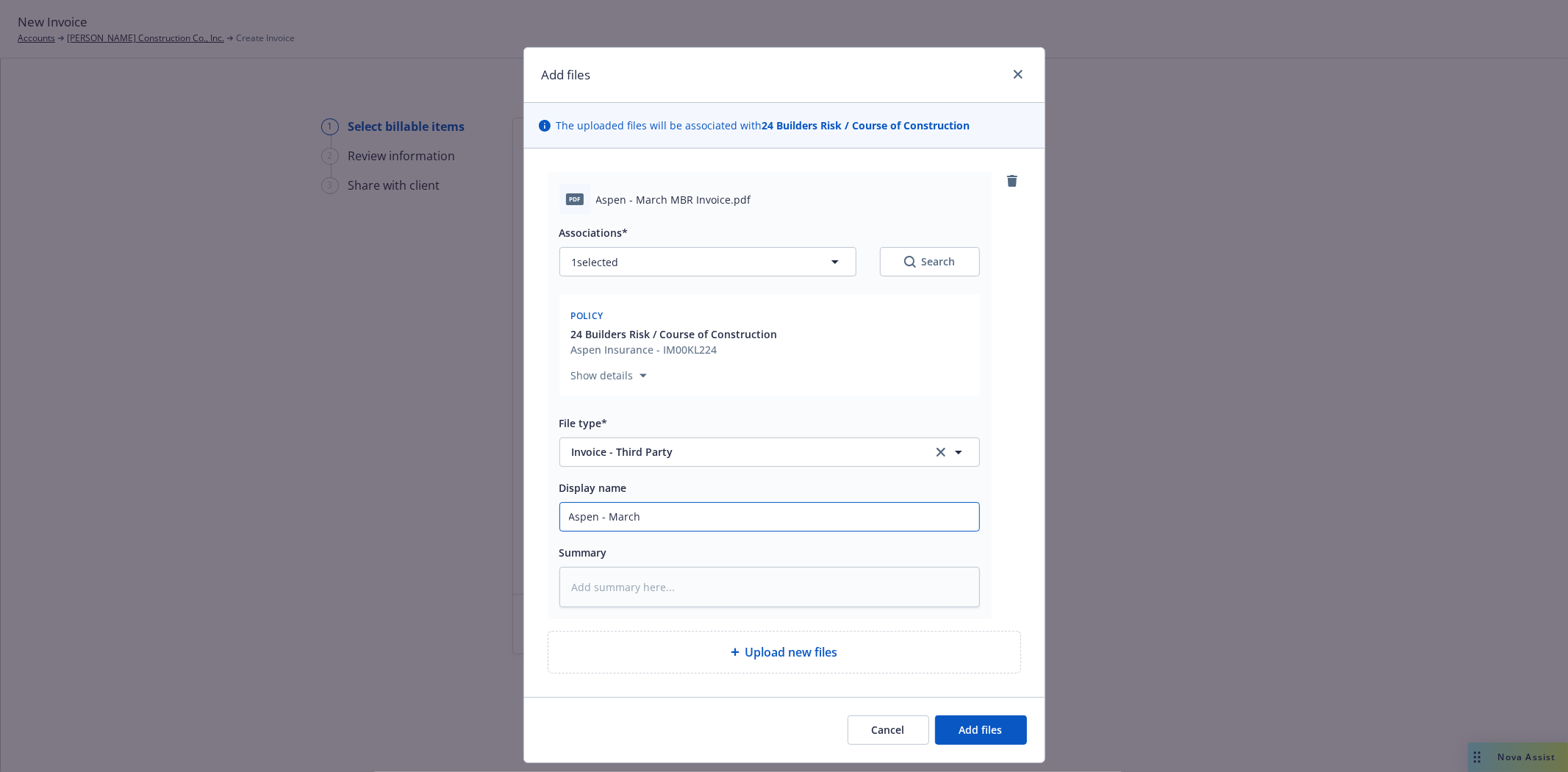
type input "Aspen - March 2"
type textarea "x"
type input "Aspen - March 20"
type textarea "x"
type input "Aspen - March 202"
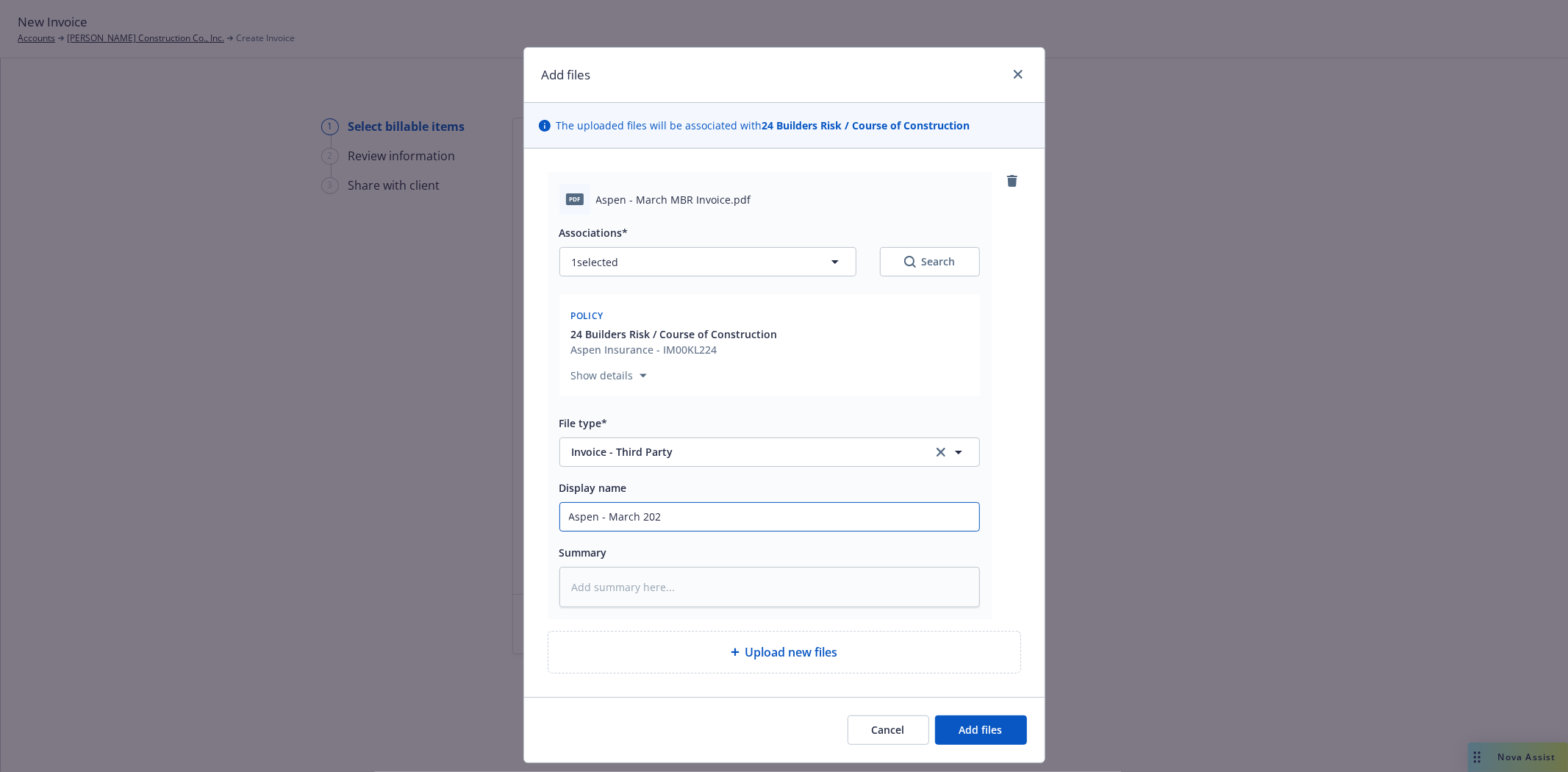
type textarea "x"
type input "Aspen - March 2025"
type textarea "x"
type input "Aspen - March 2025"
type textarea "x"
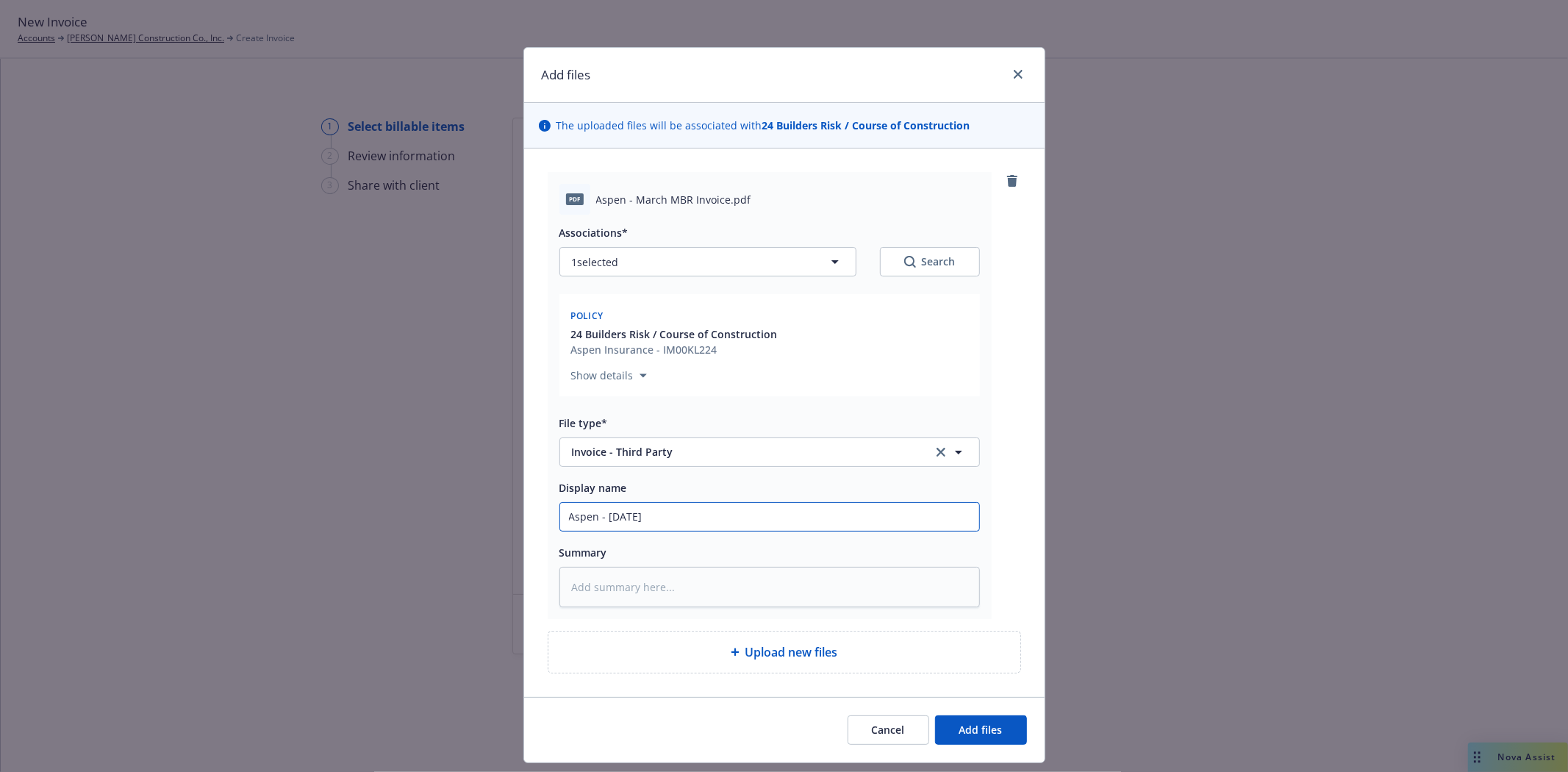
type input "Aspen - March 2025 M"
type textarea "x"
type input "Aspen - March 2025 MB"
type textarea "x"
type input "Aspen - March 2025 MBR"
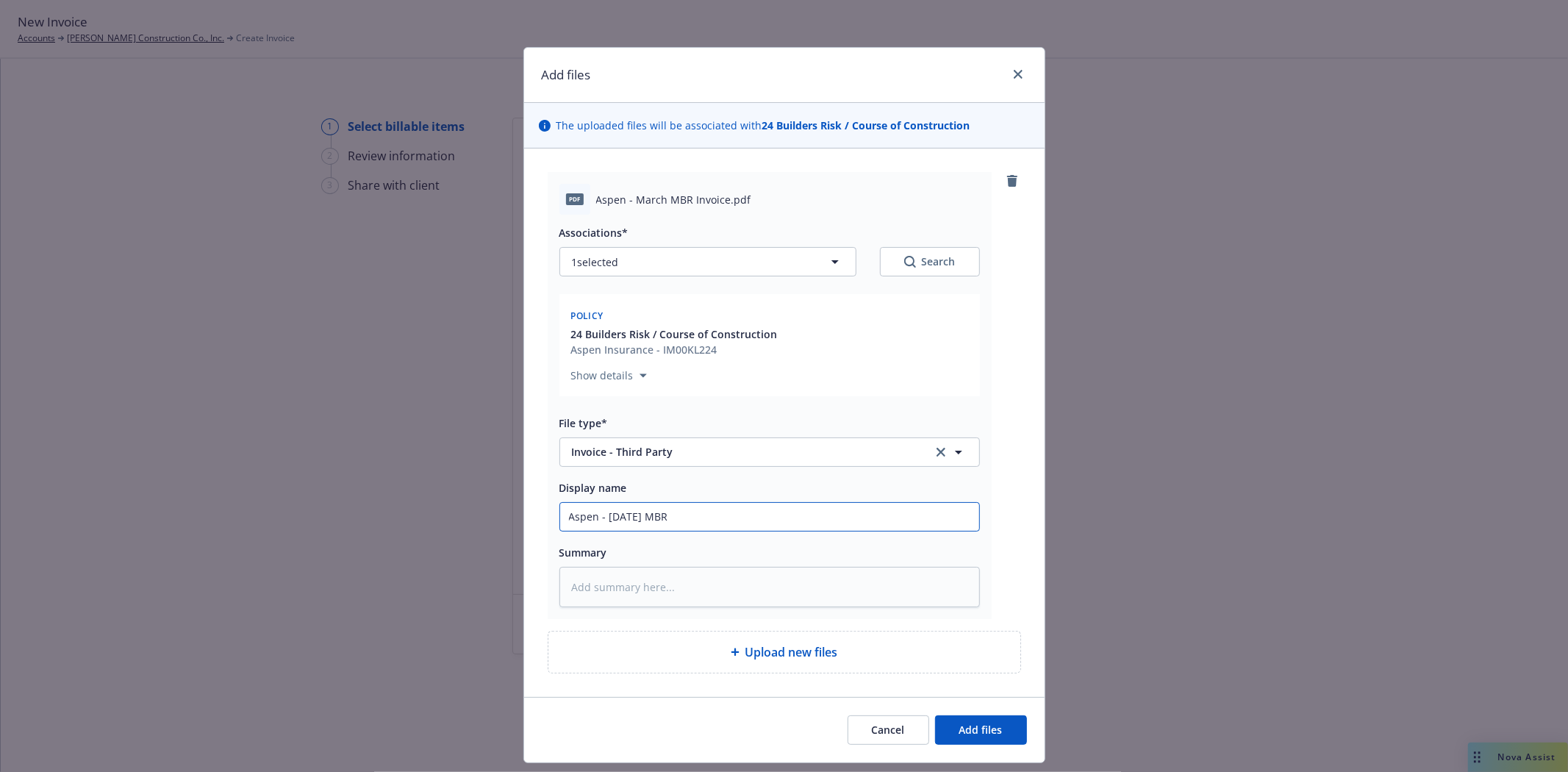
type textarea "x"
type input "Aspen - March 2025 MBR in"
type textarea "x"
type input "Aspen - March 2025 MBR inv"
type textarea "x"
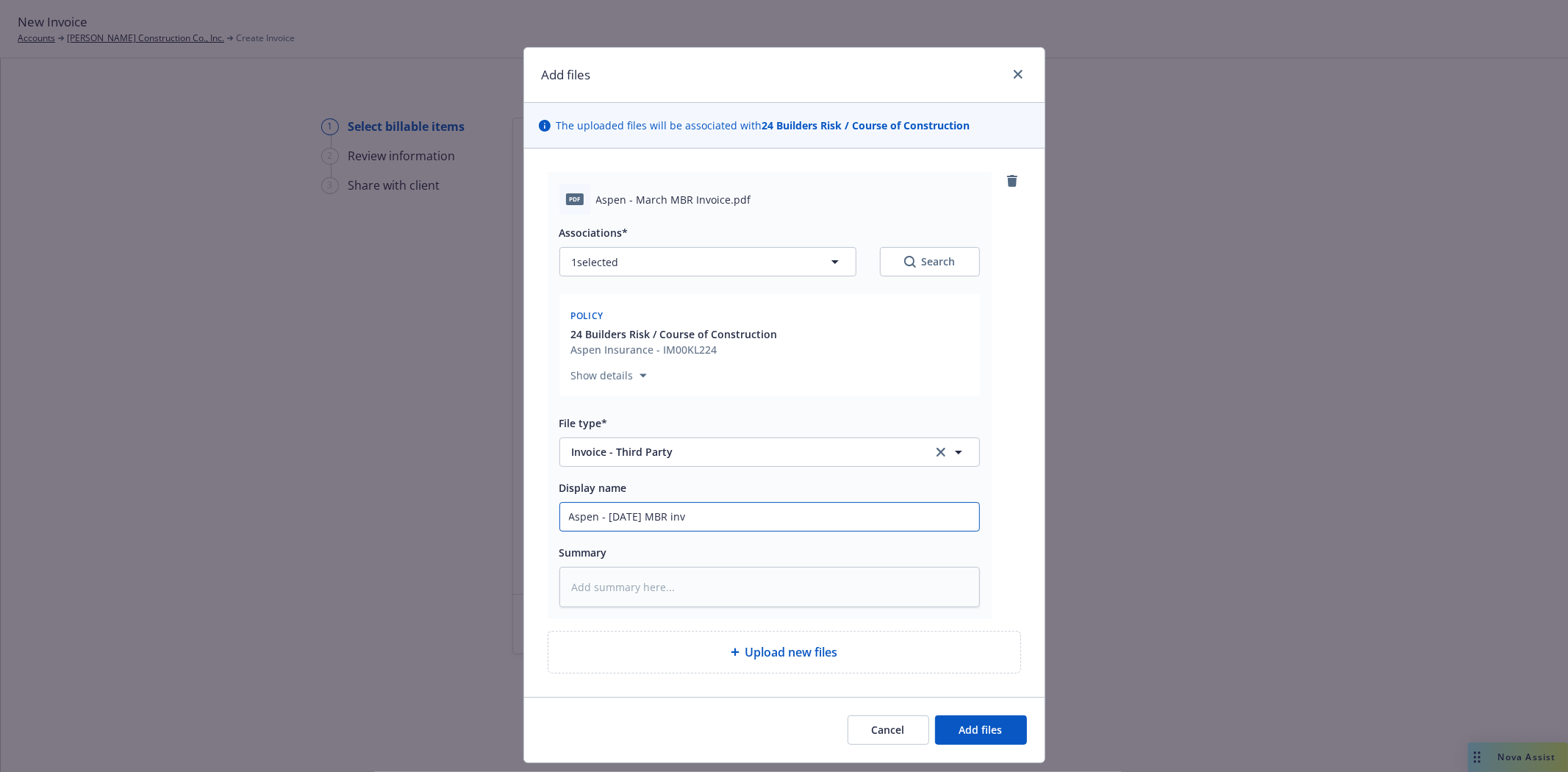
type input "Aspen - March 2025 MBR invo"
type textarea "x"
type input "Aspen - March 2025 MBR invoi"
type textarea "x"
type input "Aspen - March 2025 MBR invoic"
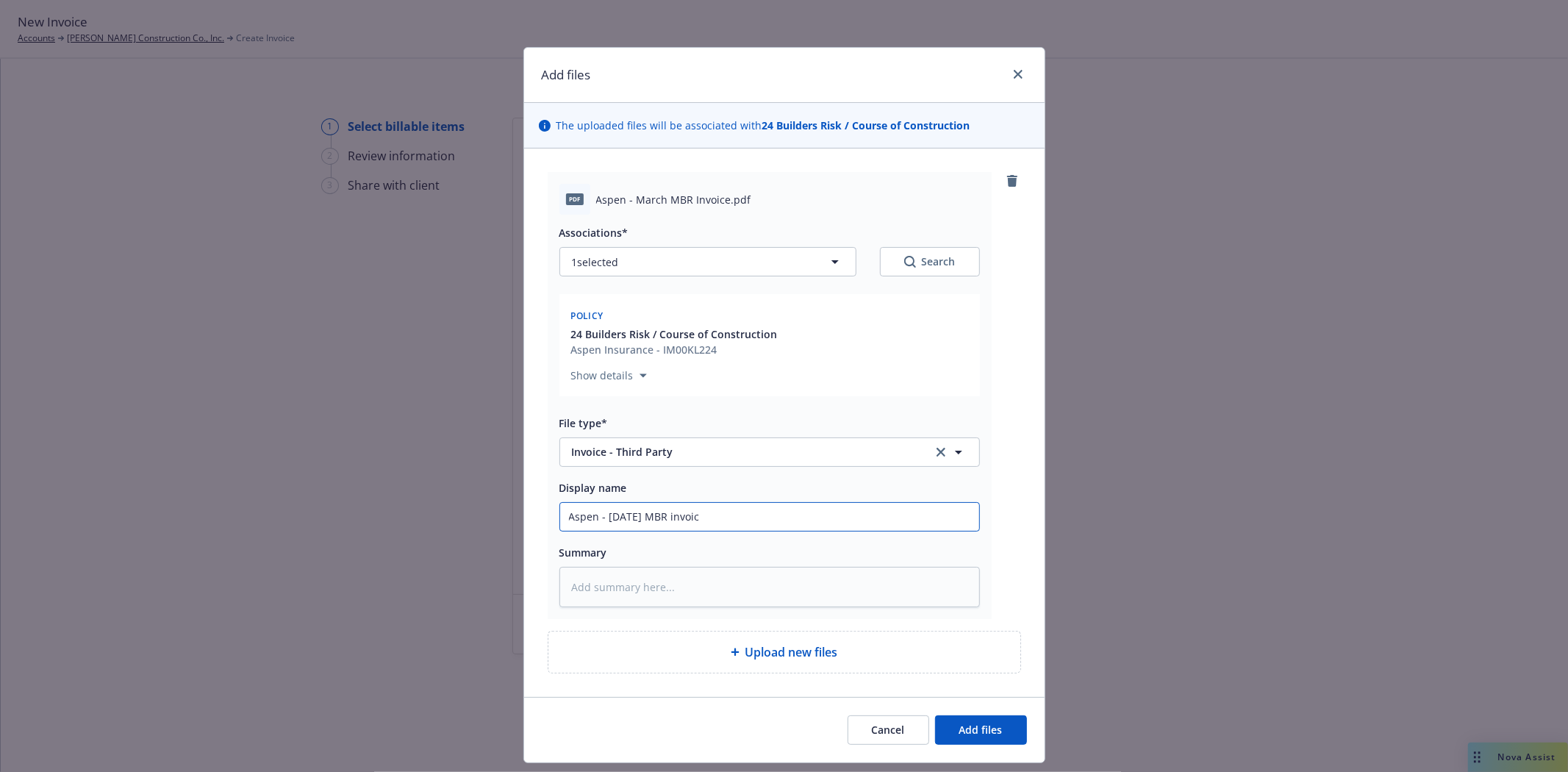
type textarea "x"
type input "Aspen - March 2025 MBR invoice"
click at [973, 739] on button "Add files" at bounding box center [981, 730] width 92 height 29
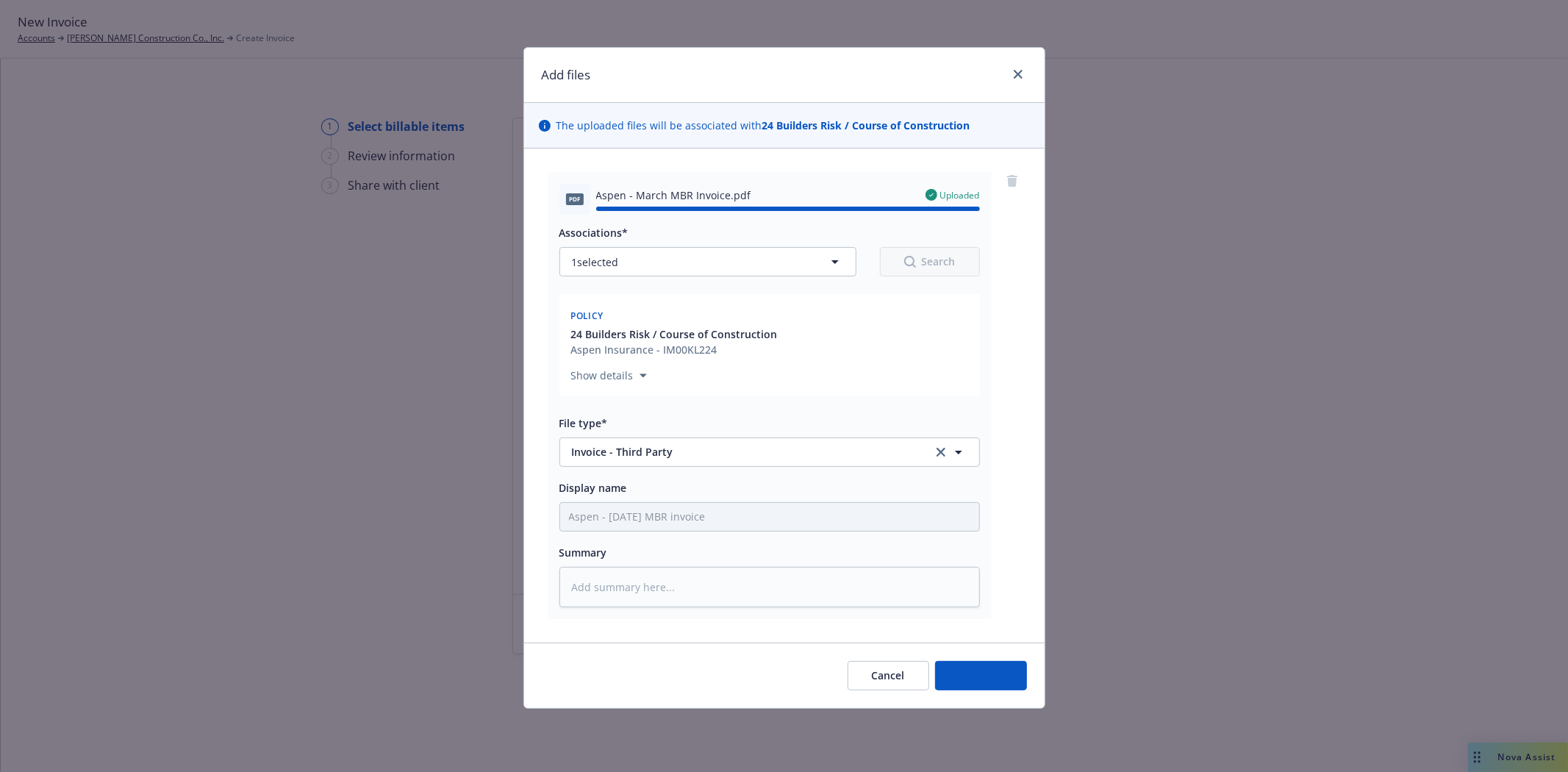
type textarea "x"
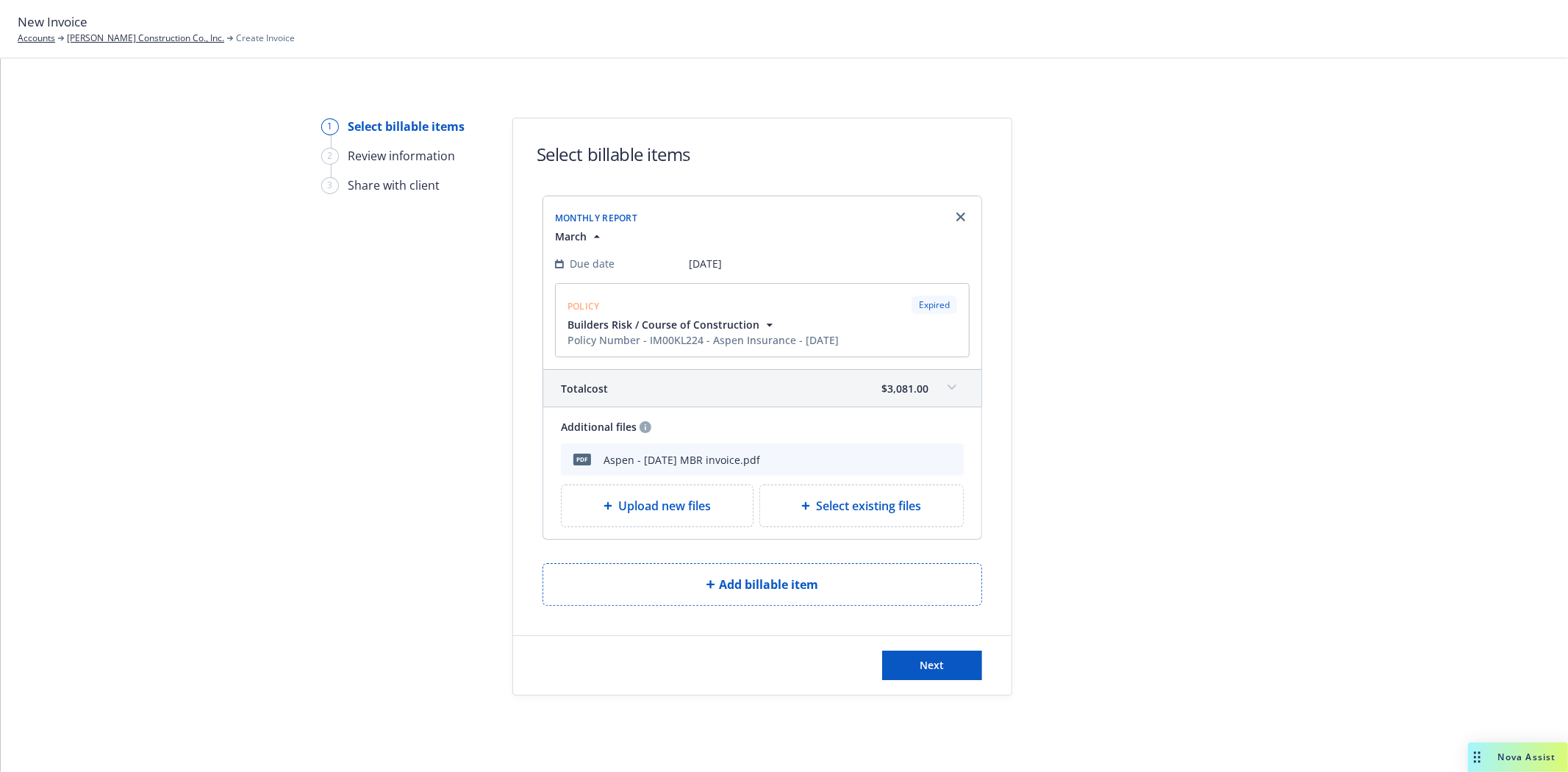
click at [856, 509] on span "Select existing files" at bounding box center [869, 506] width 105 height 18
select select "Invoice - Third Party"
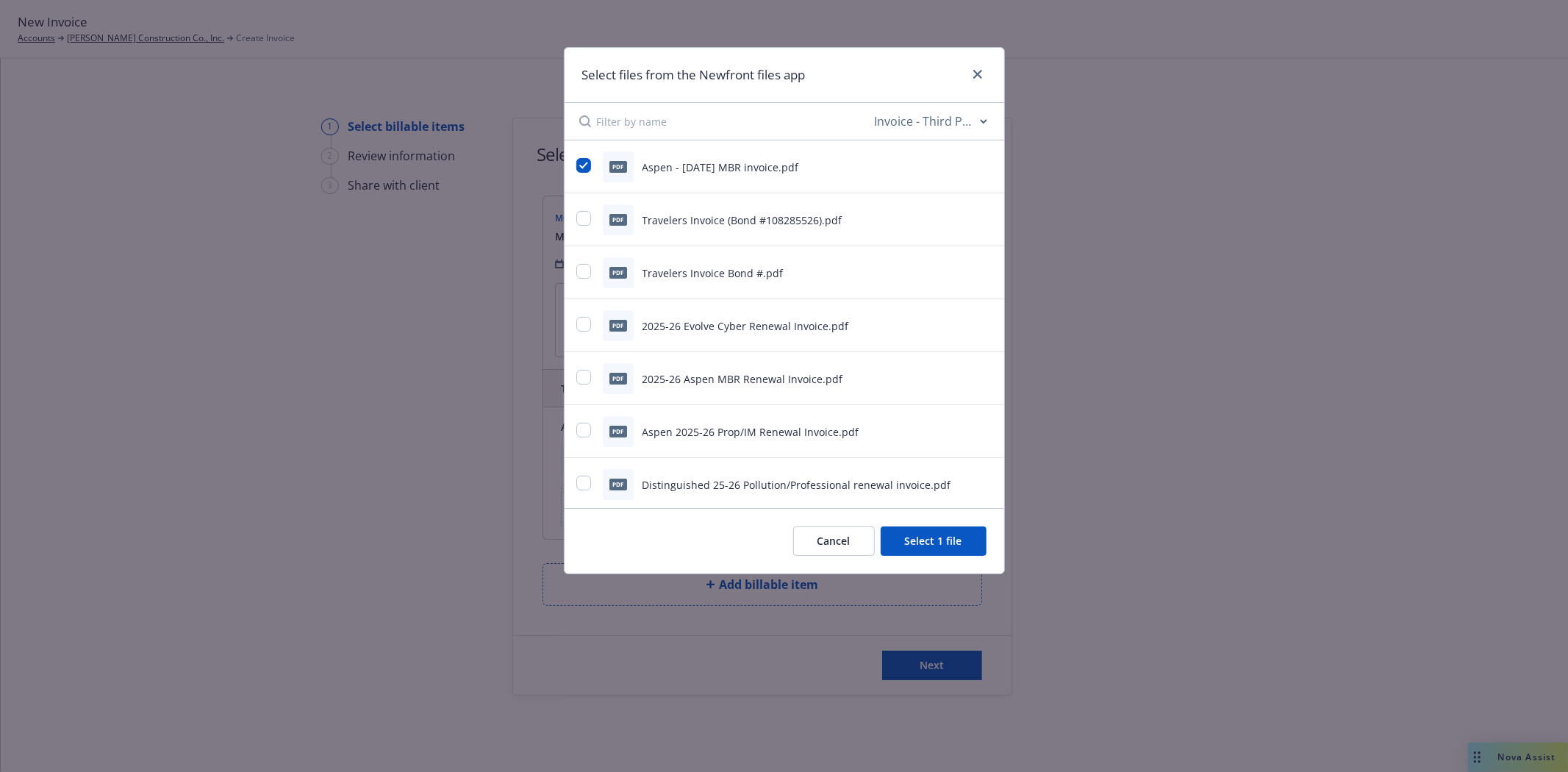
click at [869, 536] on button "Cancel" at bounding box center [834, 541] width 81 height 29
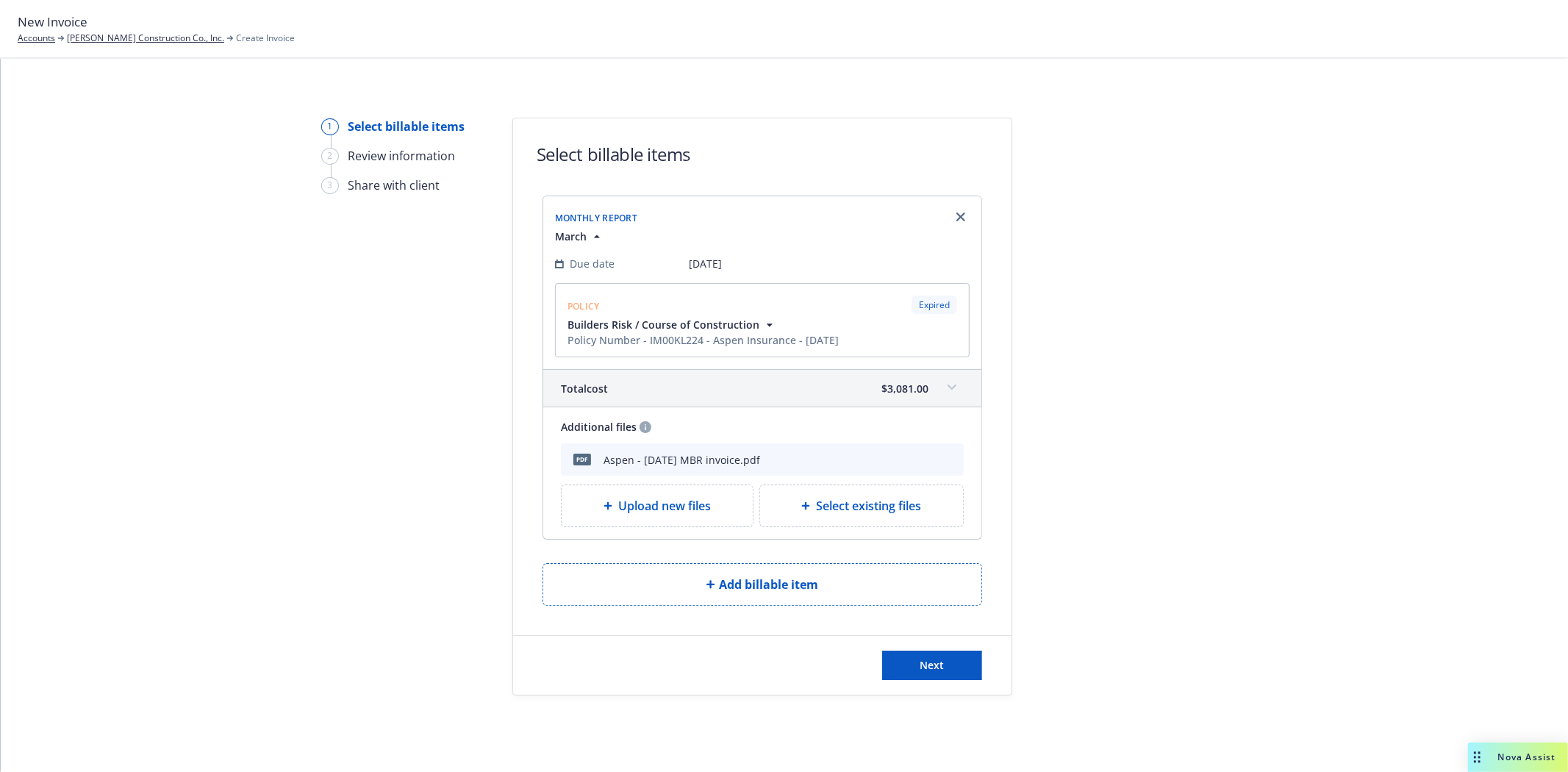
click at [657, 517] on div "Upload new files" at bounding box center [657, 506] width 191 height 42
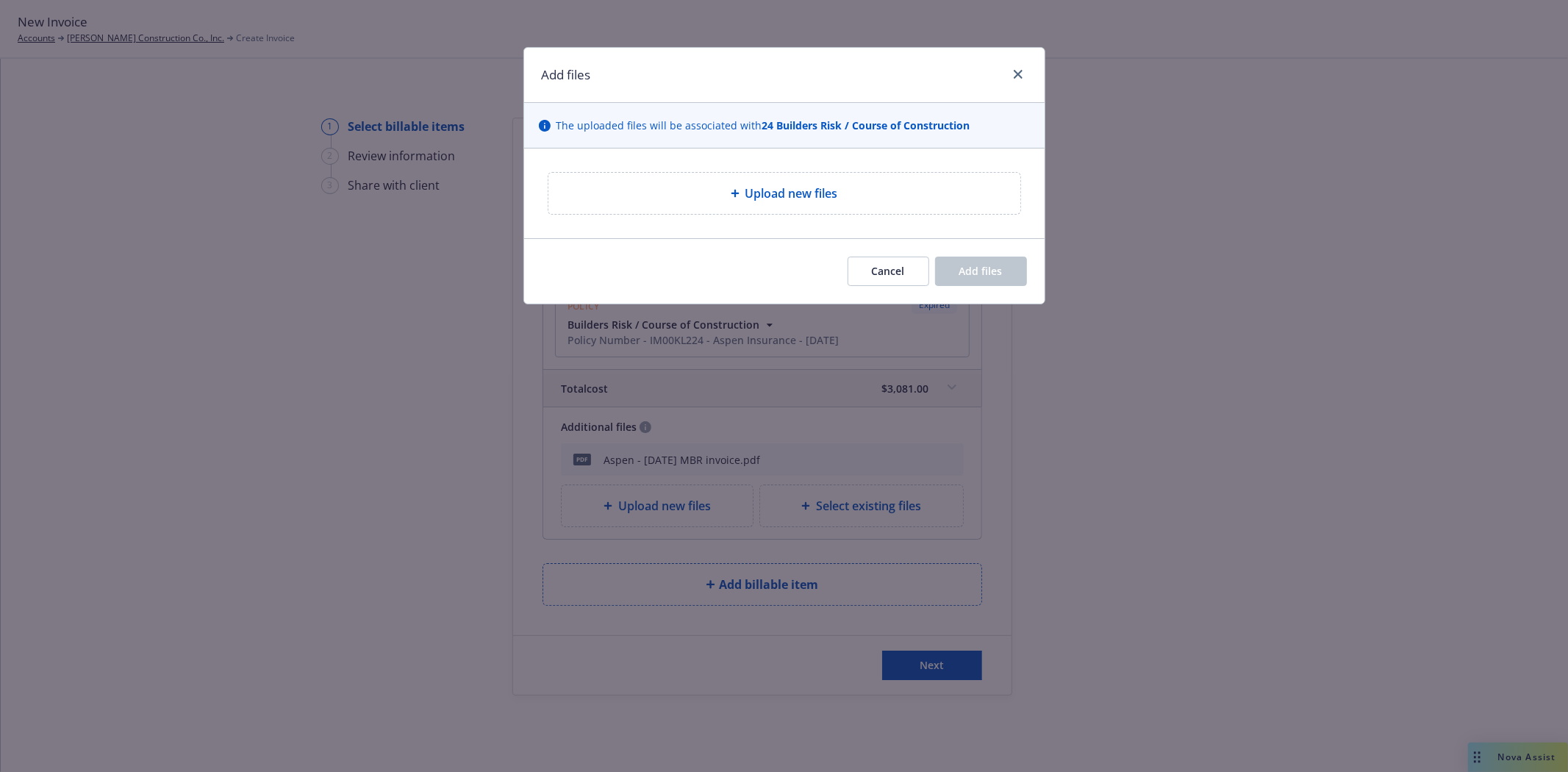
type textarea "x"
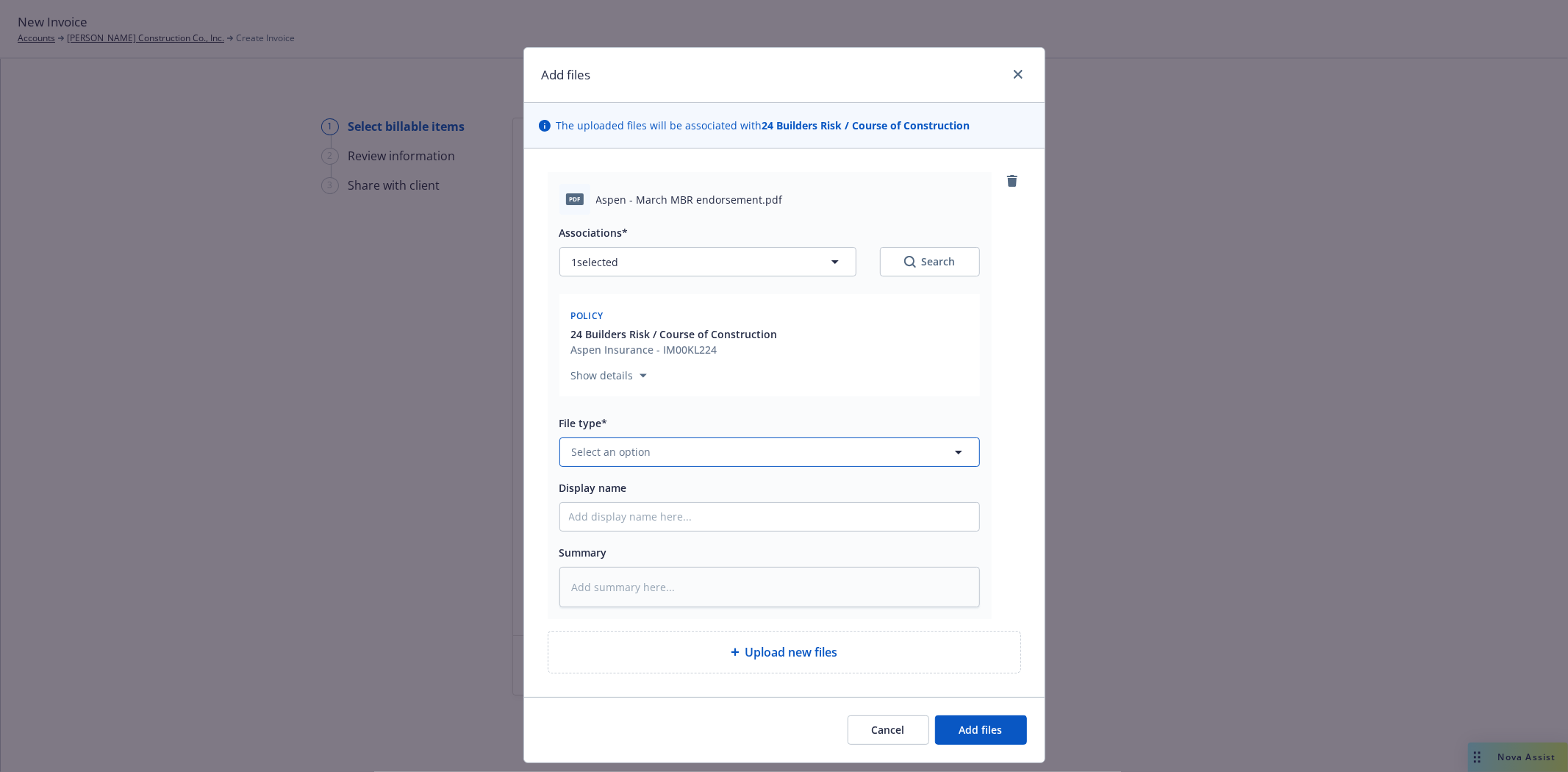
click at [639, 457] on span "Select an option" at bounding box center [612, 452] width 80 height 15
type input "endorsement"
click at [606, 379] on span "Endorsement" at bounding box center [608, 372] width 67 height 15
click at [615, 517] on input "Display name" at bounding box center [769, 517] width 419 height 28
type textarea "x"
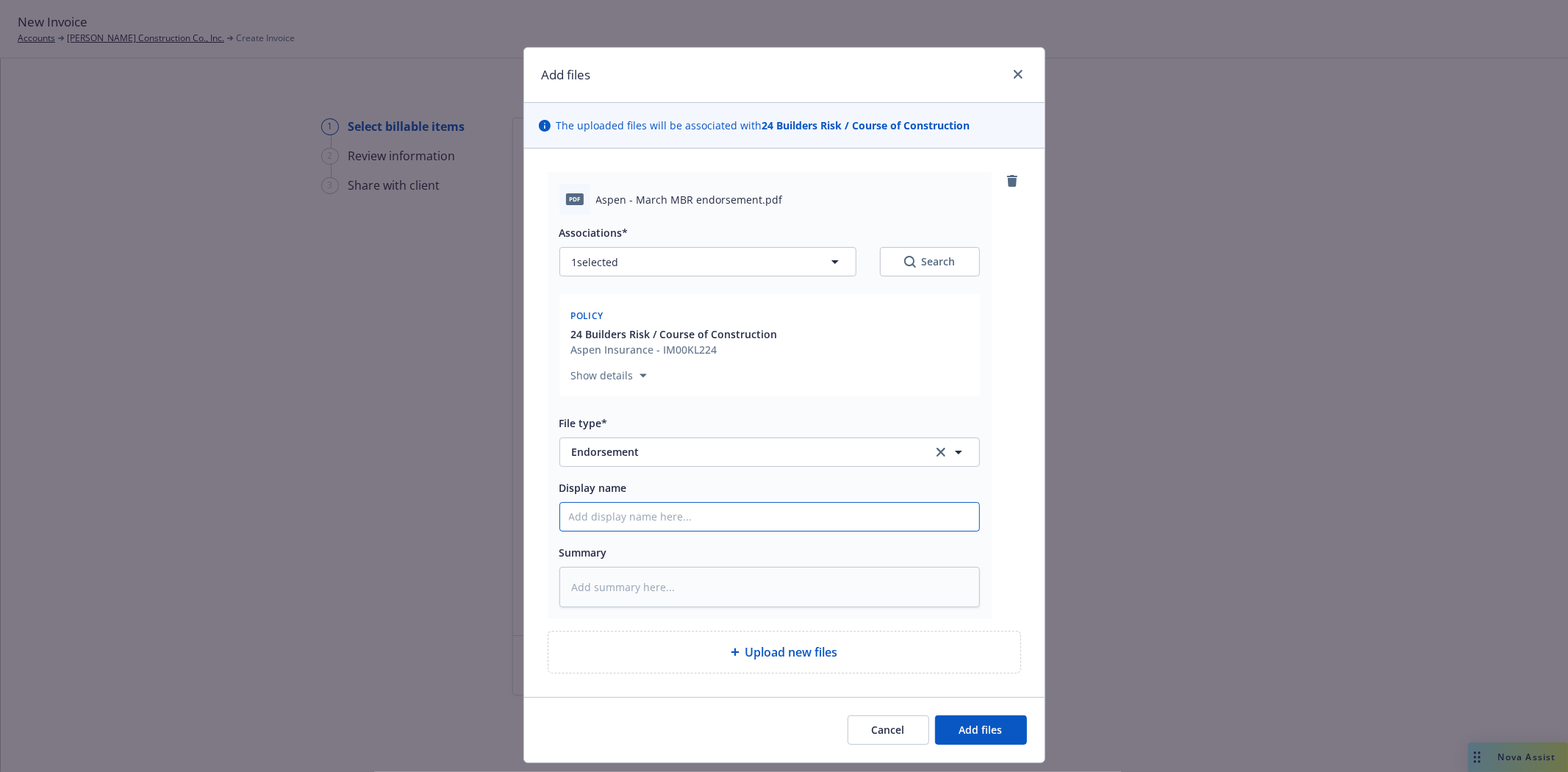
type input "M"
type textarea "x"
type input "Ma"
type textarea "x"
type input "Mar"
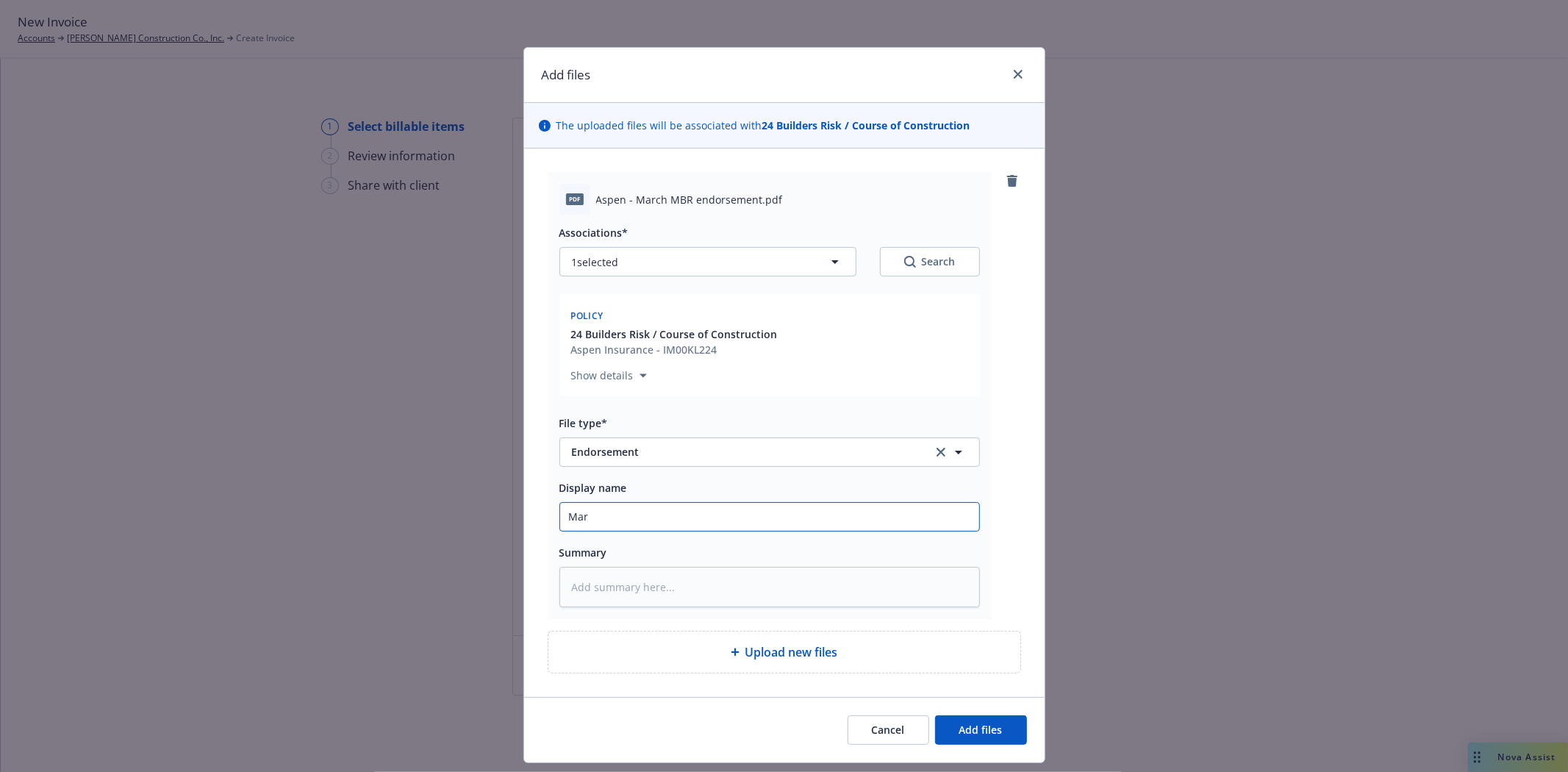
type textarea "x"
type input "Marc"
type textarea "x"
type input "March"
type textarea "x"
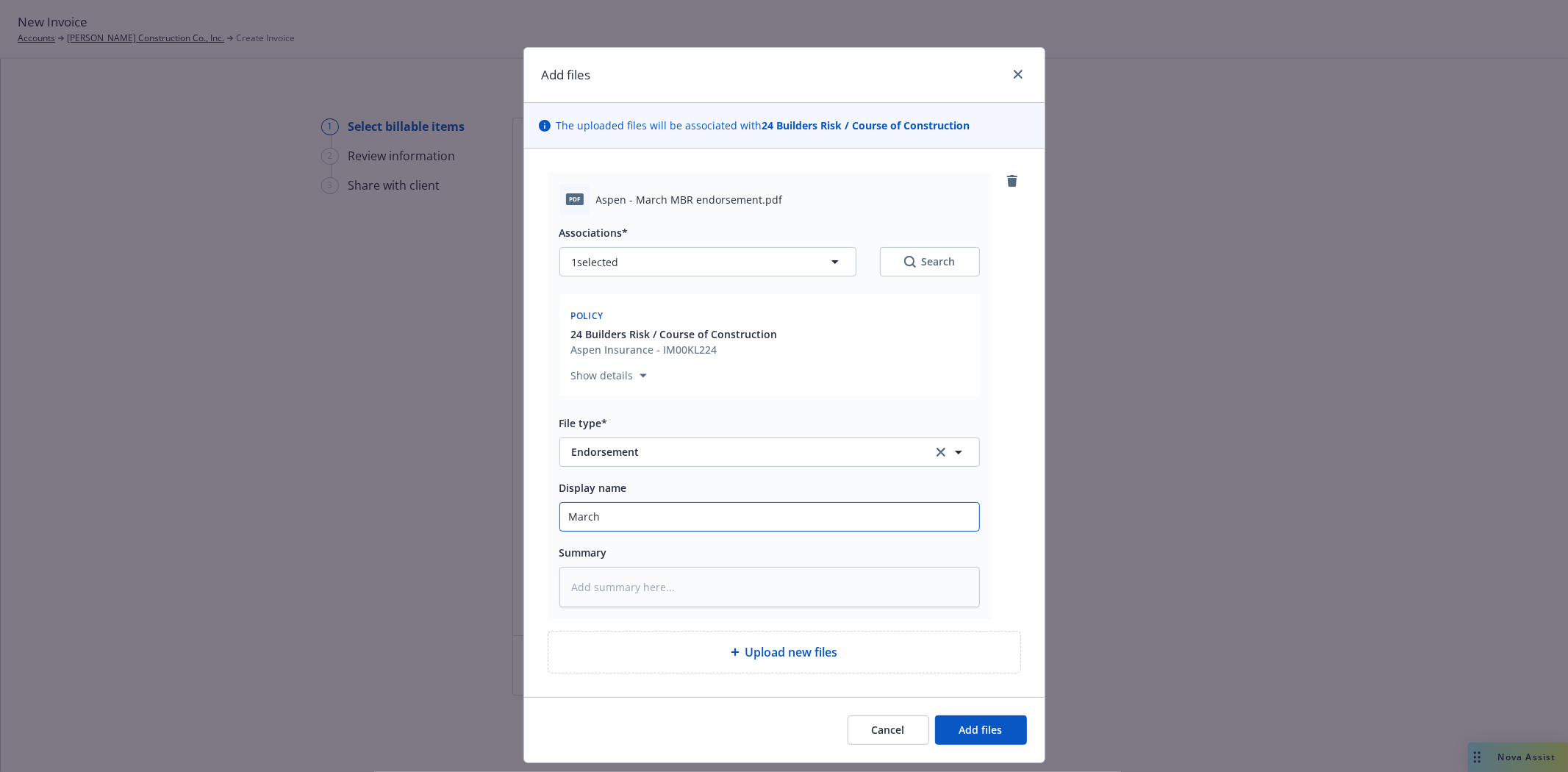
type input "March"
type textarea "x"
type input "AMarch"
type textarea "x"
type input "AsMarch"
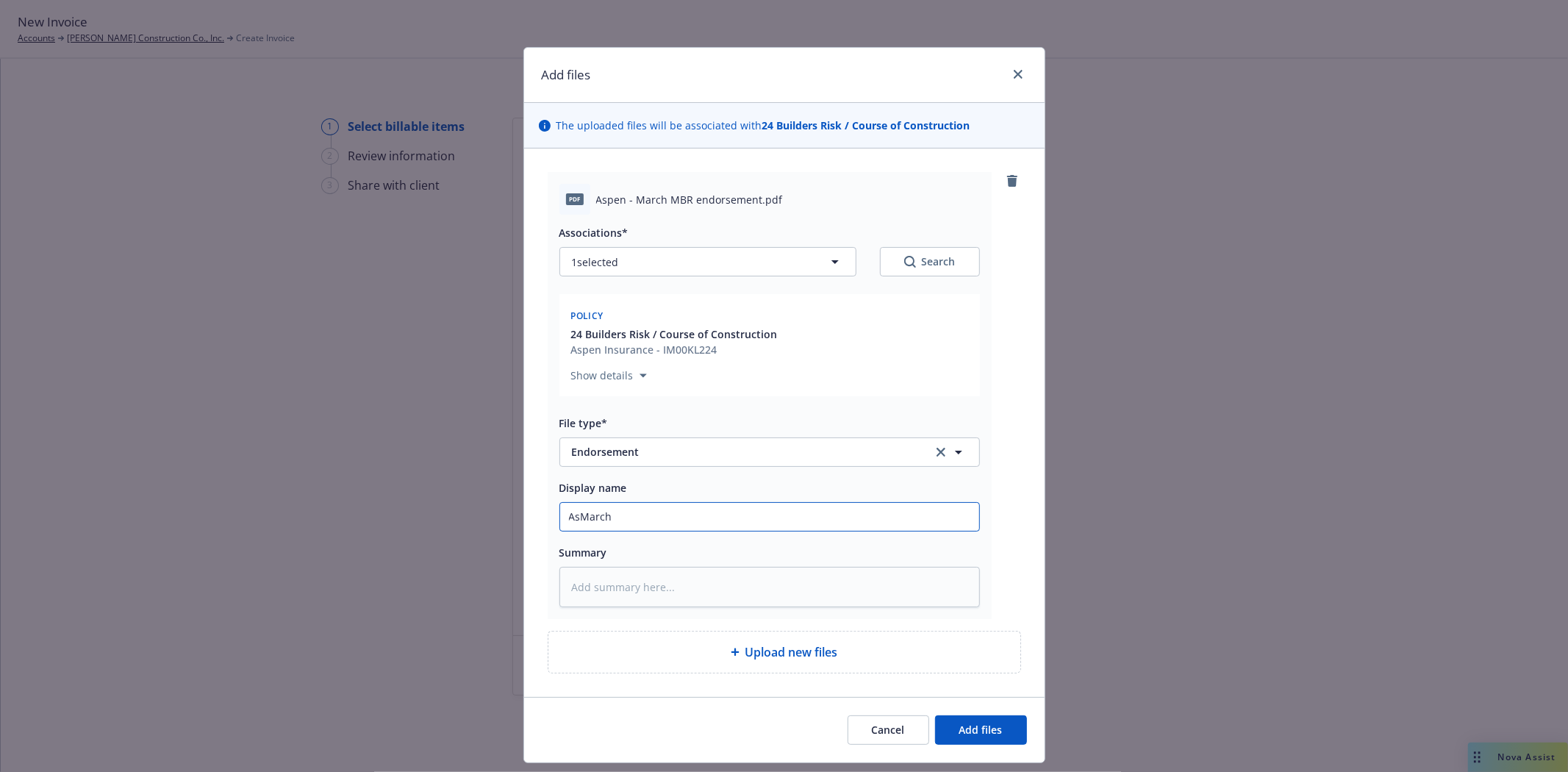
type textarea "x"
type input "AspMarch"
type textarea "x"
type input "AspeMarch"
type textarea "x"
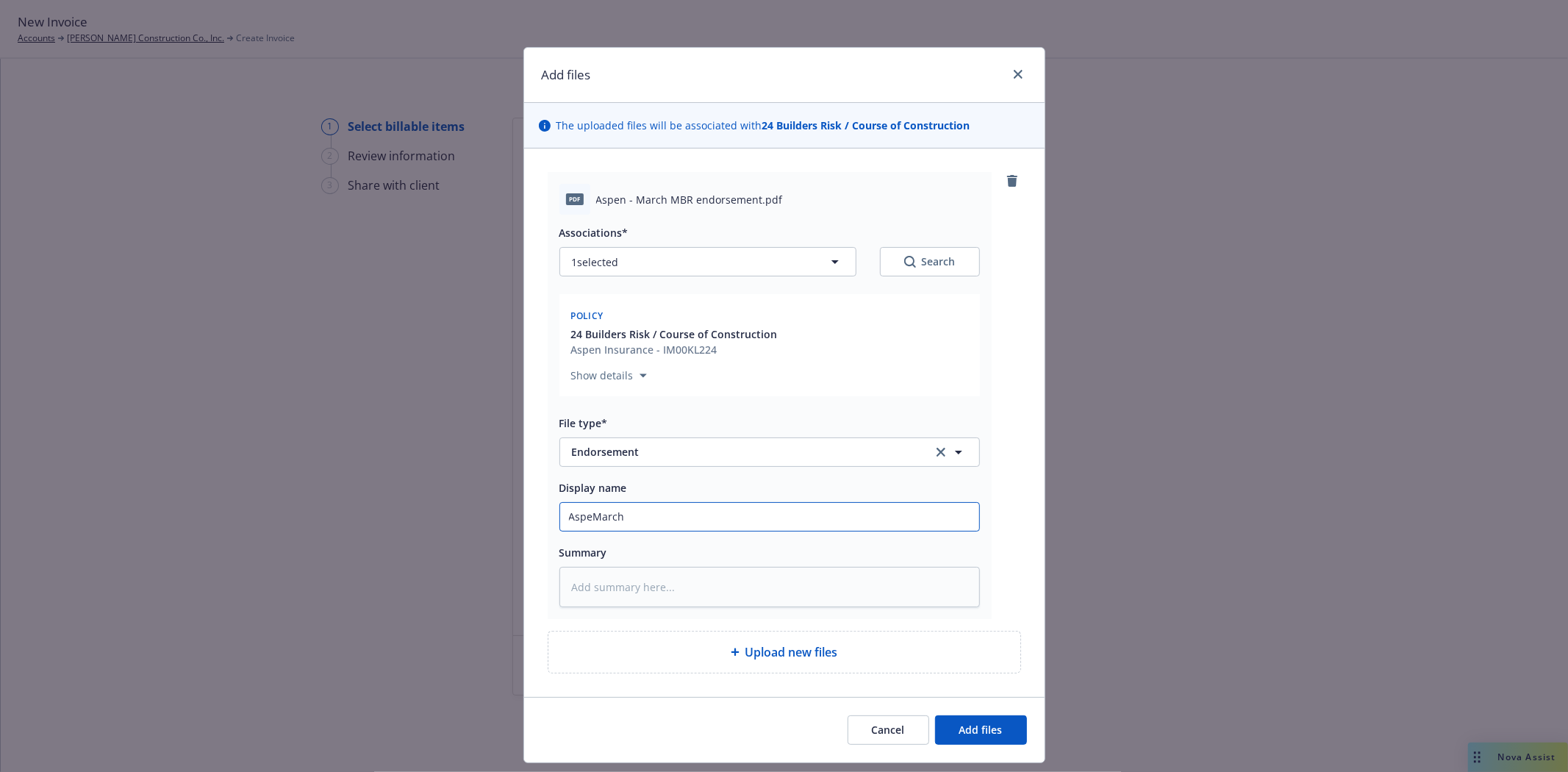
type input "AspenMarch"
type textarea "x"
type input "Aspen March"
type textarea "x"
type input "Aspen March 2"
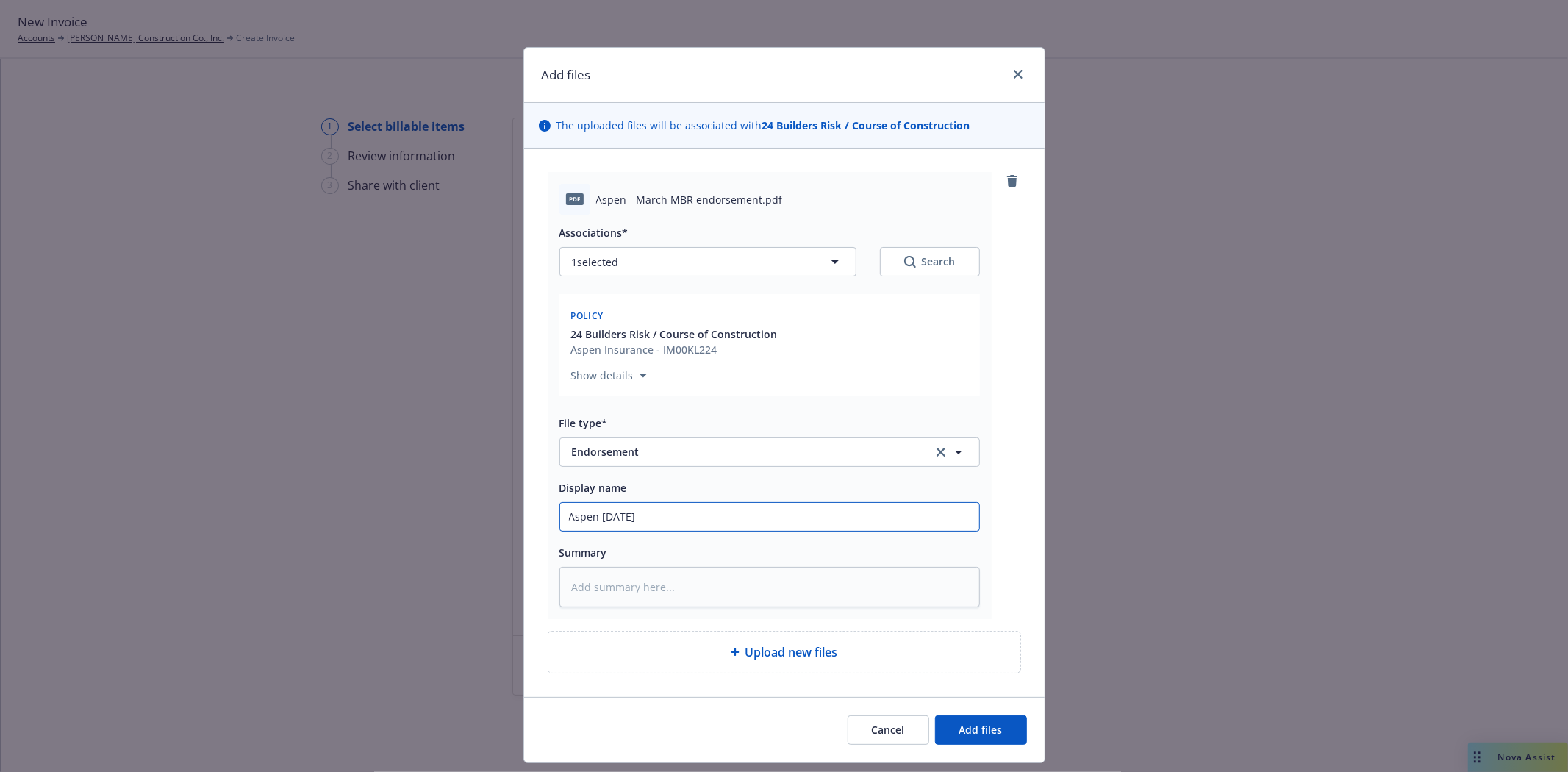
type textarea "x"
type input "Aspen March 20"
type textarea "x"
type input "Aspen March 202"
type textarea "x"
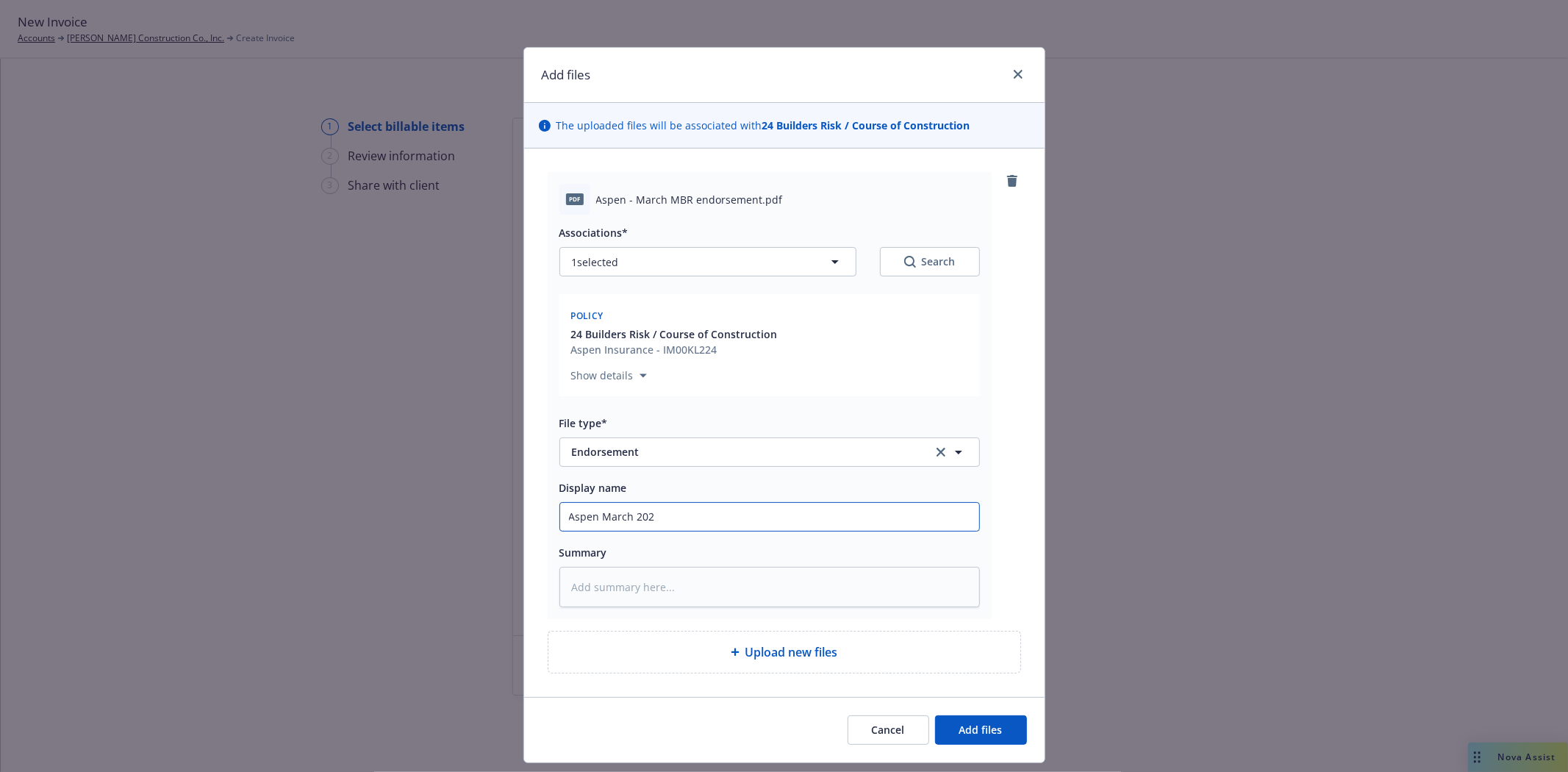
type input "Aspen March 2025"
type textarea "x"
type input "Aspen March 2025"
type textarea "x"
type input "Aspen March 2025 M"
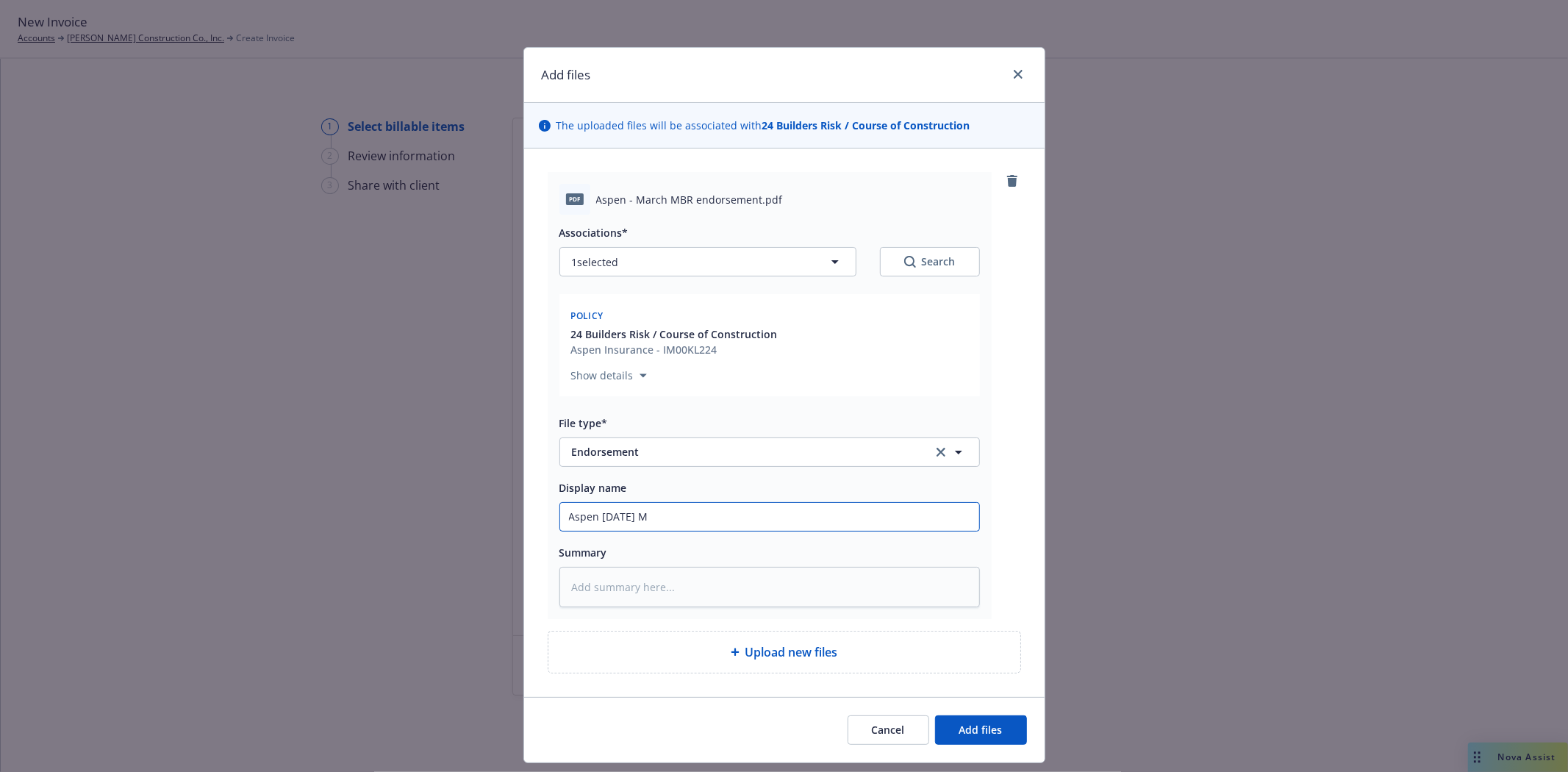
type textarea "x"
type input "Aspen March 2025 MB"
type textarea "x"
type input "Aspen March 2025 MBR"
type textarea "x"
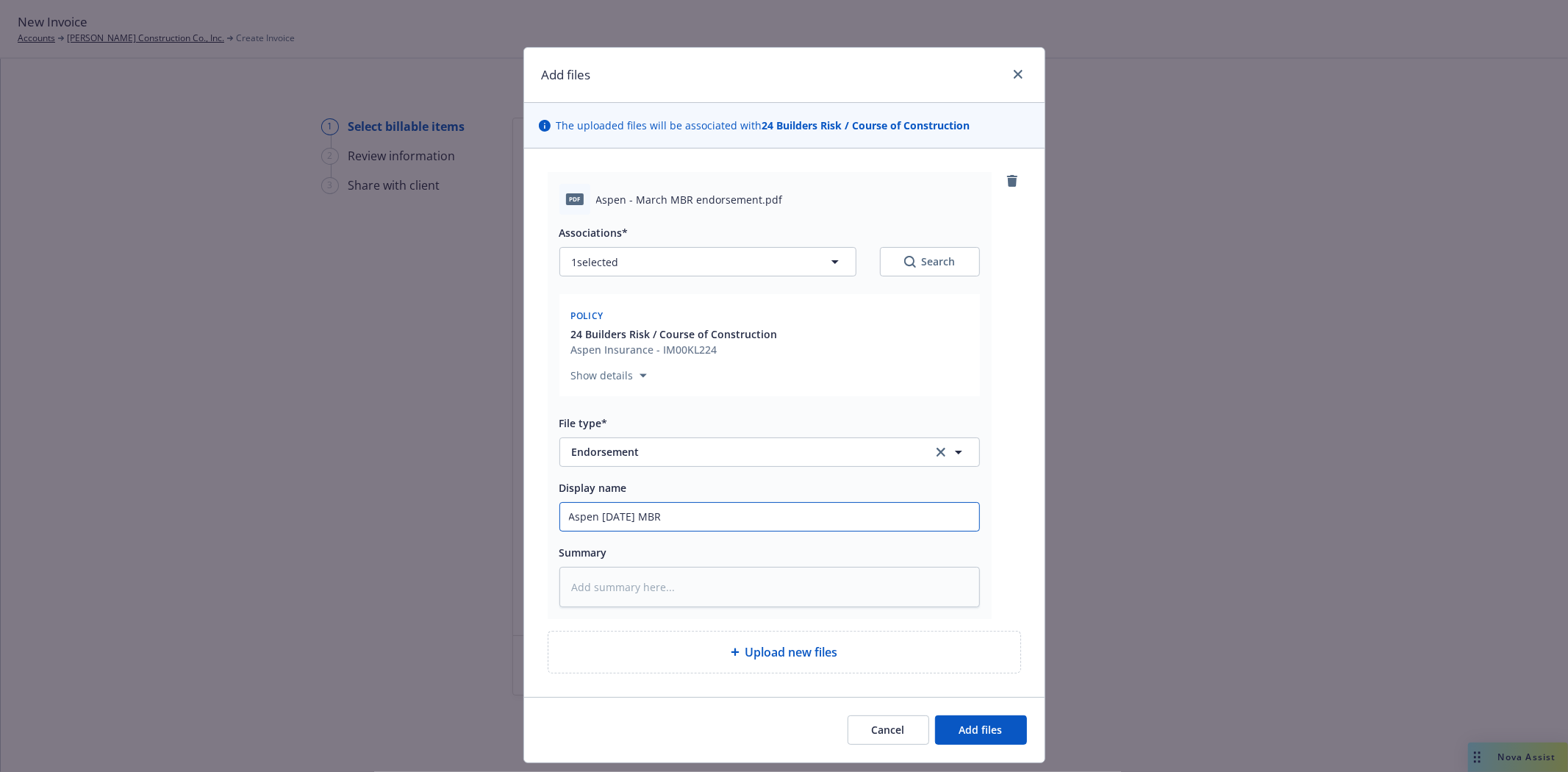
type input "Aspen March 2025 MBR e"
type textarea "x"
type input "Aspen March 2025 MBR en"
type textarea "x"
type input "Aspen March 2025 MBR end"
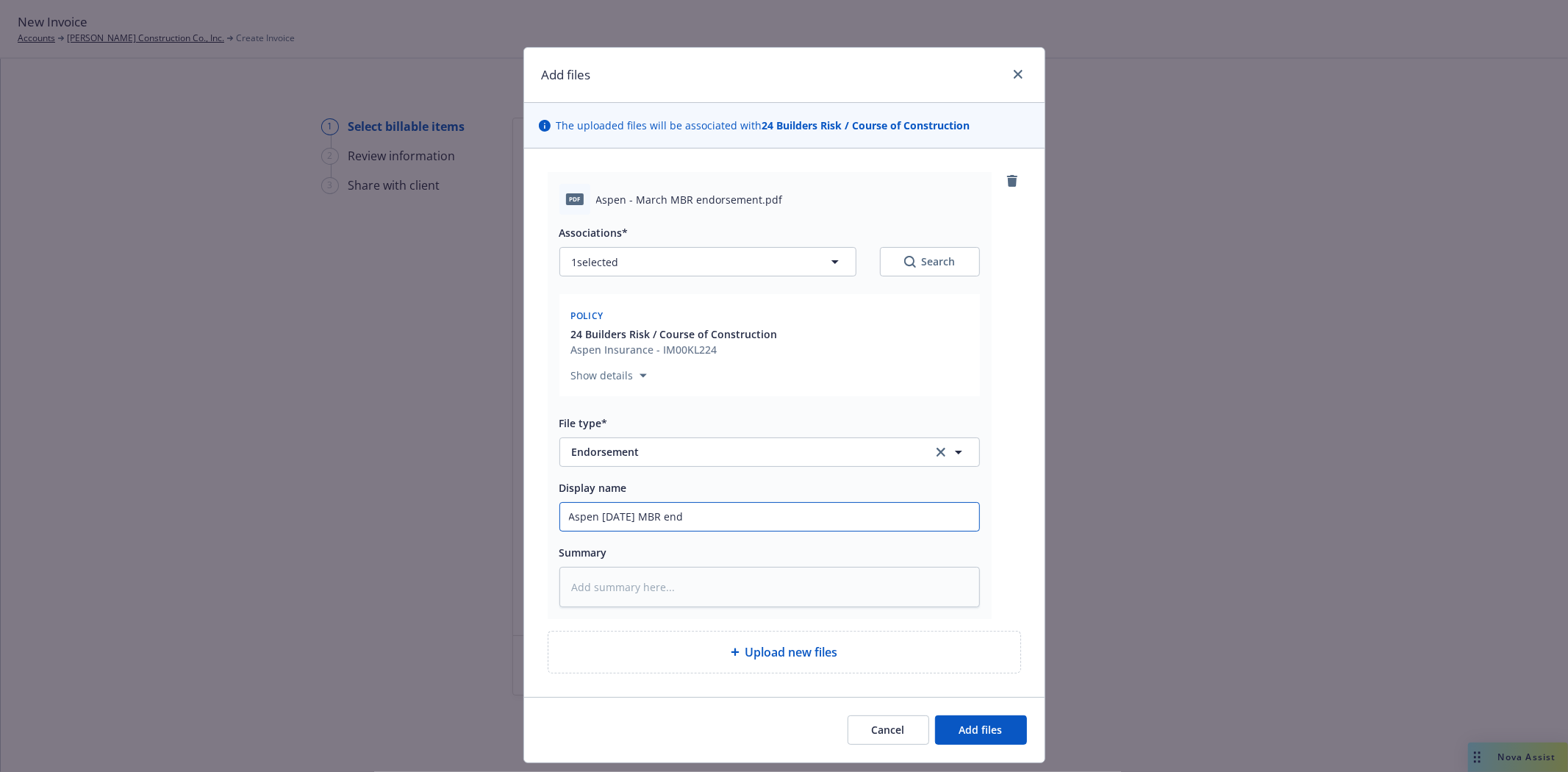
type textarea "x"
type input "Aspen March 2025 MBR endr"
type textarea "x"
type input "Aspen March 2025 MBR end"
type textarea "x"
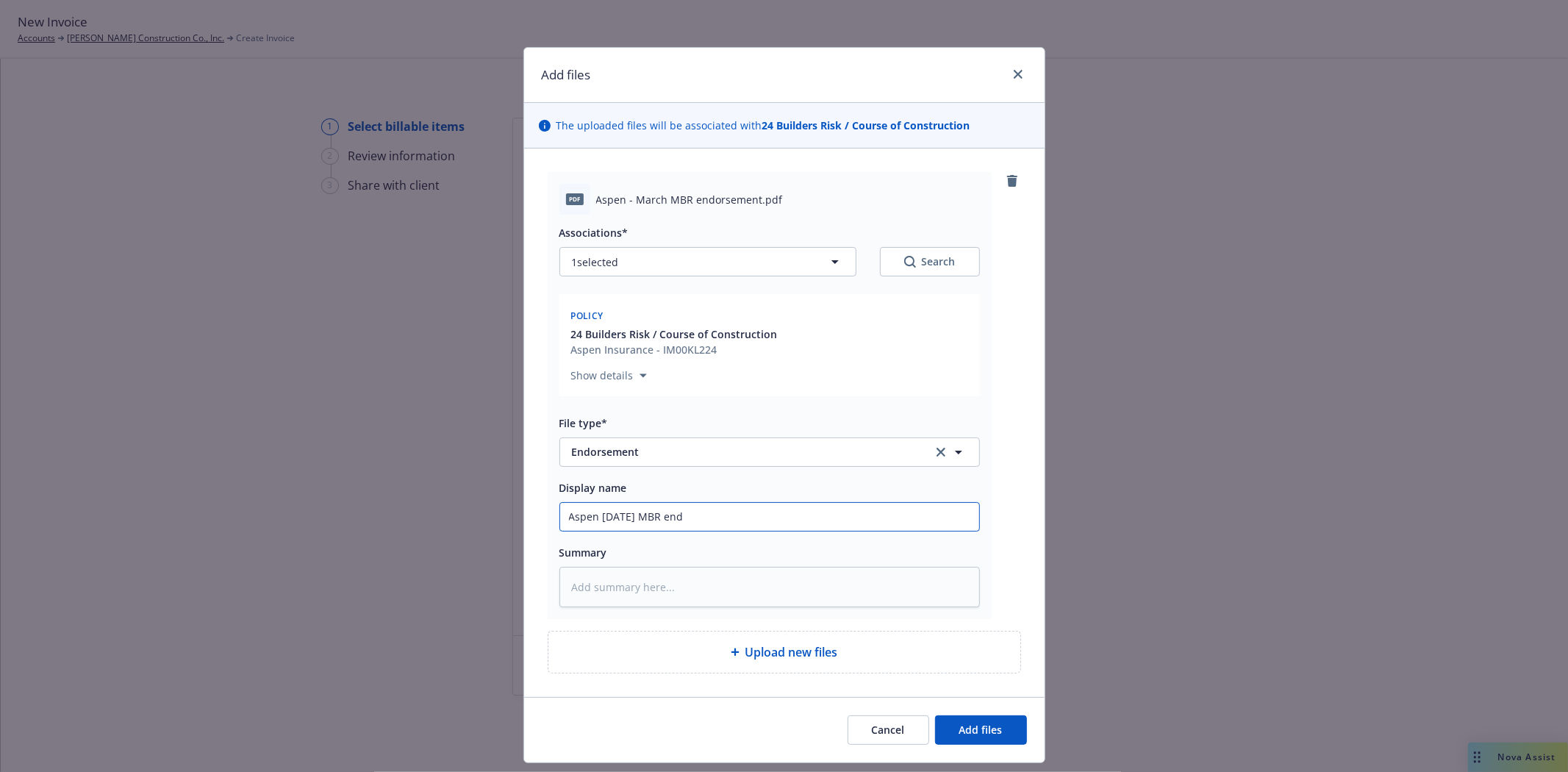
type input "Aspen March 2025 MBR endo"
type textarea "x"
type input "Aspen March 2025 MBR endor"
type textarea "x"
type input "Aspen March 2025 MBR endors"
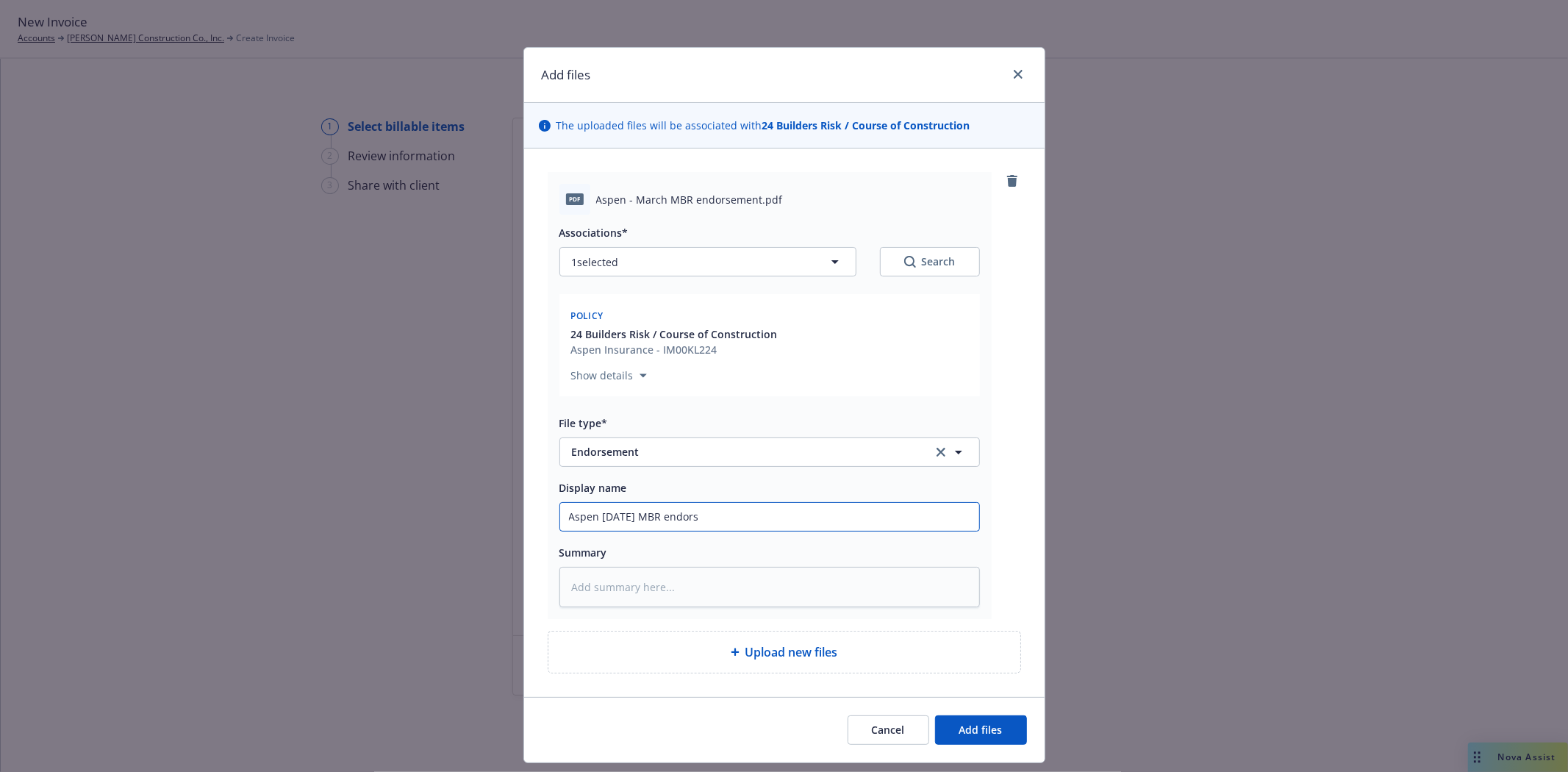
type textarea "x"
type input "Aspen March 2025 MBR endorse"
type textarea "x"
type input "Aspen March 2025 MBR endorsem"
type textarea "x"
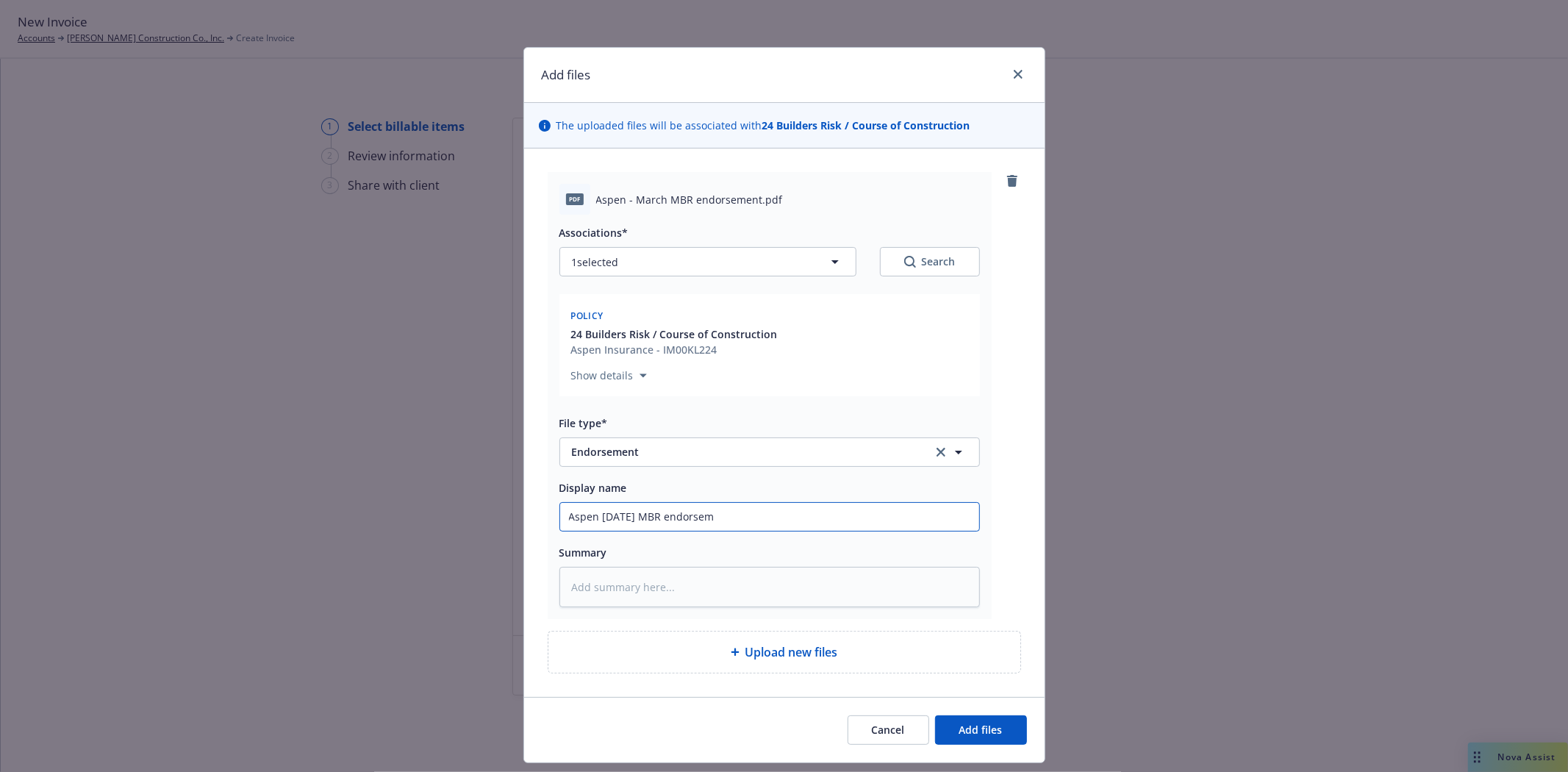
type input "Aspen March 2025 MBR endorseme"
type textarea "x"
type input "Aspen March 2025 MBR endorsemen"
type textarea "x"
type input "Aspen March 2025 MBR endorsement"
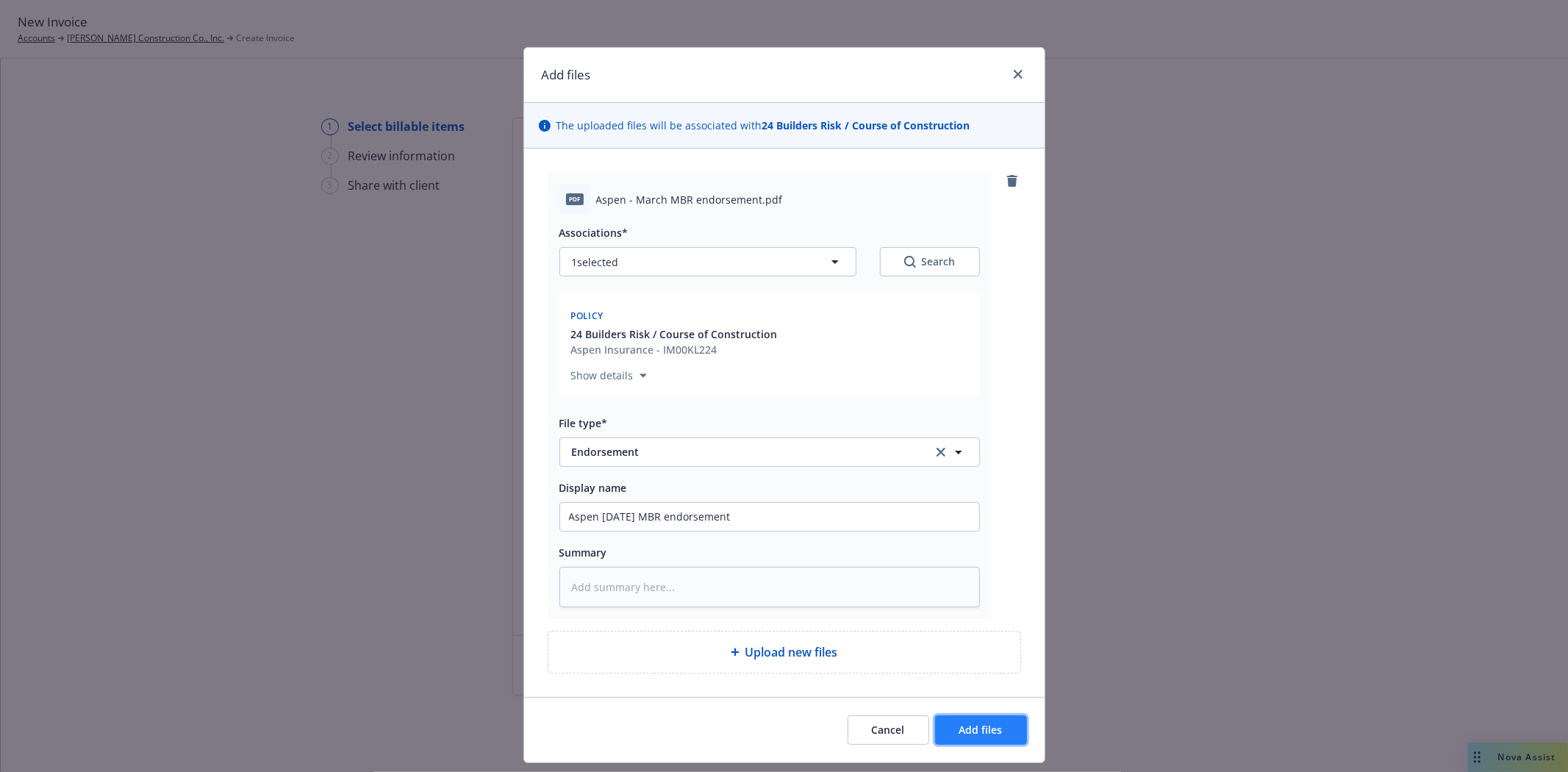
click at [960, 732] on span "Add files" at bounding box center [981, 730] width 43 height 14
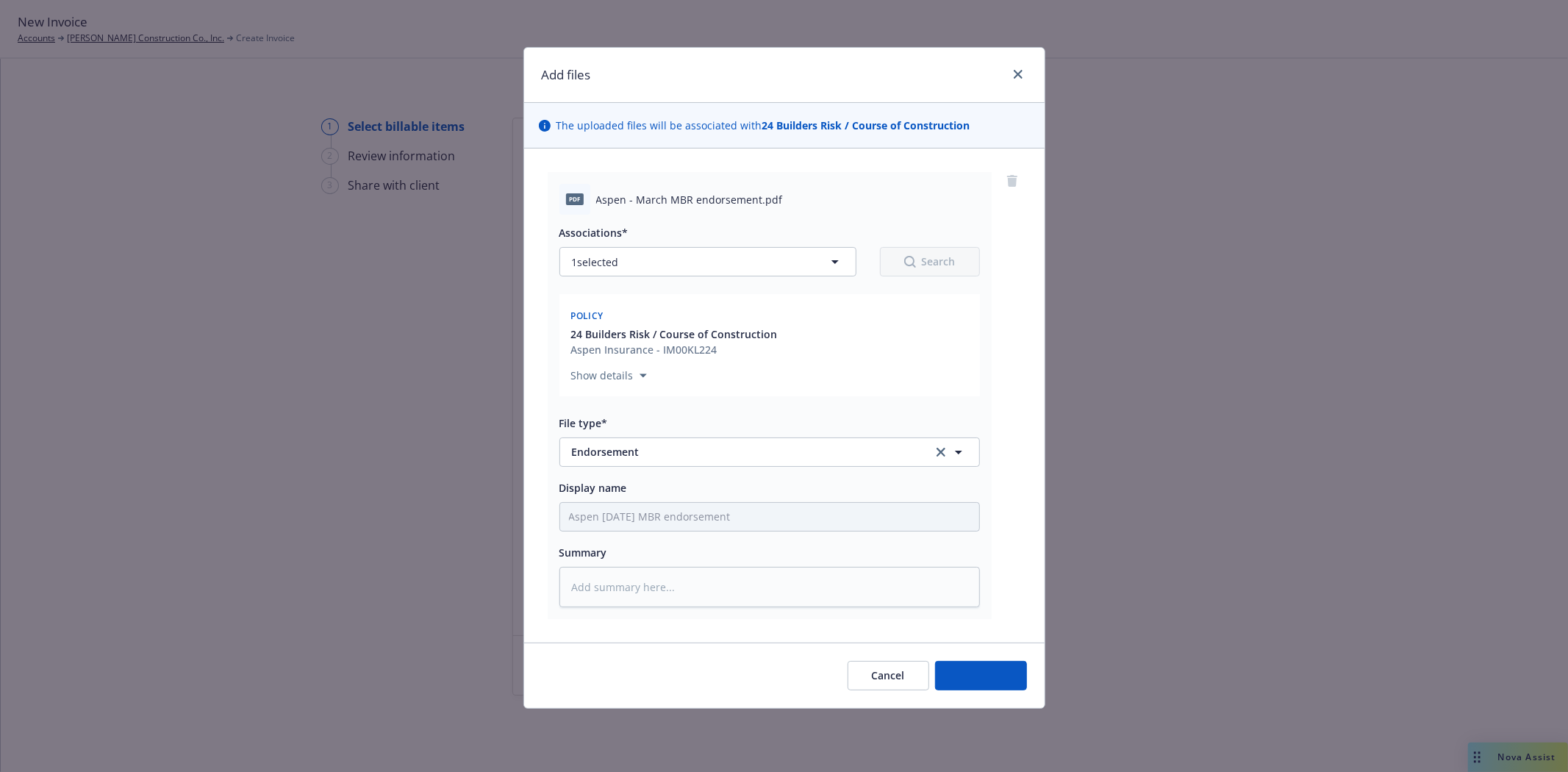
type textarea "x"
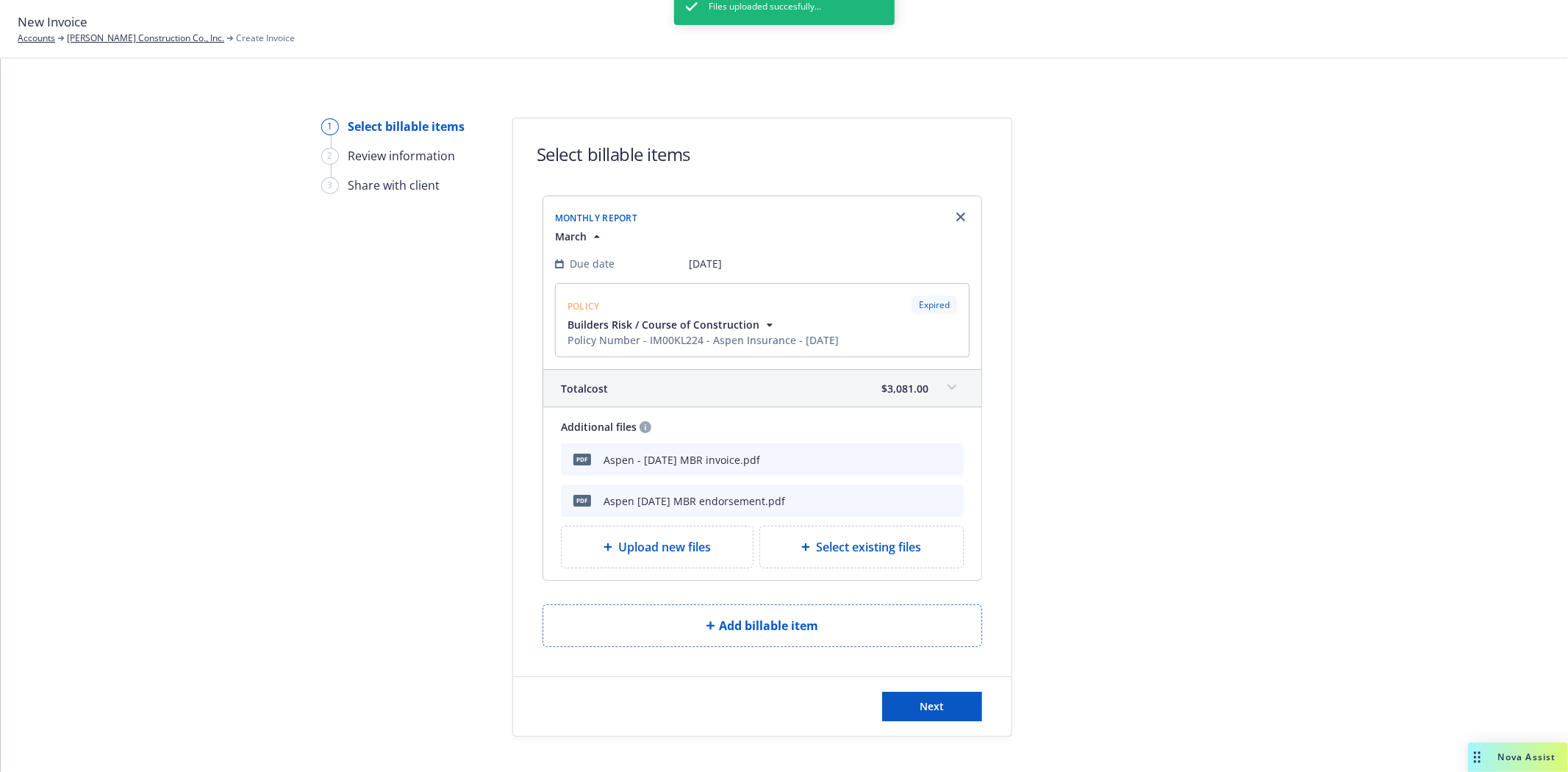
click at [784, 561] on div "Files uploaded succesfully..." at bounding box center [784, 374] width 220 height 772
click at [791, 550] on div "Files uploaded succesfully..." at bounding box center [784, 374] width 220 height 772
click at [1101, 540] on div at bounding box center [1145, 427] width 206 height 619
click at [857, 554] on span "Select existing files" at bounding box center [869, 547] width 105 height 18
select select "Invoice - Third Party"
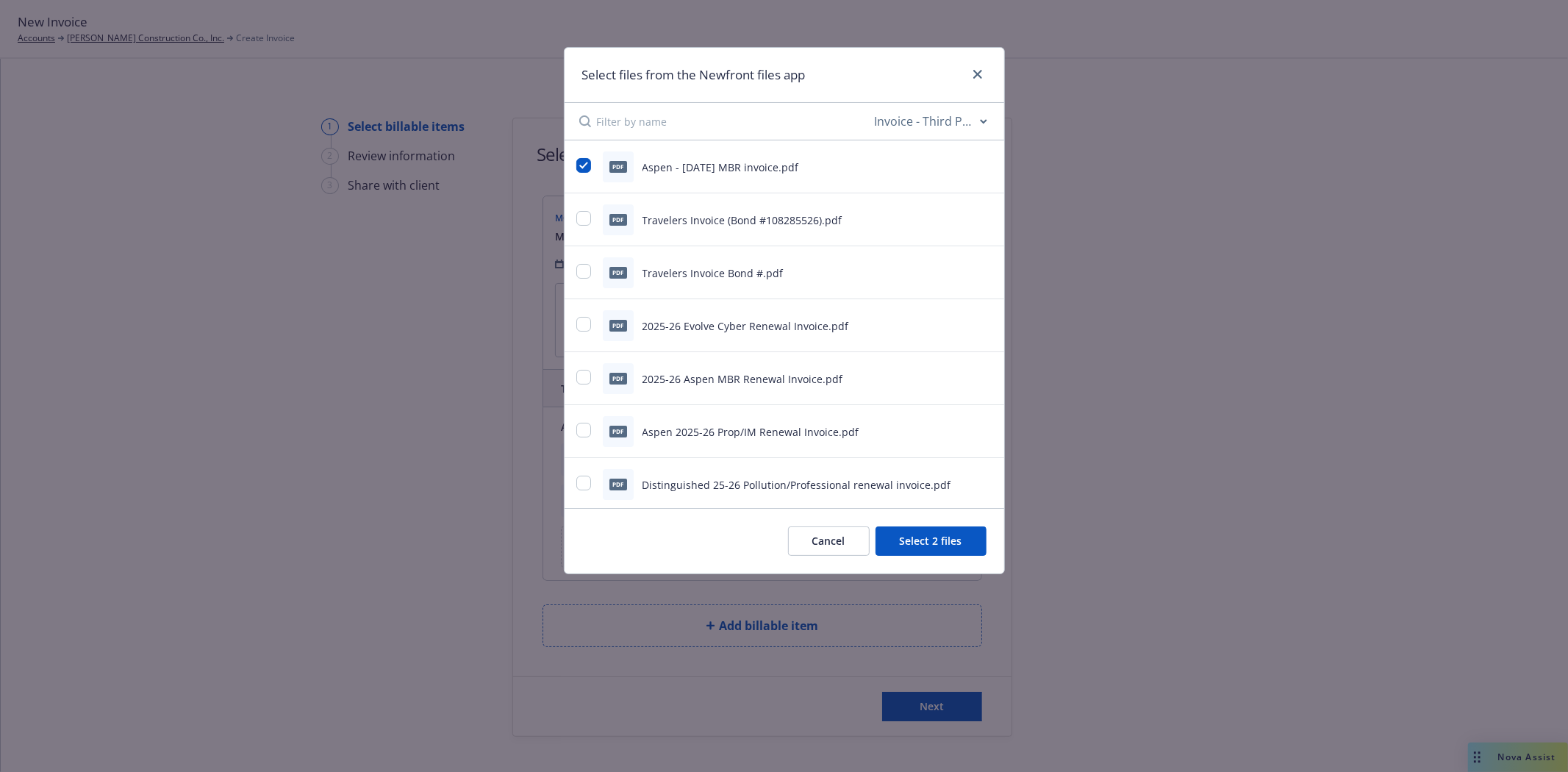
click at [635, 126] on input at bounding box center [734, 121] width 275 height 37
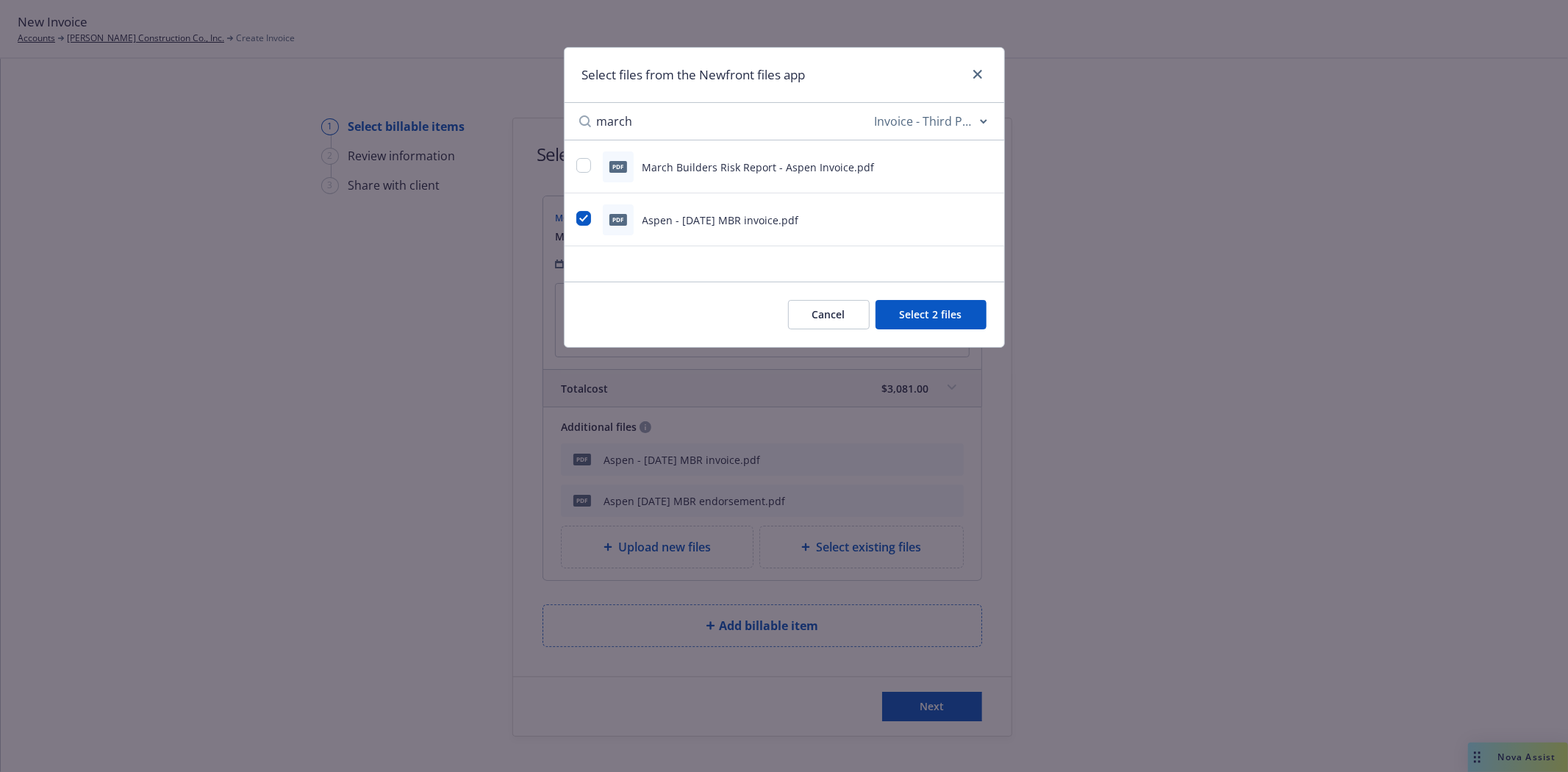
type input "march"
click at [799, 312] on button "Cancel" at bounding box center [829, 314] width 81 height 29
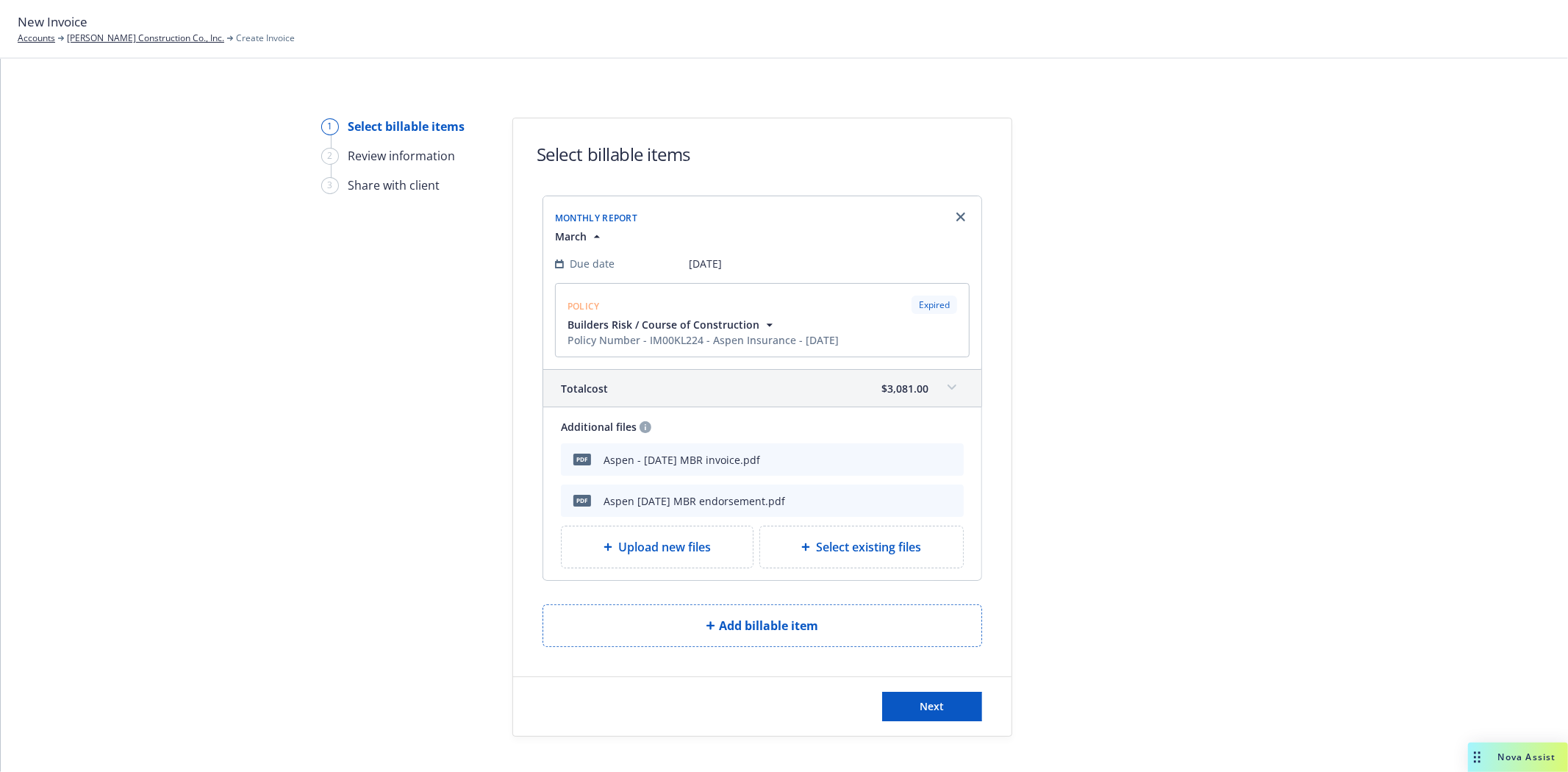
click at [680, 549] on span "Upload new files" at bounding box center [664, 547] width 93 height 18
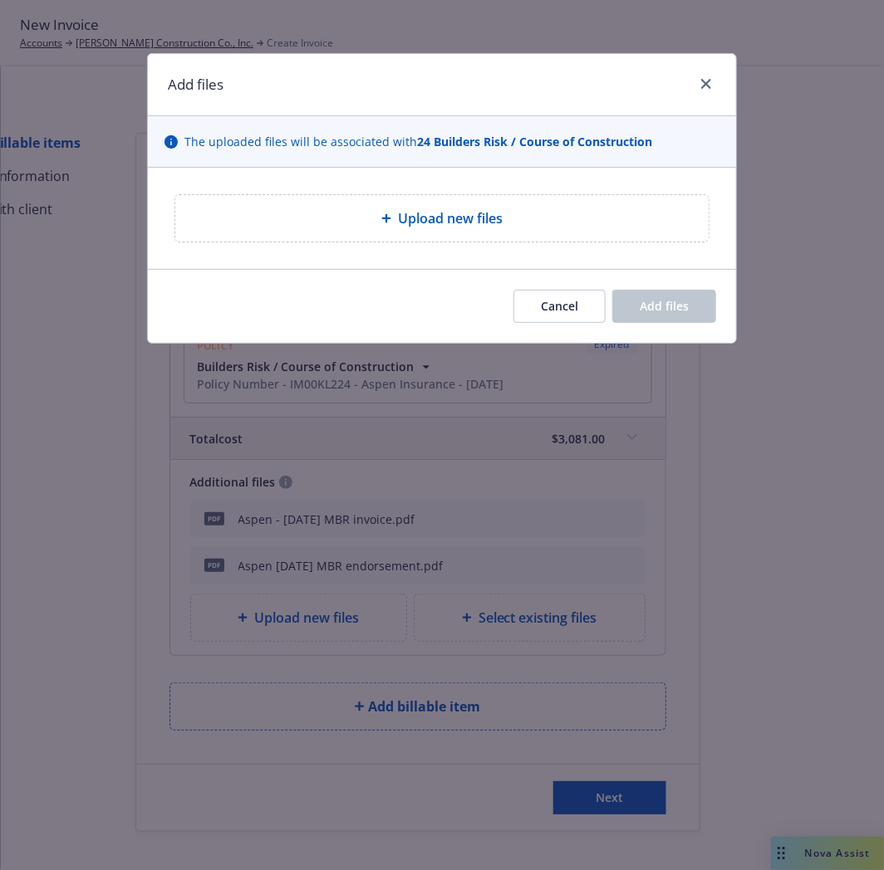
type textarea "x"
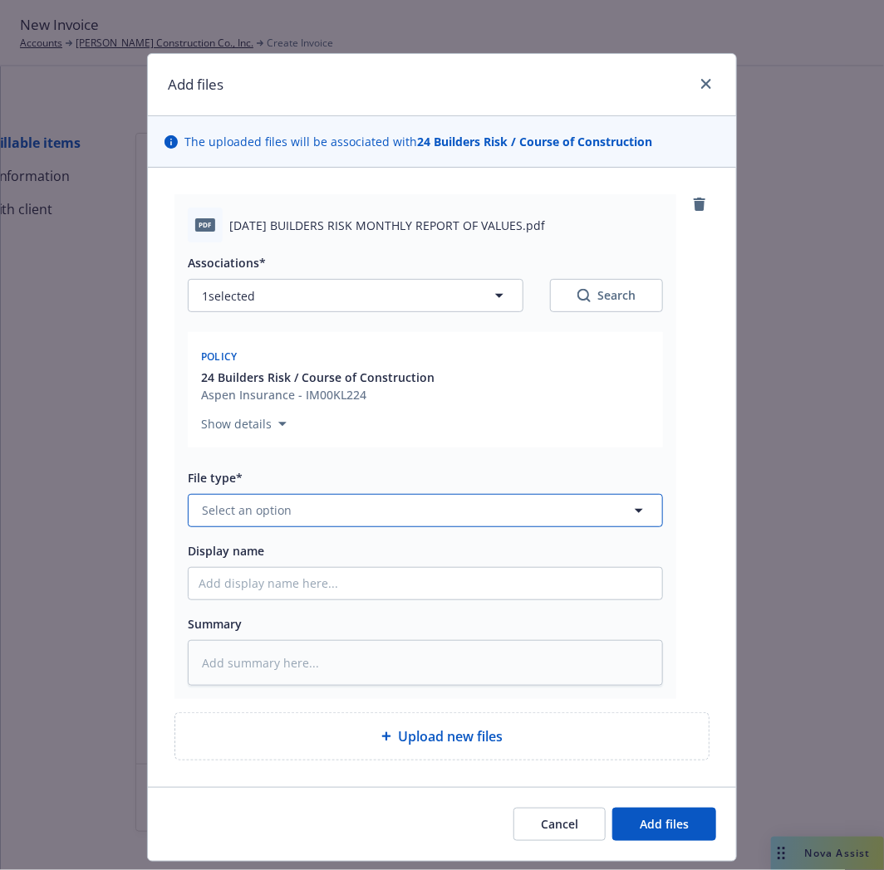
click at [321, 515] on button "Select an option" at bounding box center [425, 510] width 475 height 33
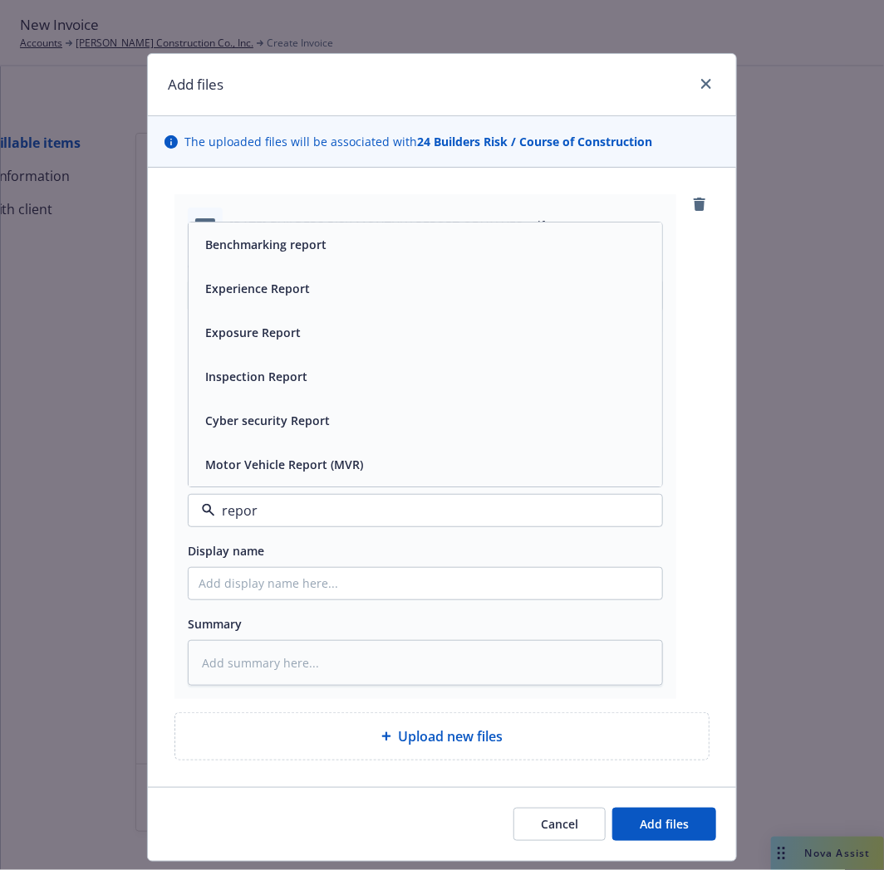
type input "report"
click at [268, 339] on span "Exposure Report" at bounding box center [252, 332] width 95 height 17
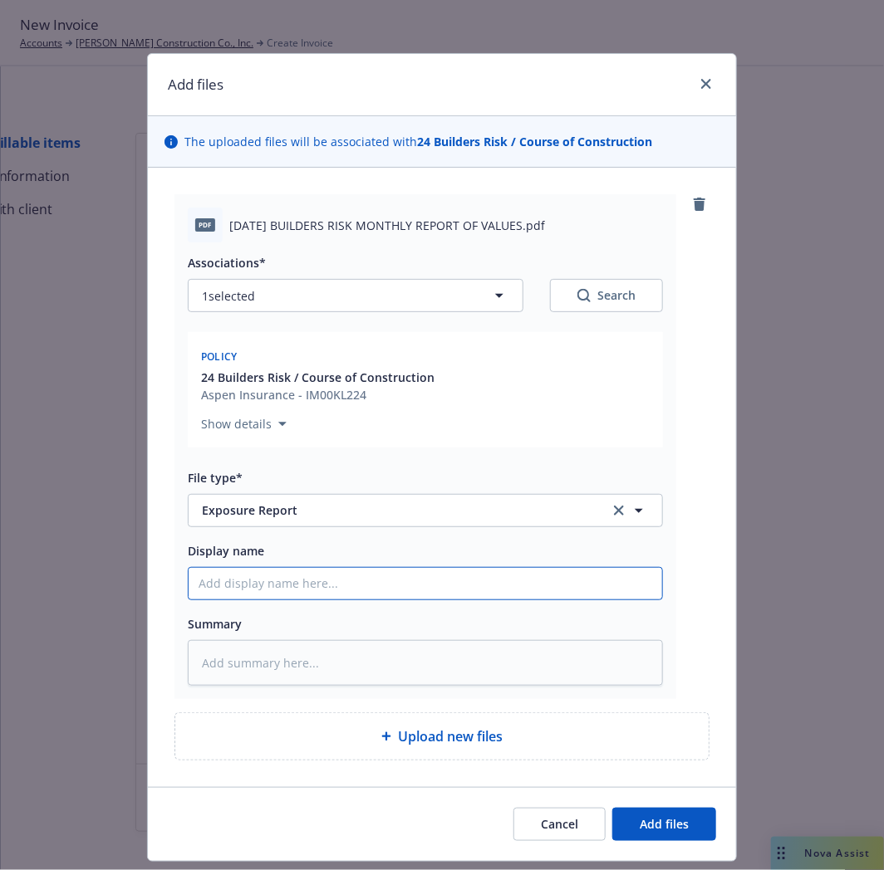
click at [262, 586] on input "Display name" at bounding box center [424, 584] width 473 height 32
type textarea "x"
type input "M"
type textarea "x"
type input "Ma"
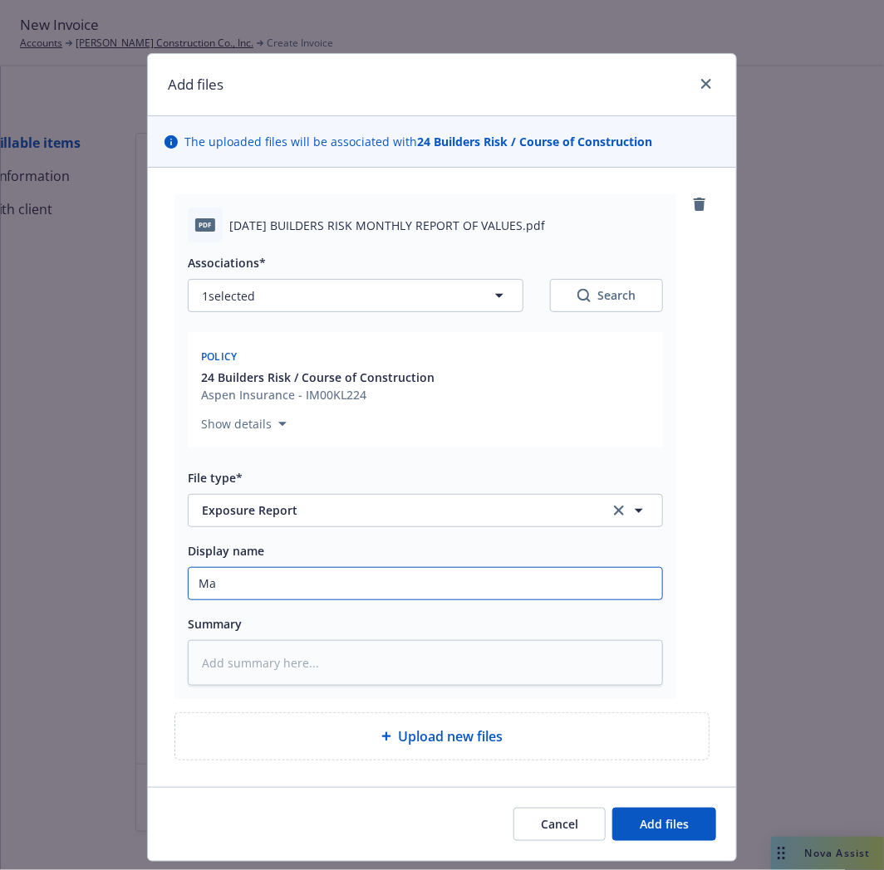
type textarea "x"
type input "Mar"
type textarea "x"
type input "Marc"
type textarea "x"
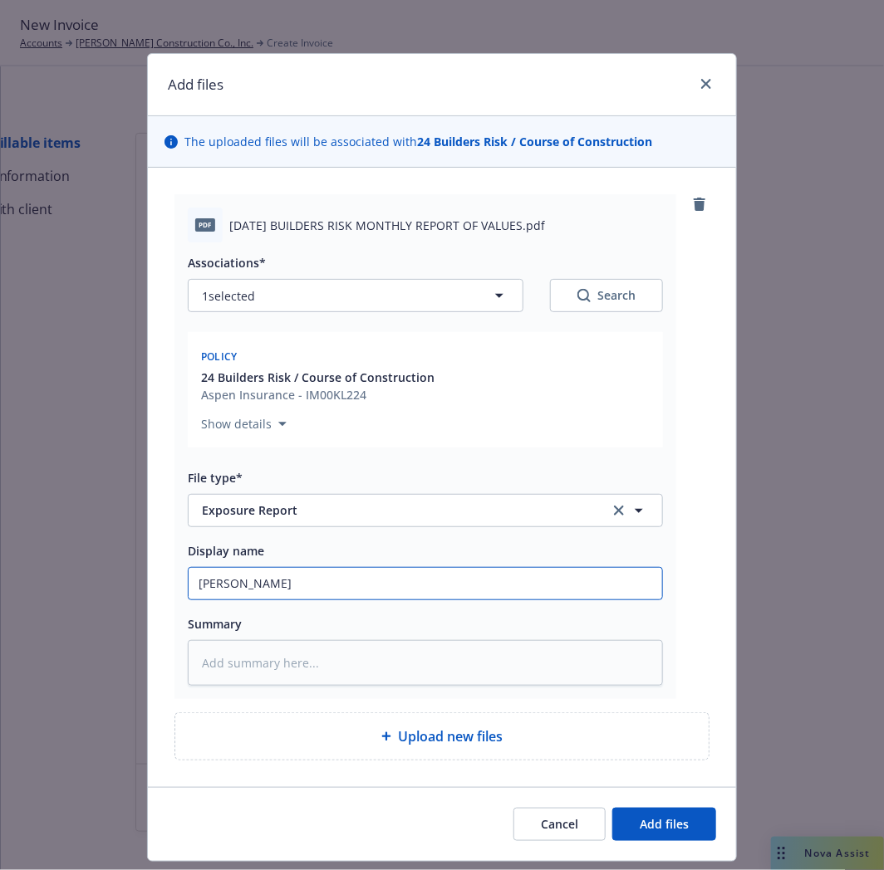
type input "March"
type textarea "x"
type input "March"
type textarea "x"
type input "March 2"
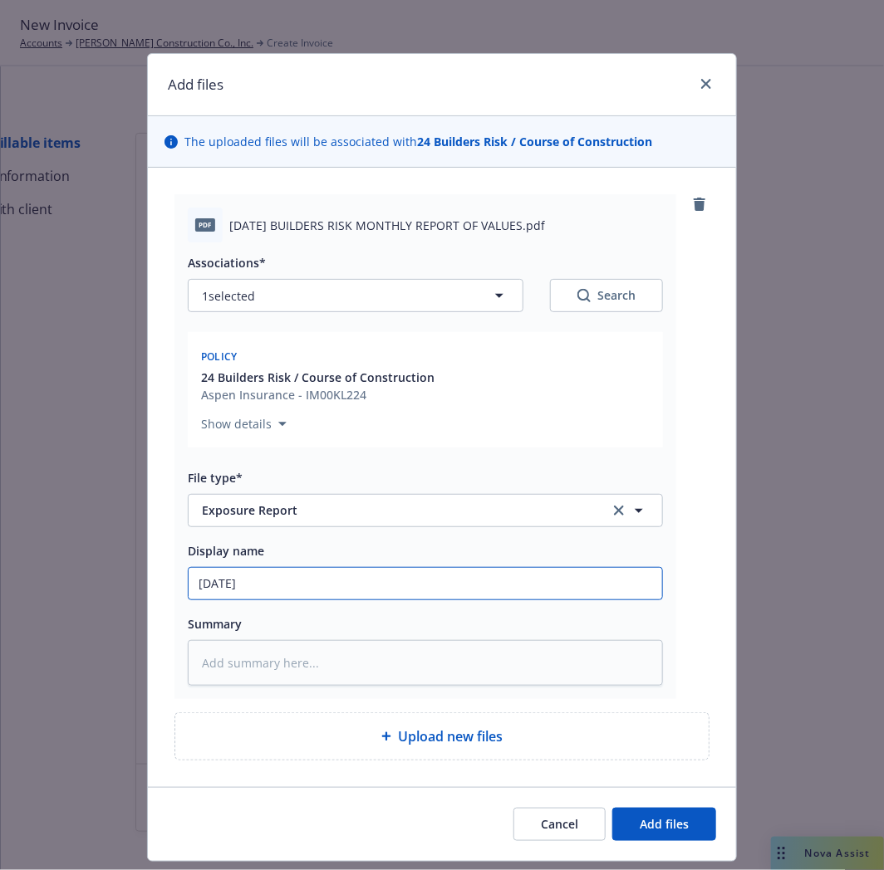
type textarea "x"
type input "March 20"
type textarea "x"
type input "March 202"
type textarea "x"
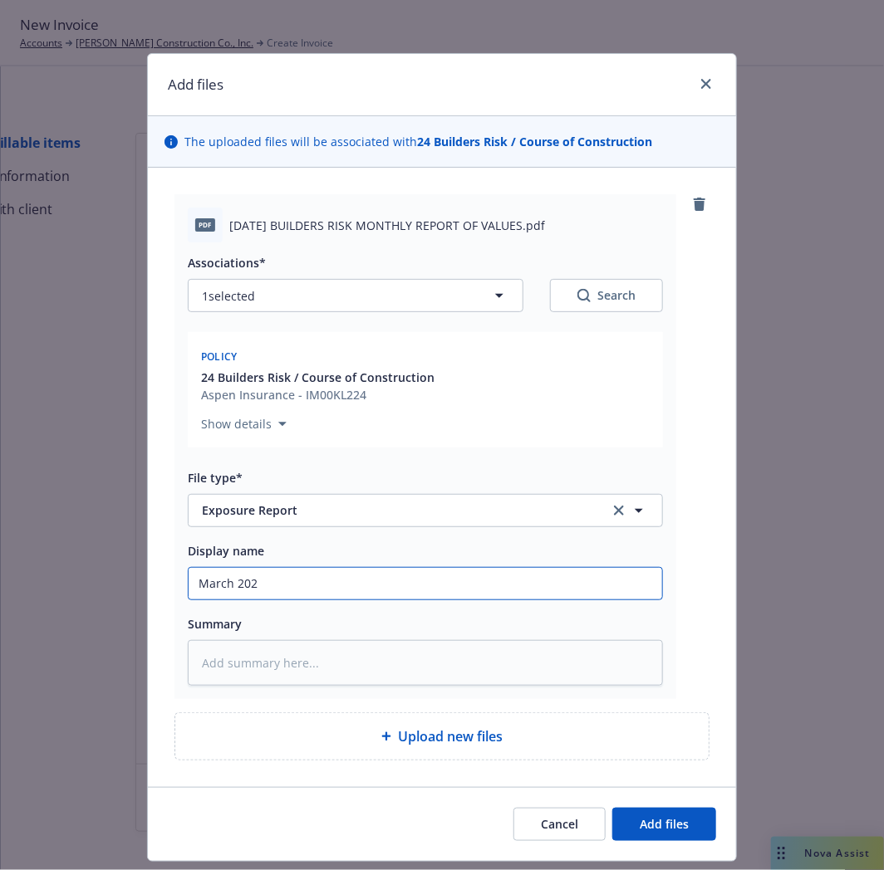
type input "March 2025"
type textarea "x"
type input "March 2025"
type textarea "x"
type input "March 2025 M"
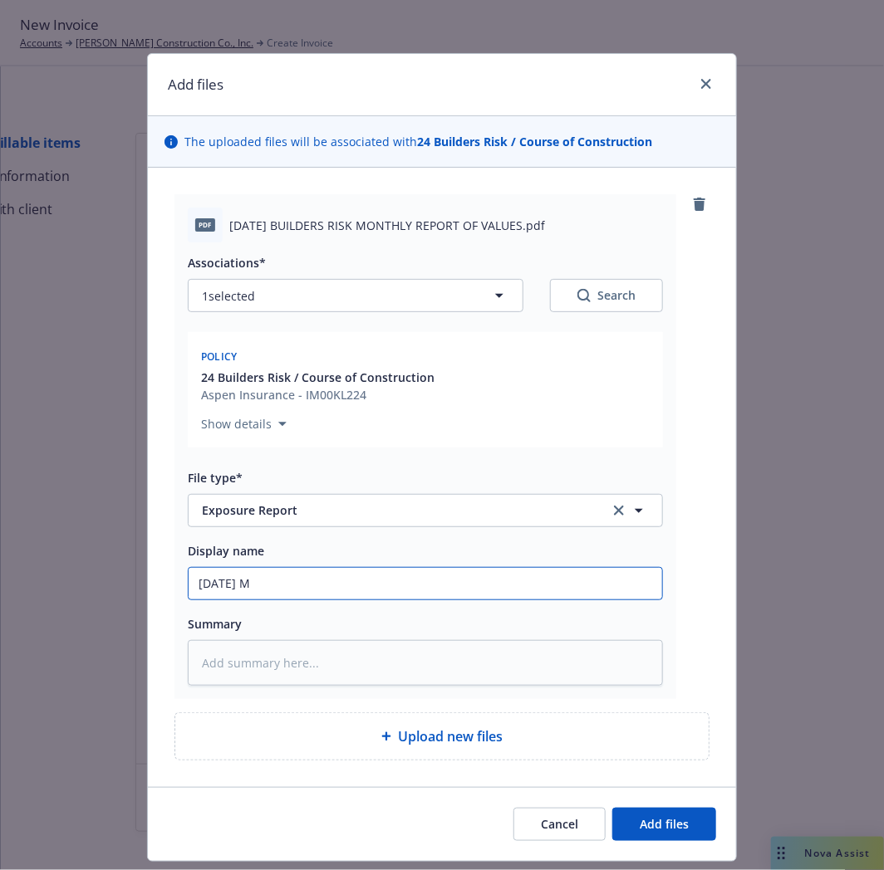
type textarea "x"
type input "March 2025 MB"
type textarea "x"
type input "March 2025 MBR"
type textarea "x"
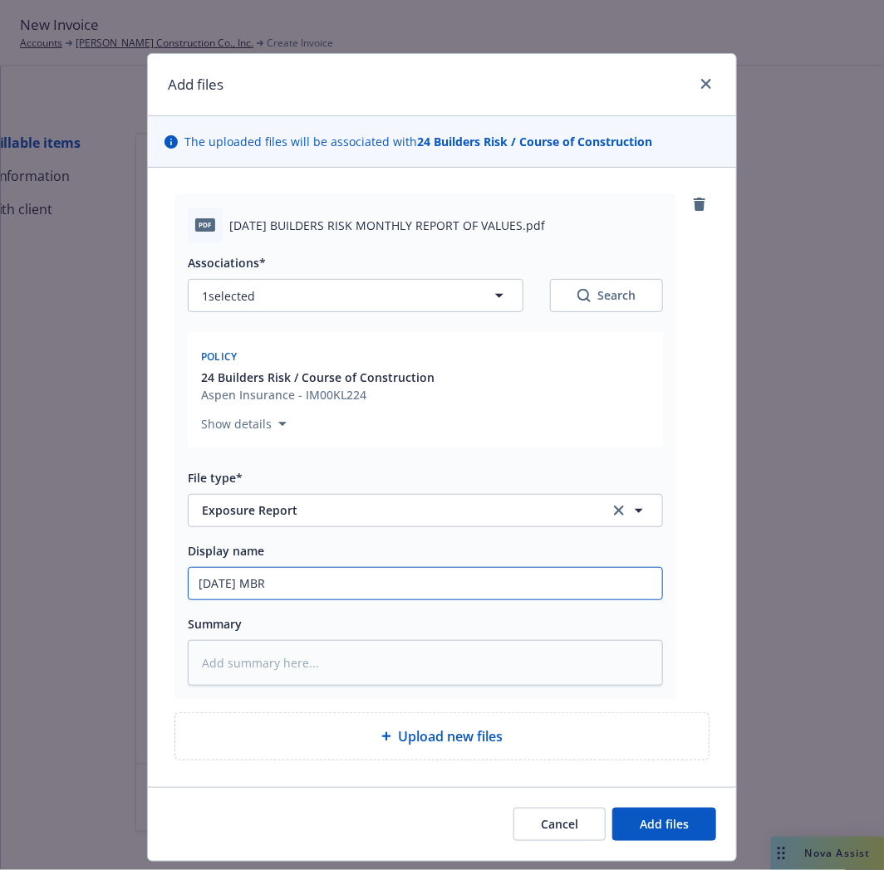
type input "March 2025 MBR"
type textarea "x"
type input "March 2025 MBR R"
type textarea "x"
type input "March 2025 MBR Re"
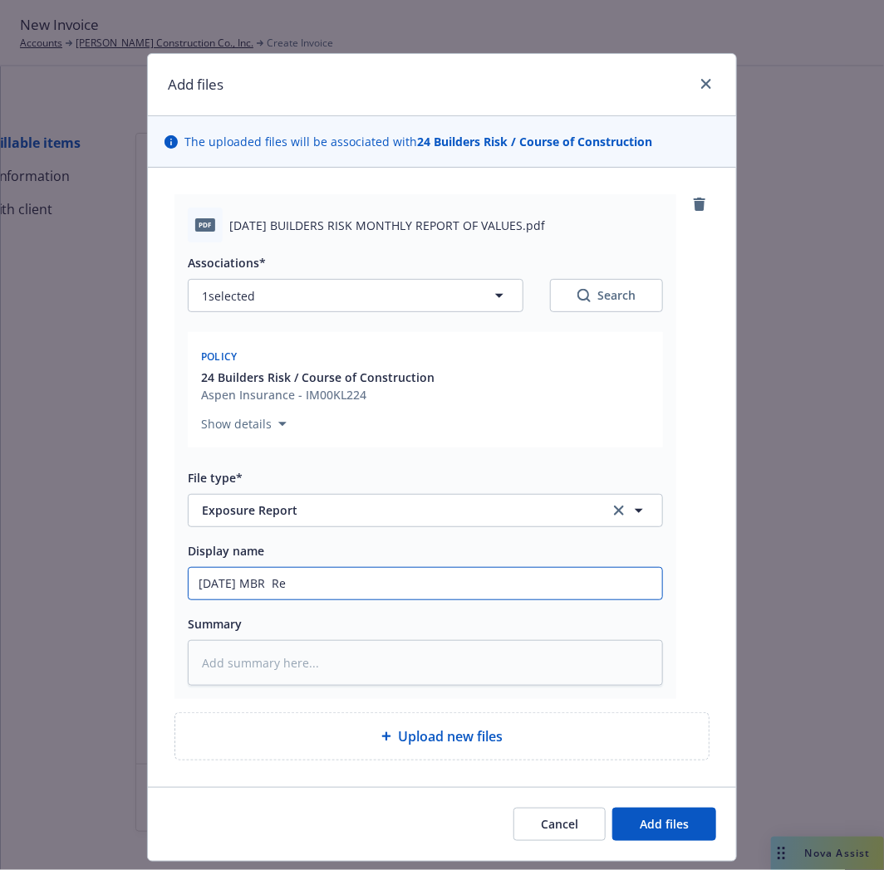
type textarea "x"
type input "March 2025 MBR Rep"
type textarea "x"
type input "March 2025 MBR Repo"
type textarea "x"
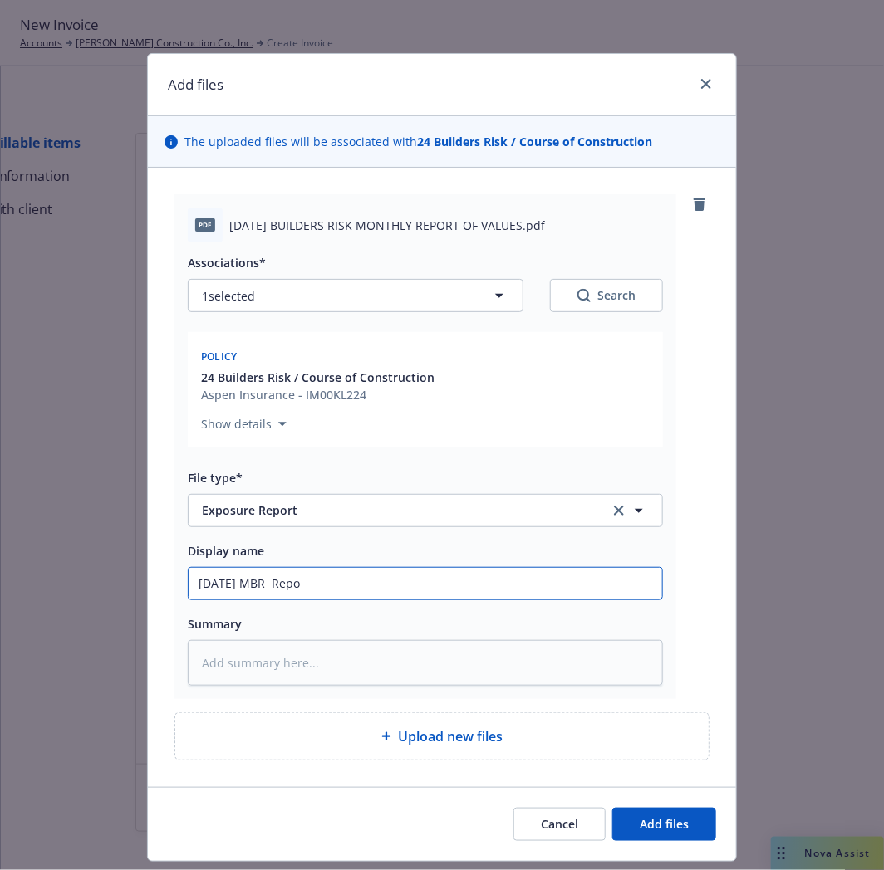
type input "March 2025 MBR Repor"
type textarea "x"
type input "March 2025 MBR Report"
type textarea "x"
type input "March 2025 MBR Report"
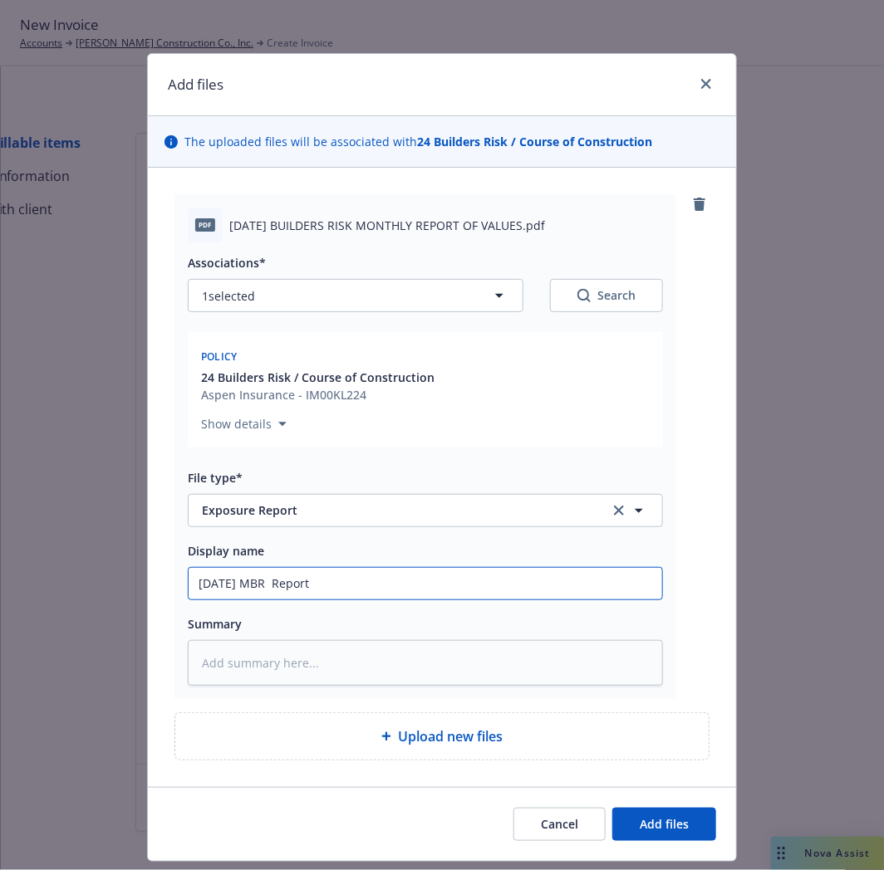
type textarea "x"
type input "March 2025 MBR Report f"
type textarea "x"
type input "March 2025 MBR Report fr"
type textarea "x"
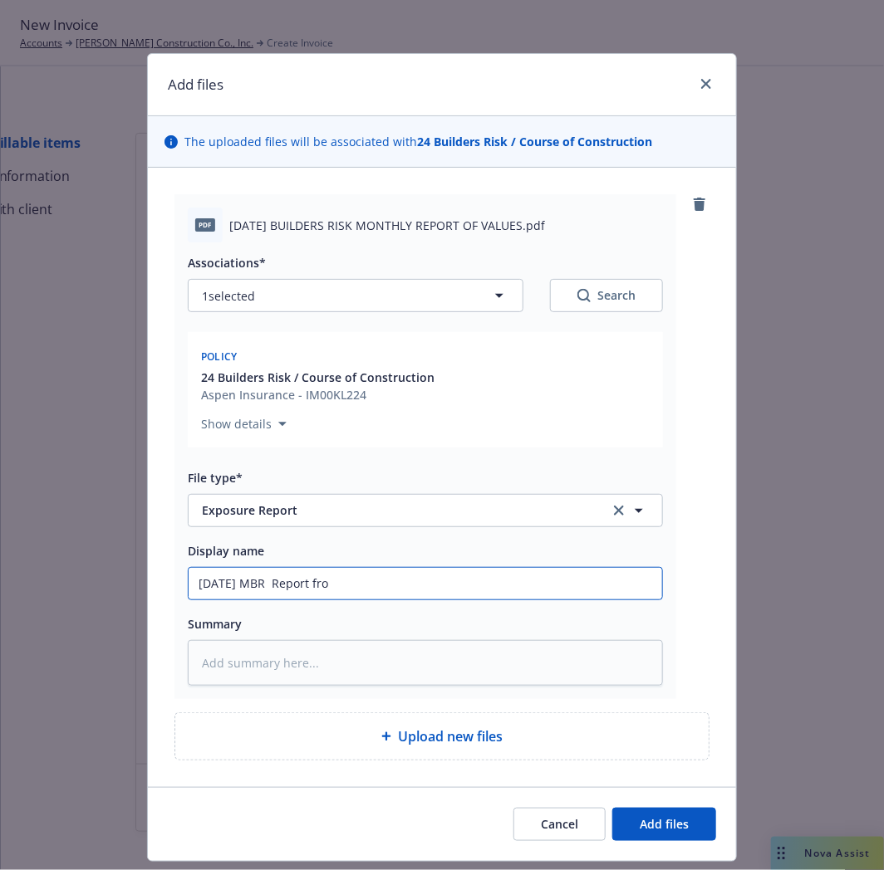
type input "March 2025 MBR Report from"
type textarea "x"
type input "March 2025 MBR Report from"
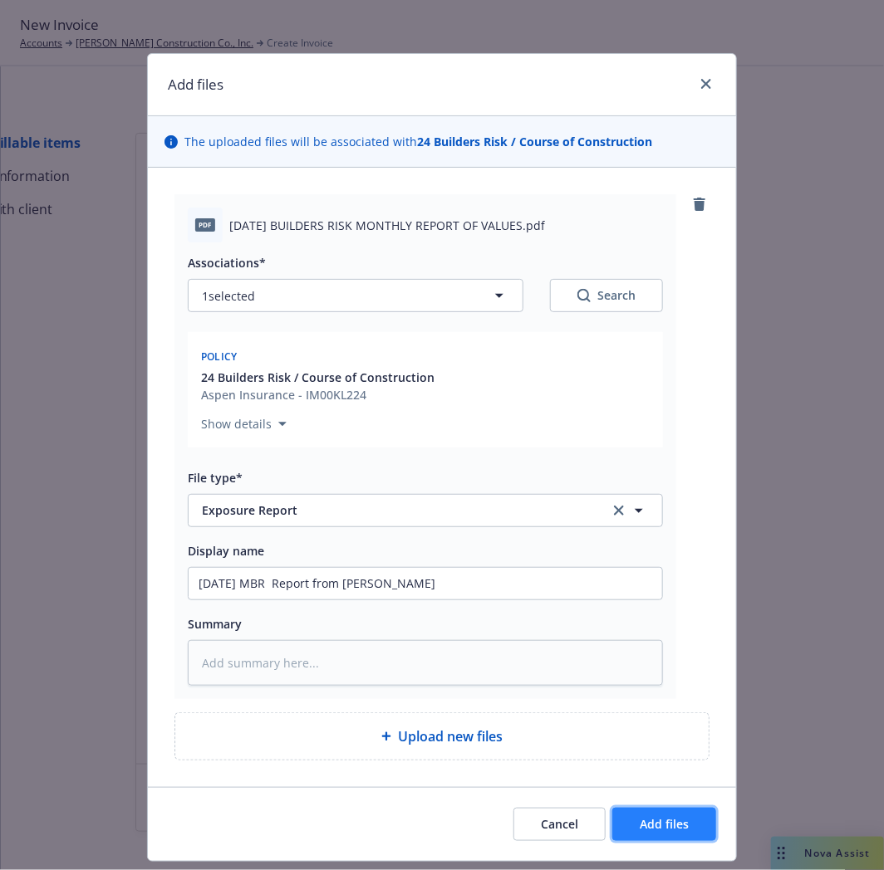
click at [664, 832] on span "Add files" at bounding box center [663, 824] width 49 height 16
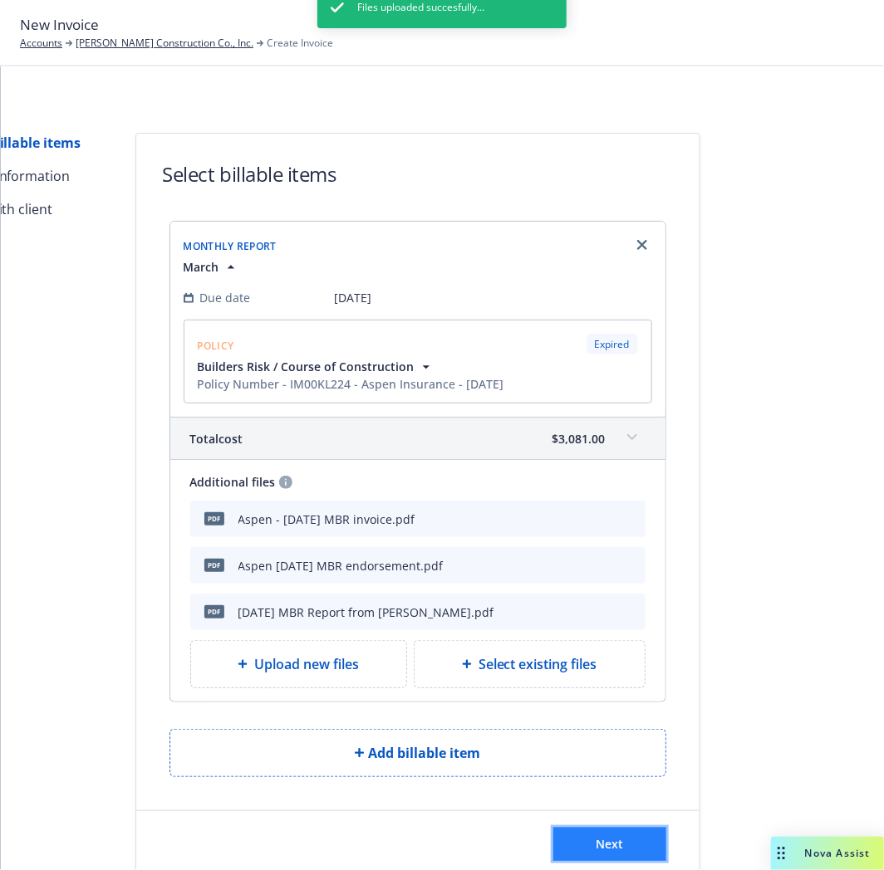
click at [570, 836] on button "Next" at bounding box center [609, 844] width 113 height 33
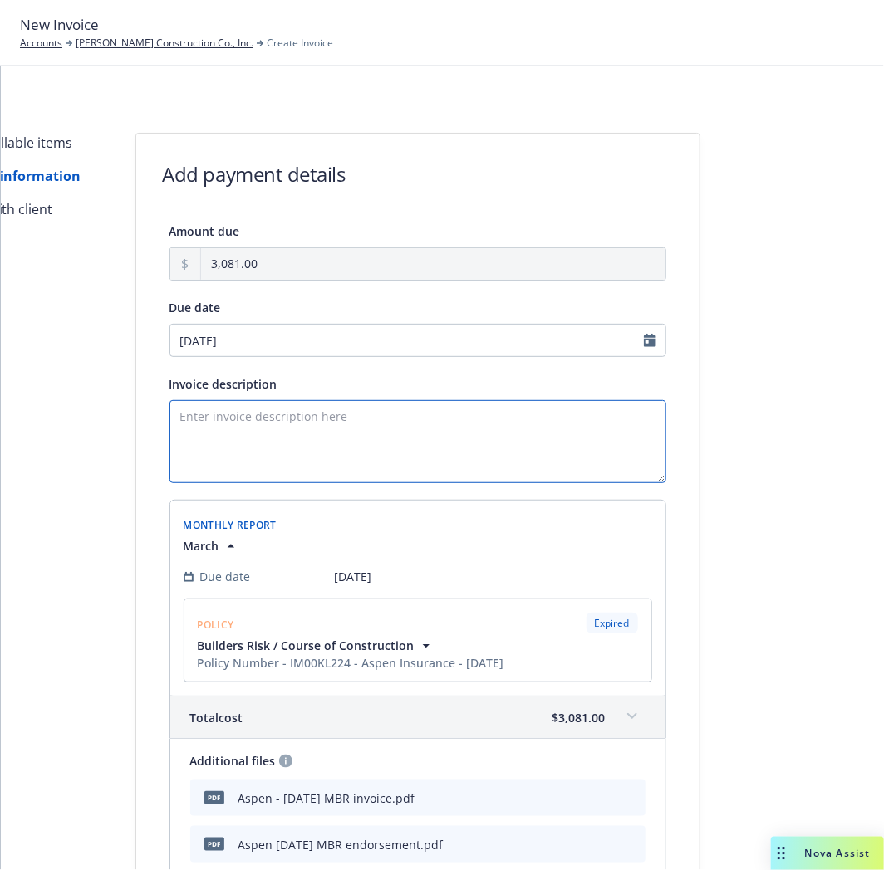
click at [267, 438] on textarea "Invoice description" at bounding box center [417, 441] width 497 height 83
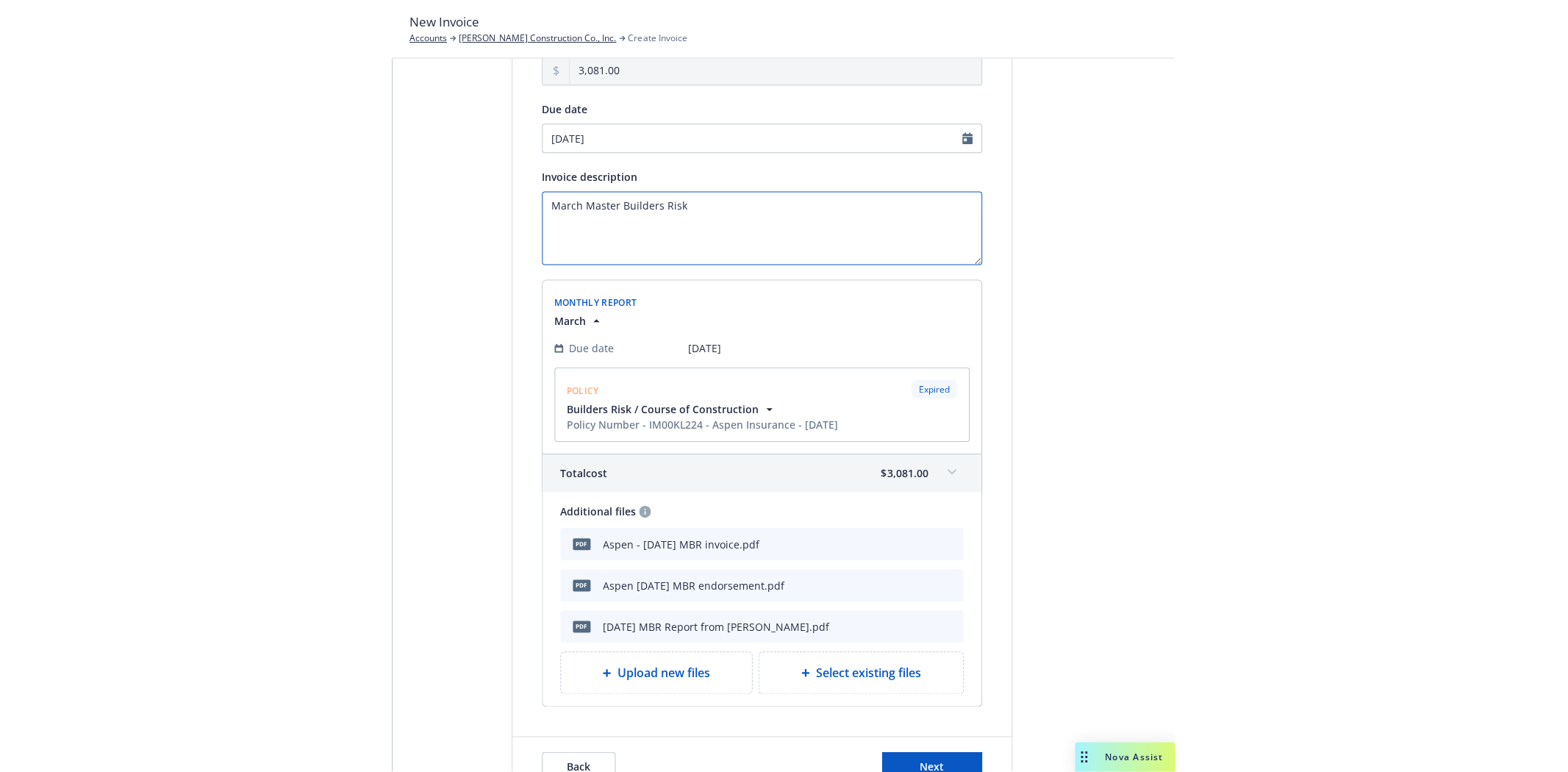
scroll to position [245, 0]
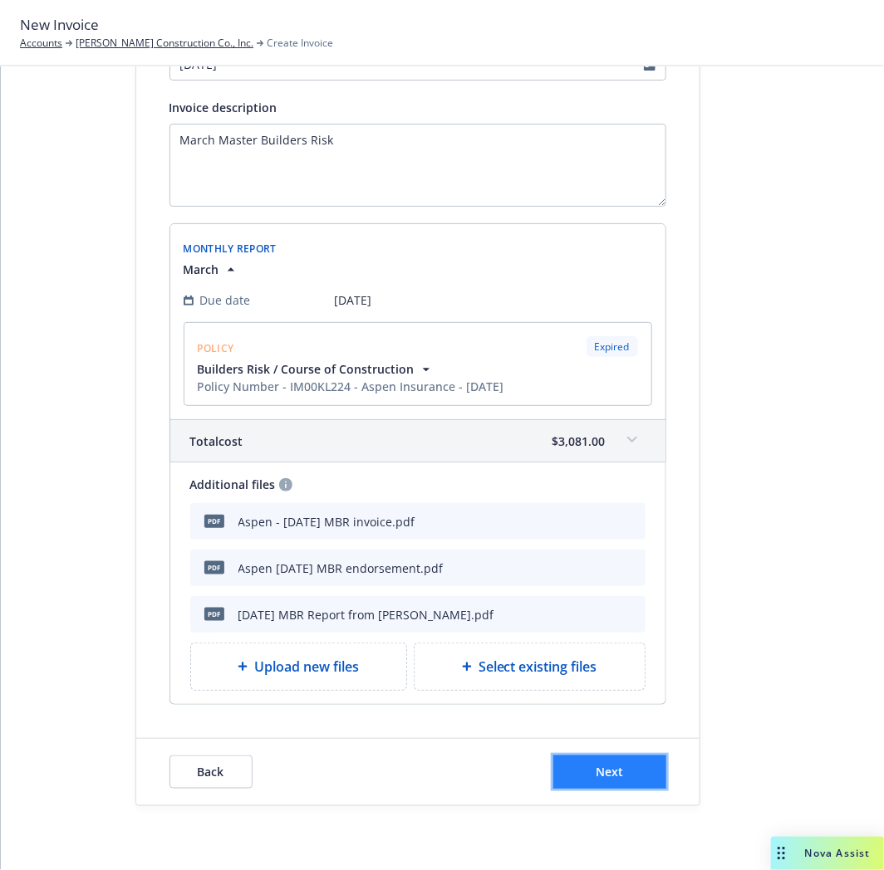
click at [595, 770] on span "Next" at bounding box center [608, 772] width 27 height 16
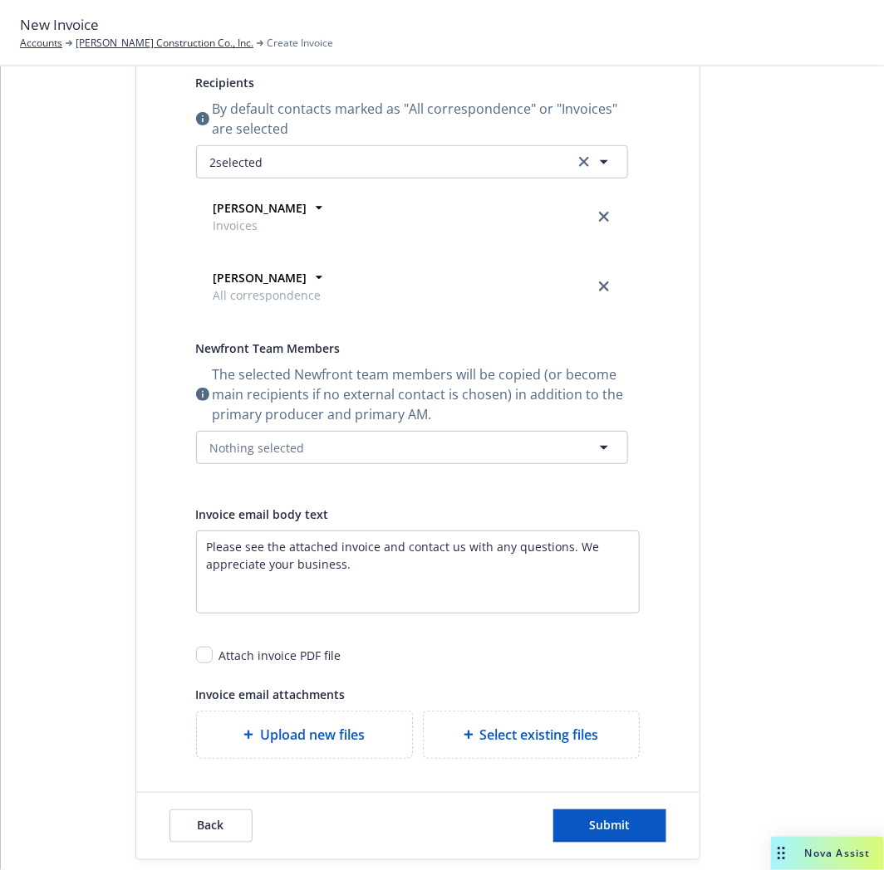
click at [463, 735] on icon at bounding box center [468, 735] width 10 height 10
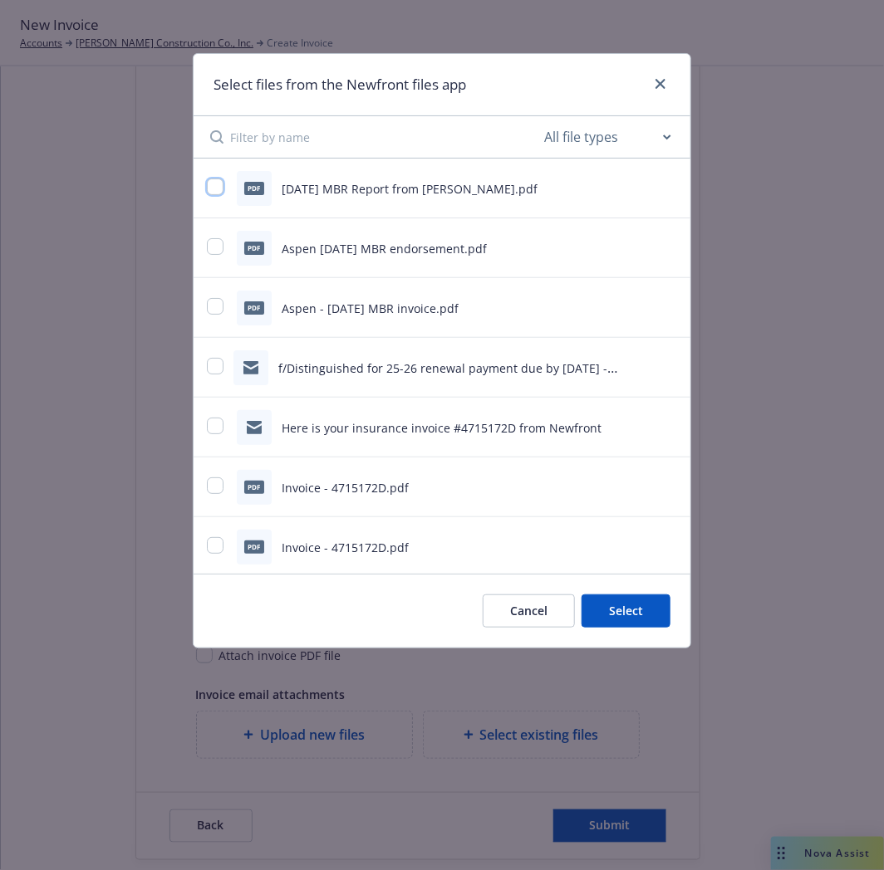
click at [214, 193] on input "checkbox" at bounding box center [215, 187] width 17 height 17
click at [213, 249] on input "checkbox" at bounding box center [215, 246] width 17 height 17
click at [606, 601] on button "Select 2 files" at bounding box center [607, 611] width 125 height 33
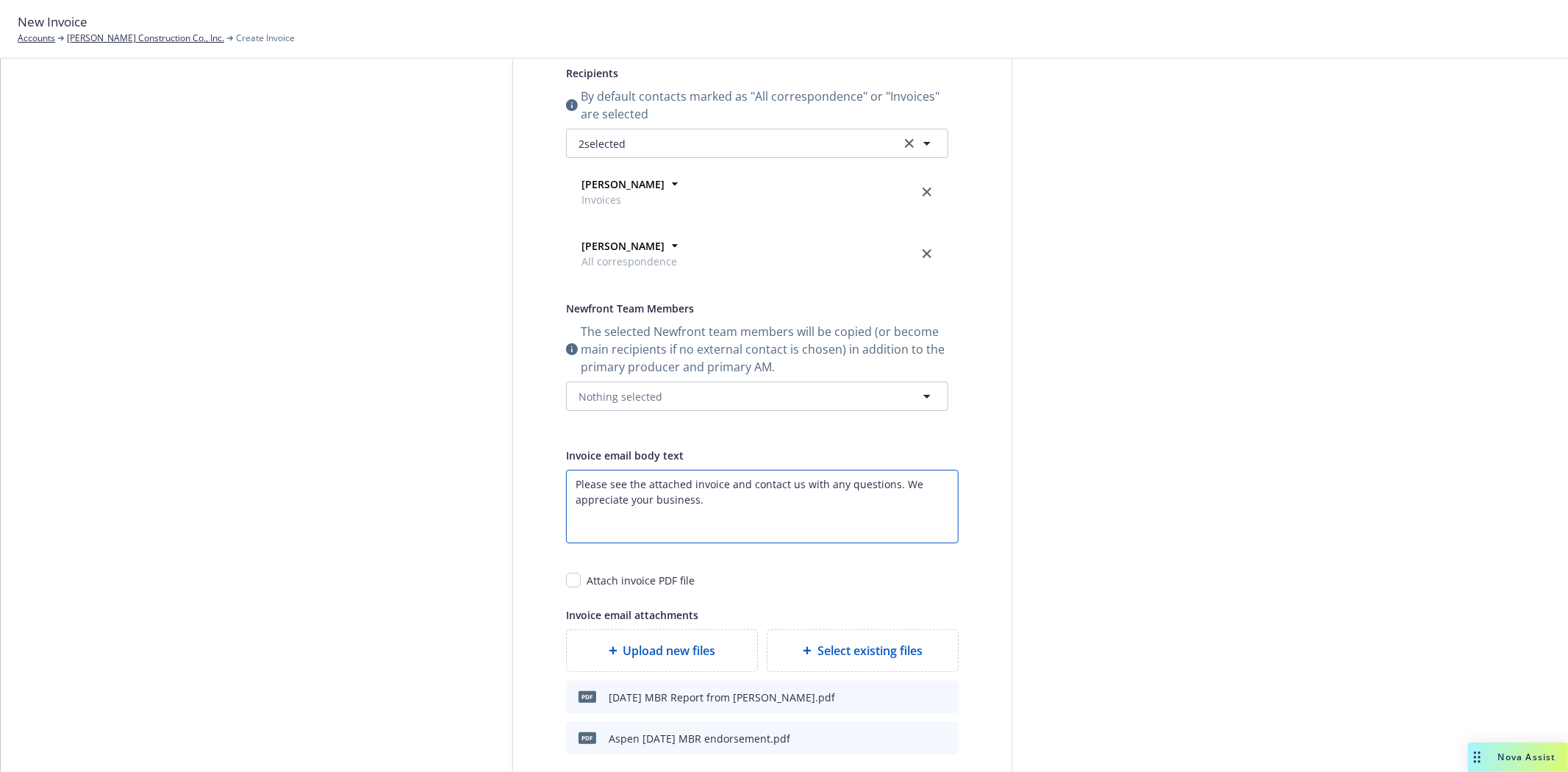
click at [721, 482] on textarea "Please see the attached invoice and contact us with any questions. We appreciat…" at bounding box center [761, 506] width 392 height 73
drag, startPoint x: 784, startPoint y: 521, endPoint x: 795, endPoint y: 501, distance: 22.8
click at [795, 501] on textarea "Please see the attached invoice & endrosement for the March 2025 Master Builder…" at bounding box center [761, 506] width 392 height 73
click at [745, 490] on textarea "Please see the attached invoice & endrosement for the March 2025 Master Builder…" at bounding box center [761, 506] width 392 height 73
click at [570, 483] on textarea "Please see the attached invoice & endorsement for the March 2025 Master Builder…" at bounding box center [761, 506] width 392 height 73
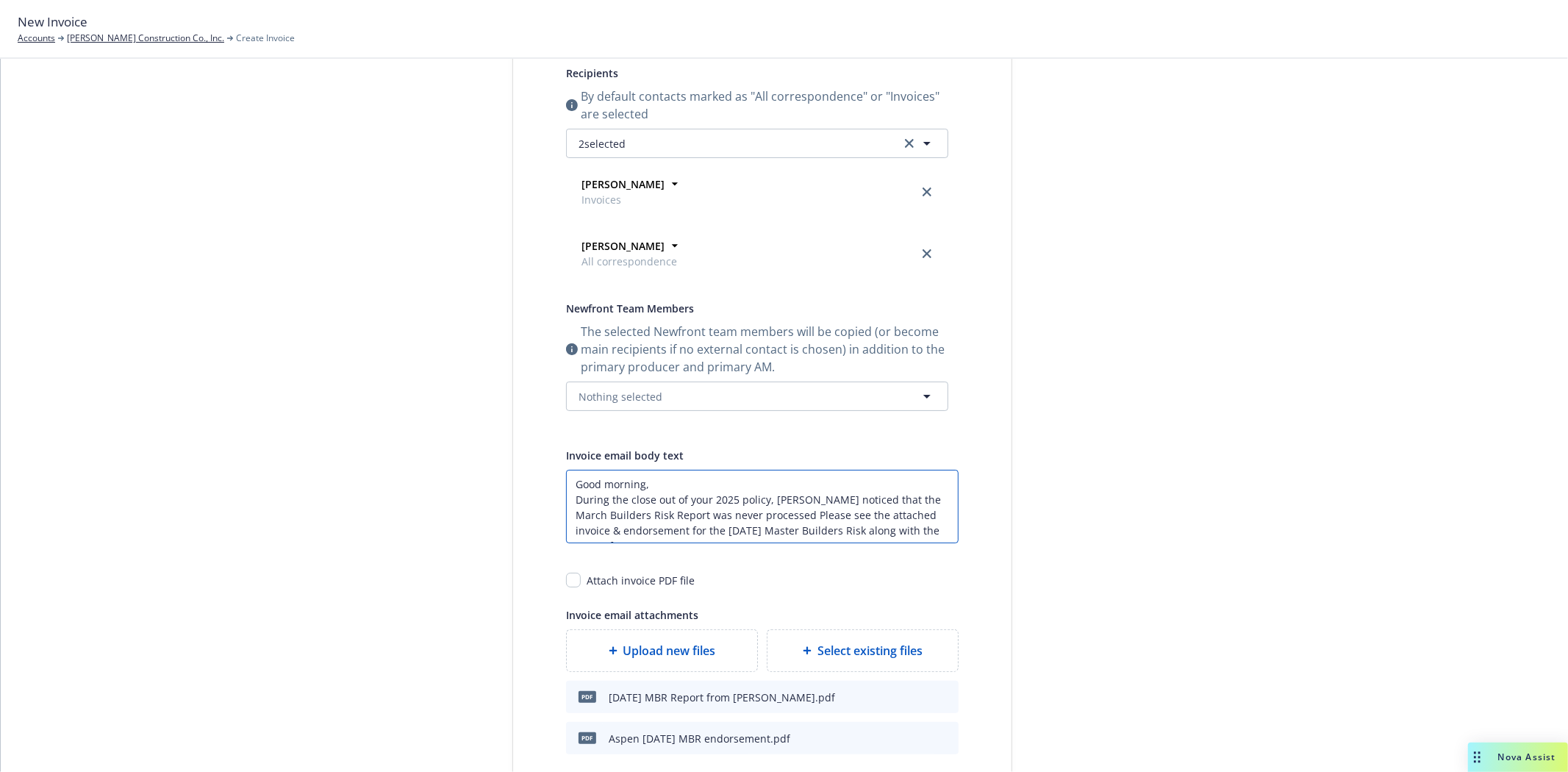
click at [699, 515] on textarea "Good morning, During the close out of your 2025 policy, Aspen noticed that the …" at bounding box center [761, 506] width 392 height 73
click at [761, 514] on textarea "Good morning, During the close out of your 2025 policy, Aspen noticed that the …" at bounding box center [761, 506] width 392 height 73
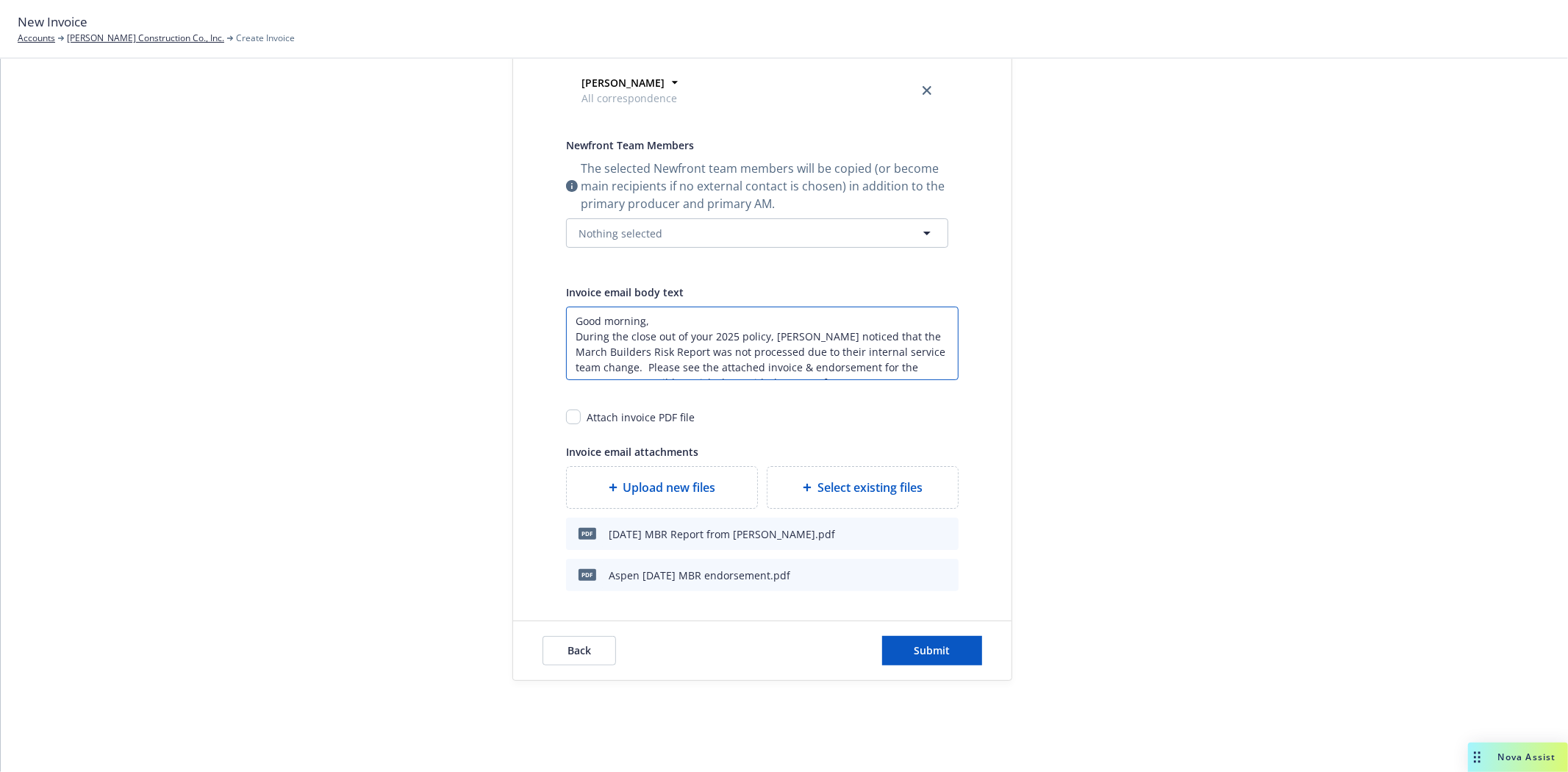
scroll to position [17, 0]
click at [868, 362] on textarea "Good morning, During the close out of your 2025 policy, Aspen noticed that the …" at bounding box center [761, 343] width 392 height 73
click at [575, 419] on input "checkbox" at bounding box center [573, 417] width 15 height 15
click at [909, 230] on button "Nothing selected" at bounding box center [757, 233] width 382 height 29
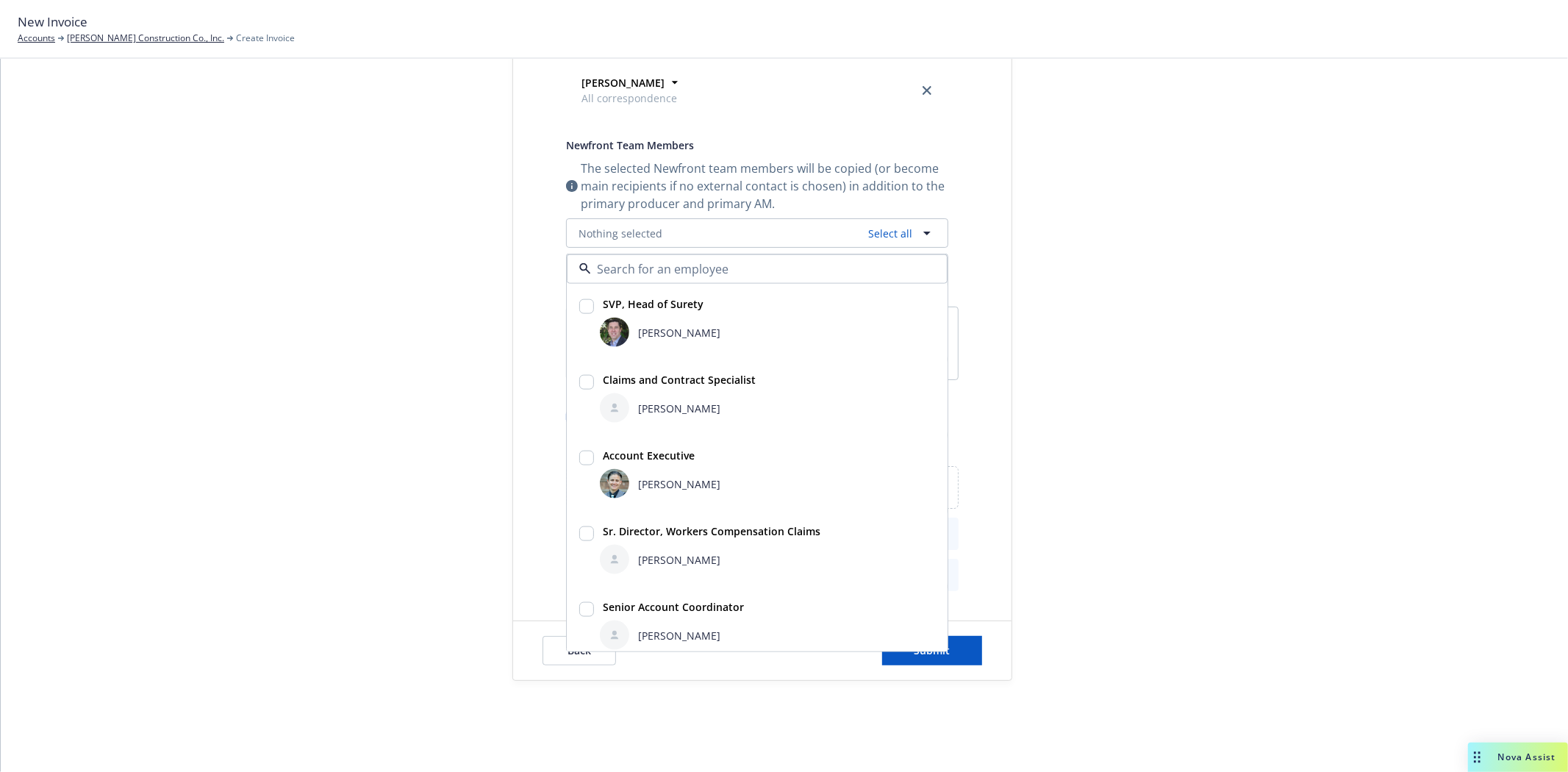
click at [583, 461] on input "checkbox" at bounding box center [586, 458] width 15 height 15
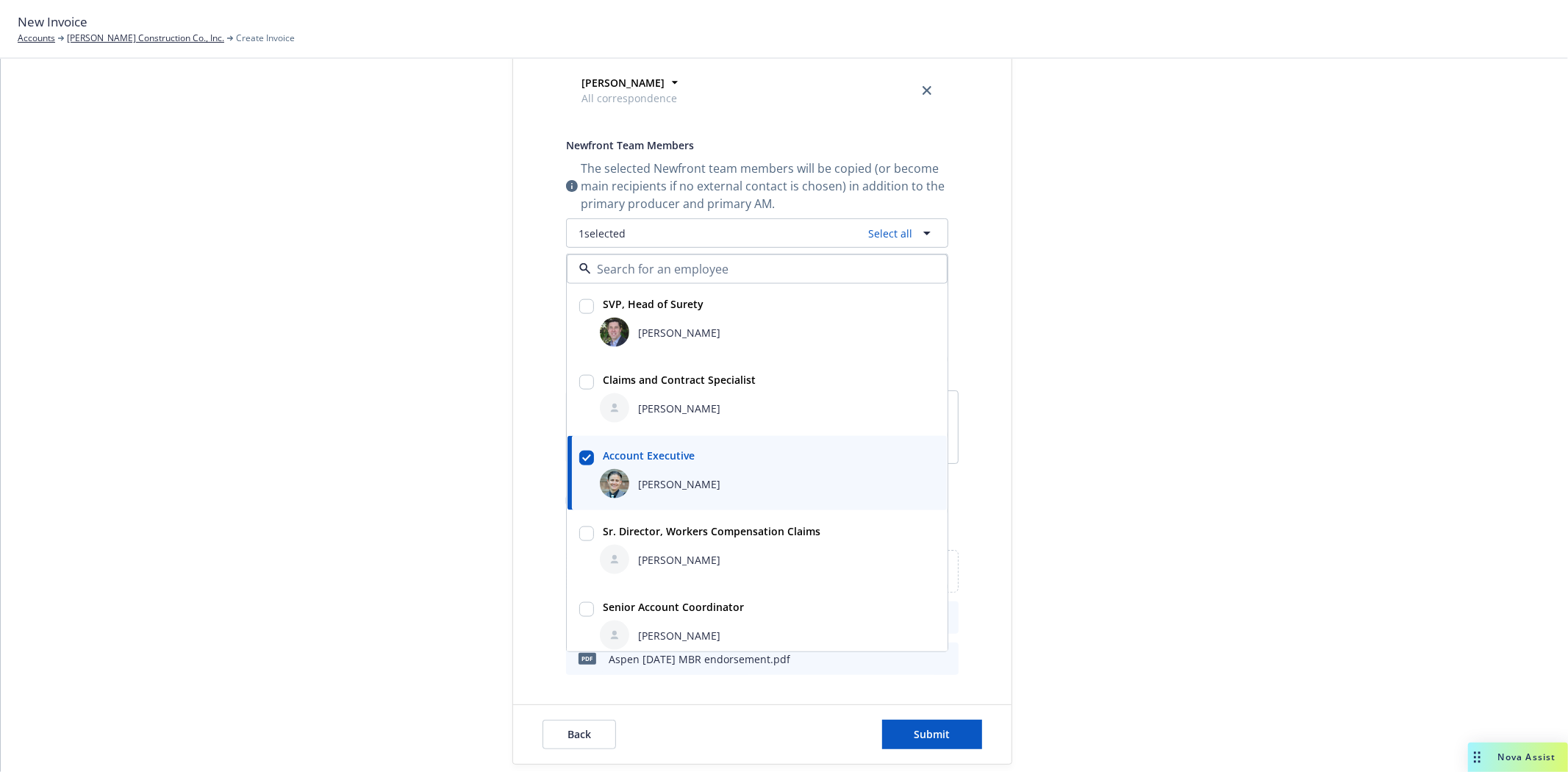
click at [974, 482] on div "Send date Now Specific date Recipients By default contacts marked as "All corre…" at bounding box center [762, 249] width 440 height 852
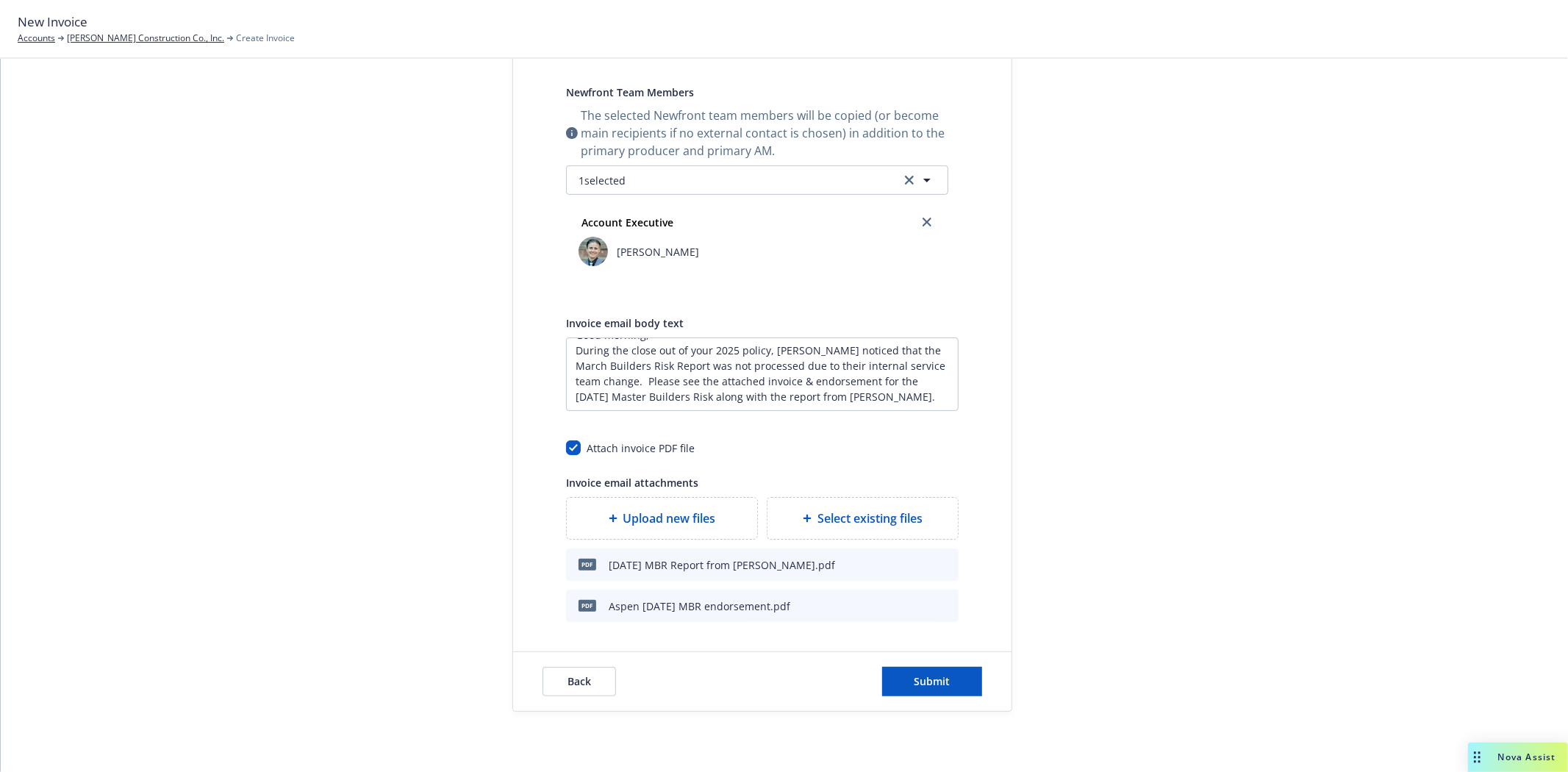
scroll to position [490, 0]
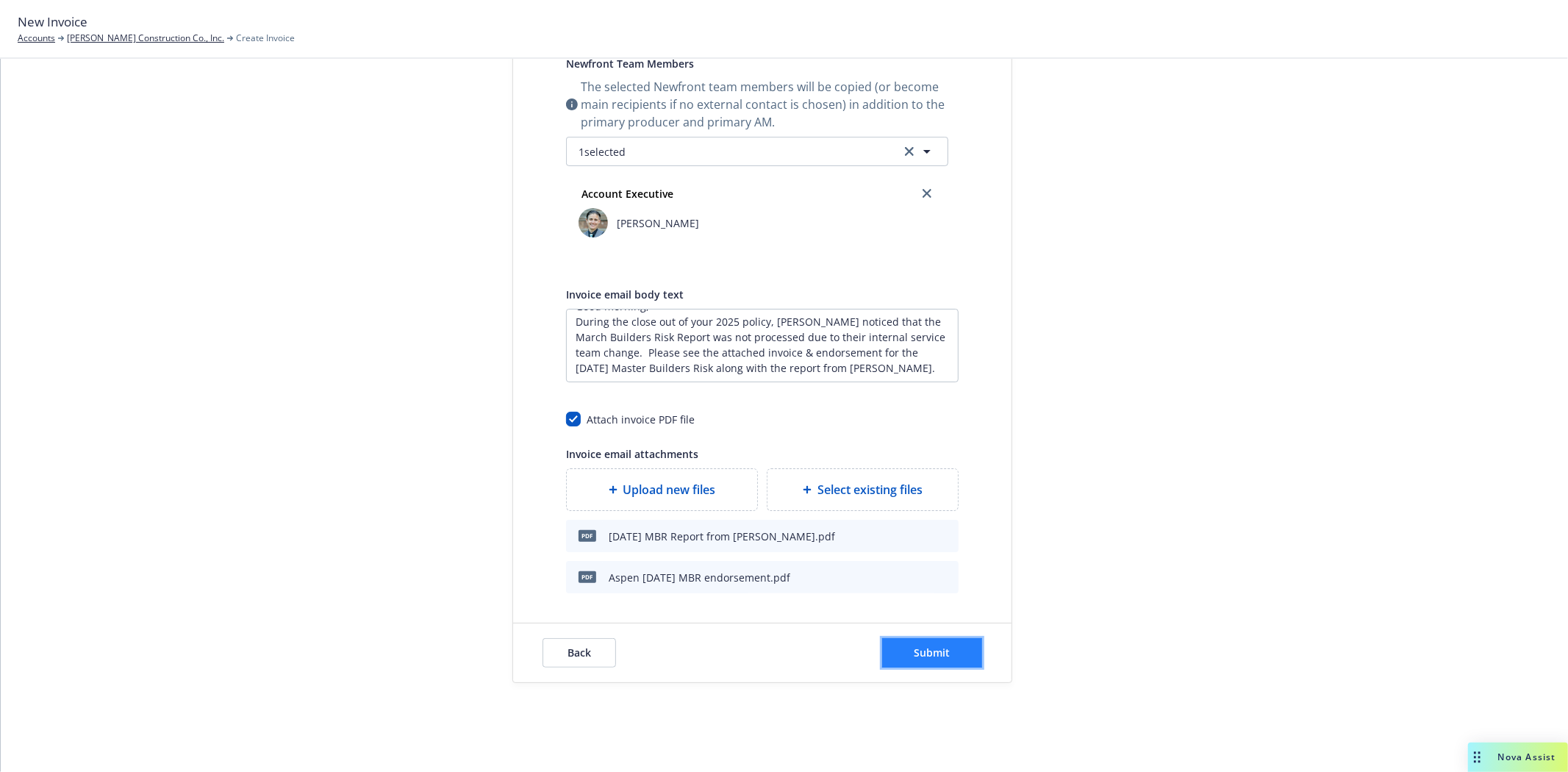
click at [929, 652] on span "Submit" at bounding box center [932, 652] width 36 height 14
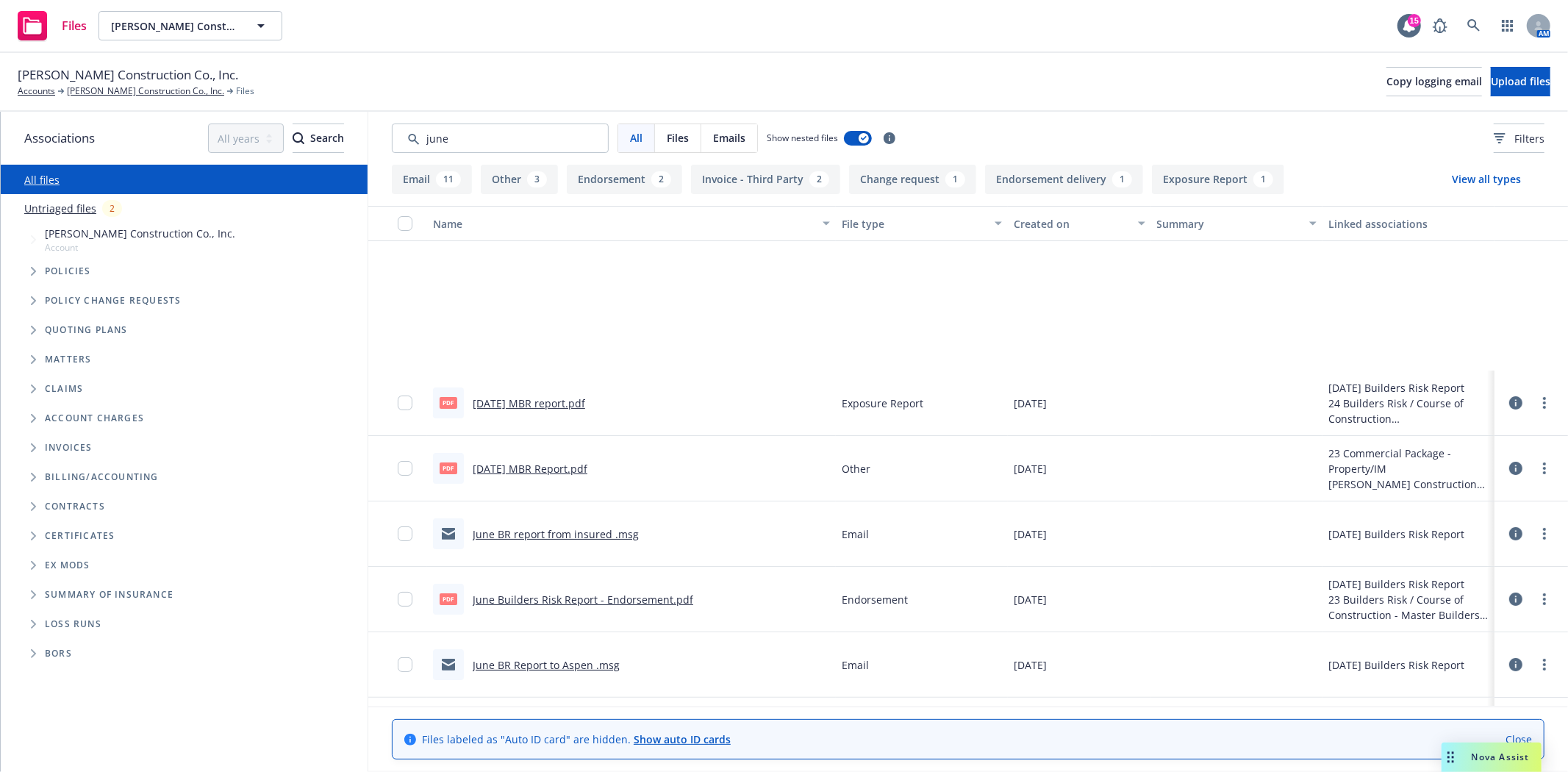
scroll to position [245, 0]
